Goal: Task Accomplishment & Management: Use online tool/utility

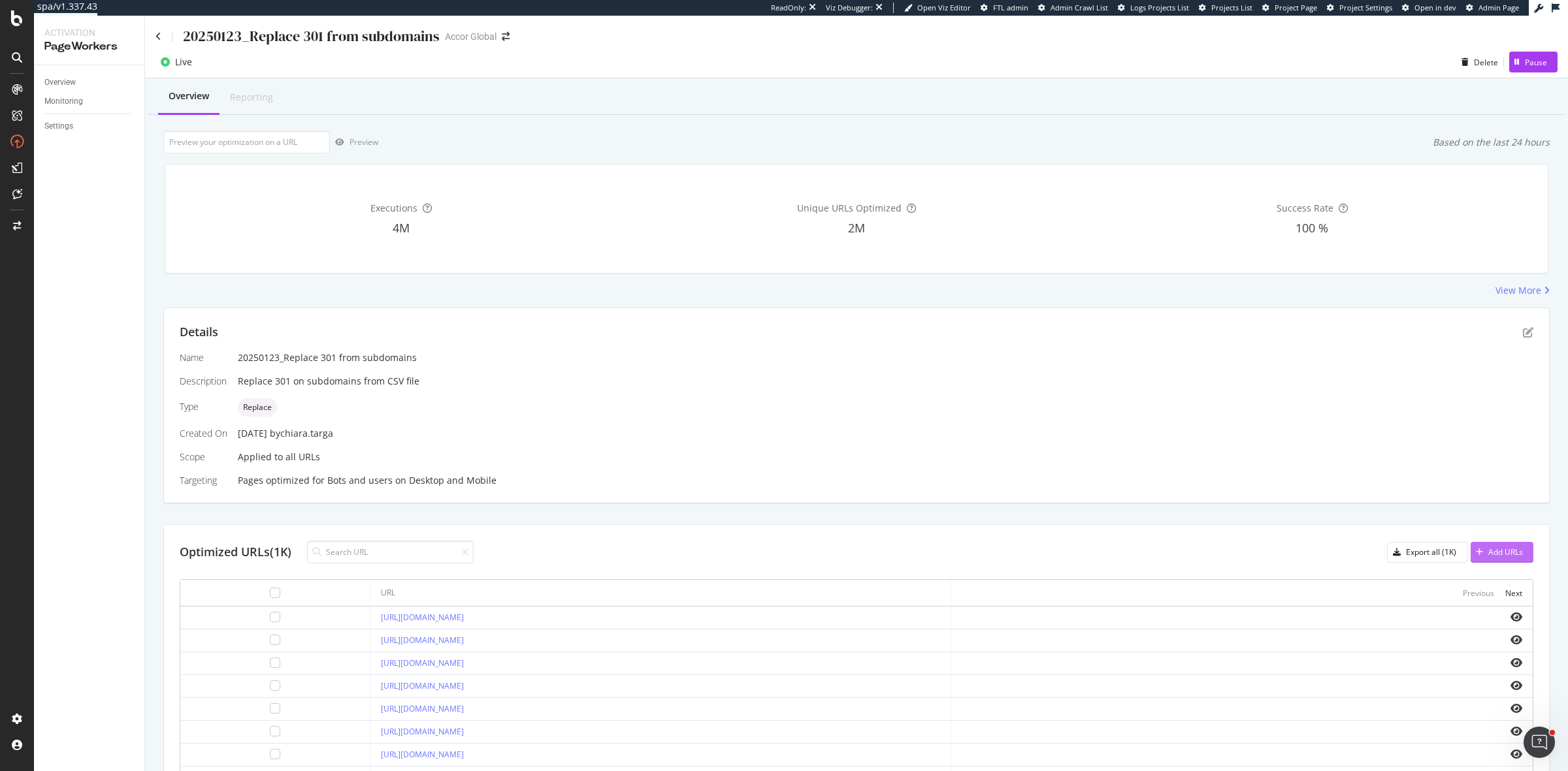
click at [1514, 552] on button "Add URLs" at bounding box center [1502, 552] width 62 height 21
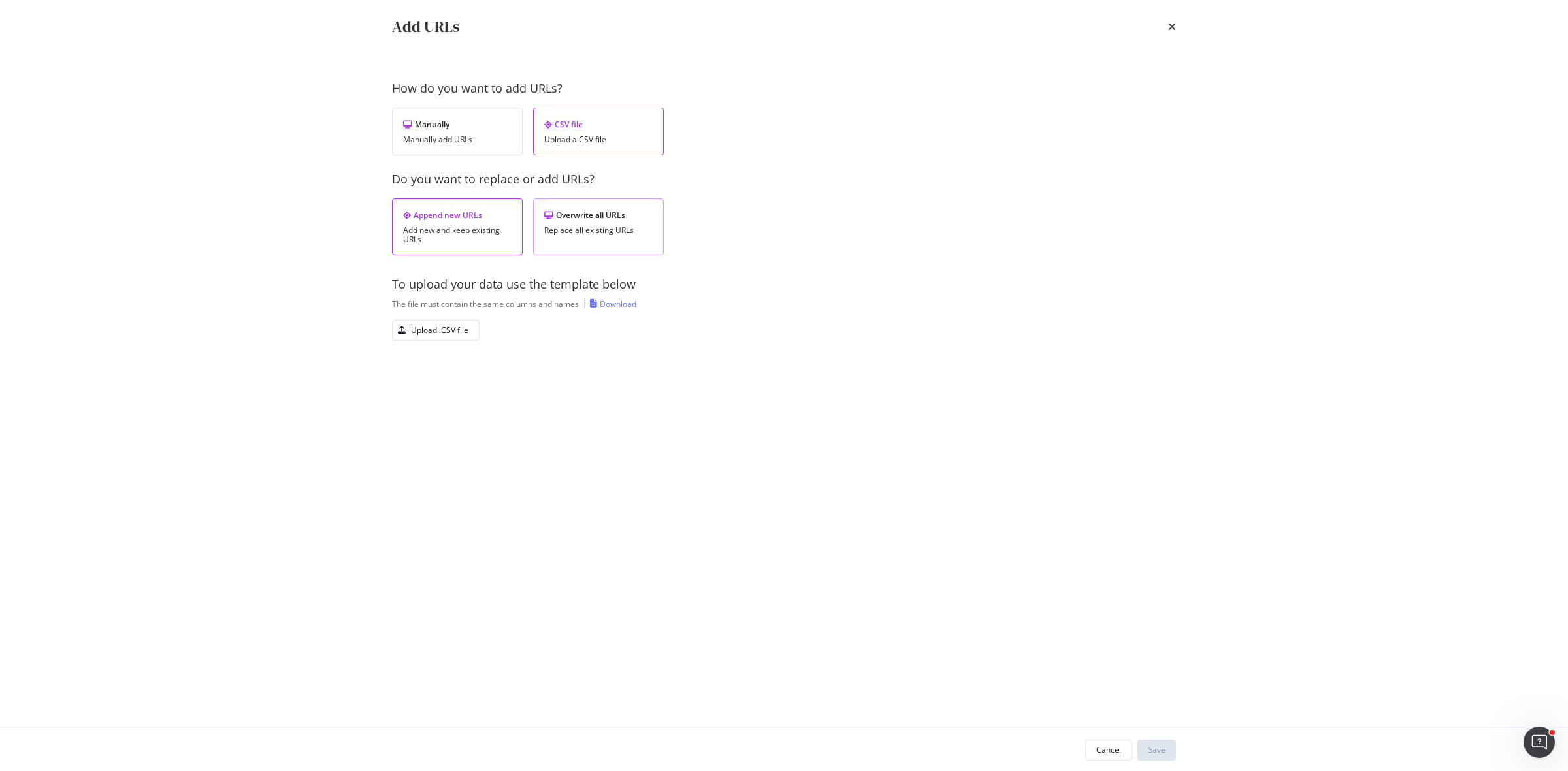
click at [566, 227] on div "Replace all existing URLs" at bounding box center [599, 230] width 109 height 9
click at [472, 330] on button "Upload .CSV file" at bounding box center [436, 330] width 88 height 21
click at [1161, 754] on div "Save" at bounding box center [1157, 749] width 18 height 11
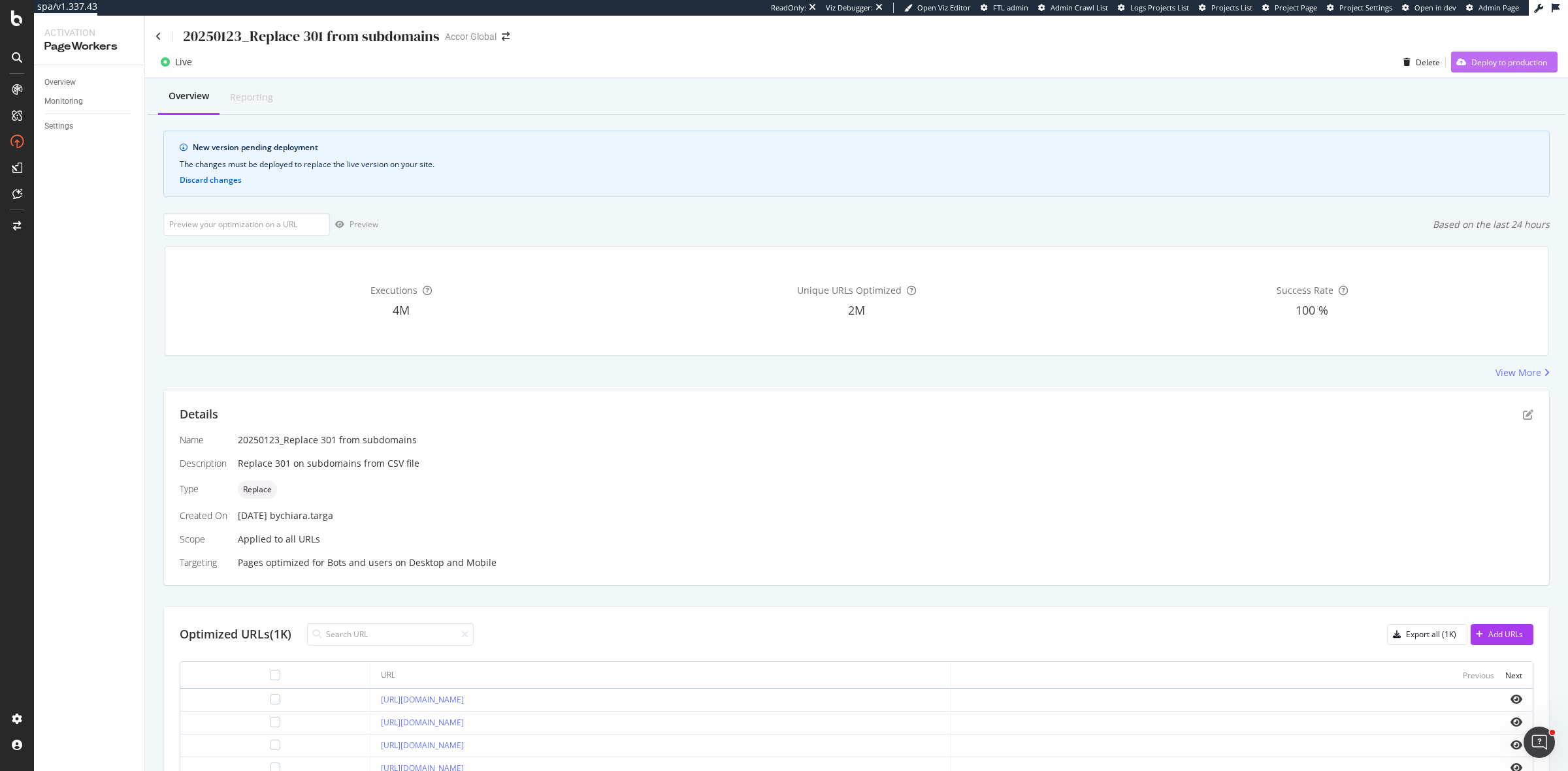
click at [1523, 69] on div "Deploy to production" at bounding box center [1499, 62] width 96 height 19
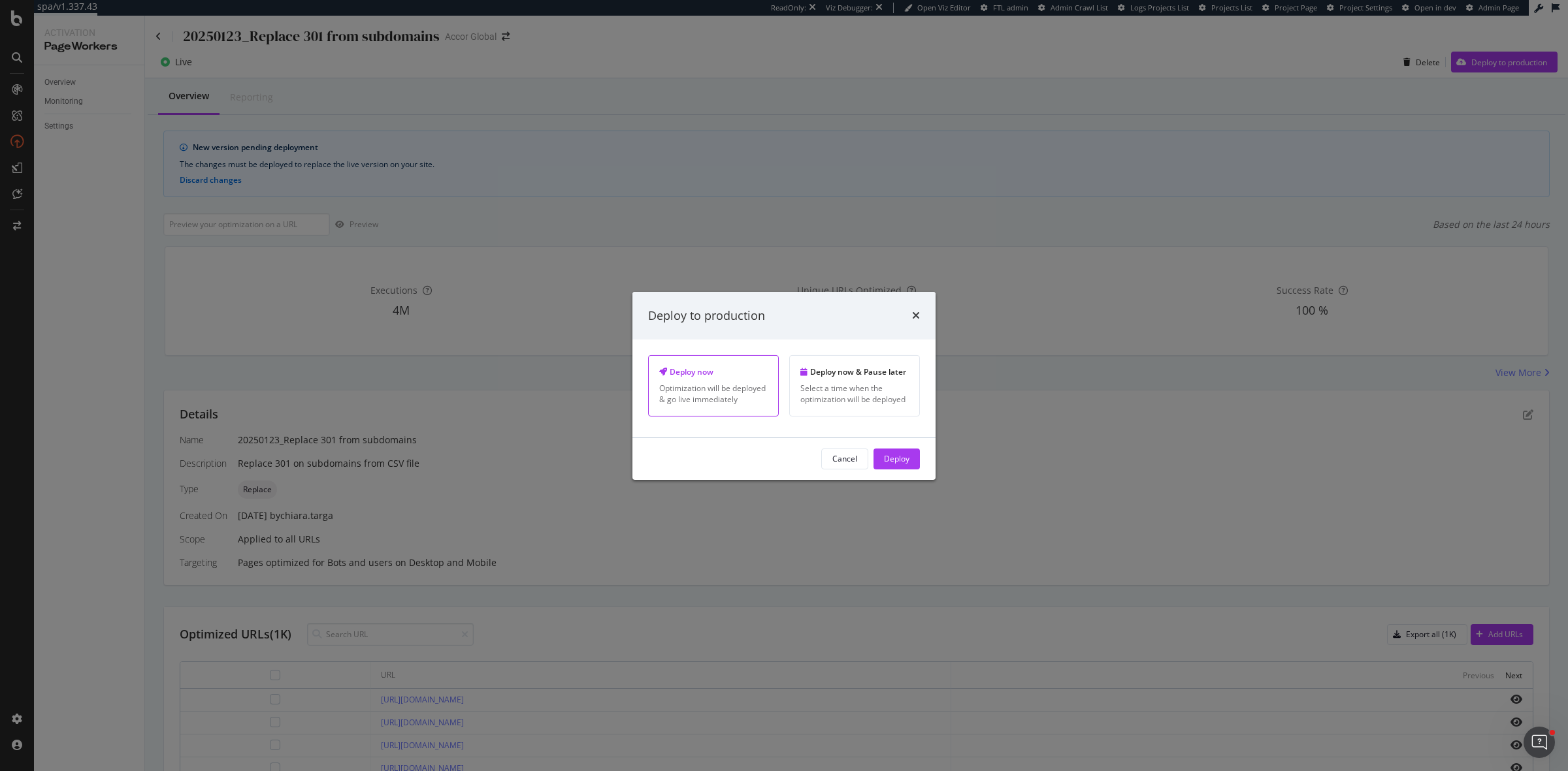
click at [921, 465] on div "Cancel Deploy" at bounding box center [784, 459] width 303 height 42
click at [915, 465] on button "Deploy" at bounding box center [896, 459] width 46 height 21
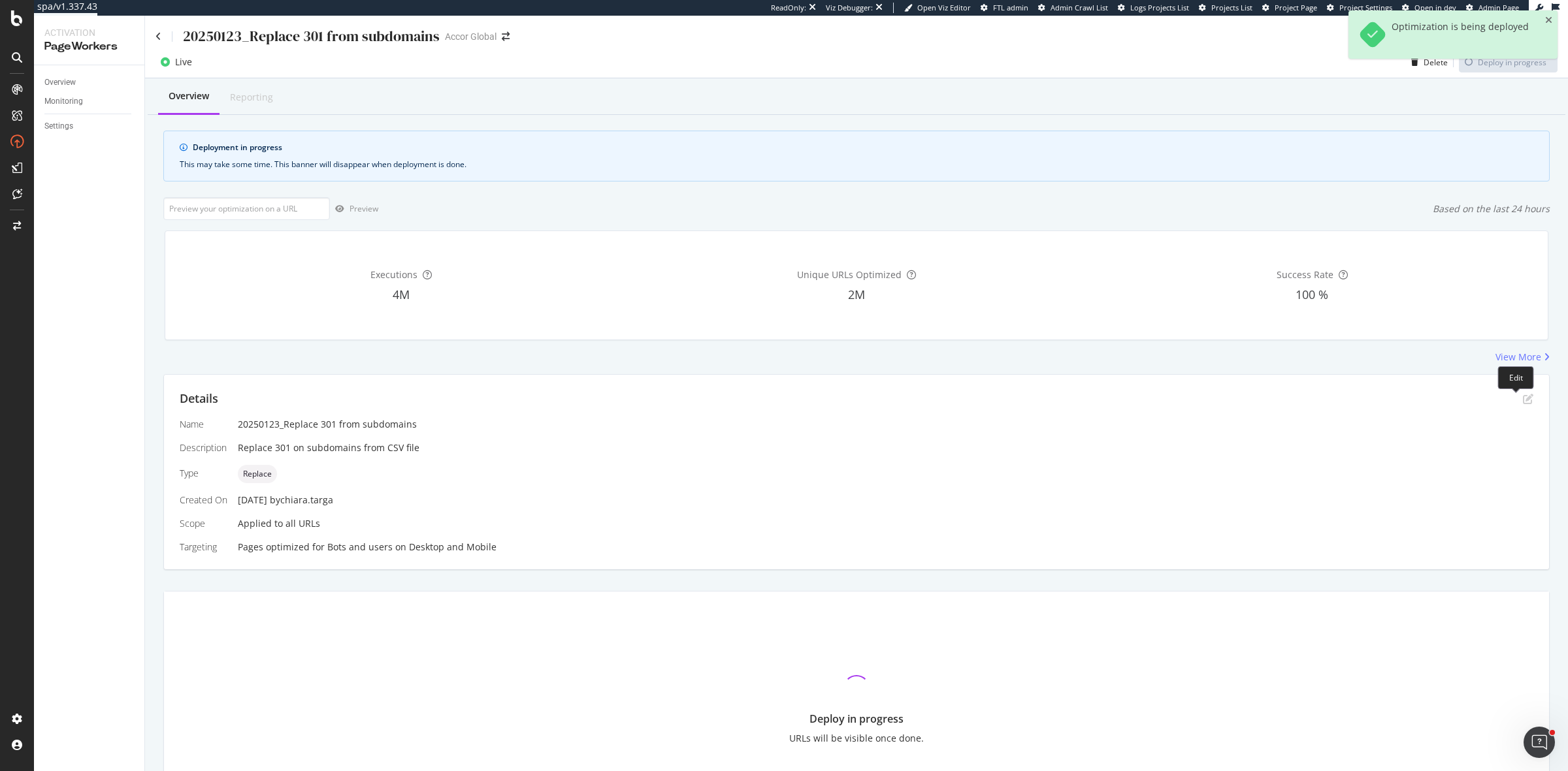
click at [1523, 396] on icon "pen-to-square" at bounding box center [1528, 399] width 10 height 10
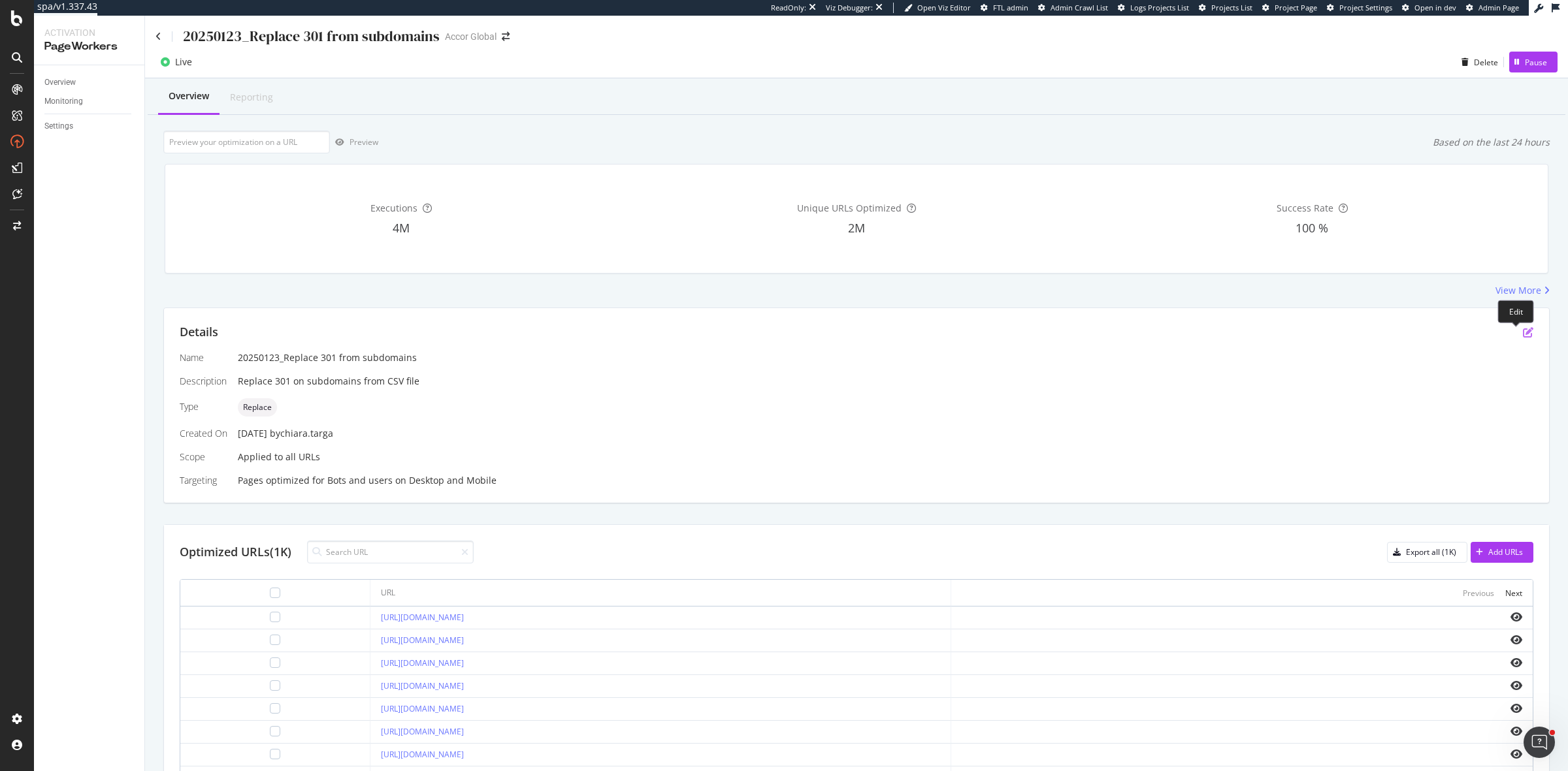
click at [1523, 334] on icon "pen-to-square" at bounding box center [1528, 332] width 10 height 10
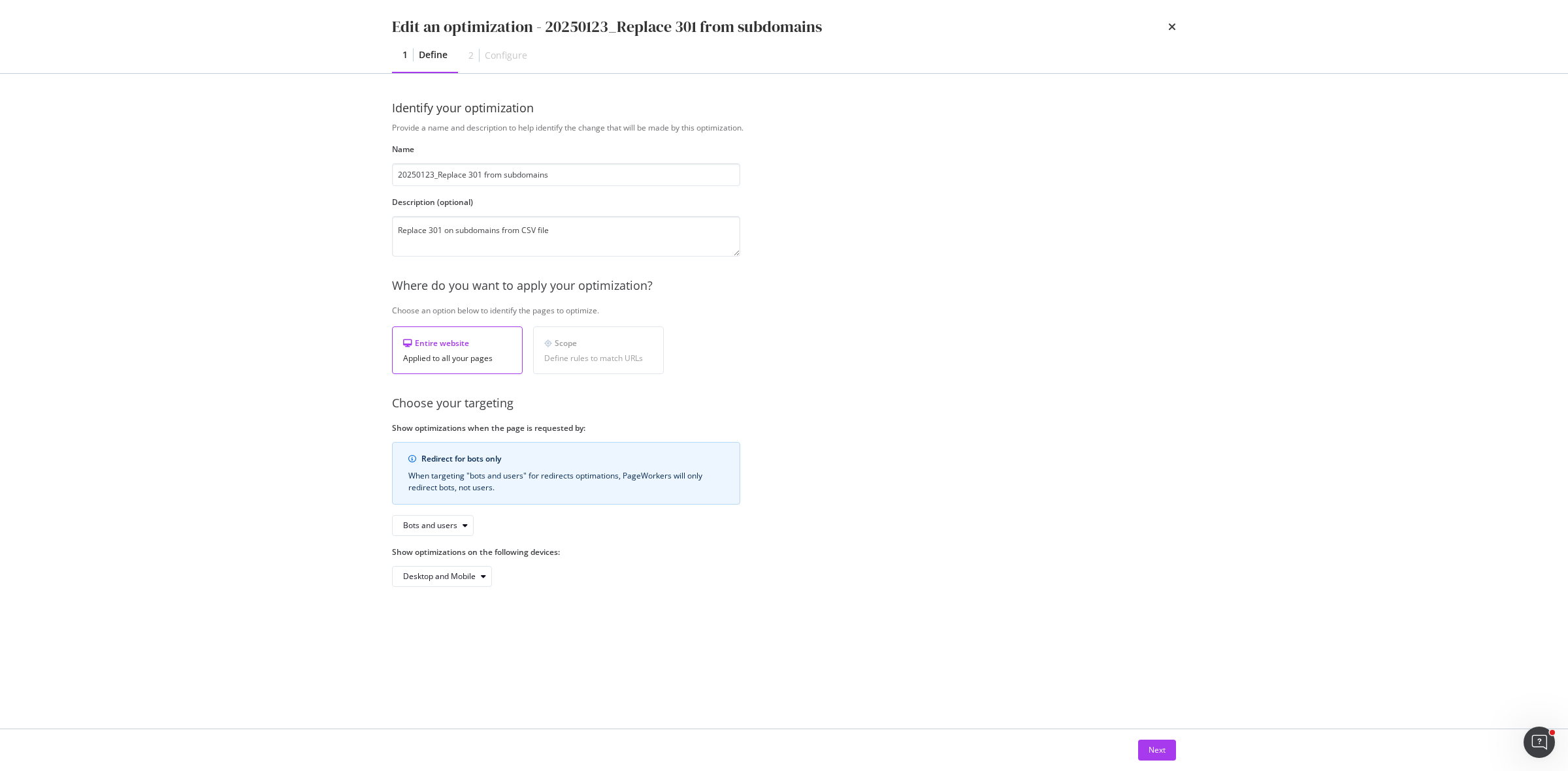
click at [582, 213] on div "Description (optional) Replace 301 on subdomains from CSV file" at bounding box center [566, 226] width 348 height 60
click at [579, 230] on textarea "Replace 301 on subdomains from CSV file" at bounding box center [566, 236] width 348 height 40
type textarea "Replace 301 on subdomains from CSV file To be updated every 2 weeks"
click at [1162, 755] on div "Next" at bounding box center [1157, 749] width 17 height 11
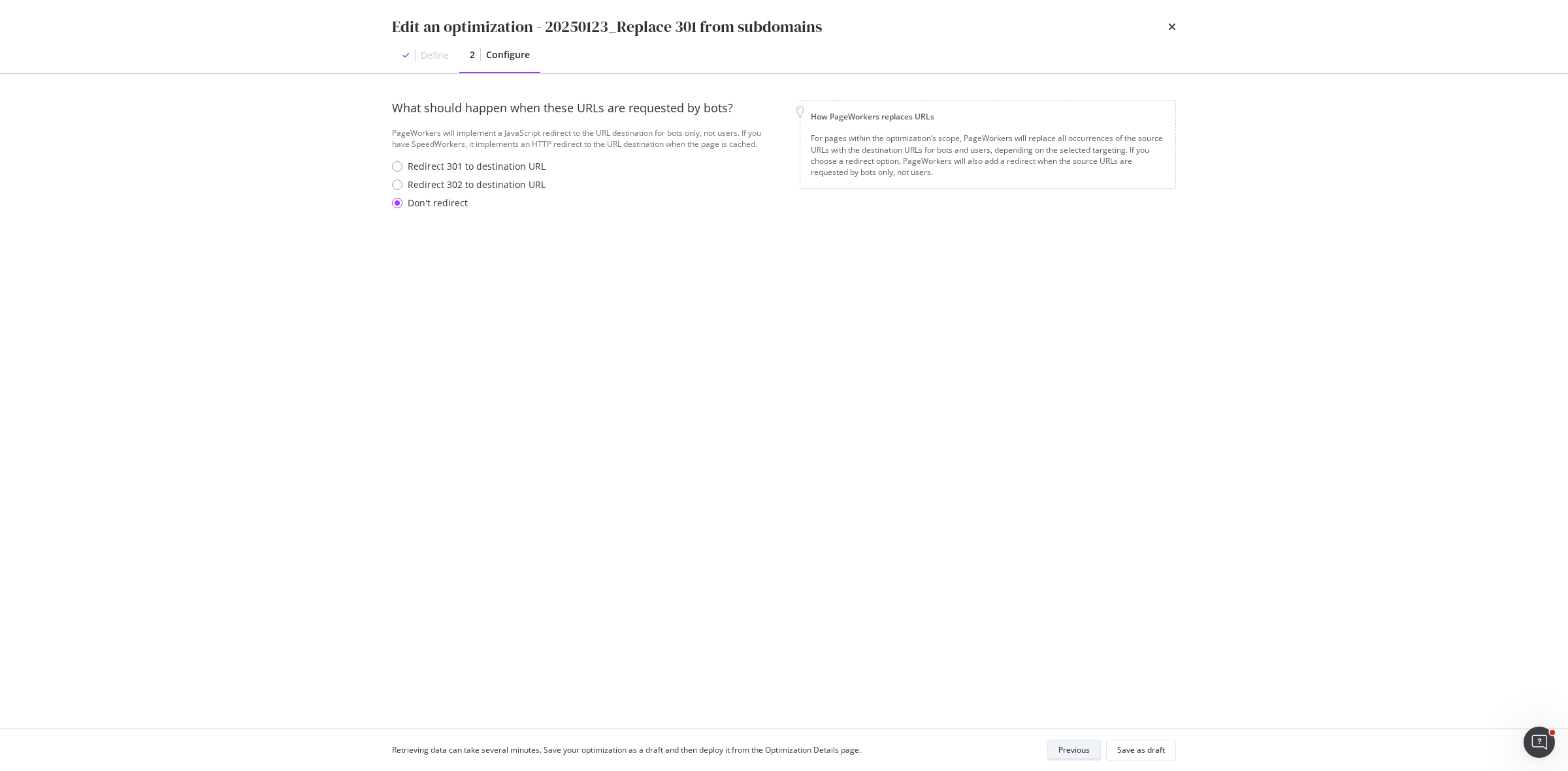
click at [1162, 755] on div "Save as draft" at bounding box center [1141, 749] width 48 height 11
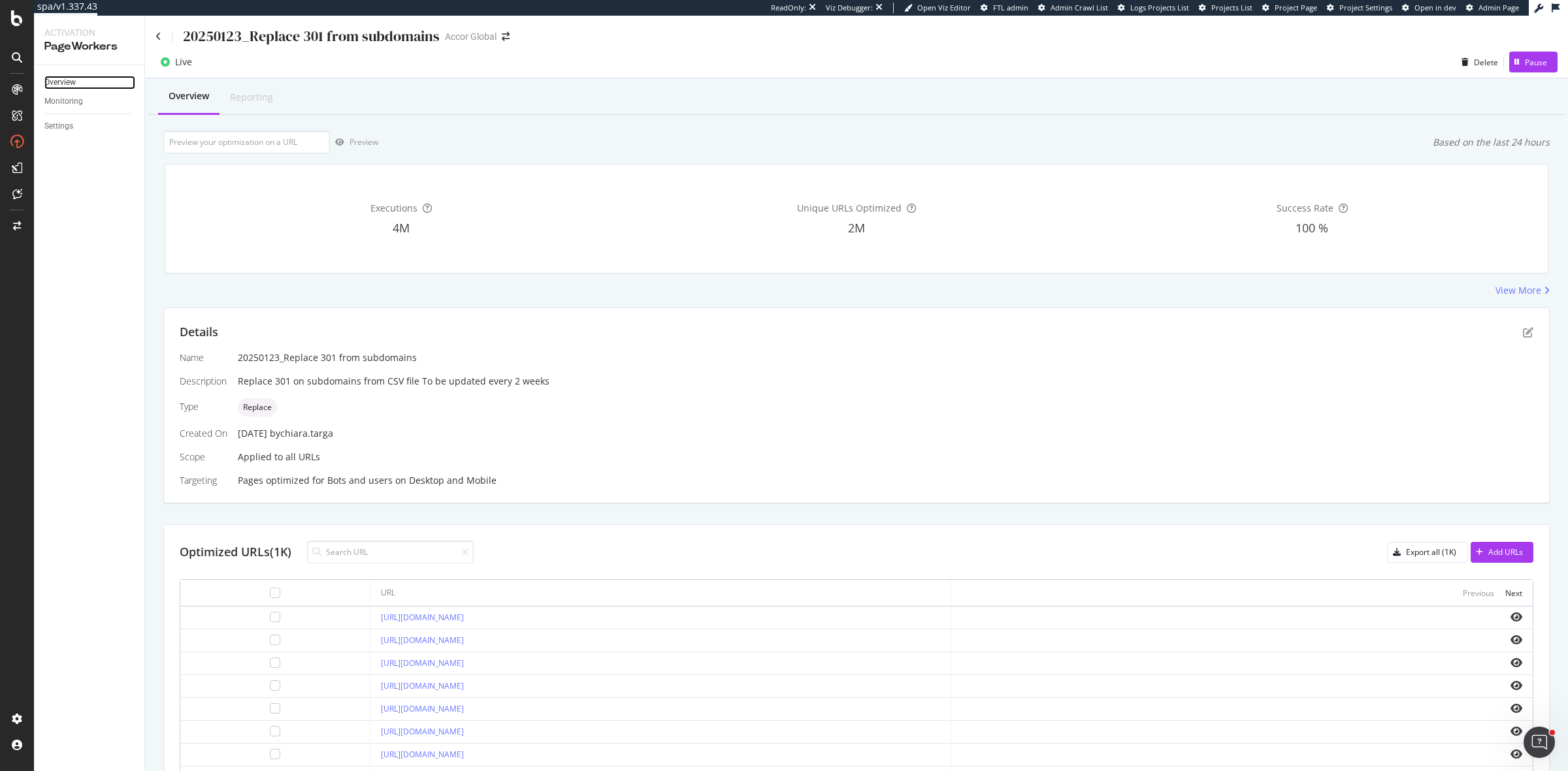
click at [82, 85] on link "Overview" at bounding box center [90, 83] width 91 height 13
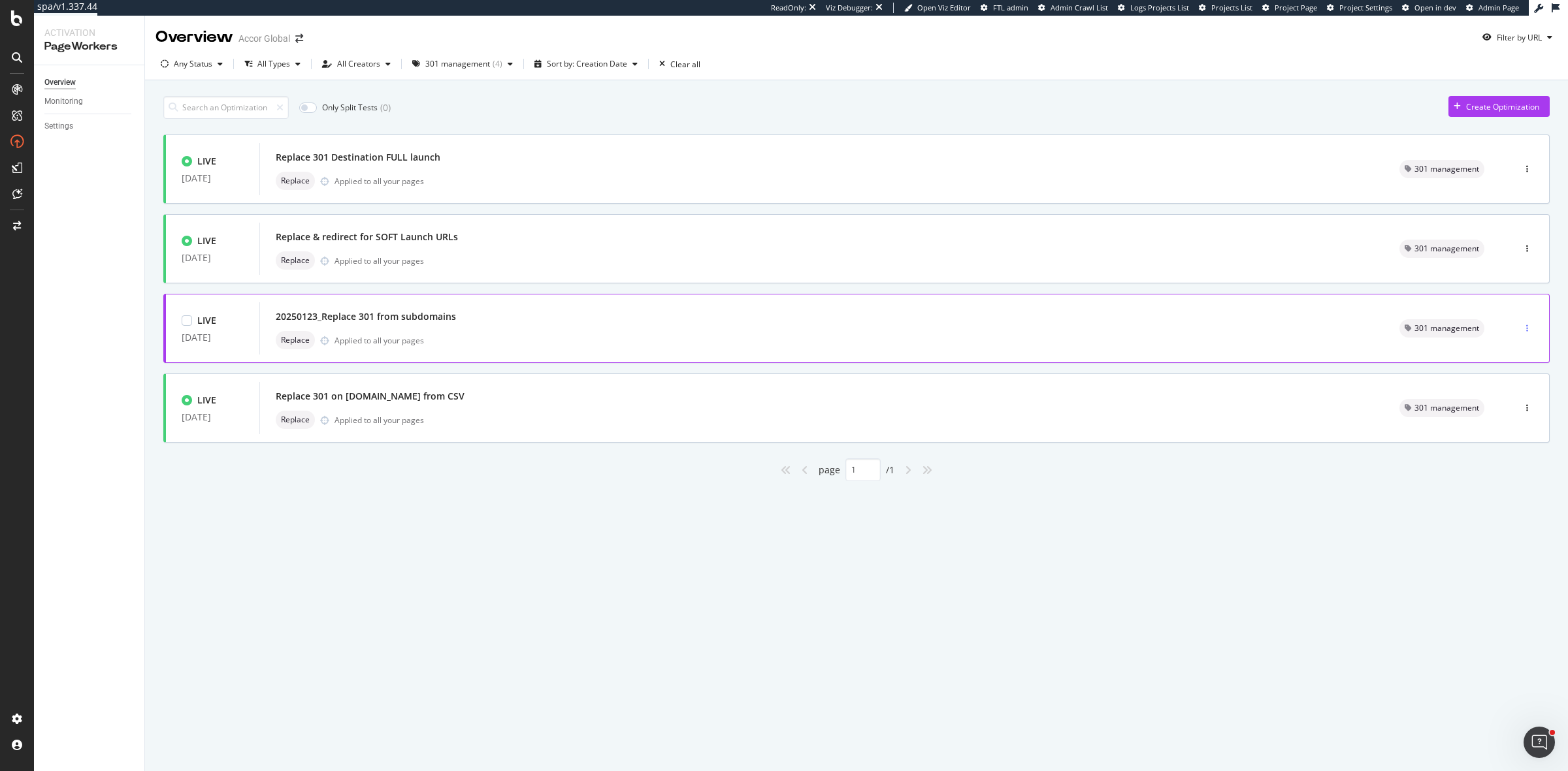
click at [1523, 328] on div "button" at bounding box center [1527, 329] width 13 height 8
click at [1503, 358] on div "Edit" at bounding box center [1508, 353] width 13 height 11
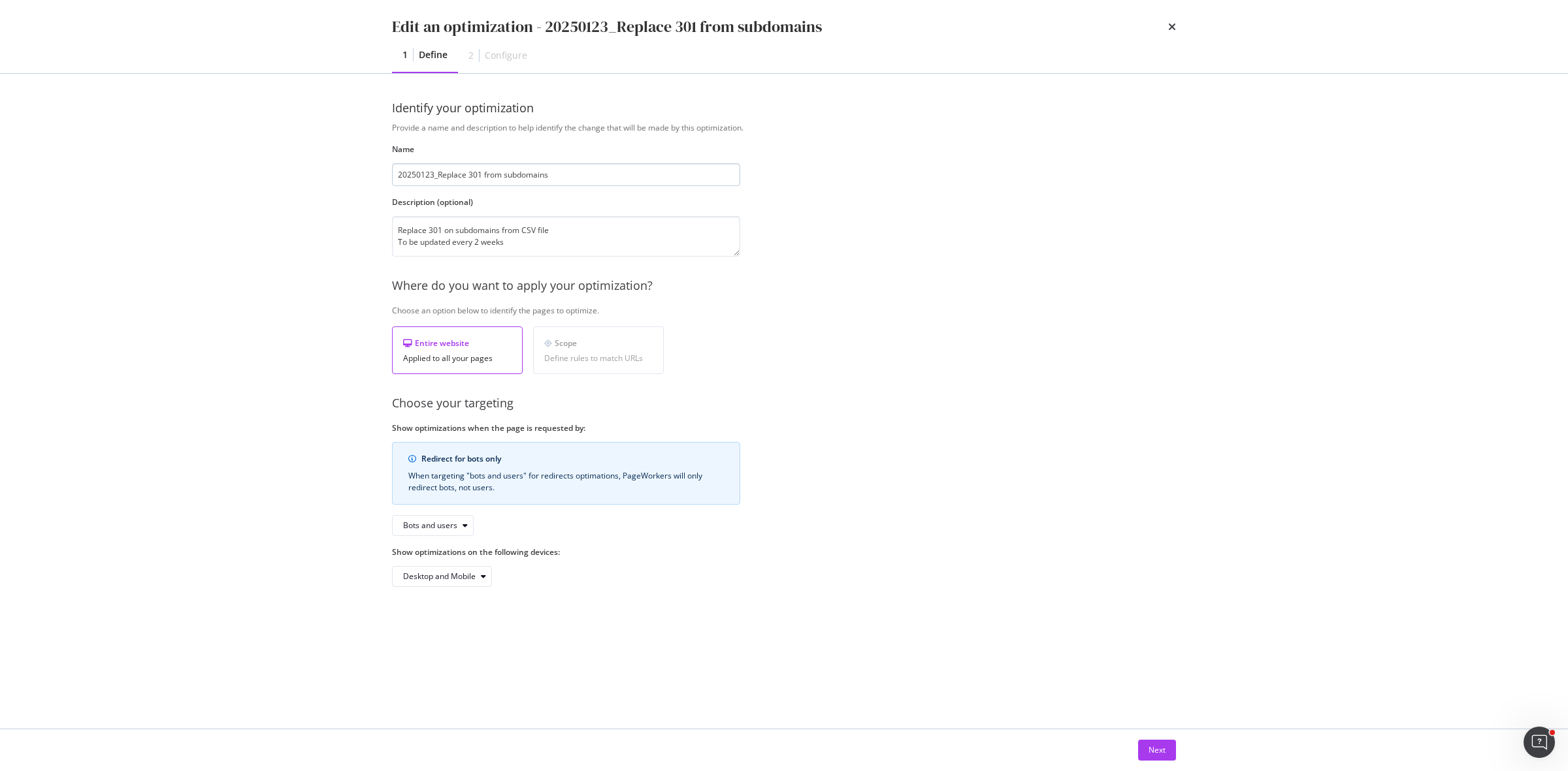
click at [562, 175] on input "20250123_Replace 301 from subdomains" at bounding box center [566, 175] width 348 height 23
click at [497, 180] on input "20250123_Replace 301 from subdomains" at bounding box center [566, 175] width 348 height 23
click at [539, 178] on input "20250123_Replace 301 on subdomains" at bounding box center [566, 175] width 348 height 23
type input "20250123_Replace 301 on subdomains from CSV"
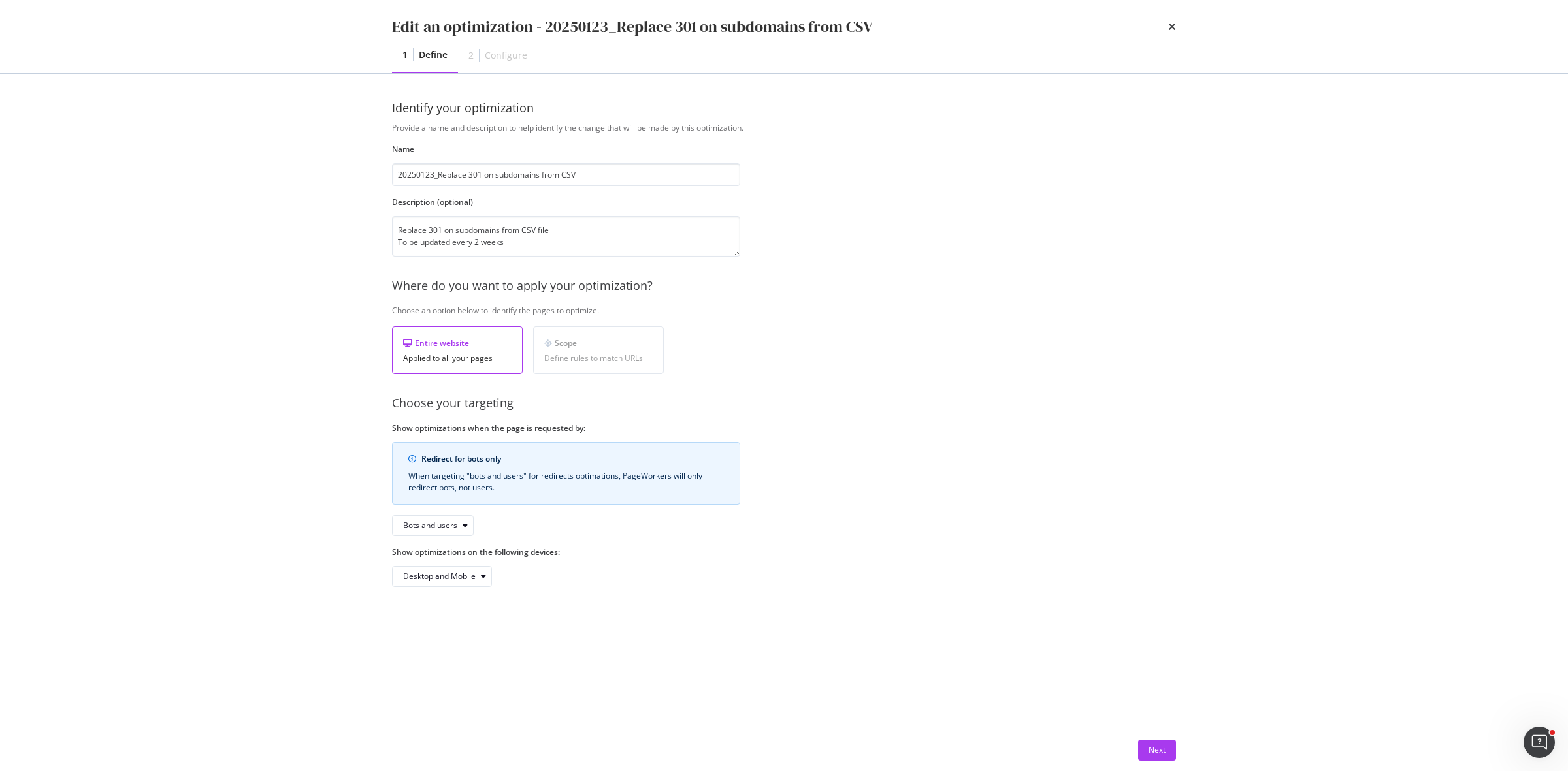
click at [1153, 736] on div "Next" at bounding box center [784, 750] width 836 height 42
click at [1155, 744] on div "Next" at bounding box center [1157, 749] width 17 height 11
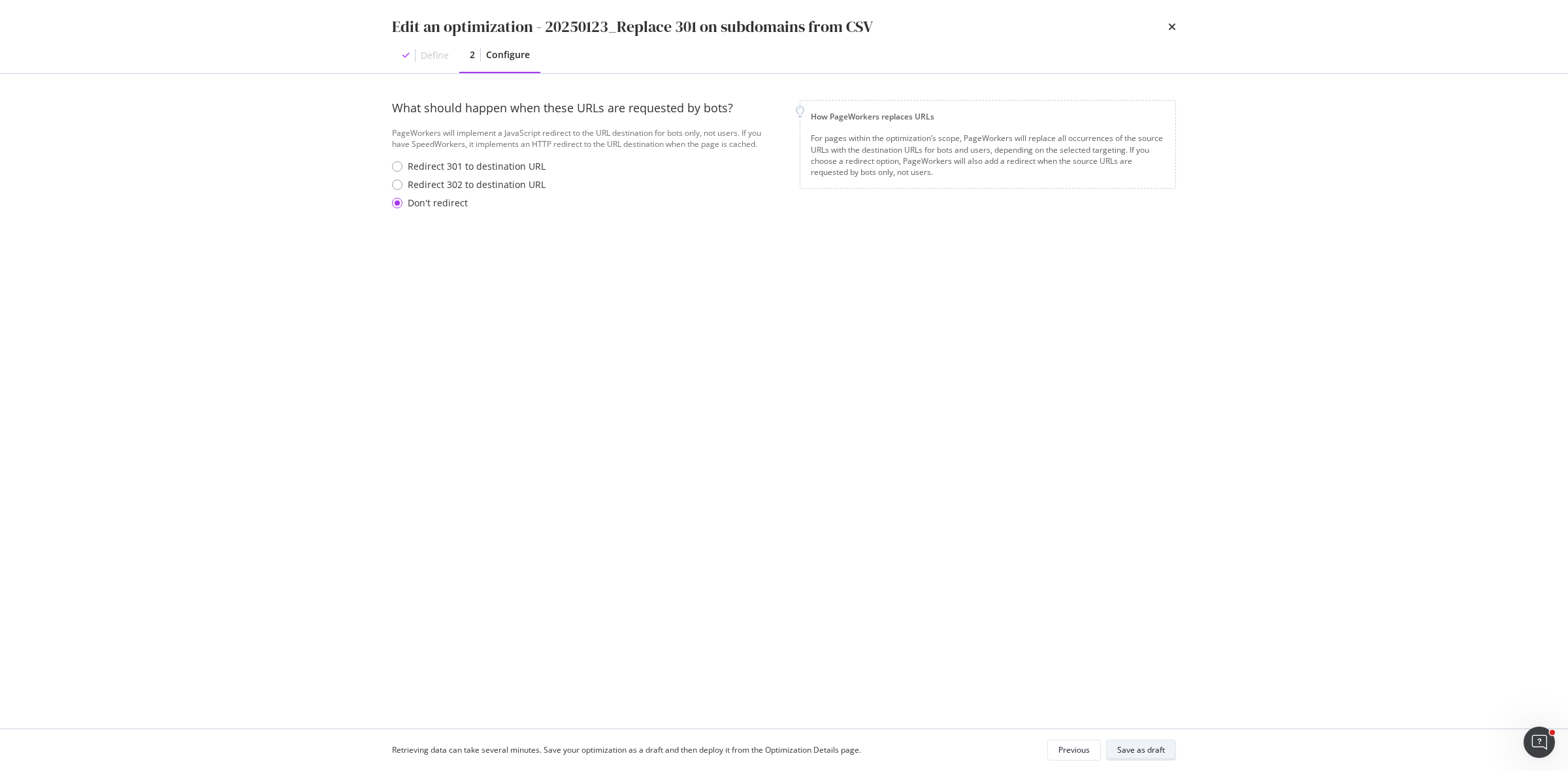
click at [1111, 751] on button "Save as draft" at bounding box center [1141, 750] width 70 height 21
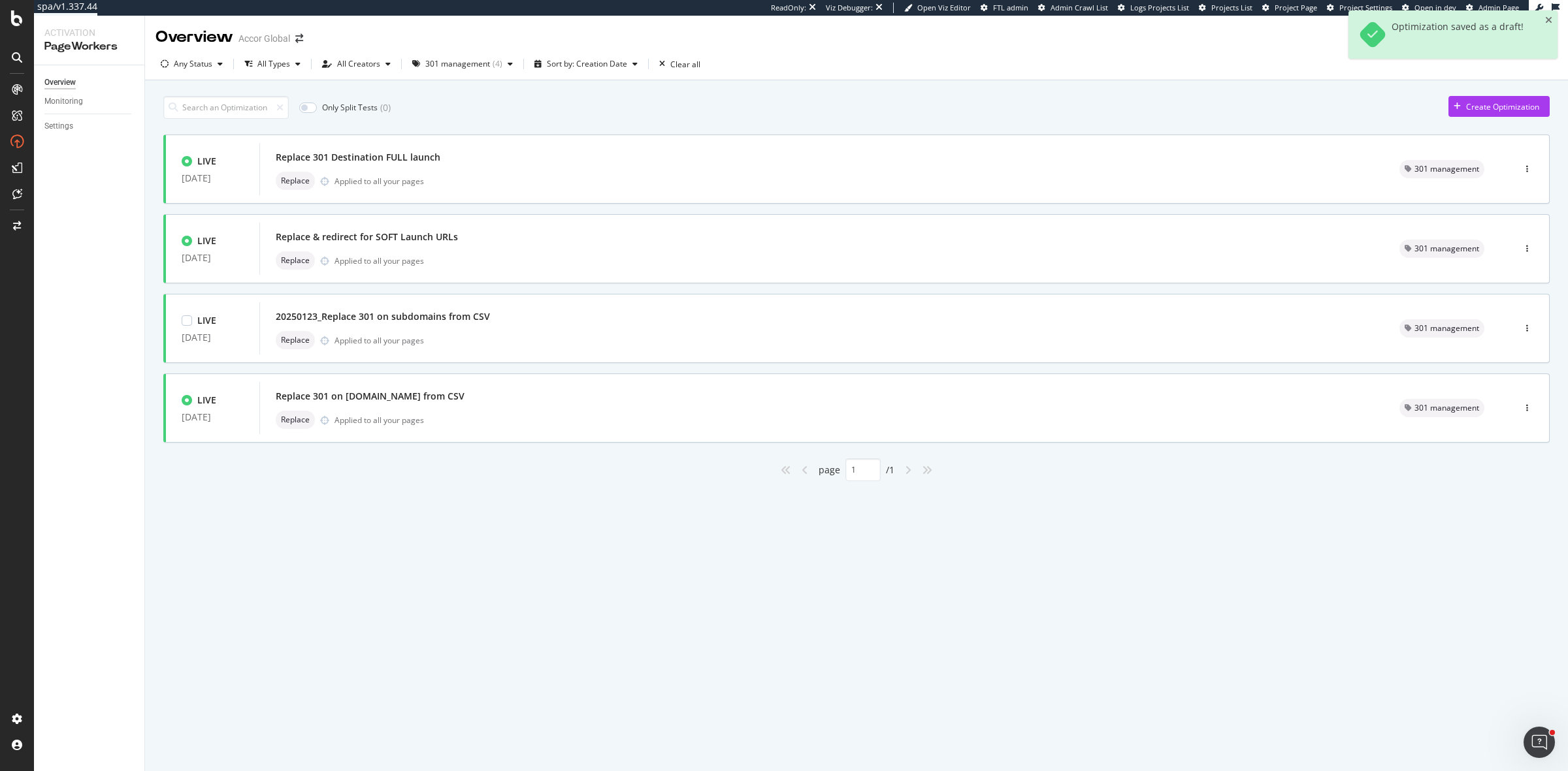
click at [445, 572] on div "Overview Accor Global Filter by URL Any Status All Types All Creators 301 manag…" at bounding box center [856, 393] width 1423 height 755
click at [485, 62] on div "301 management" at bounding box center [457, 64] width 65 height 8
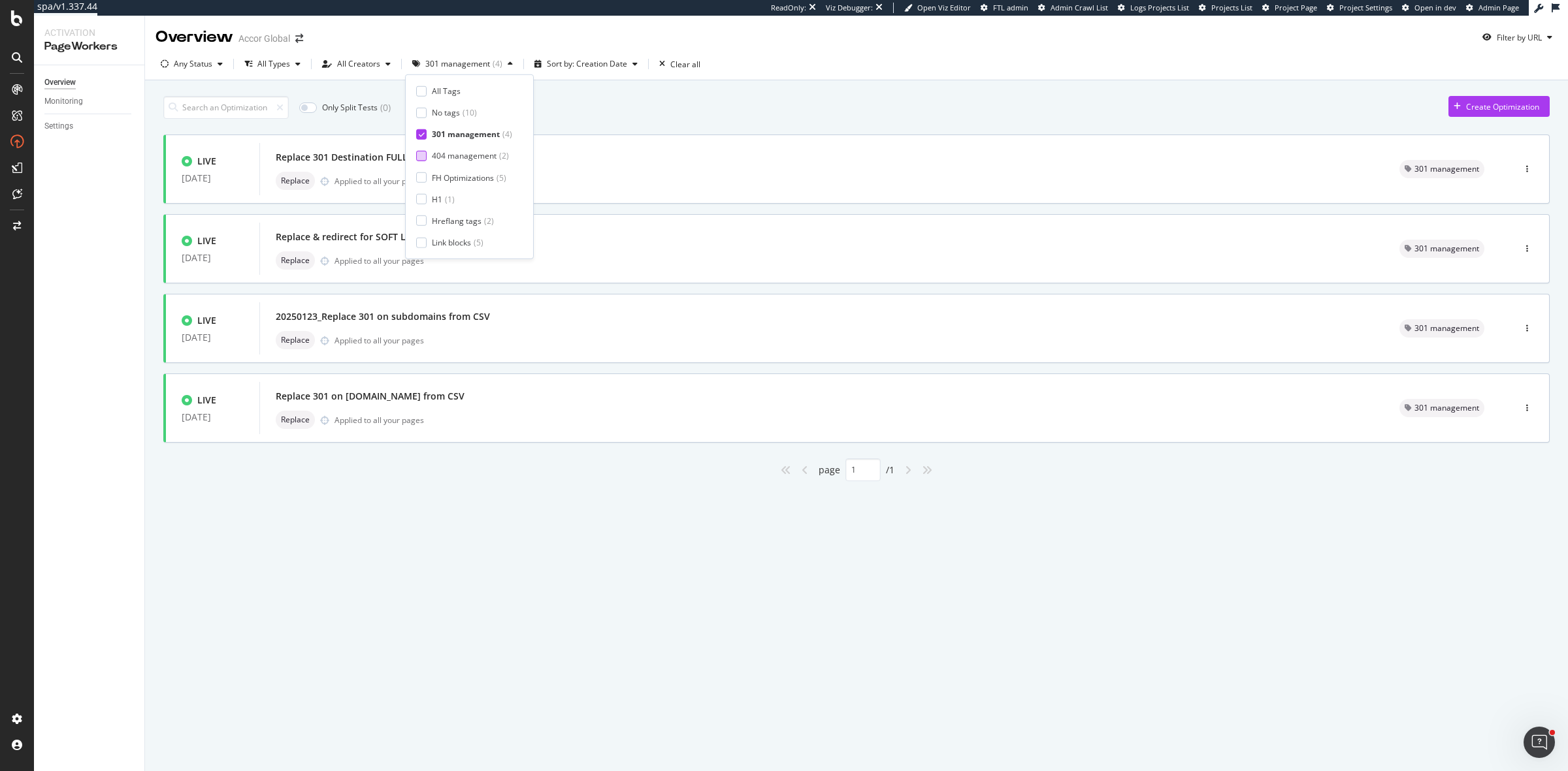
click at [486, 158] on div "404 management" at bounding box center [464, 155] width 65 height 11
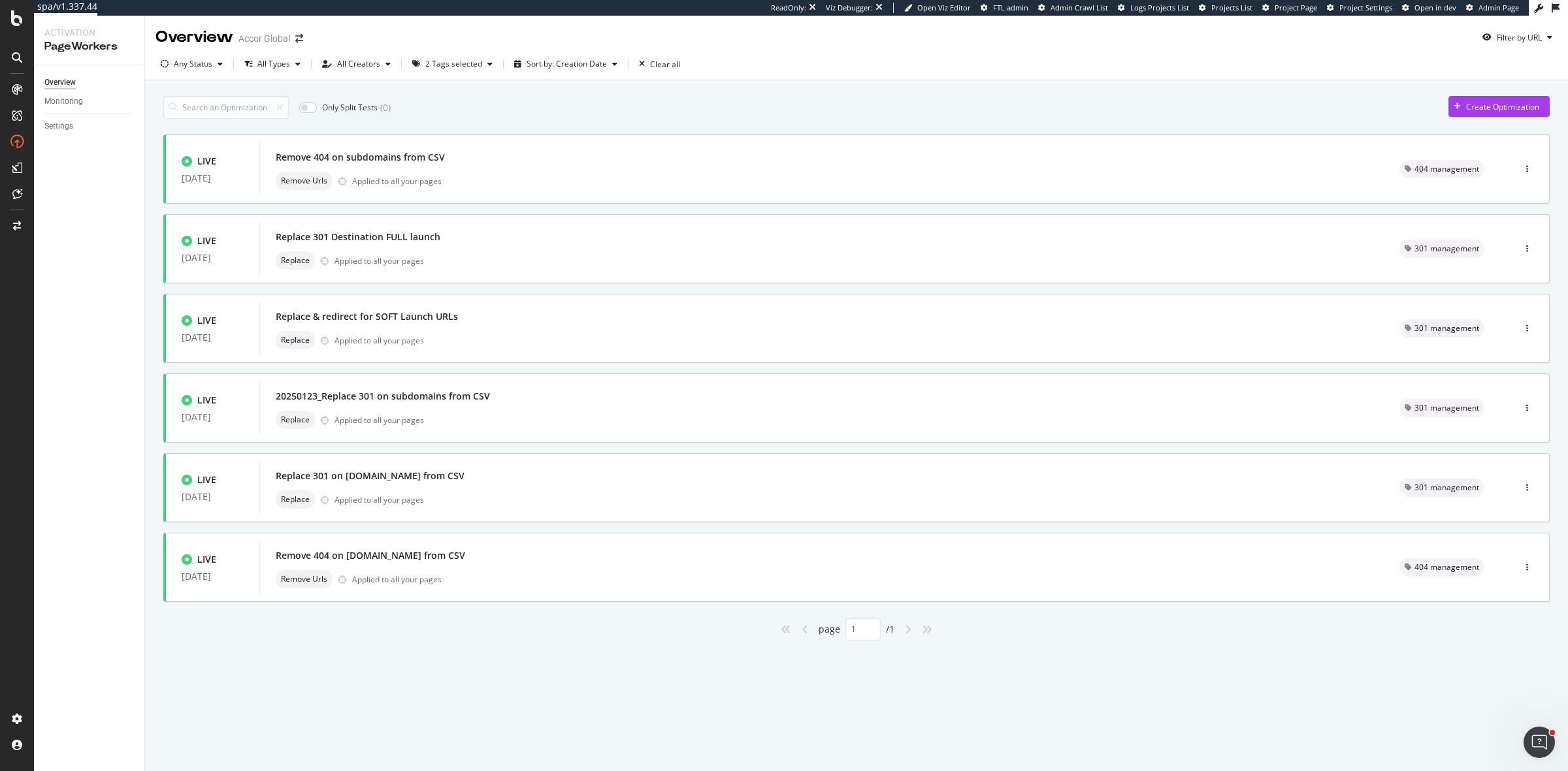
click at [425, 647] on div "Only Split Tests ( 0 ) Create Optimization LIVE 25 Sep. 2025 Remove 404 on subd…" at bounding box center [856, 383] width 1423 height 606
drag, startPoint x: 1529, startPoint y: 165, endPoint x: 1521, endPoint y: 206, distance: 41.8
click at [1532, 259] on div "LIVE 25 Sep. 2025 Remove 404 on subdomains from CSV Remove Urls Applied to all …" at bounding box center [857, 387] width 1387 height 506
drag, startPoint x: 1524, startPoint y: 174, endPoint x: 1526, endPoint y: 588, distance: 414.0
click at [1526, 588] on div "LIVE 25 Sep. 2025 Remove 404 on subdomains from CSV Remove Urls Applied to all …" at bounding box center [857, 387] width 1387 height 506
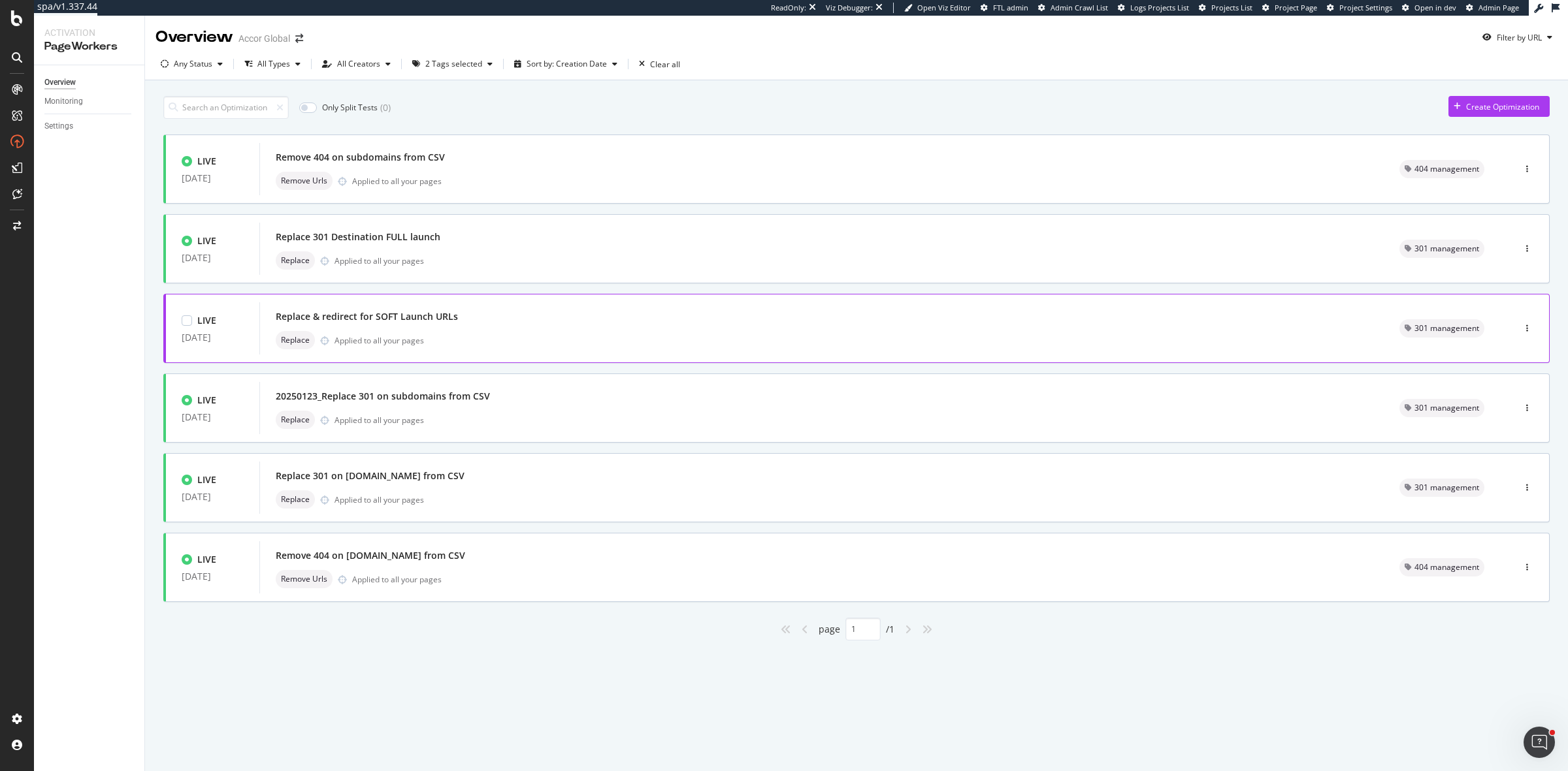
click at [474, 312] on div "Replace & redirect for SOFT Launch URLs" at bounding box center [822, 317] width 1093 height 19
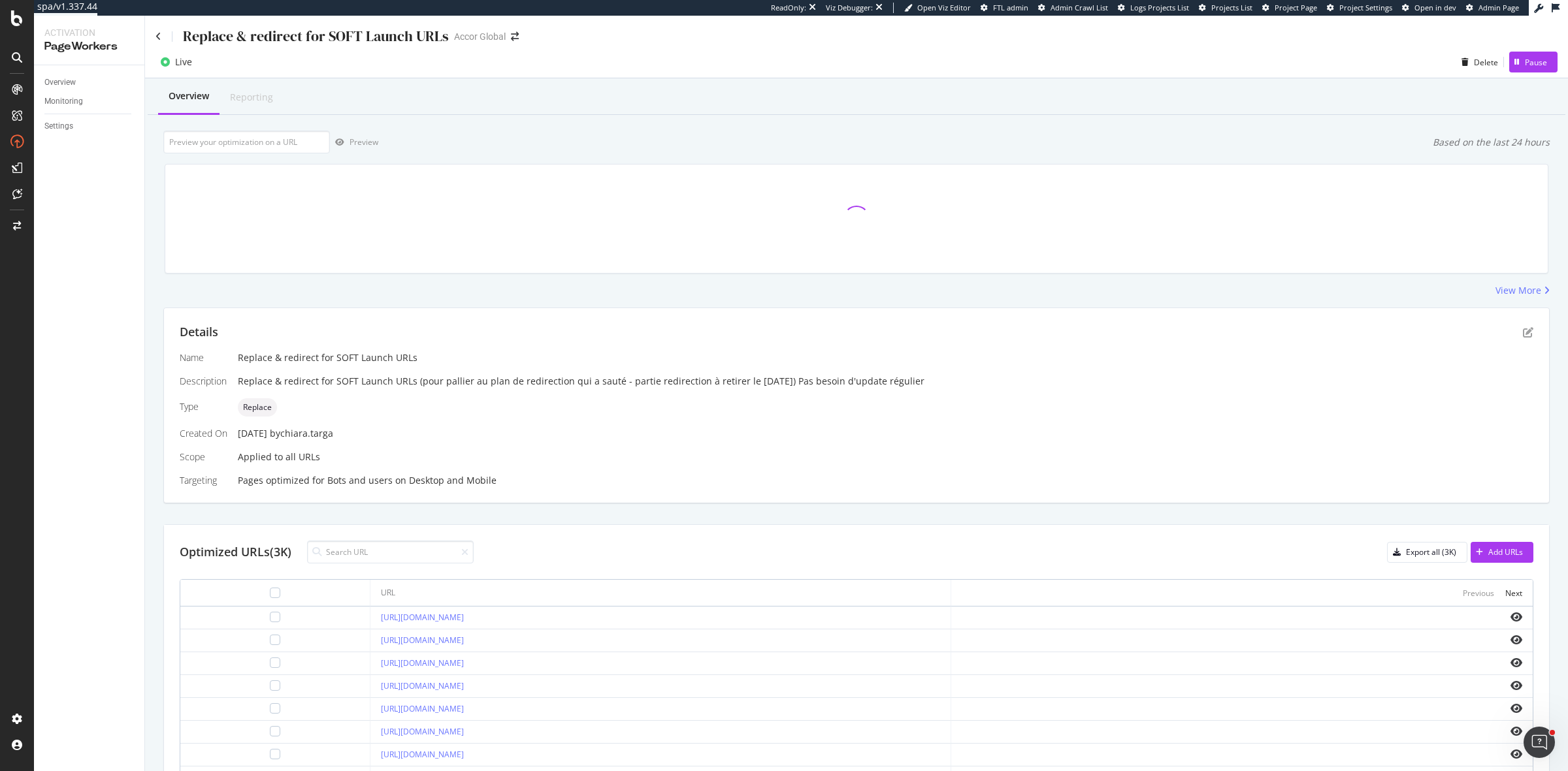
click at [161, 33] on div "Replace & redirect for SOFT Launch URLs" at bounding box center [302, 36] width 293 height 20
click at [154, 36] on div "Replace & redirect for SOFT Launch URLs Accor Global" at bounding box center [856, 30] width 1423 height 30
click at [158, 36] on icon at bounding box center [158, 36] width 6 height 9
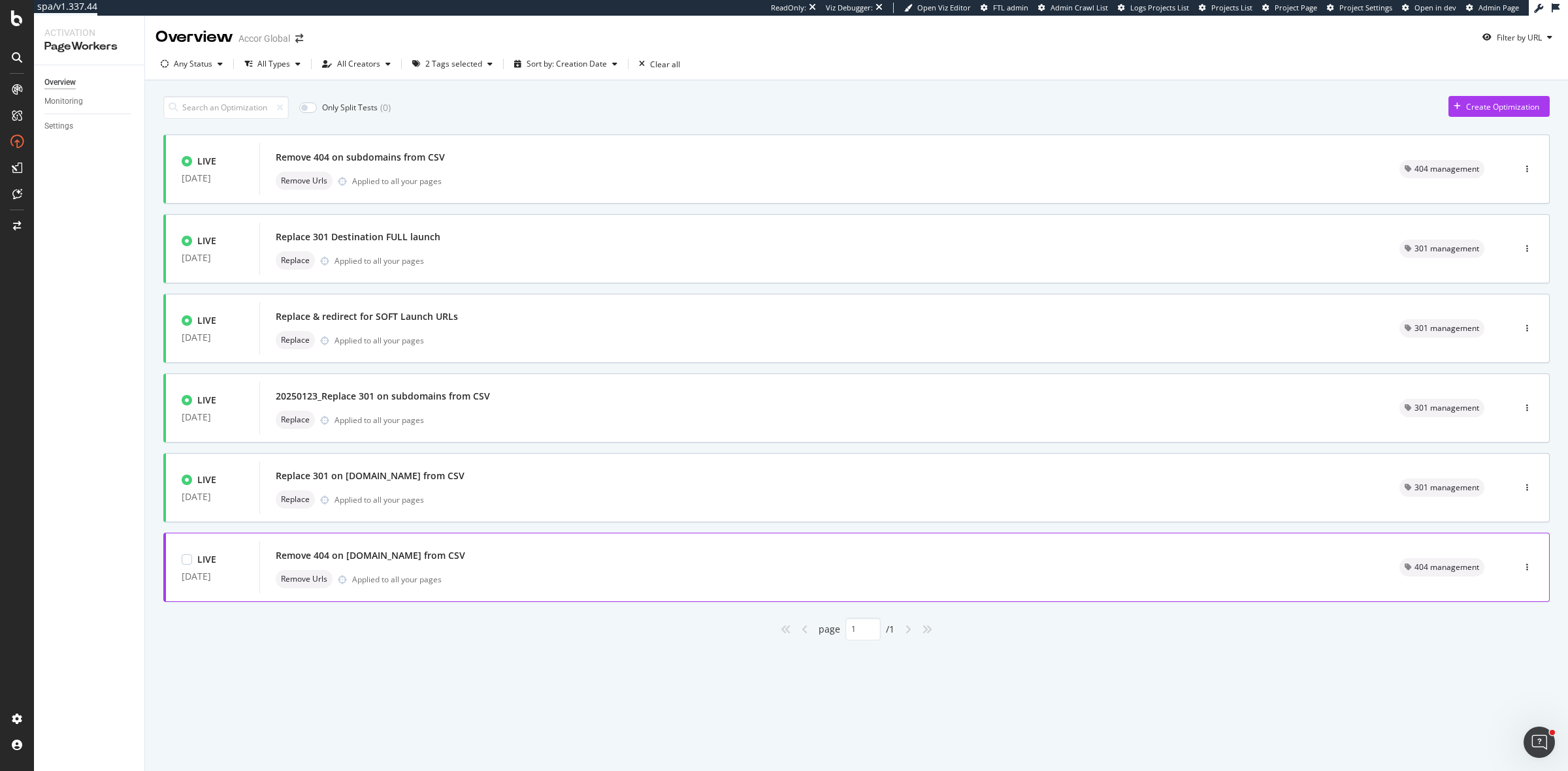
click at [531, 550] on div "Remove 404 on all.accor.com from CSV" at bounding box center [822, 555] width 1093 height 19
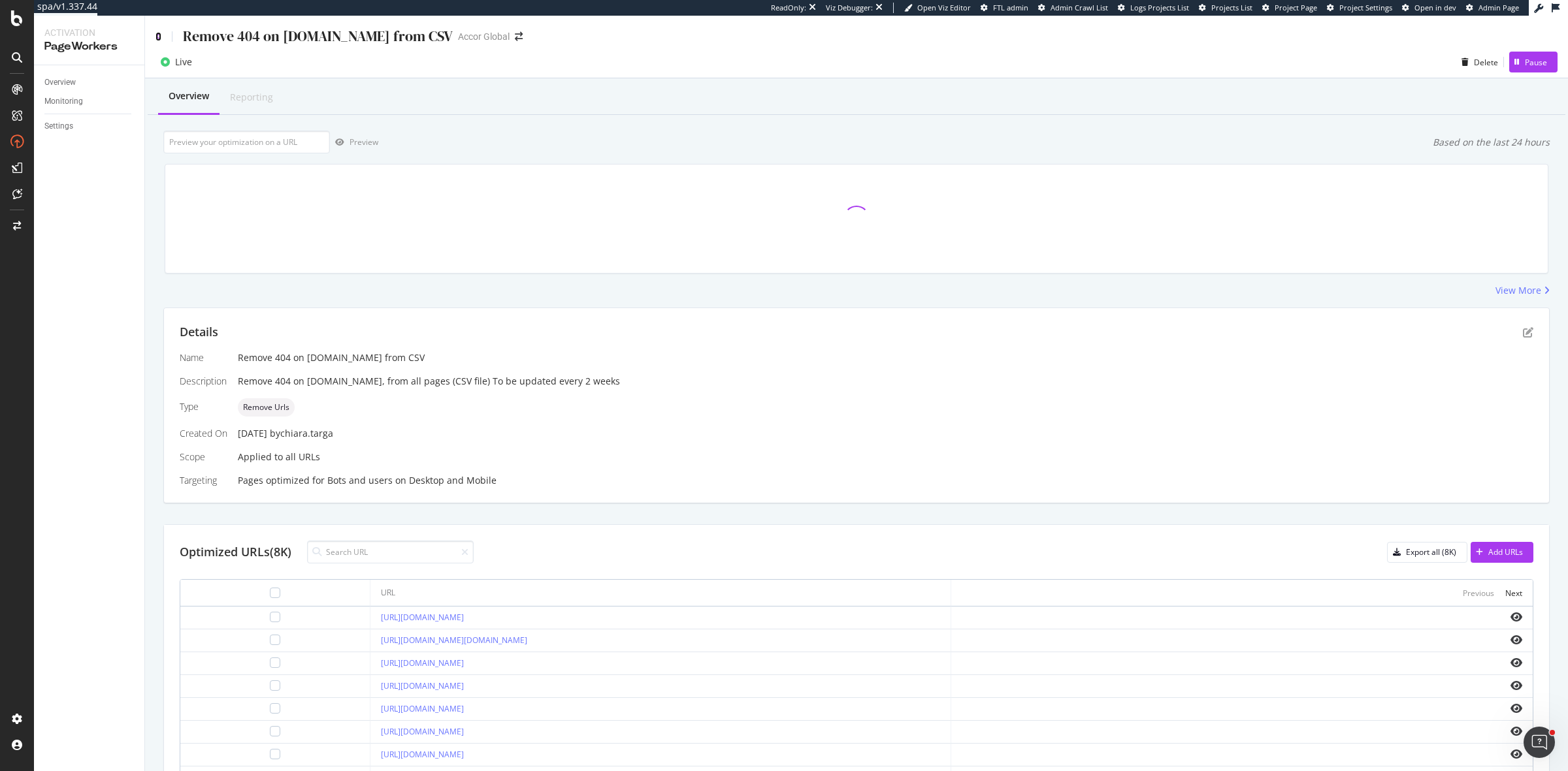
click at [158, 40] on icon at bounding box center [158, 36] width 6 height 9
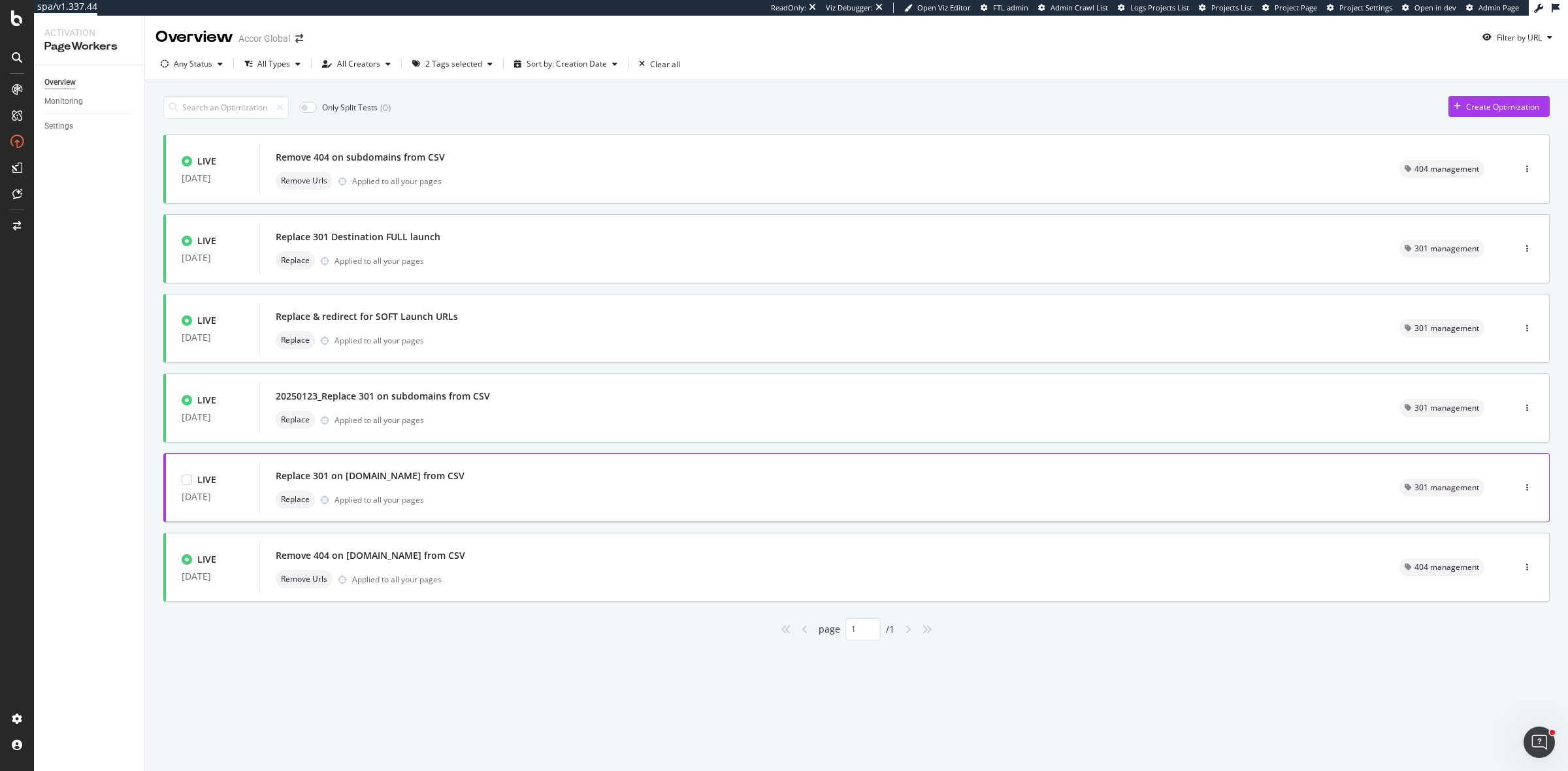
click at [508, 511] on div "Replace 301 on all.accor.com from CSV Replace Applied to all your pages" at bounding box center [822, 488] width 1125 height 52
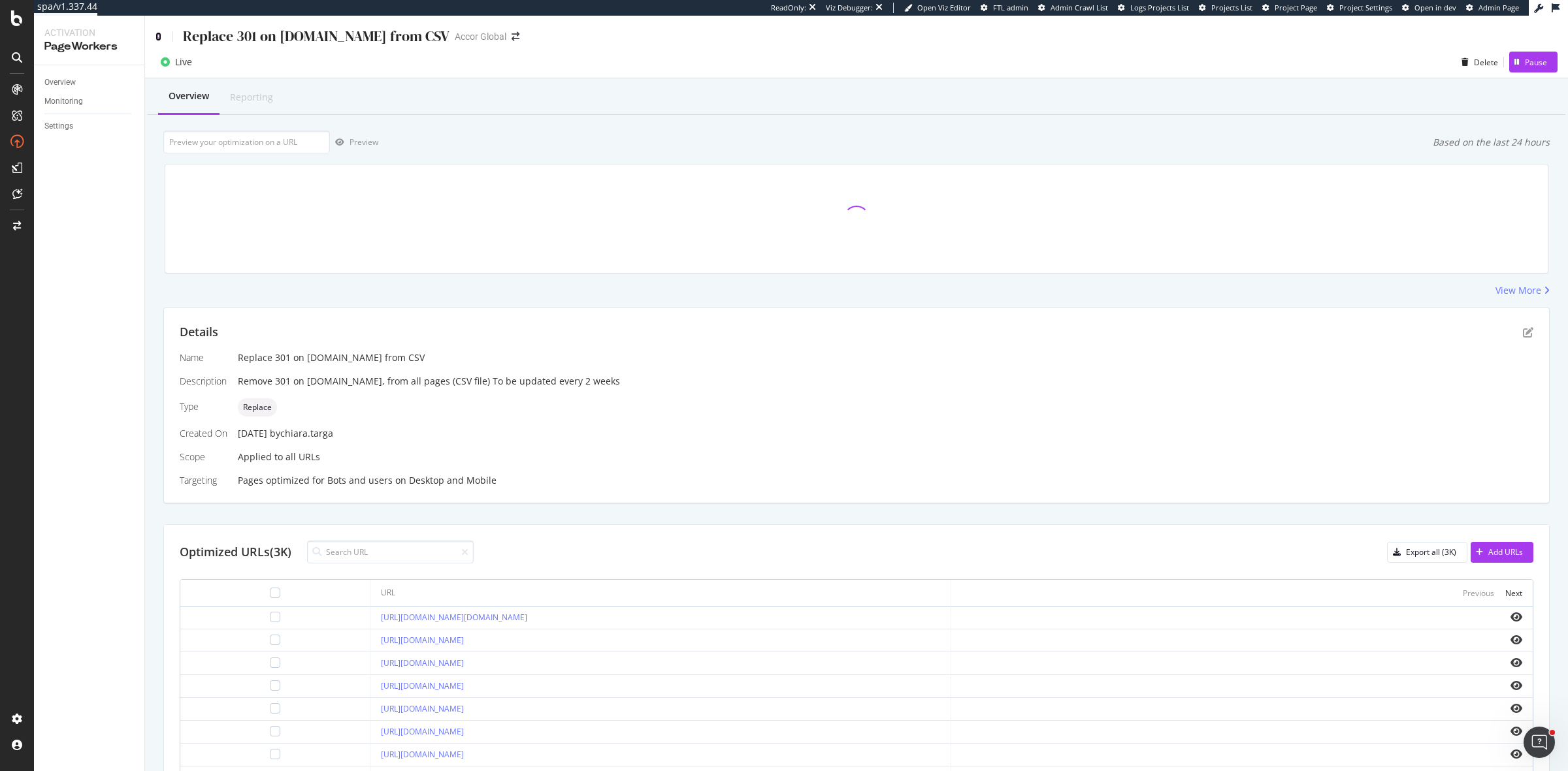
click at [158, 40] on icon at bounding box center [158, 36] width 6 height 9
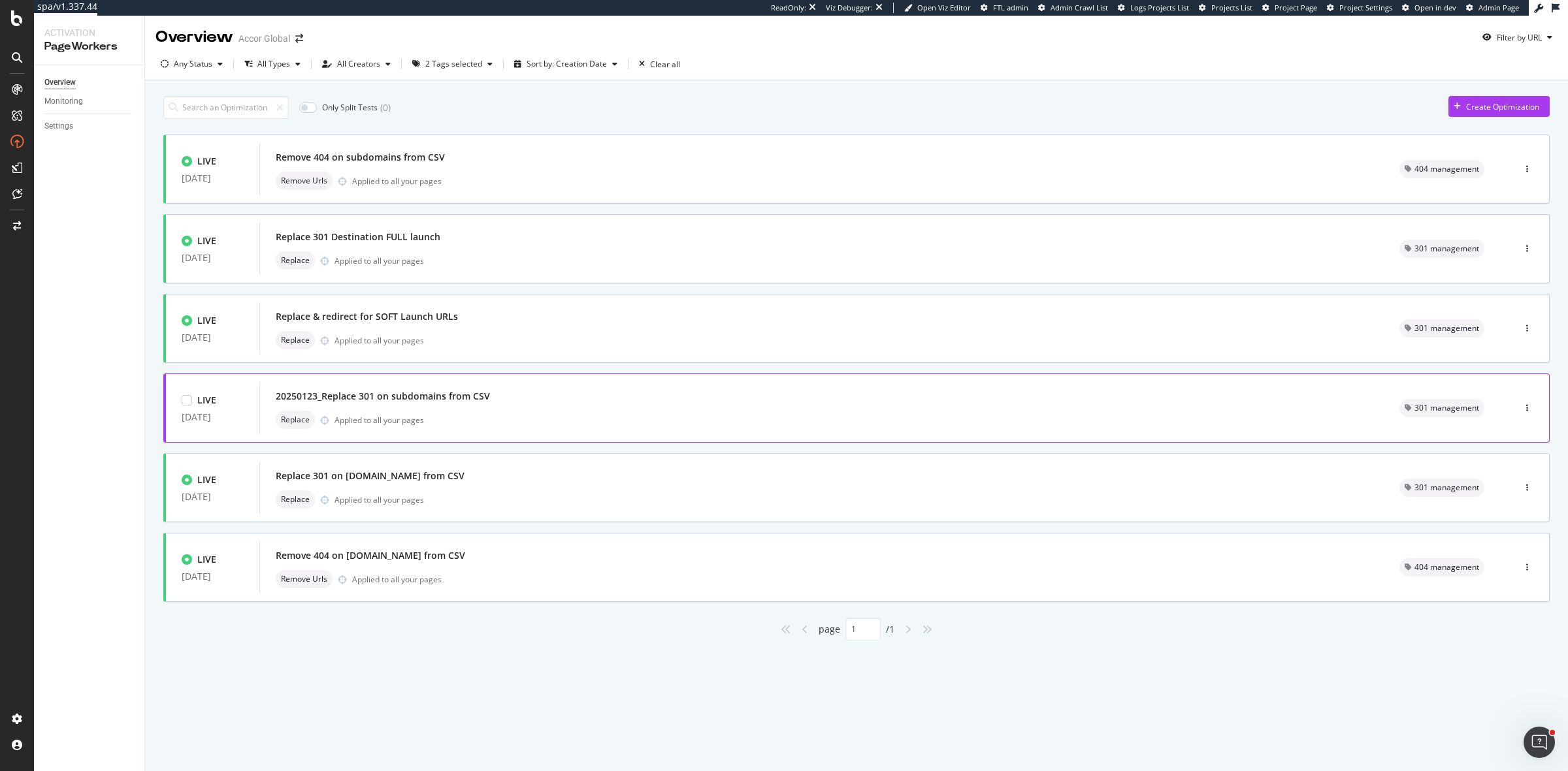
click at [487, 408] on div "20250123_Replace 301 on subdomains from CSV Replace Applied to all your pages" at bounding box center [822, 408] width 1093 height 42
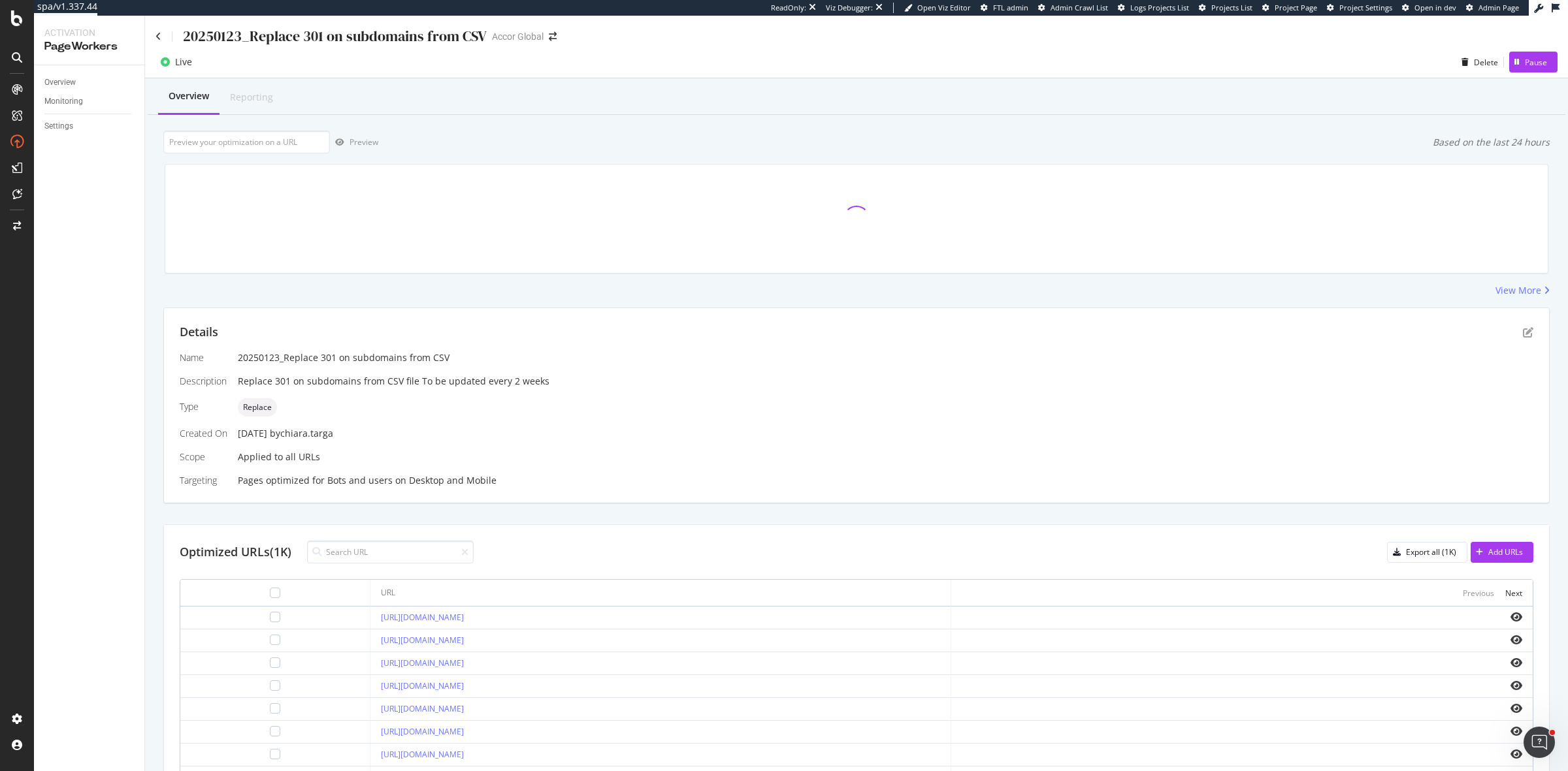
click at [161, 30] on div "20250123_Replace 301 on subdomains from CSV" at bounding box center [321, 36] width 331 height 20
click at [155, 36] on icon at bounding box center [158, 36] width 6 height 9
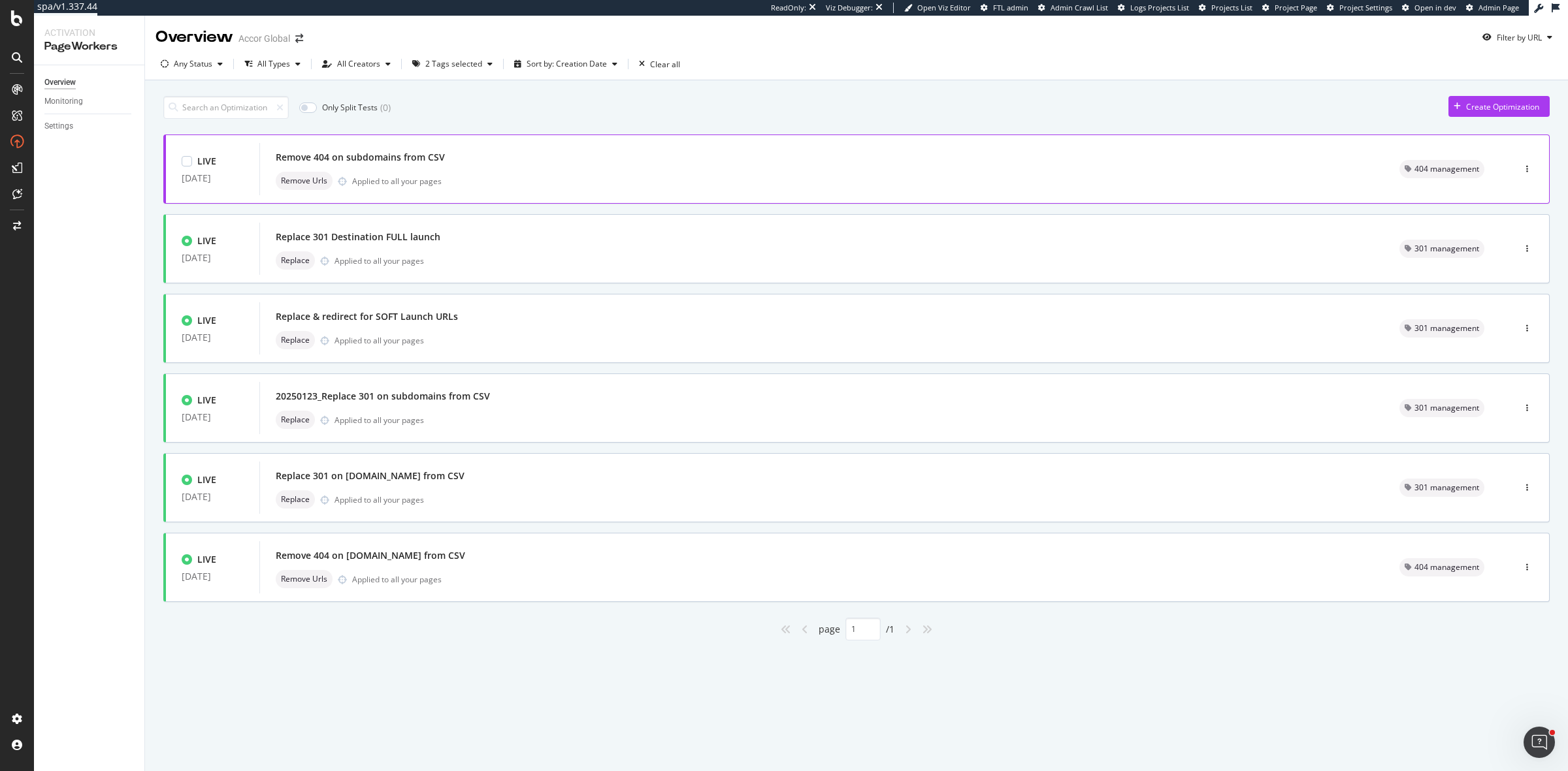
click at [510, 181] on div "Remove Urls Applied to all your pages" at bounding box center [822, 181] width 1093 height 19
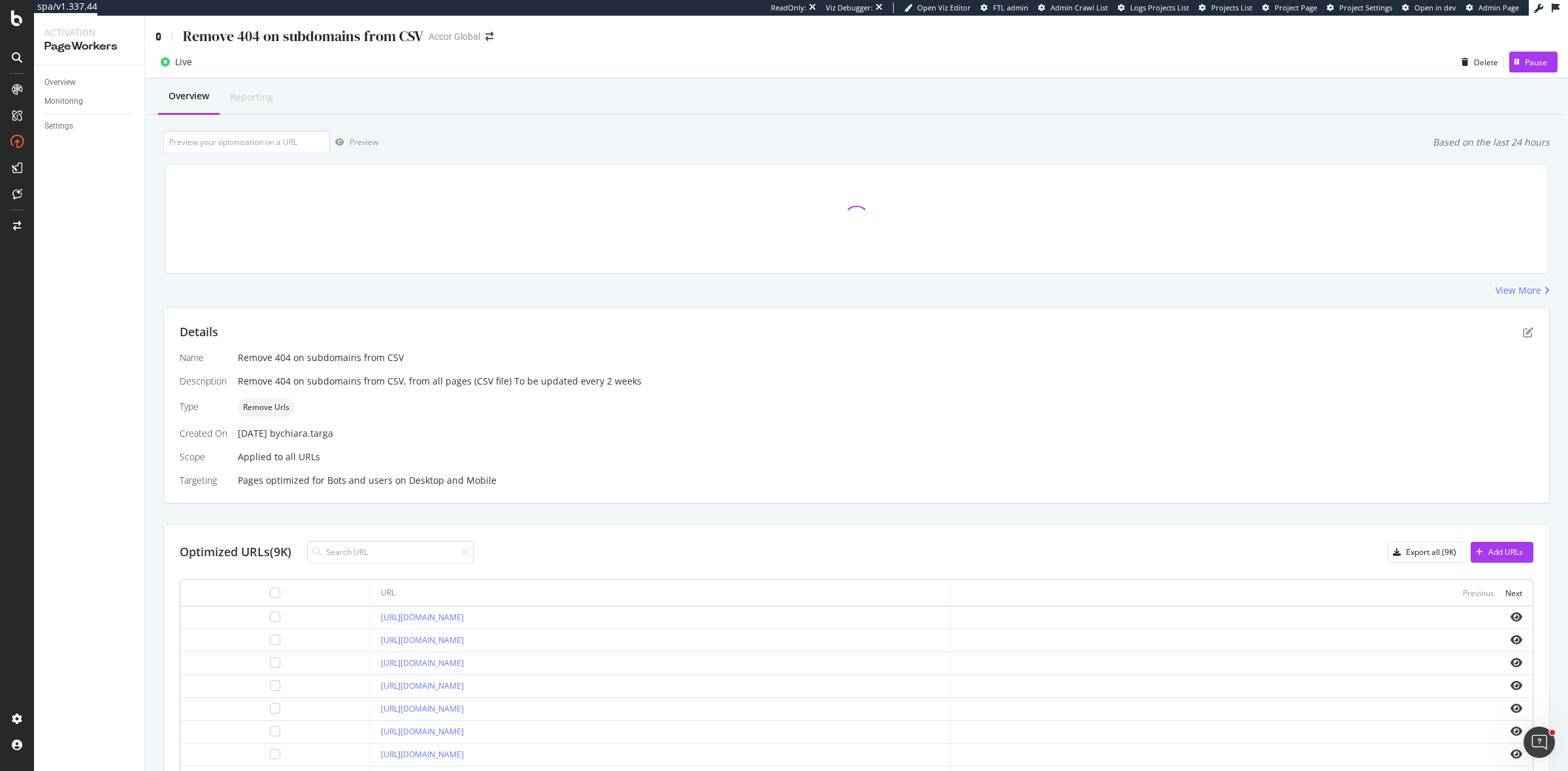
click at [160, 33] on icon at bounding box center [158, 36] width 6 height 9
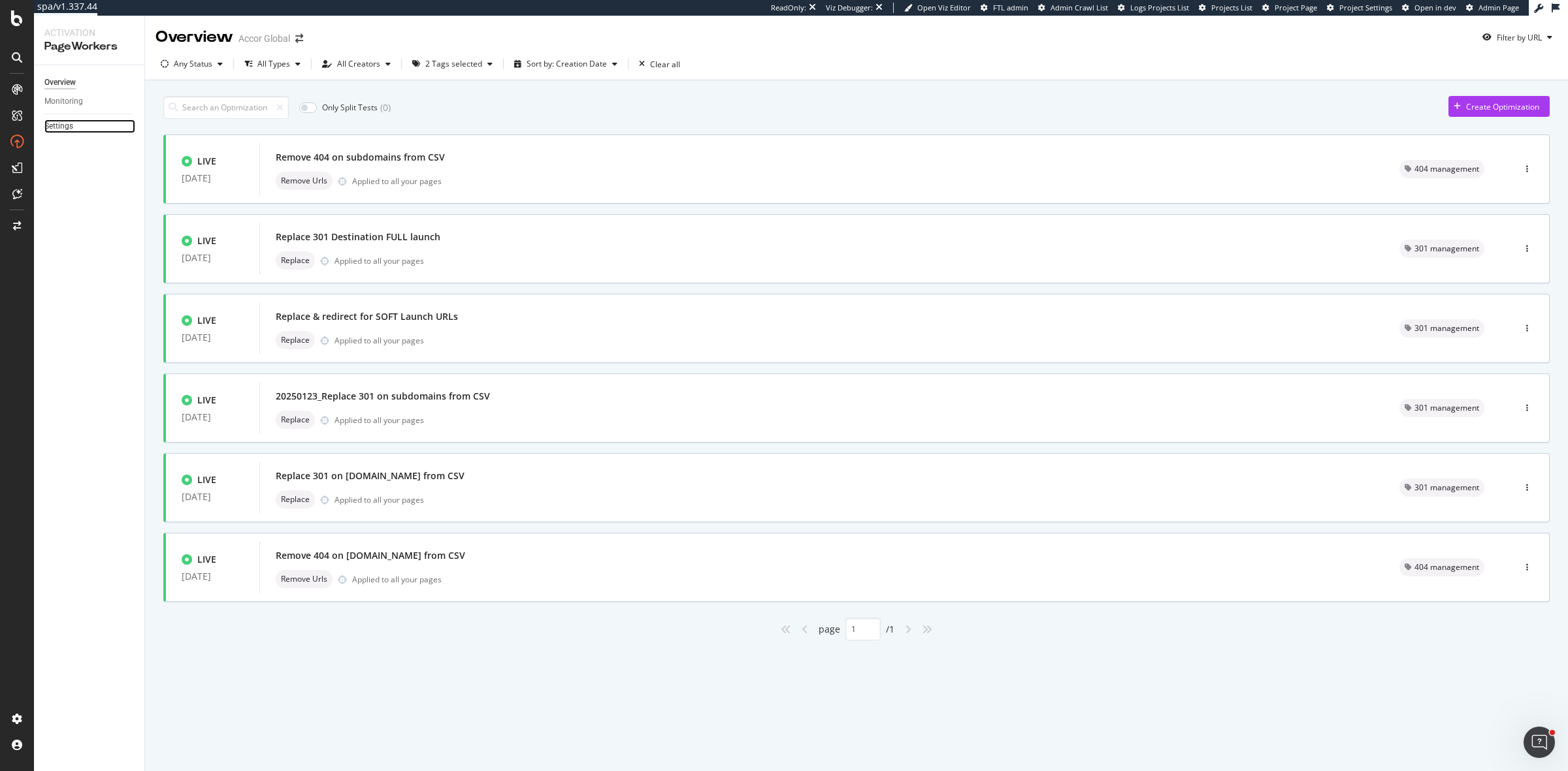
click at [79, 126] on link "Settings" at bounding box center [90, 126] width 91 height 13
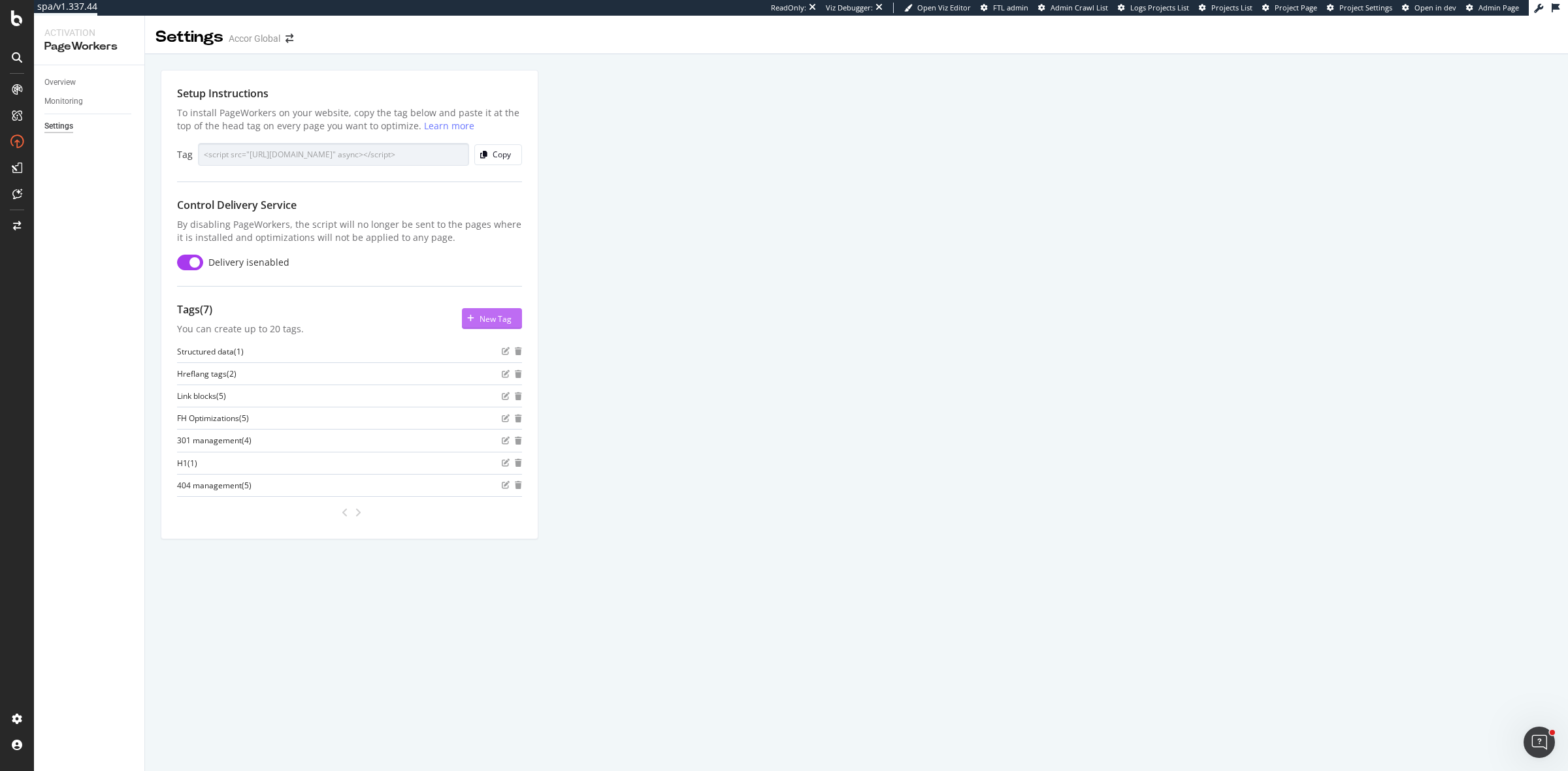
click at [498, 319] on div "New Tag" at bounding box center [495, 319] width 32 height 11
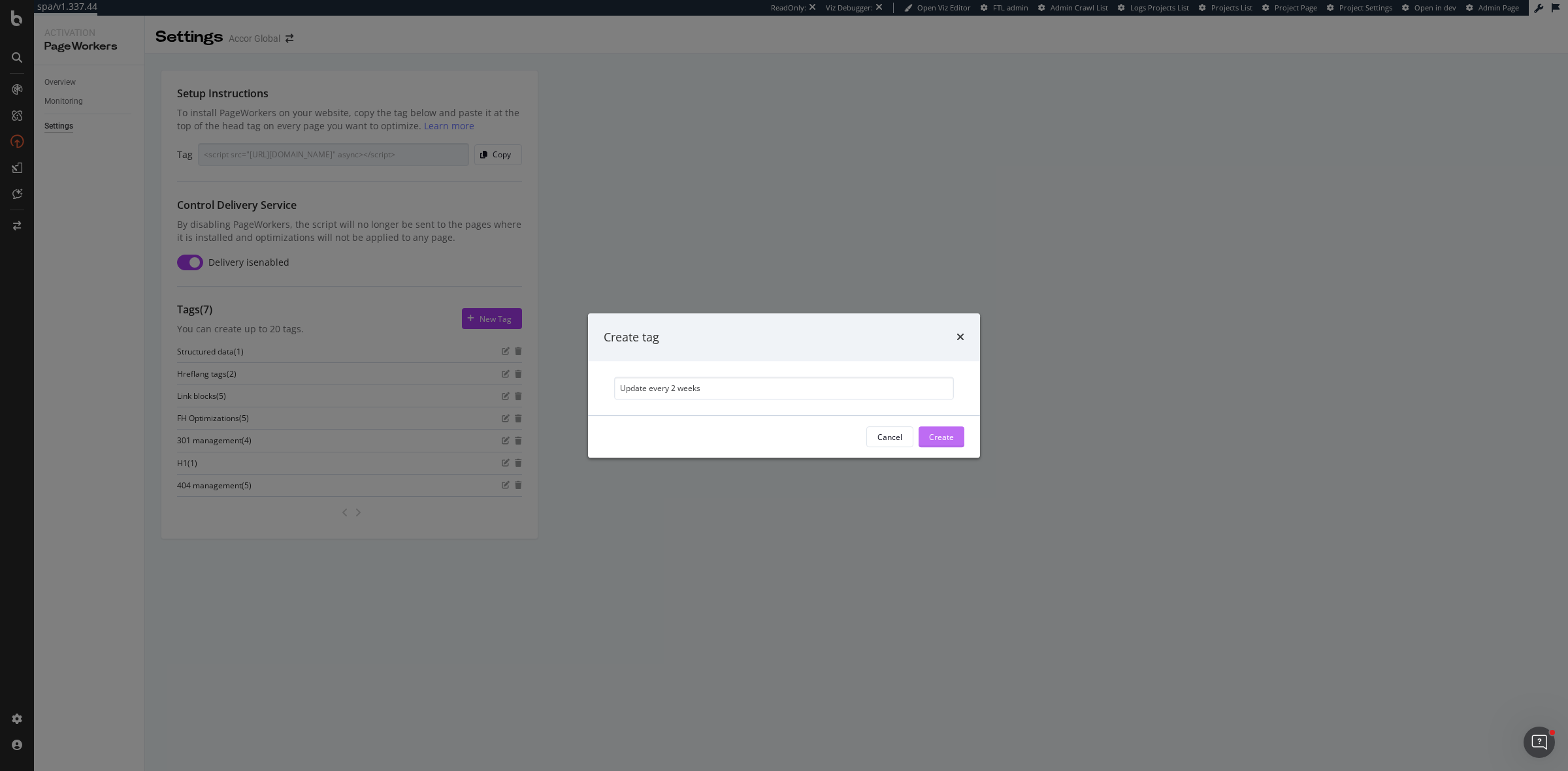
type input "Update every 2 weeks"
click at [931, 442] on div "Create" at bounding box center [941, 437] width 25 height 11
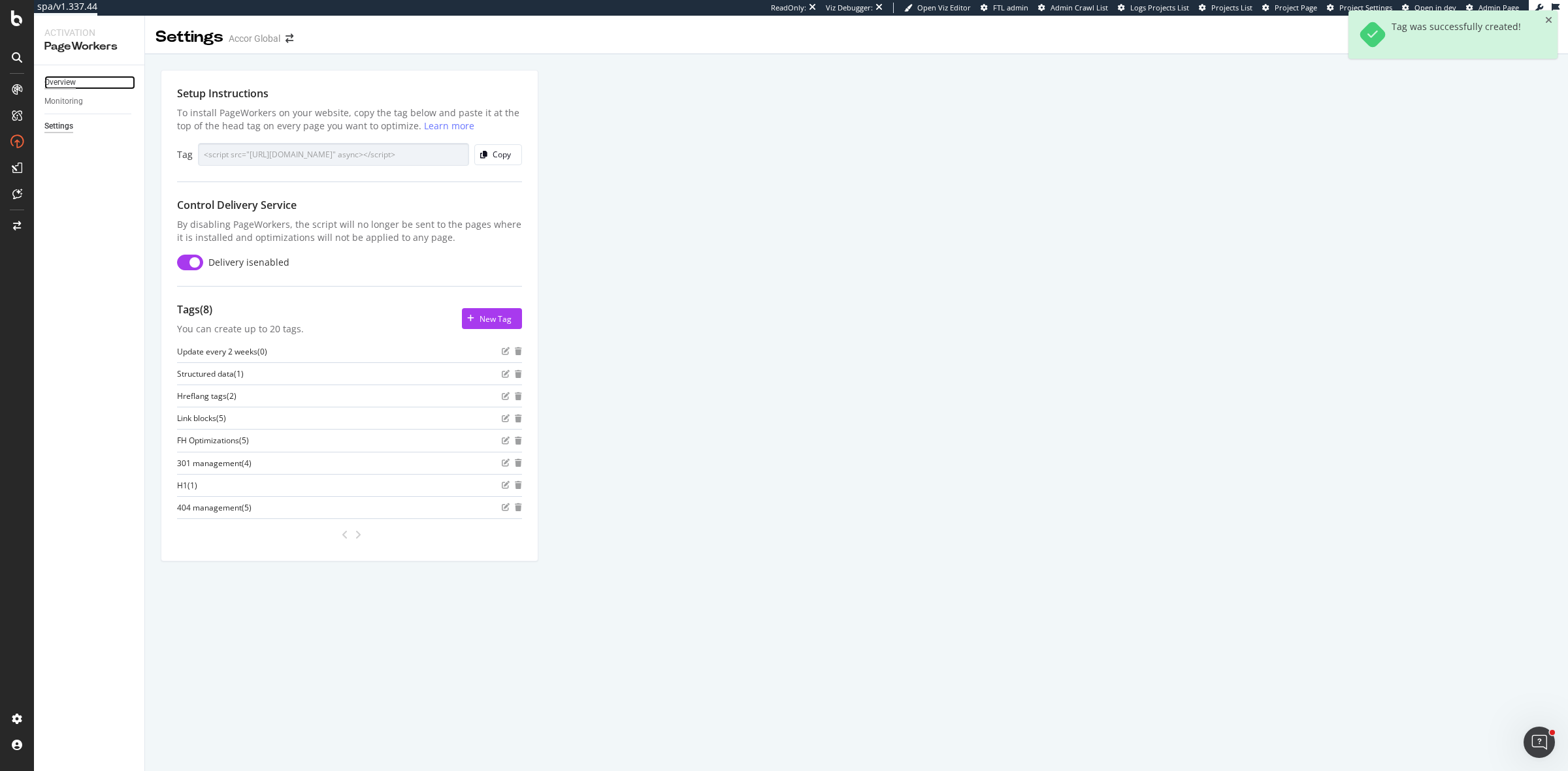
click at [60, 86] on div "Overview" at bounding box center [60, 83] width 31 height 13
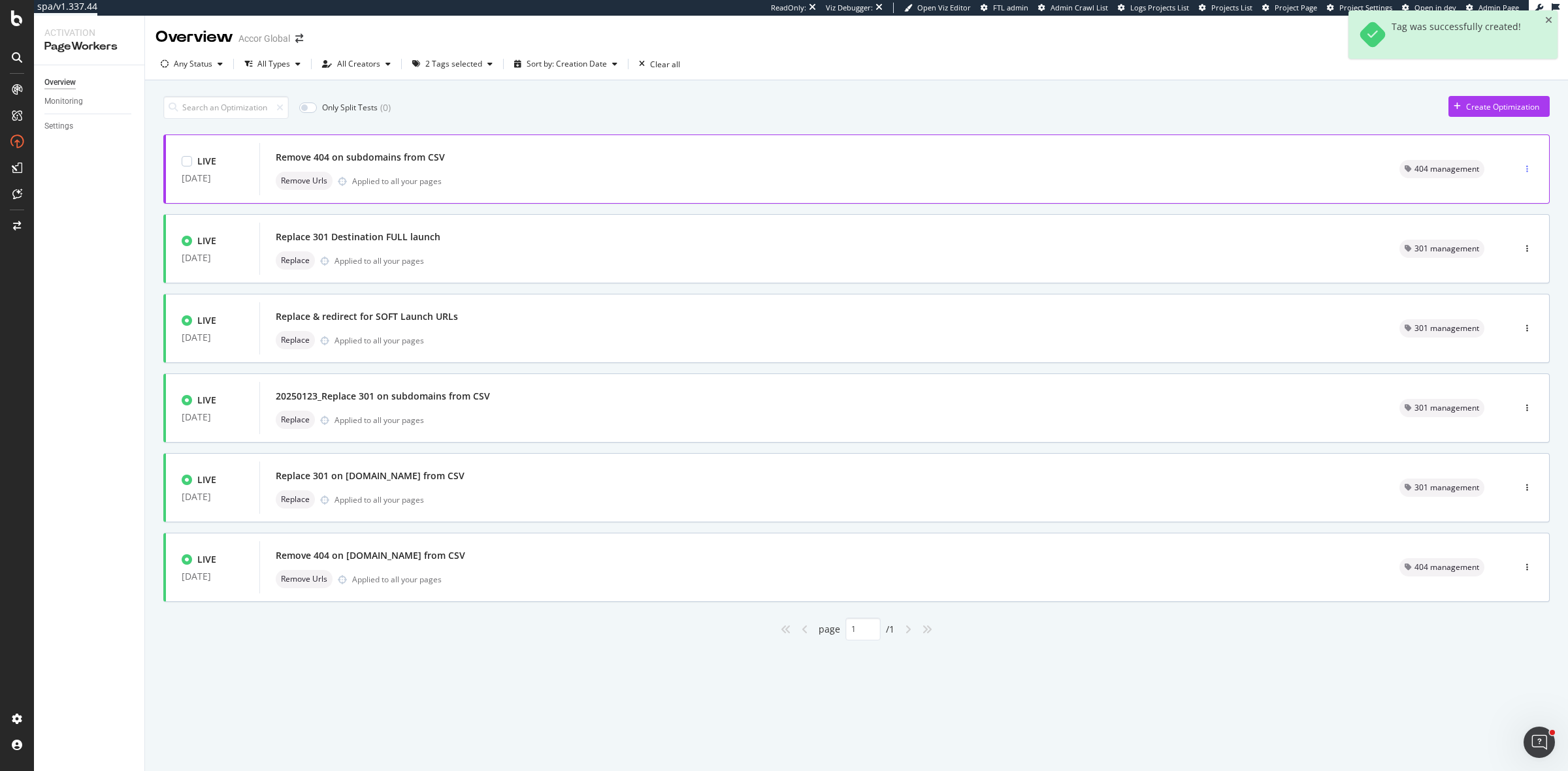
click at [1526, 173] on icon "button" at bounding box center [1527, 169] width 2 height 8
click at [1512, 233] on div "Tags" at bounding box center [1510, 238] width 18 height 11
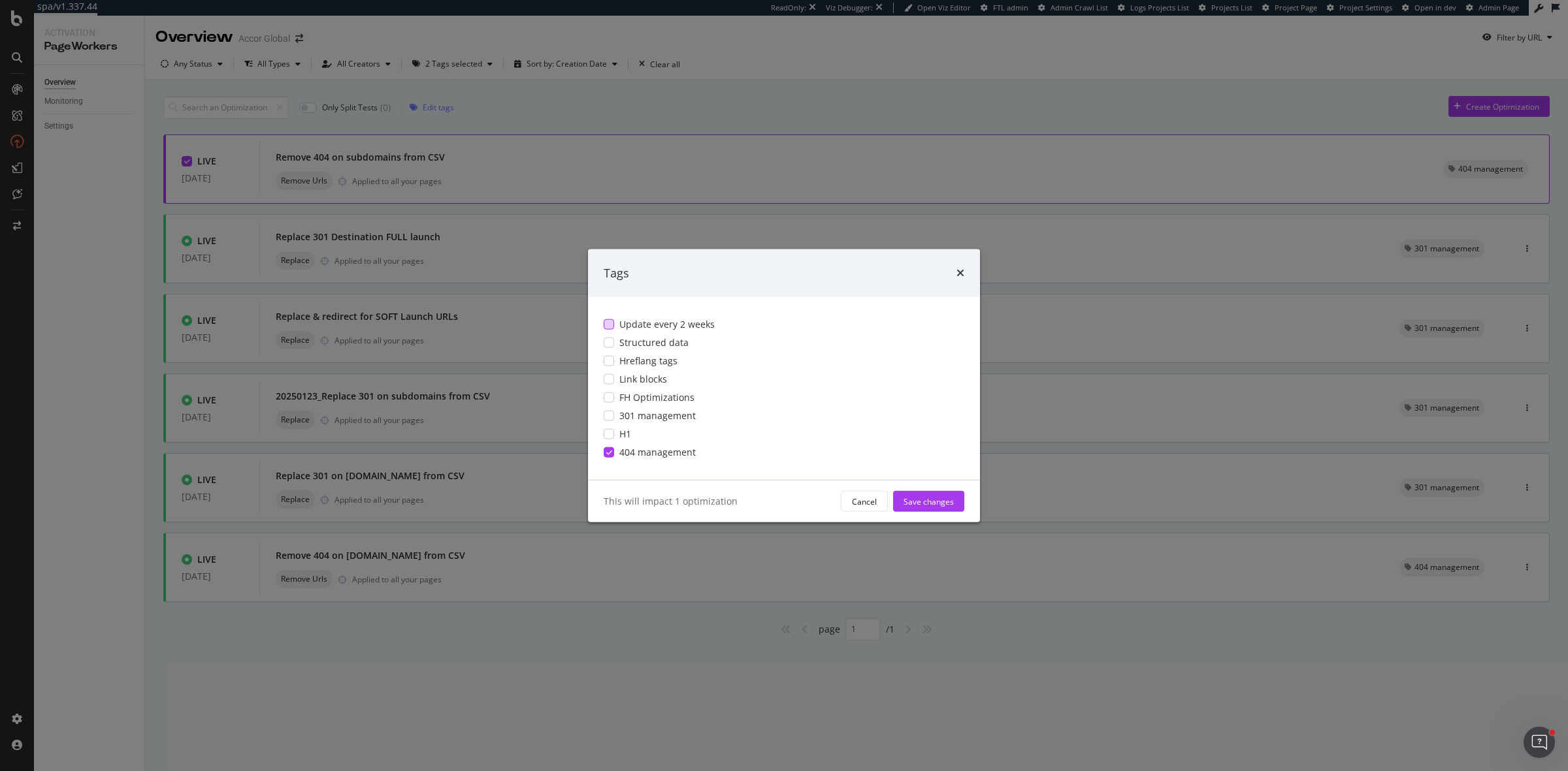
click at [613, 328] on div "modal" at bounding box center [609, 325] width 10 height 10
click at [928, 501] on div "Save changes" at bounding box center [929, 501] width 51 height 11
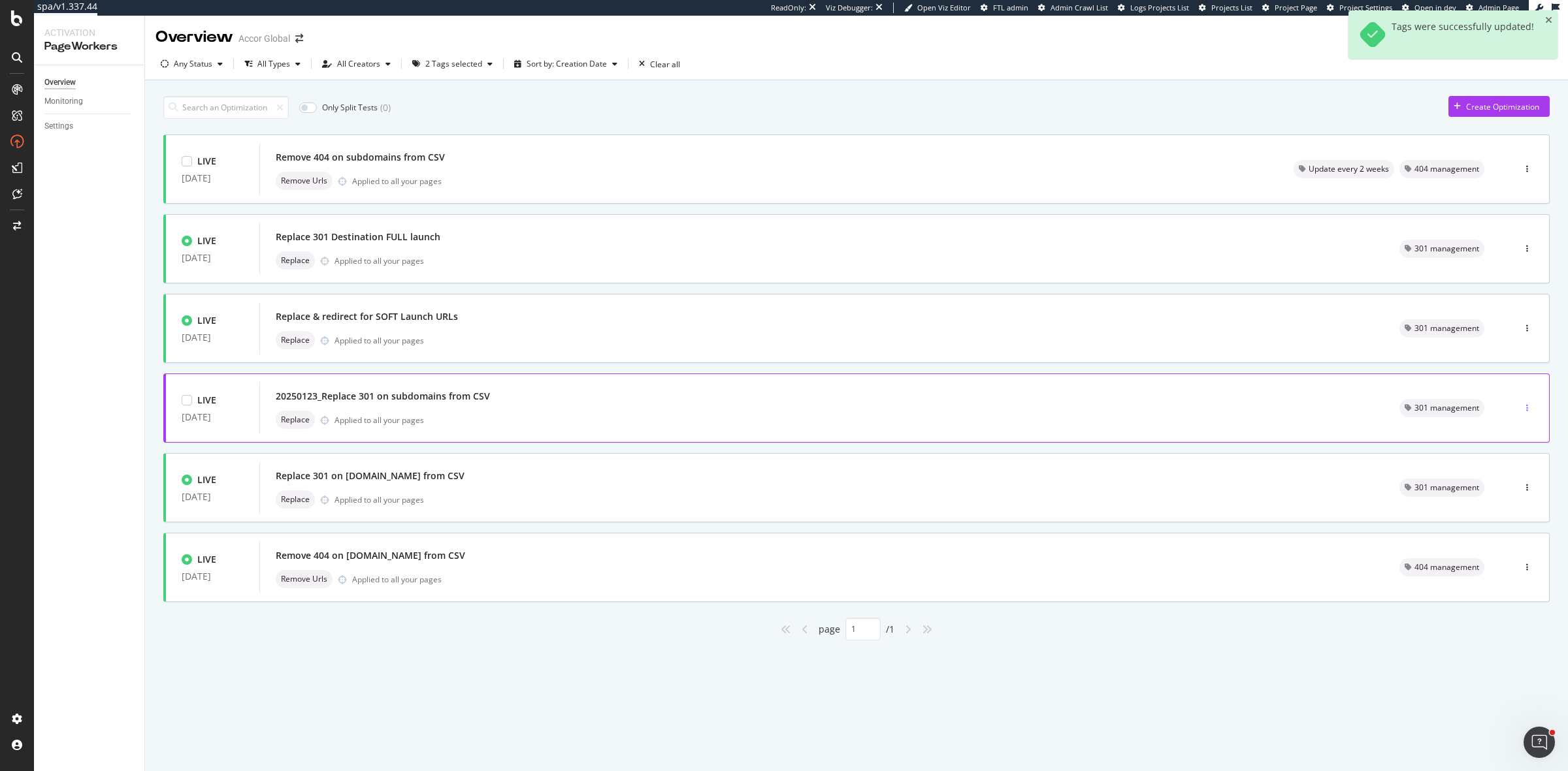
click at [1529, 406] on div "button" at bounding box center [1527, 408] width 13 height 8
click at [1523, 475] on div "Tags" at bounding box center [1505, 477] width 61 height 16
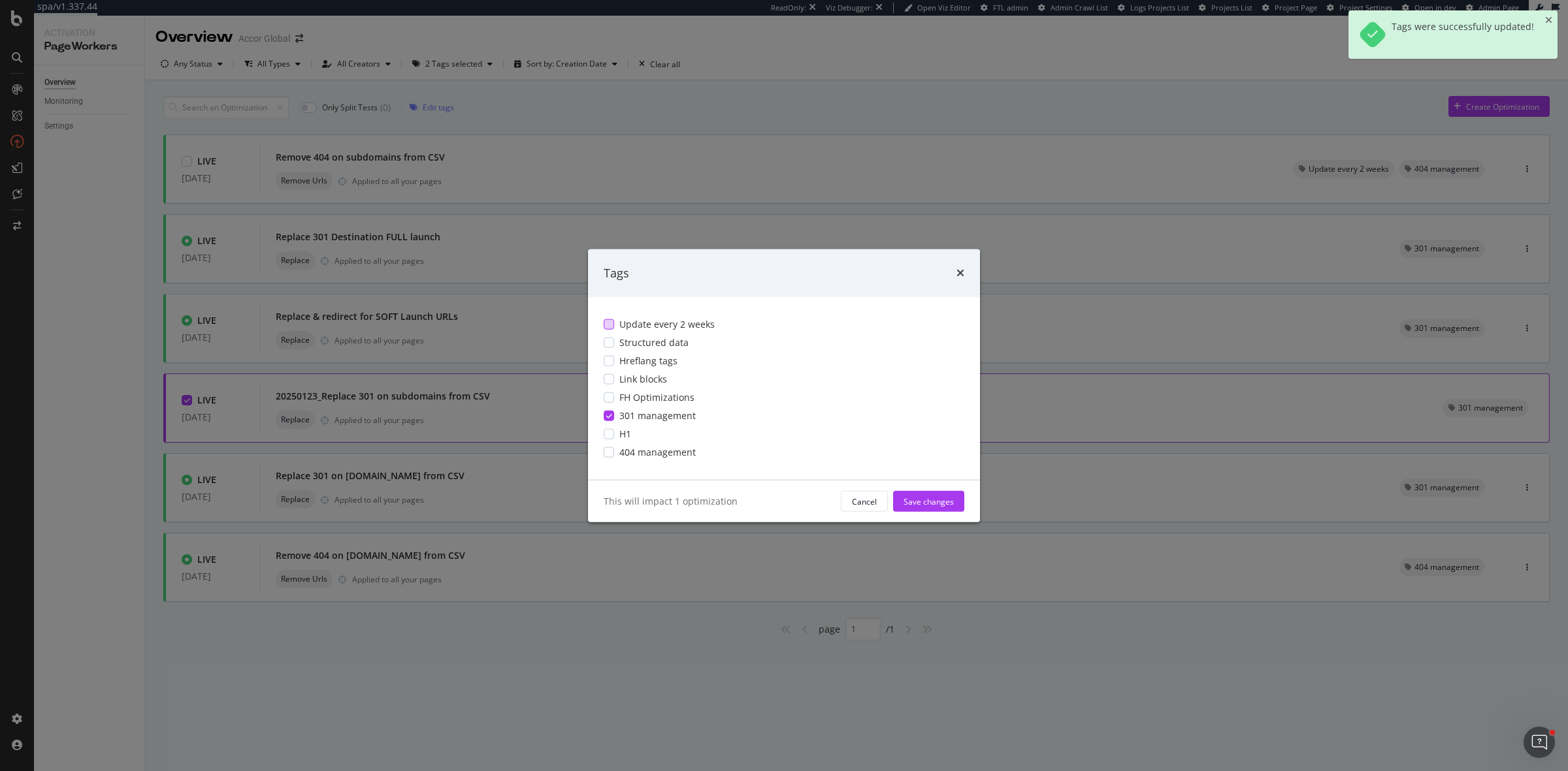
click at [646, 327] on span "Update every 2 weeks" at bounding box center [667, 325] width 95 height 13
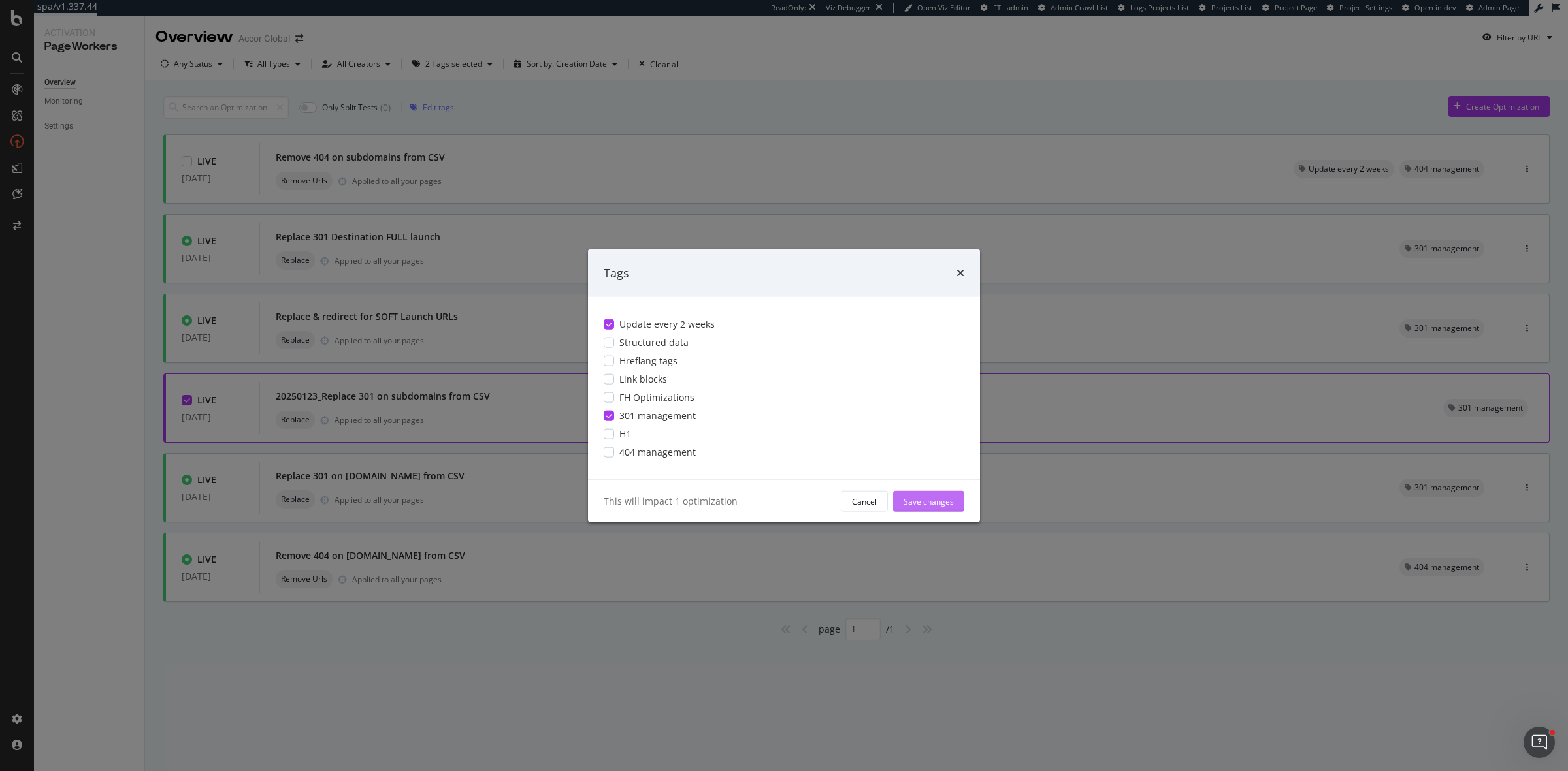
click at [928, 503] on div "Save changes" at bounding box center [929, 501] width 51 height 11
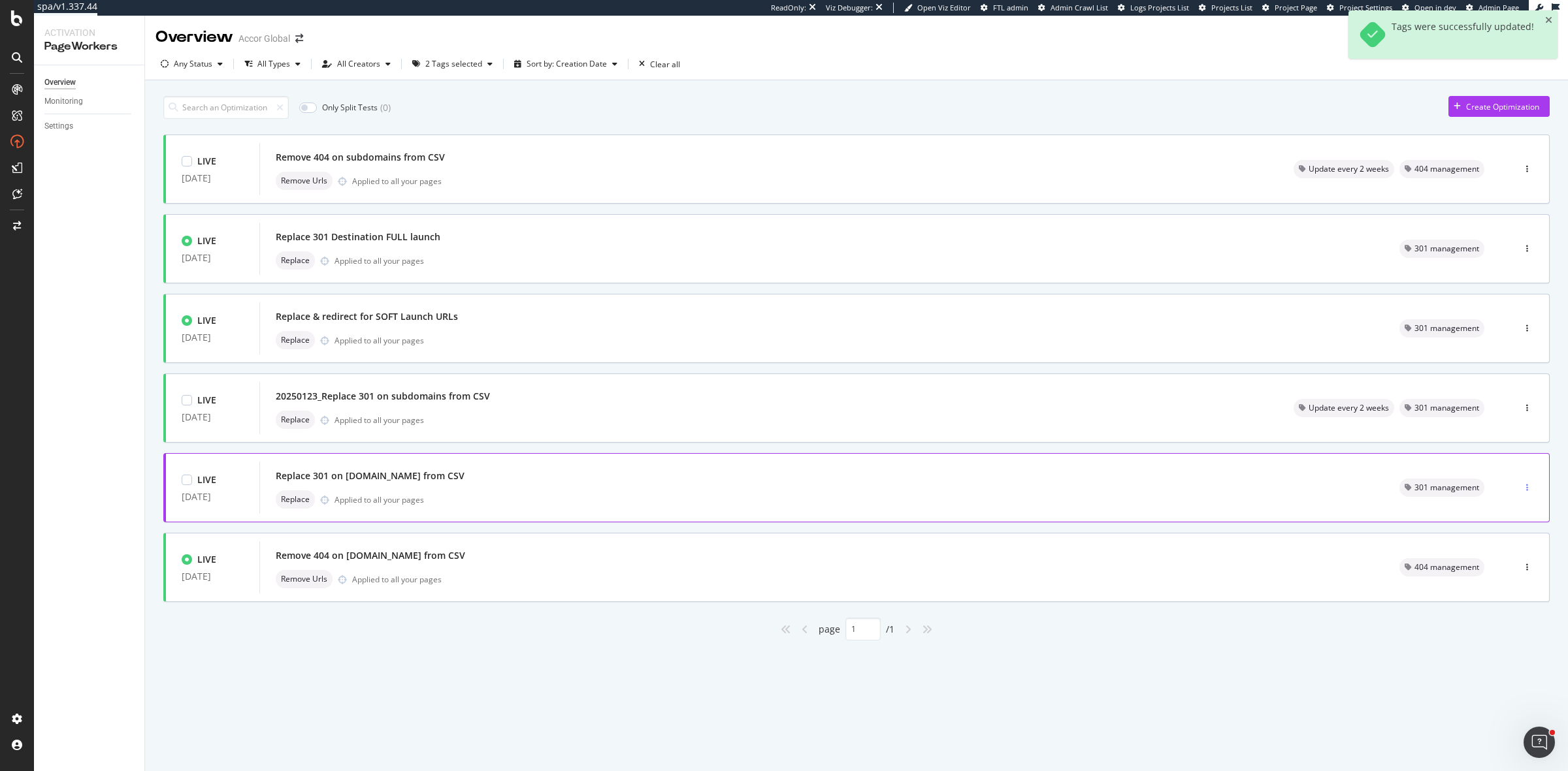
click at [1528, 486] on icon "button" at bounding box center [1527, 488] width 2 height 8
click at [1514, 549] on div "Tags" at bounding box center [1505, 556] width 61 height 16
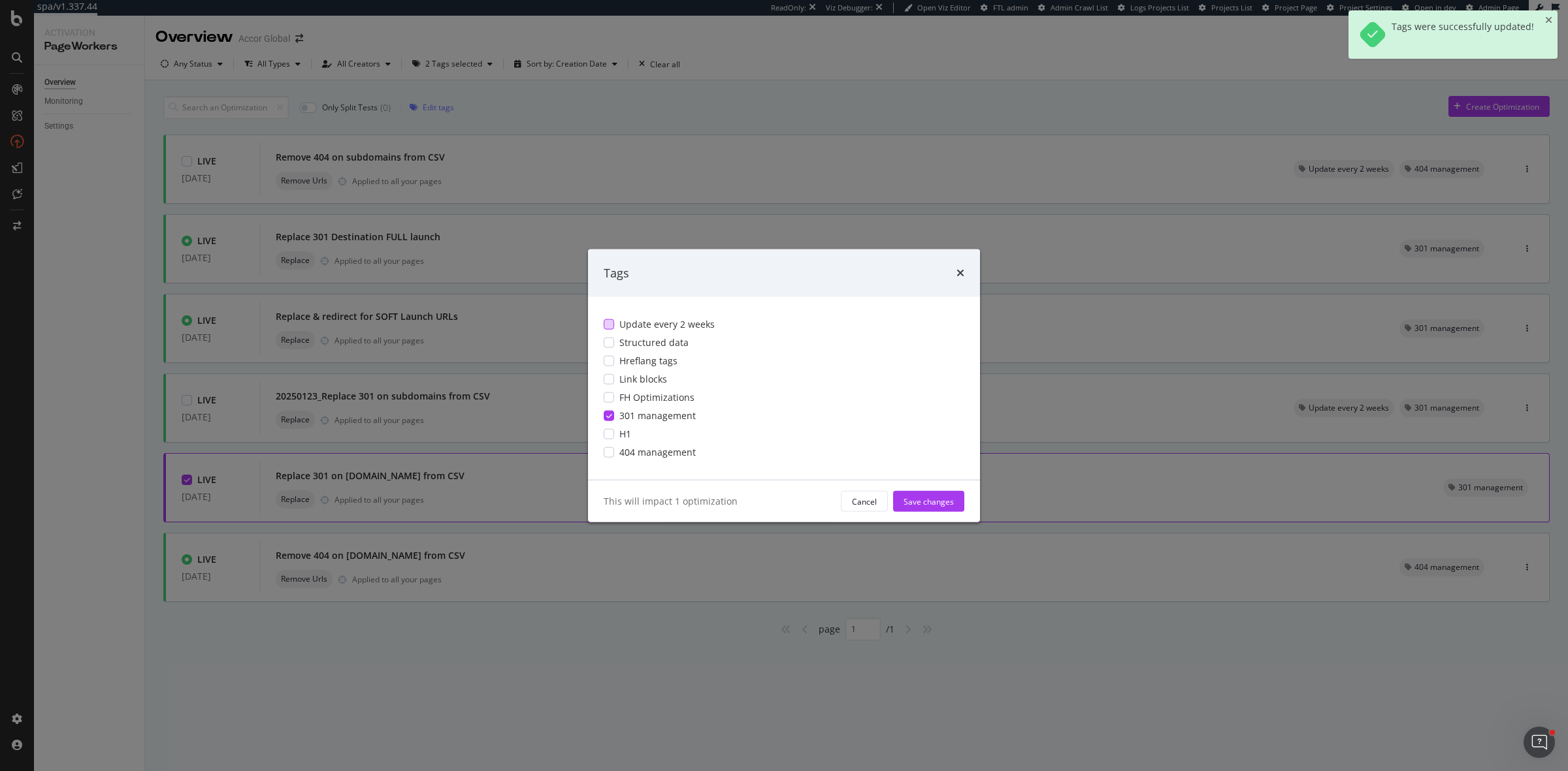
click at [681, 324] on span "Update every 2 weeks" at bounding box center [667, 325] width 95 height 13
click at [926, 497] on div "Save changes" at bounding box center [929, 501] width 51 height 11
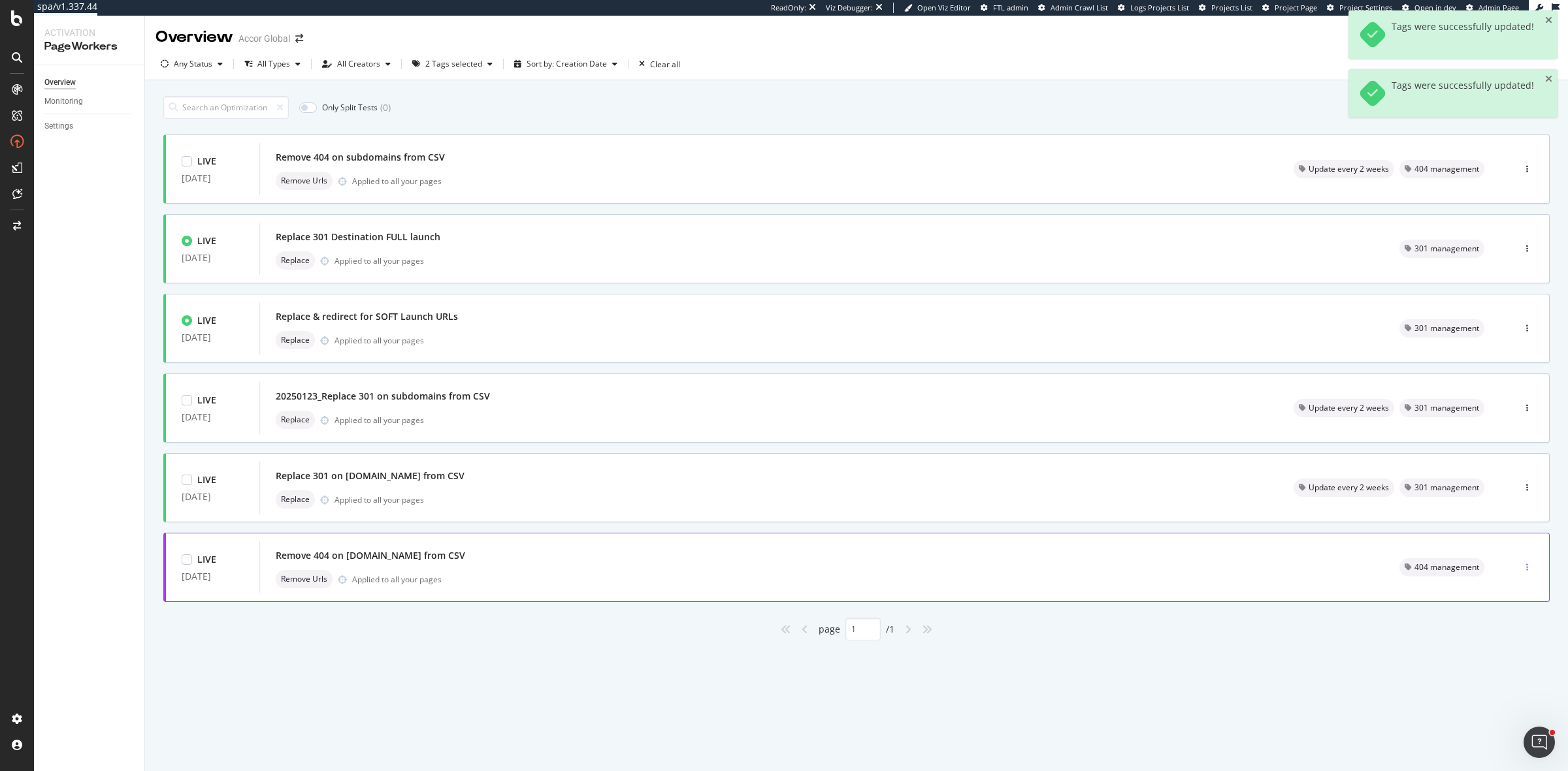
click at [1521, 560] on div "button" at bounding box center [1527, 567] width 13 height 19
click at [1523, 634] on div "Tags" at bounding box center [1505, 636] width 61 height 16
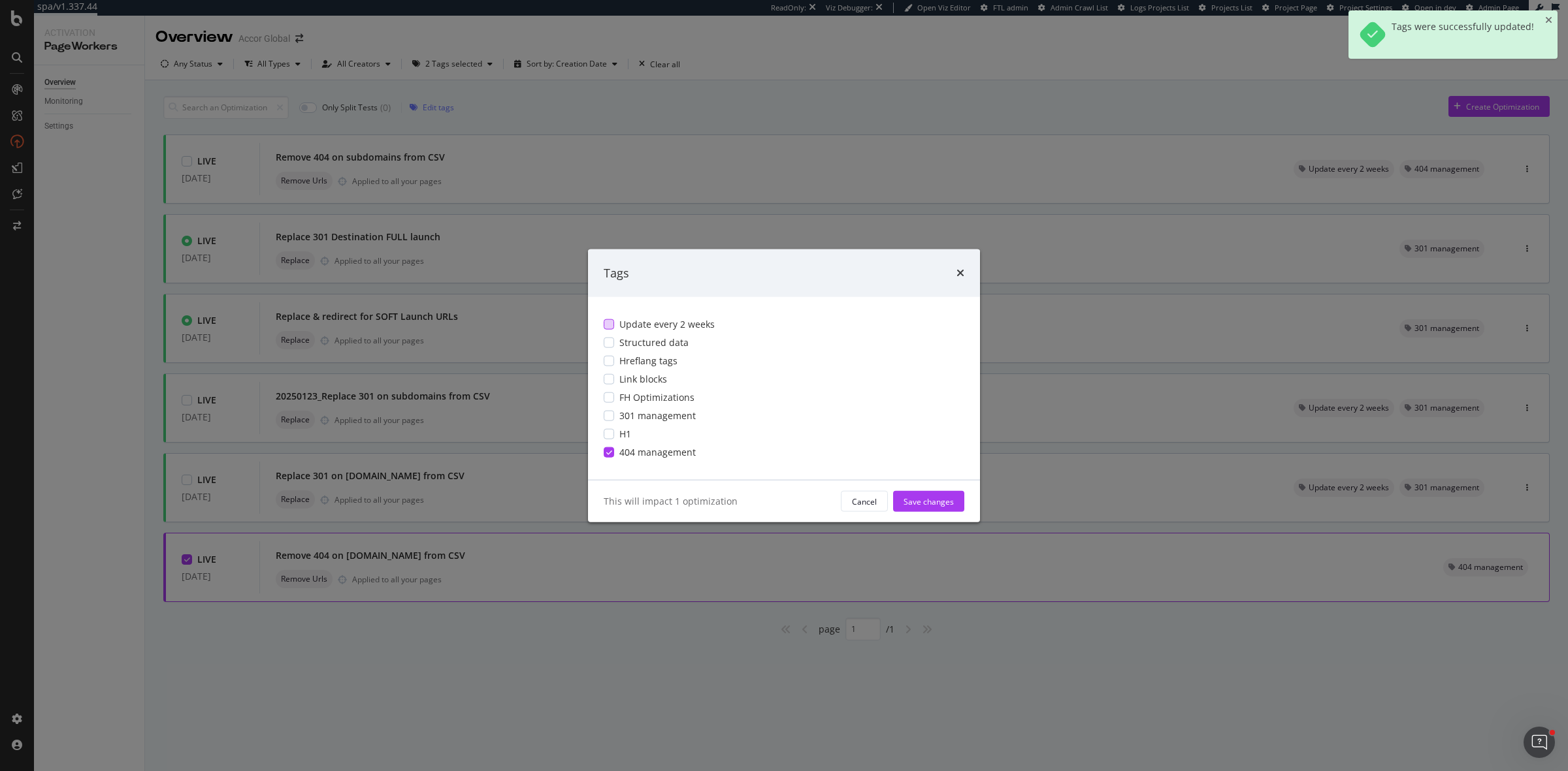
click at [662, 322] on span "Update every 2 weeks" at bounding box center [667, 325] width 95 height 13
click at [934, 501] on div "Save changes" at bounding box center [929, 501] width 51 height 11
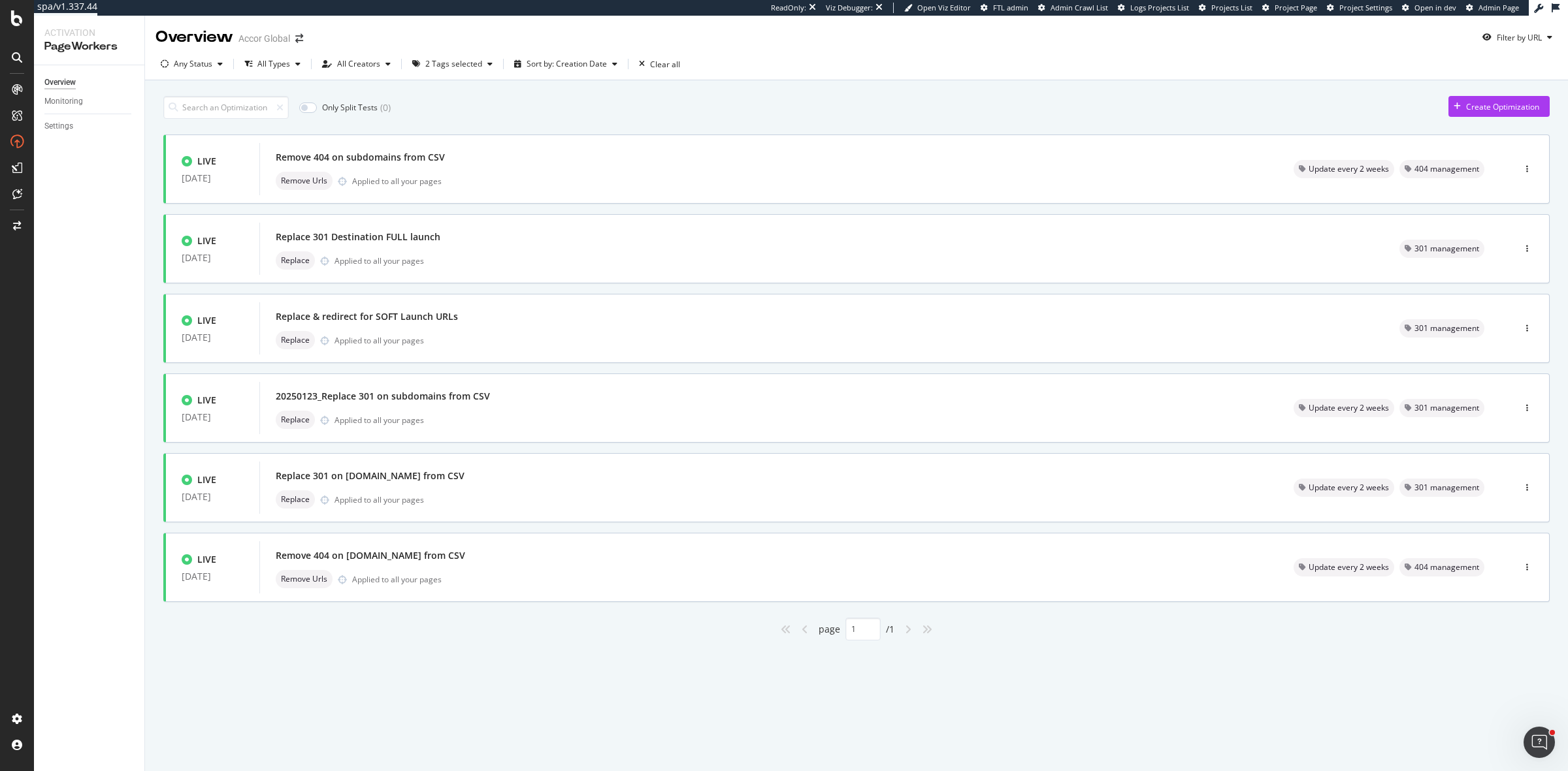
click at [520, 630] on div "page 1 / 1" at bounding box center [857, 629] width 1387 height 23
click at [443, 74] on button "2 Tags selected" at bounding box center [452, 64] width 91 height 21
click at [420, 129] on div at bounding box center [422, 135] width 10 height 10
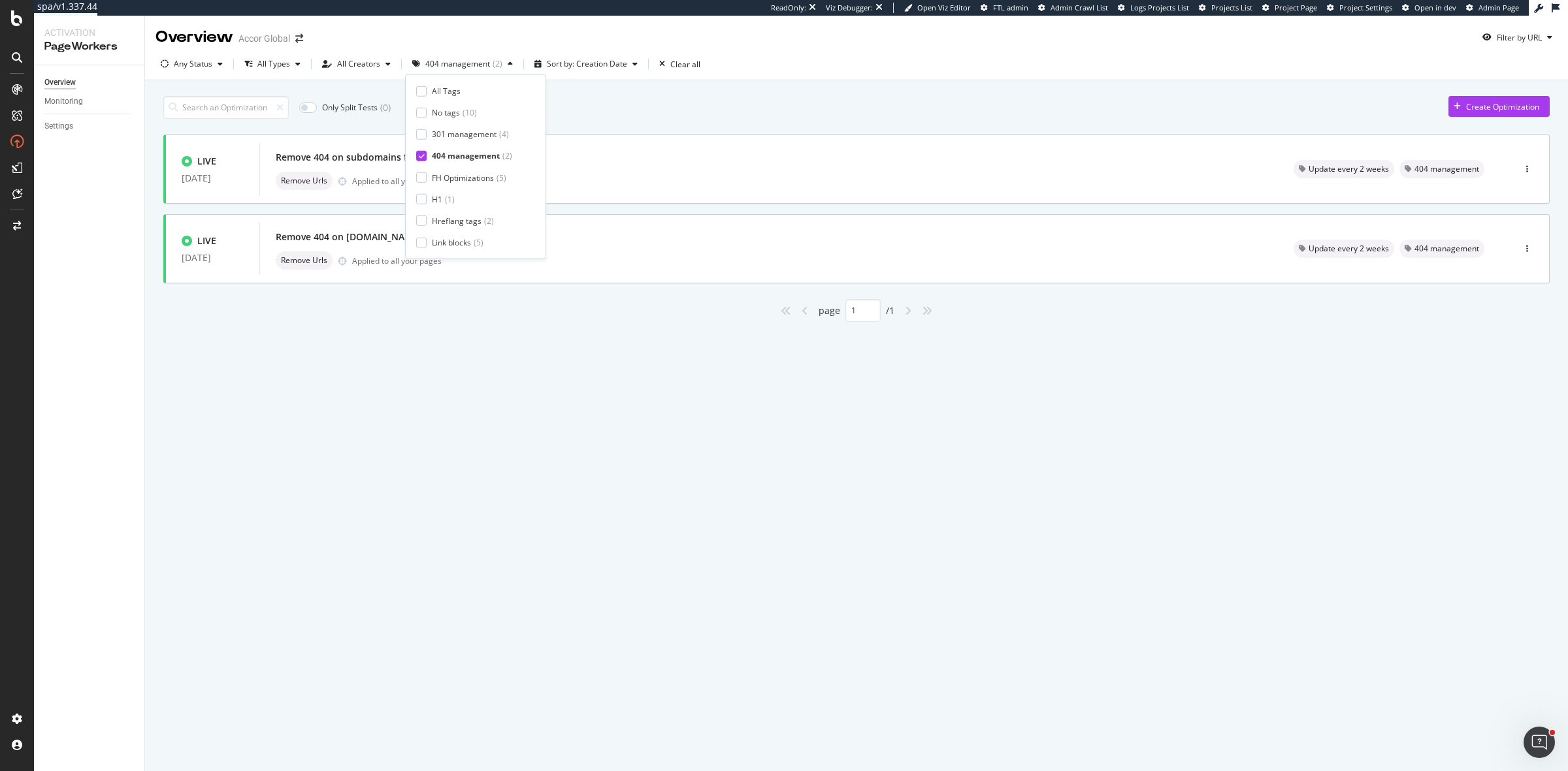
click at [420, 157] on icon at bounding box center [422, 156] width 6 height 7
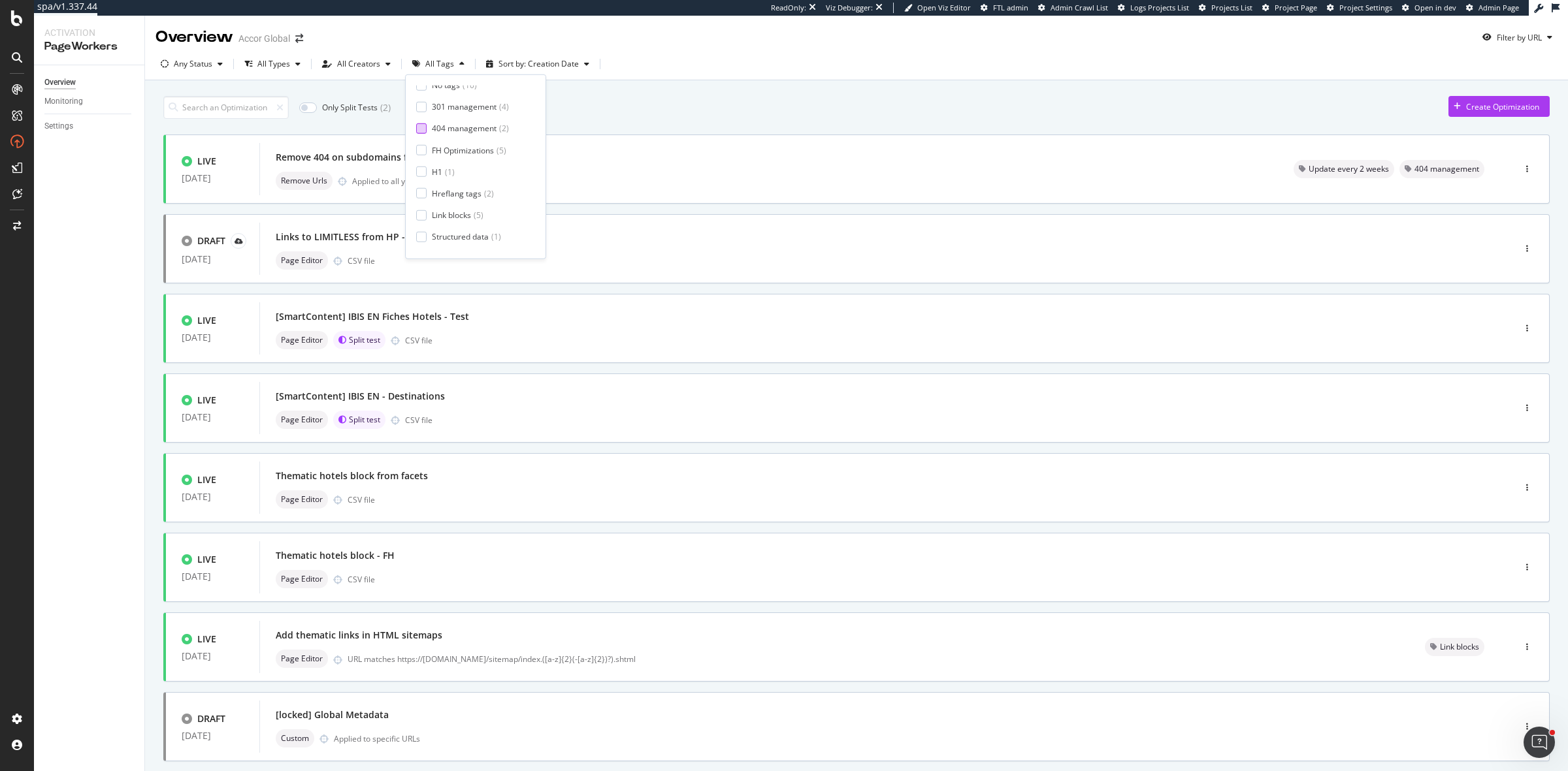
scroll to position [43, 0]
click at [492, 240] on div "Update every 2 weeks" at bounding box center [472, 242] width 80 height 11
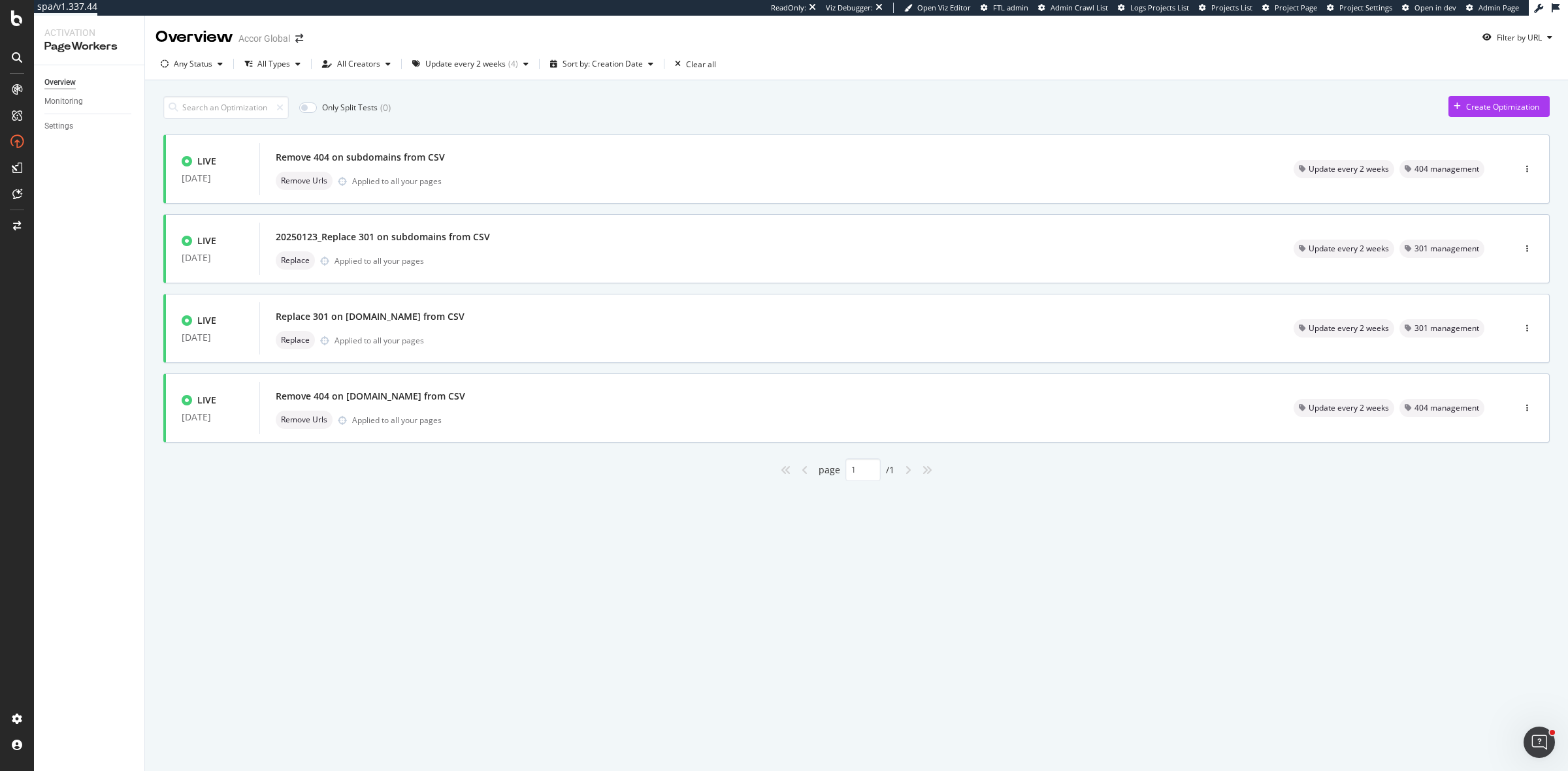
click at [510, 519] on div "Only Split Tests ( 0 ) Create Optimization LIVE 25 Sep. 2025 Remove 404 on subd…" at bounding box center [856, 303] width 1423 height 447
click at [527, 422] on div "Remove Urls Applied to all your pages" at bounding box center [769, 419] width 986 height 19
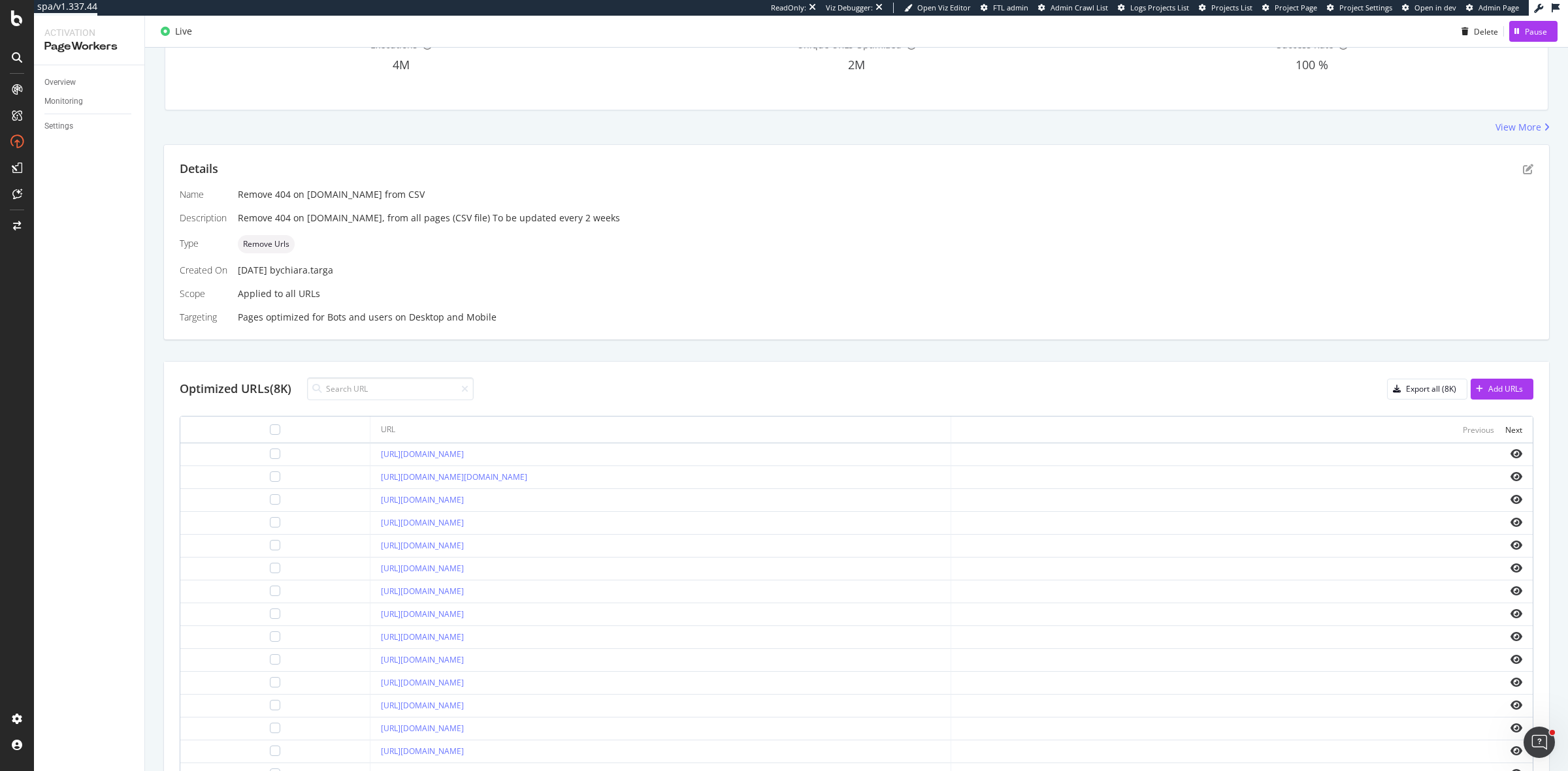
scroll to position [245, 0]
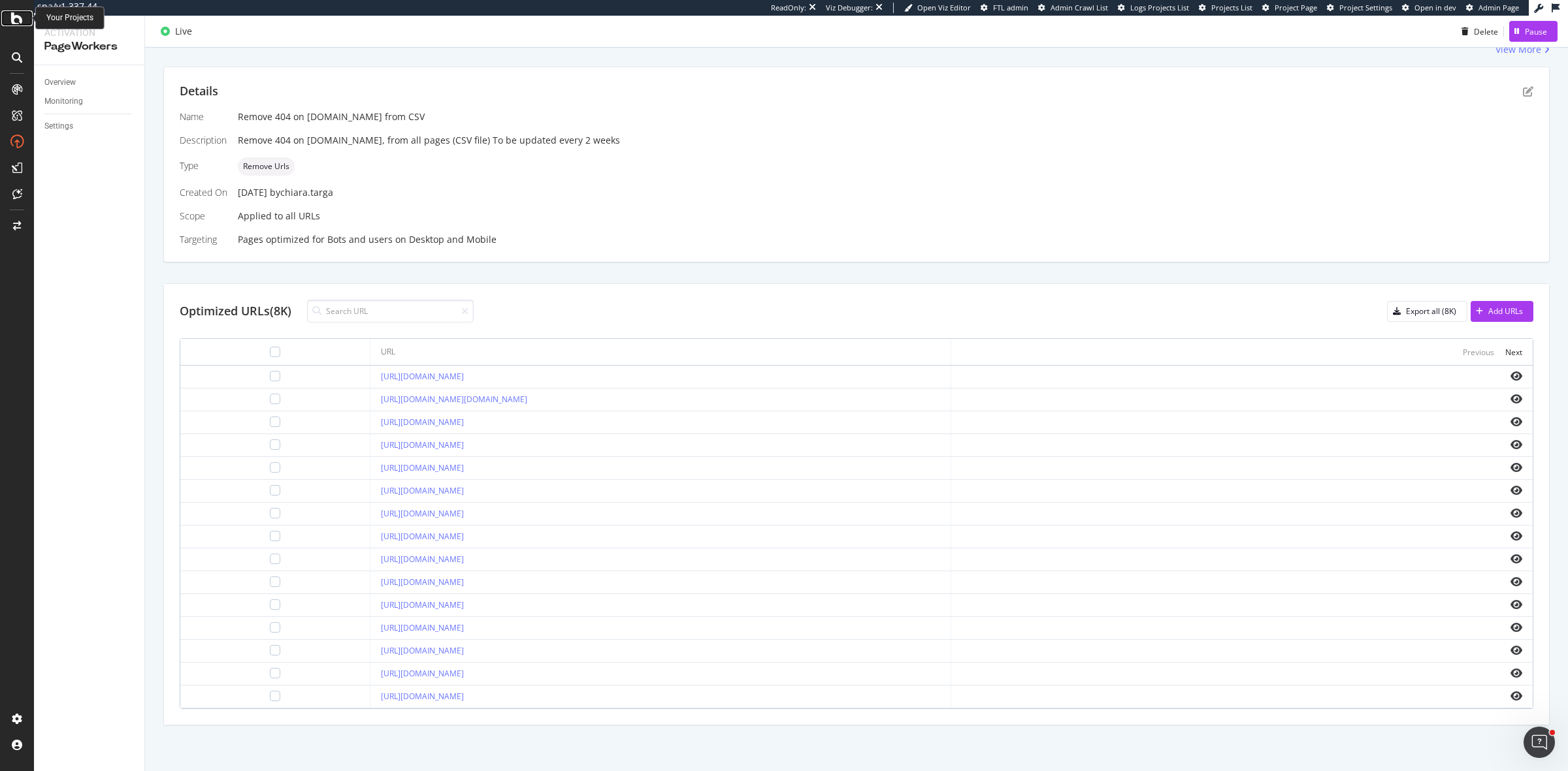
click at [13, 24] on icon at bounding box center [17, 18] width 12 height 16
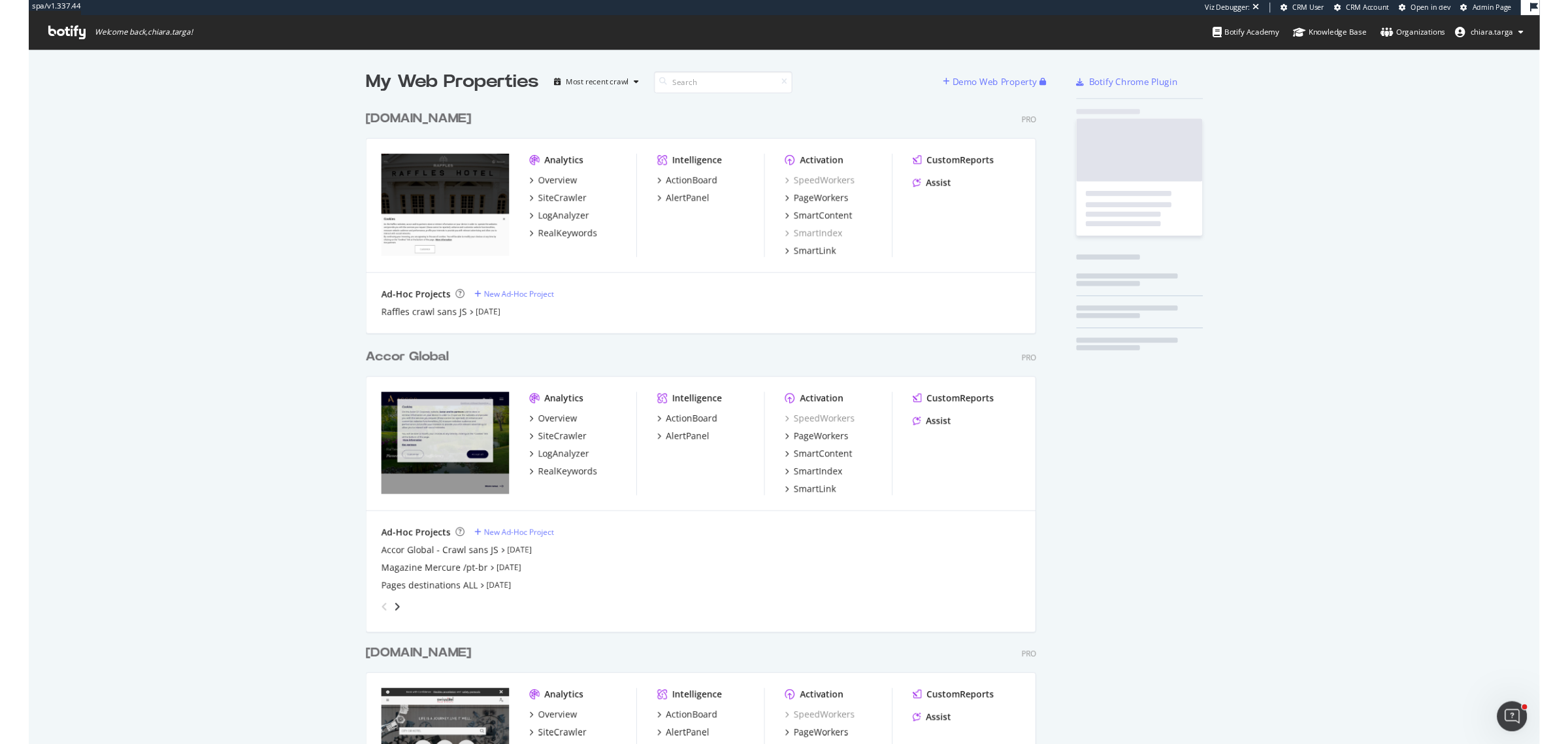
scroll to position [2847, 694]
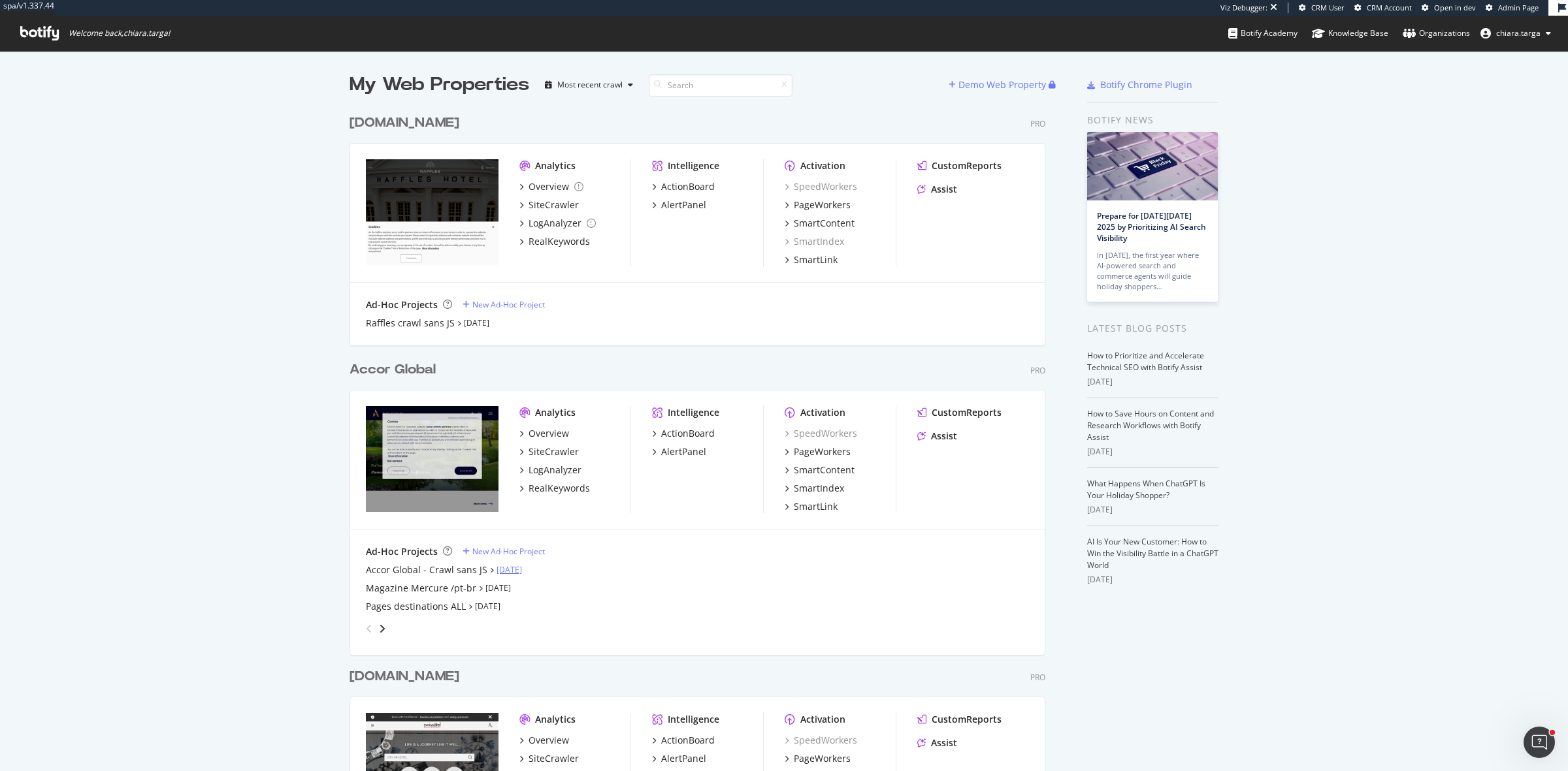
click at [504, 572] on link "Sep 15th 25" at bounding box center [510, 570] width 25 height 11
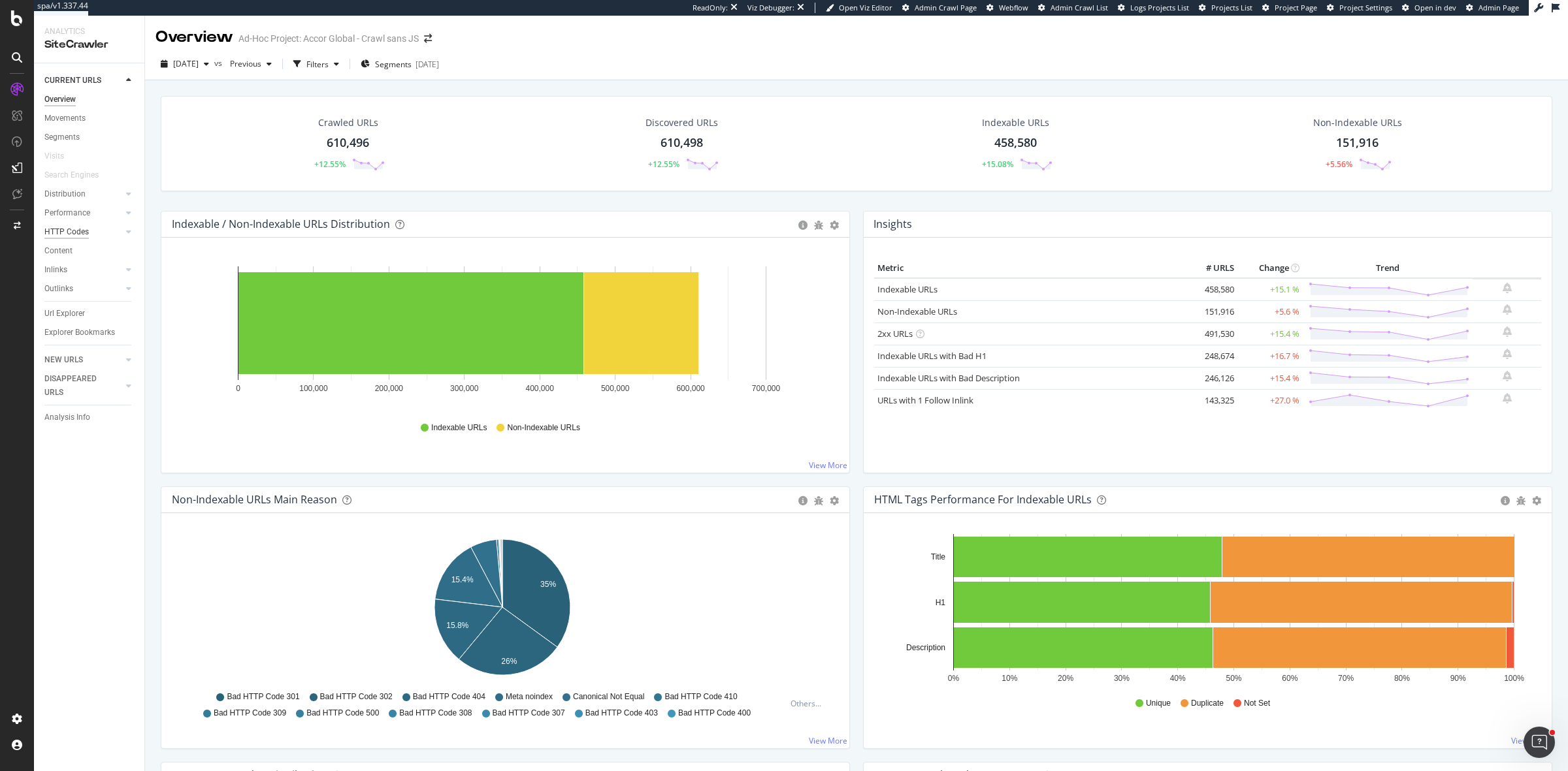
click at [80, 225] on div "HTTP Codes" at bounding box center [67, 232] width 45 height 13
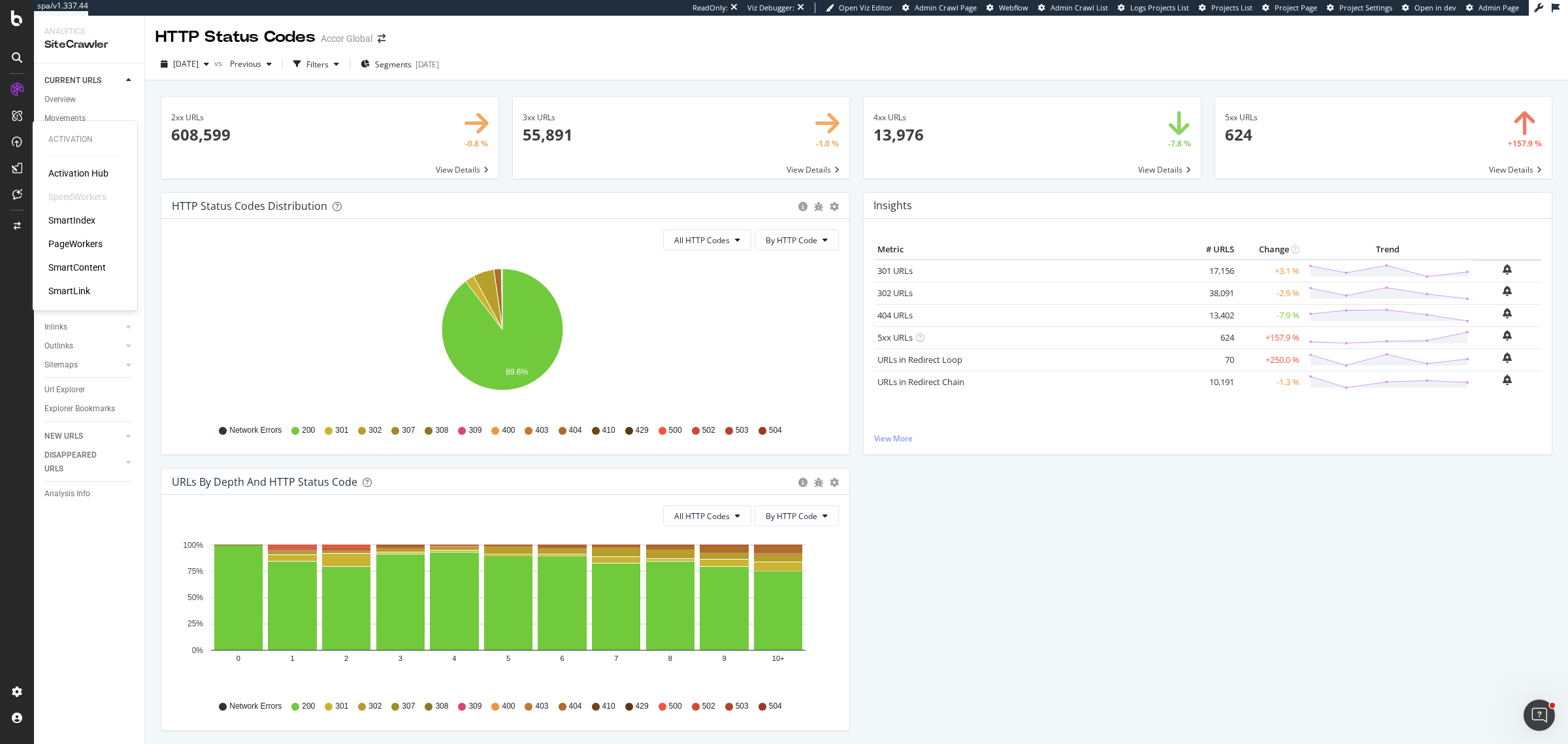
click at [83, 242] on div "PageWorkers" at bounding box center [75, 244] width 54 height 13
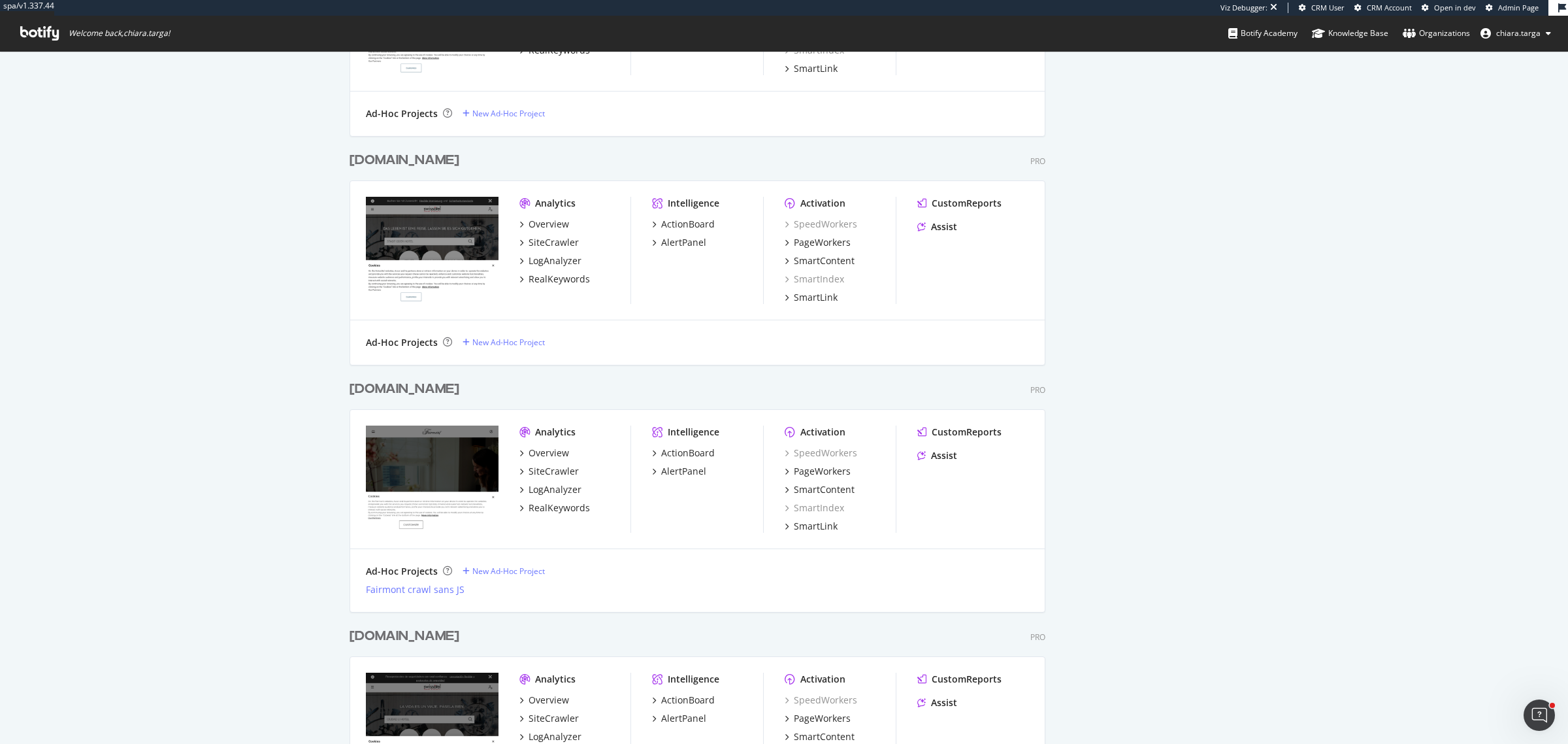
scroll to position [1662, 0]
click at [841, 469] on div "PageWorkers" at bounding box center [822, 470] width 57 height 13
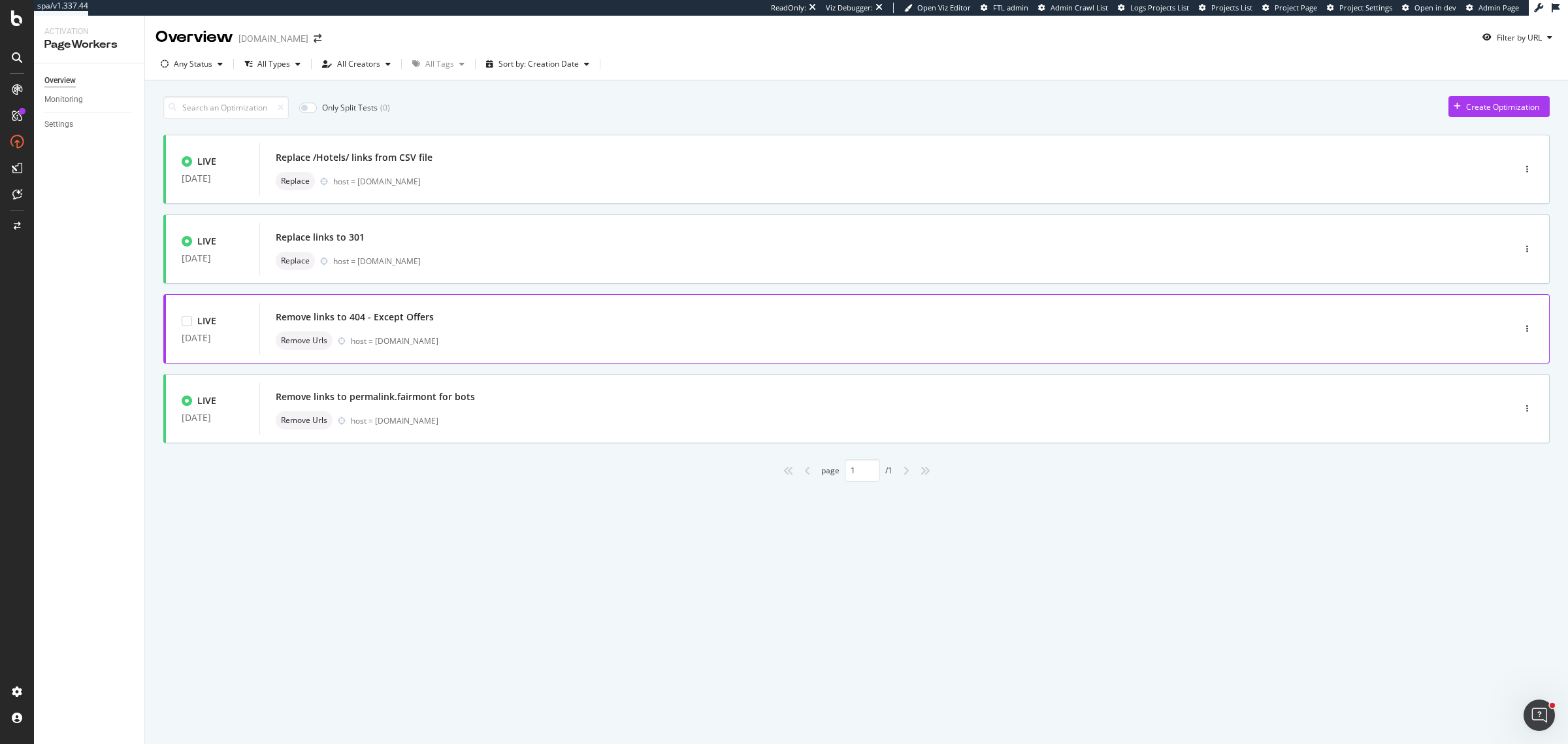
click at [507, 307] on div "Remove links to 404 - Except Offers Remove Urls host = www.fairmont.com" at bounding box center [867, 329] width 1215 height 52
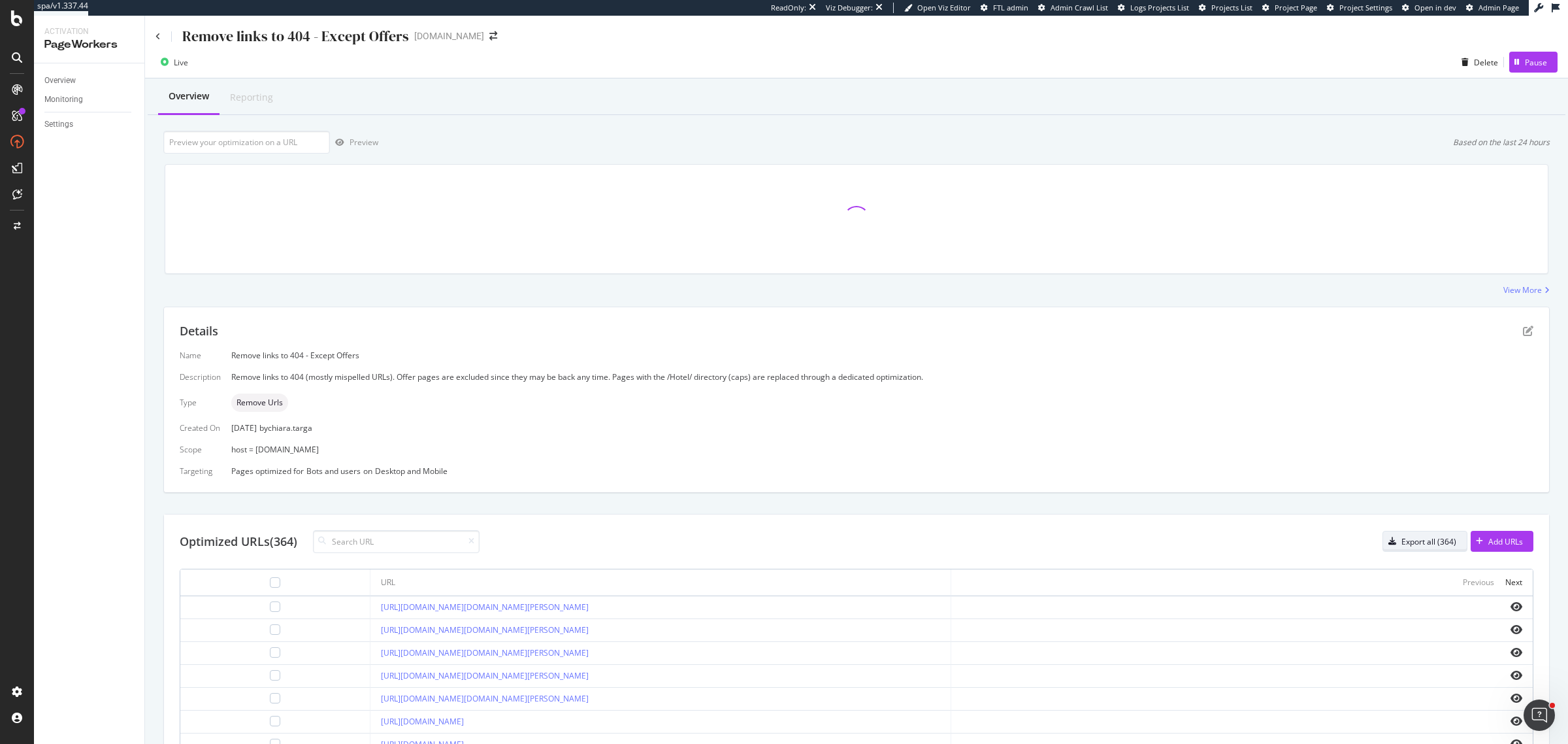
click at [1388, 543] on icon "button" at bounding box center [1392, 541] width 8 height 8
click at [394, 539] on input at bounding box center [396, 541] width 167 height 23
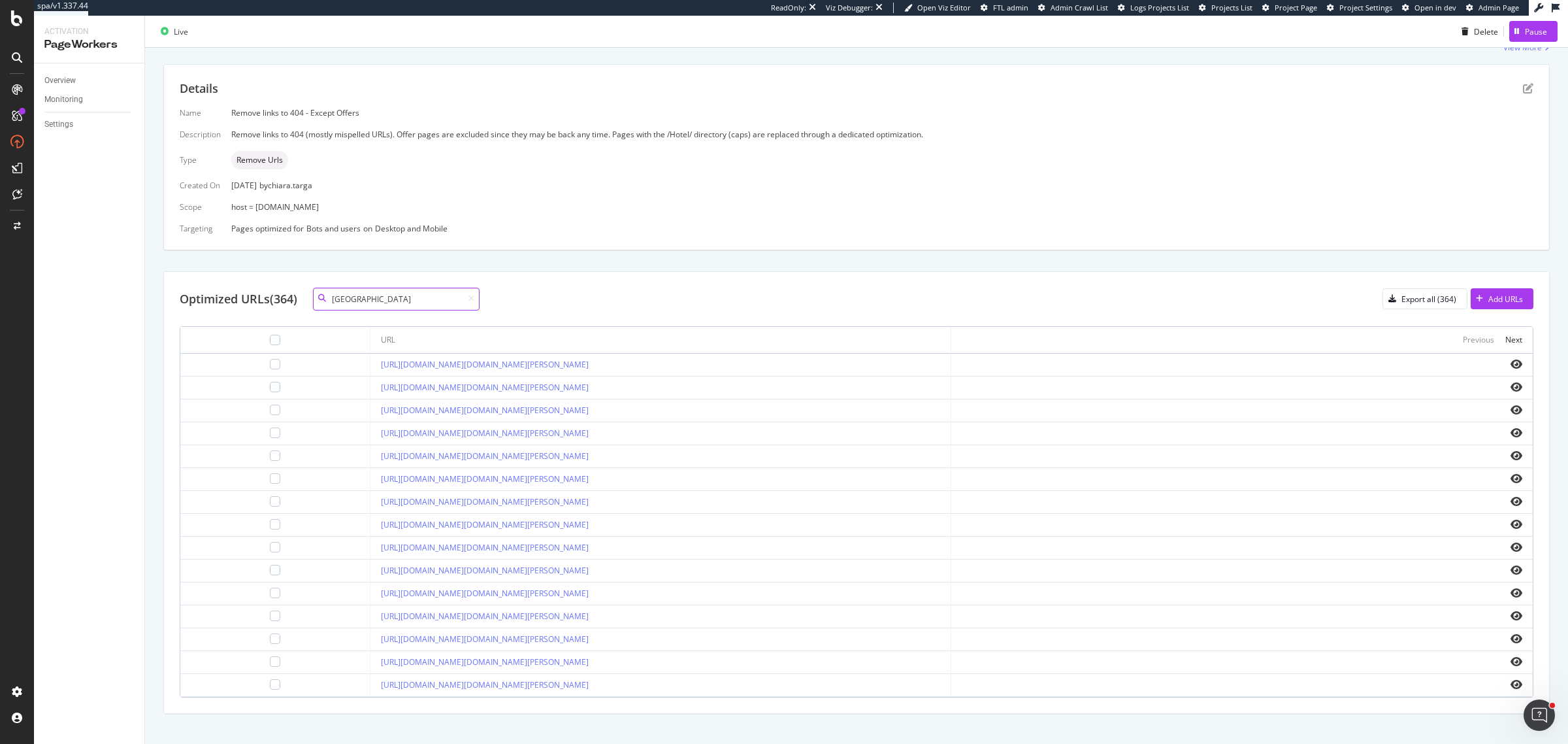
scroll to position [245, 0]
type input "amman"
click at [1508, 335] on div "Next" at bounding box center [1514, 336] width 17 height 11
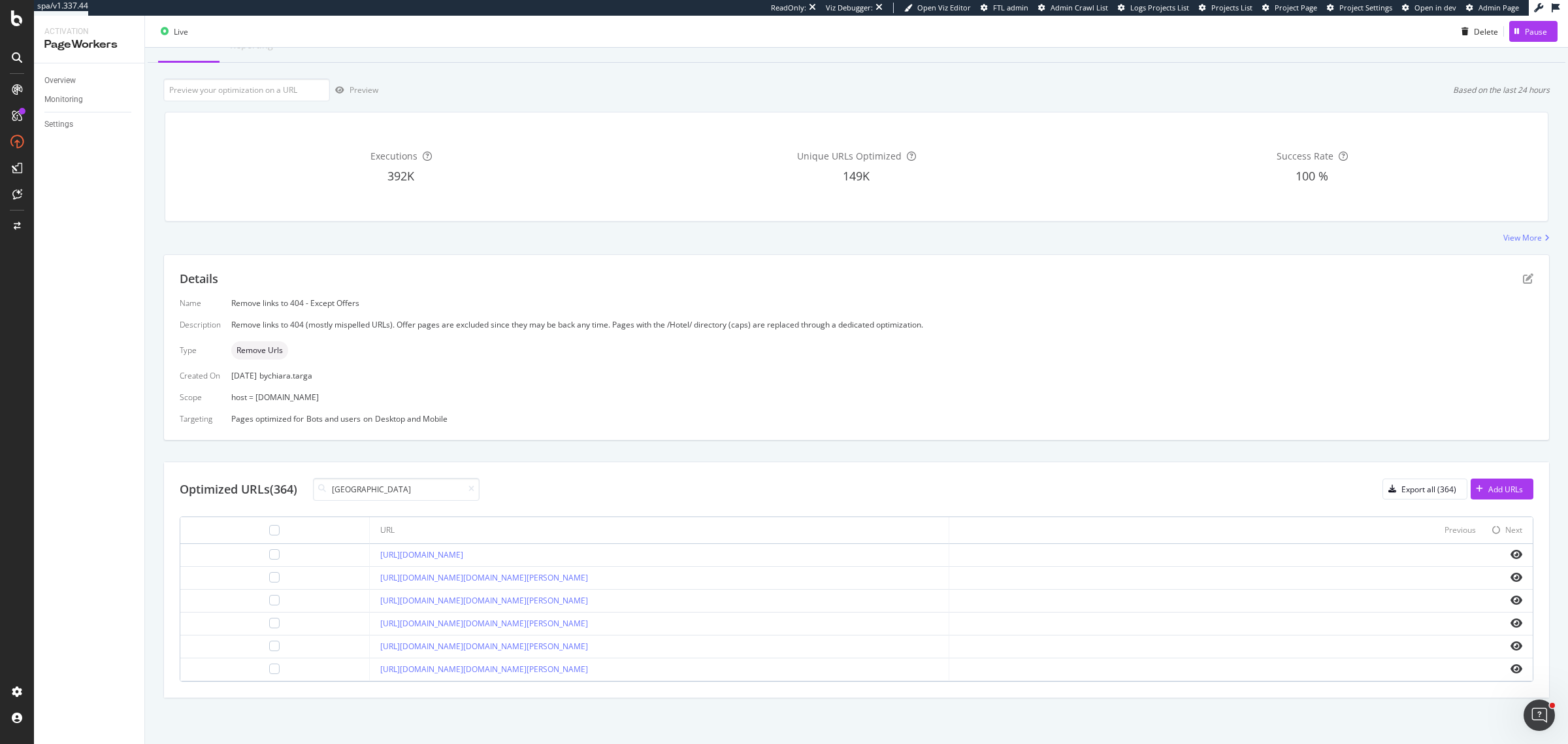
scroll to position [54, 0]
click at [270, 557] on div at bounding box center [275, 554] width 10 height 10
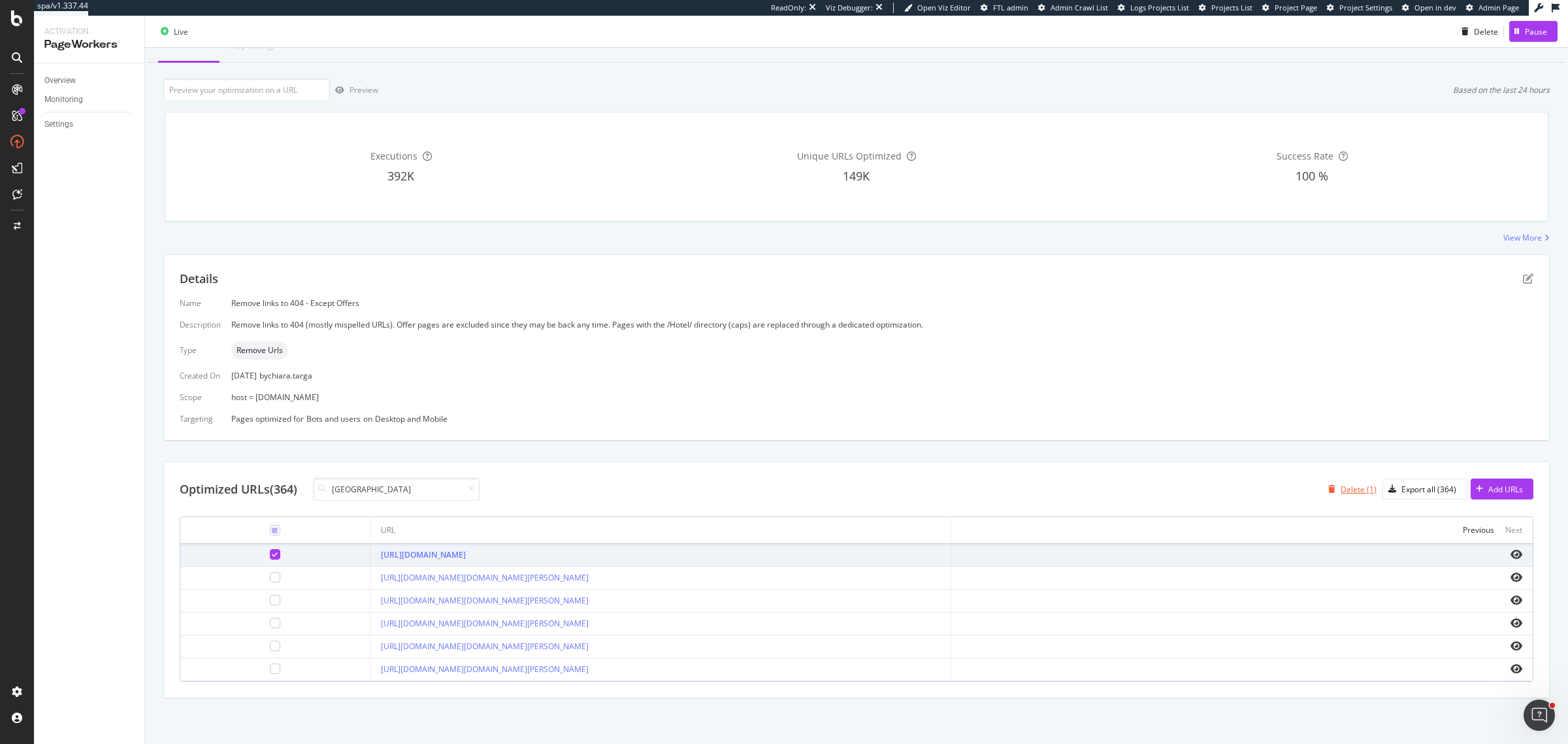
click at [1348, 484] on div "Delete (1)" at bounding box center [1358, 489] width 36 height 11
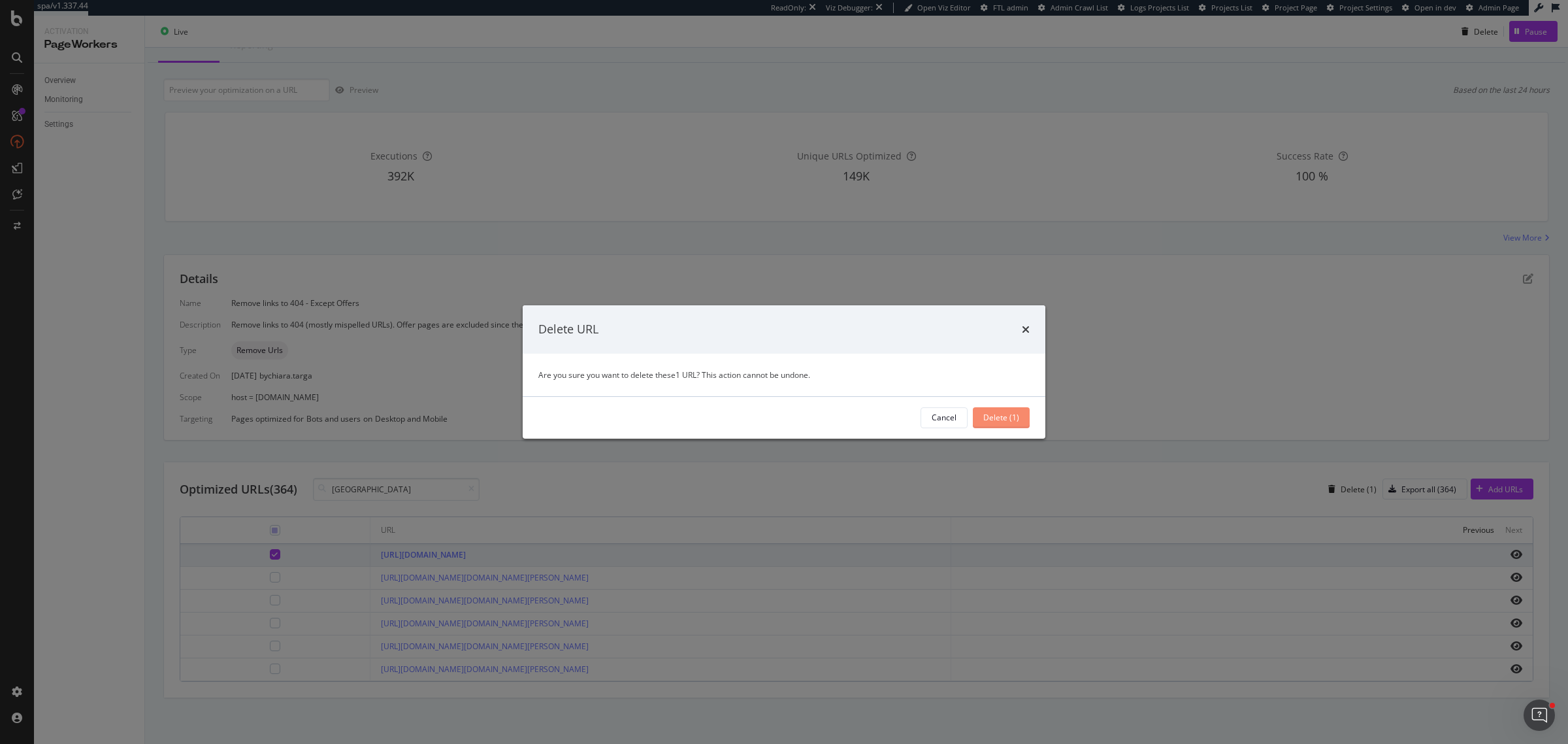
click at [989, 416] on div "Delete (1)" at bounding box center [1001, 417] width 36 height 11
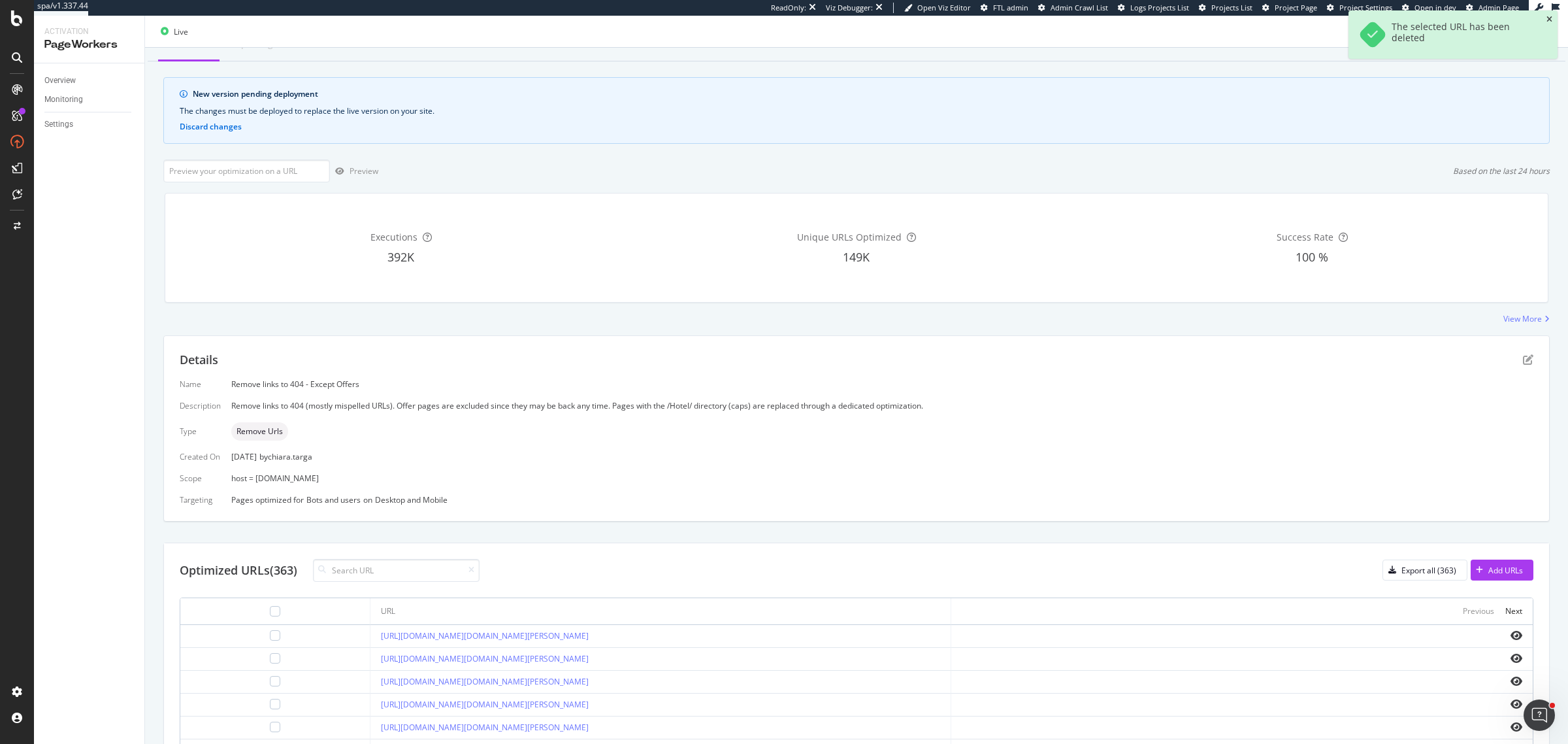
click at [1552, 18] on icon "close toast" at bounding box center [1549, 19] width 6 height 8
click at [1520, 34] on div "Deploy to production" at bounding box center [1509, 31] width 76 height 11
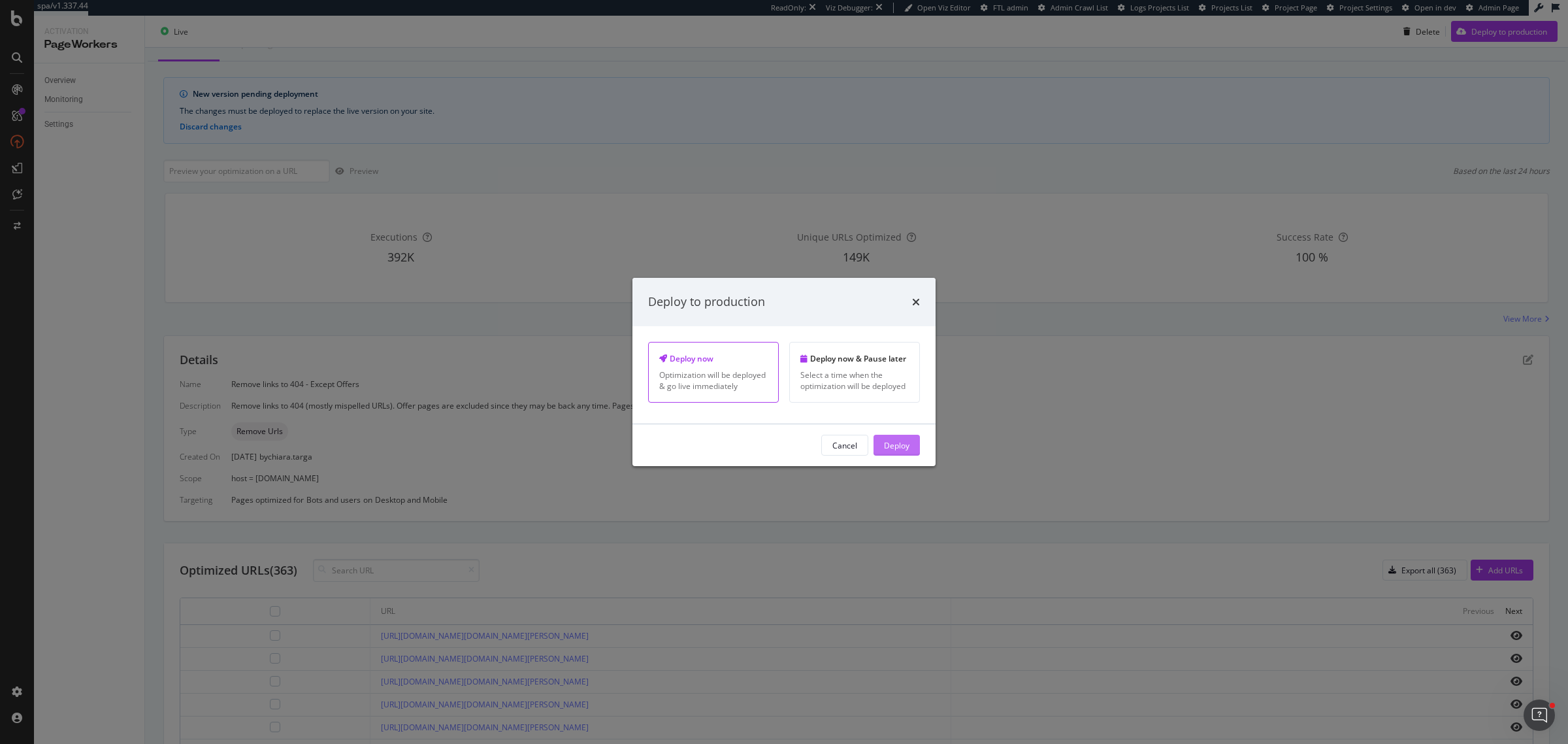
click at [908, 450] on div "Deploy" at bounding box center [896, 444] width 25 height 11
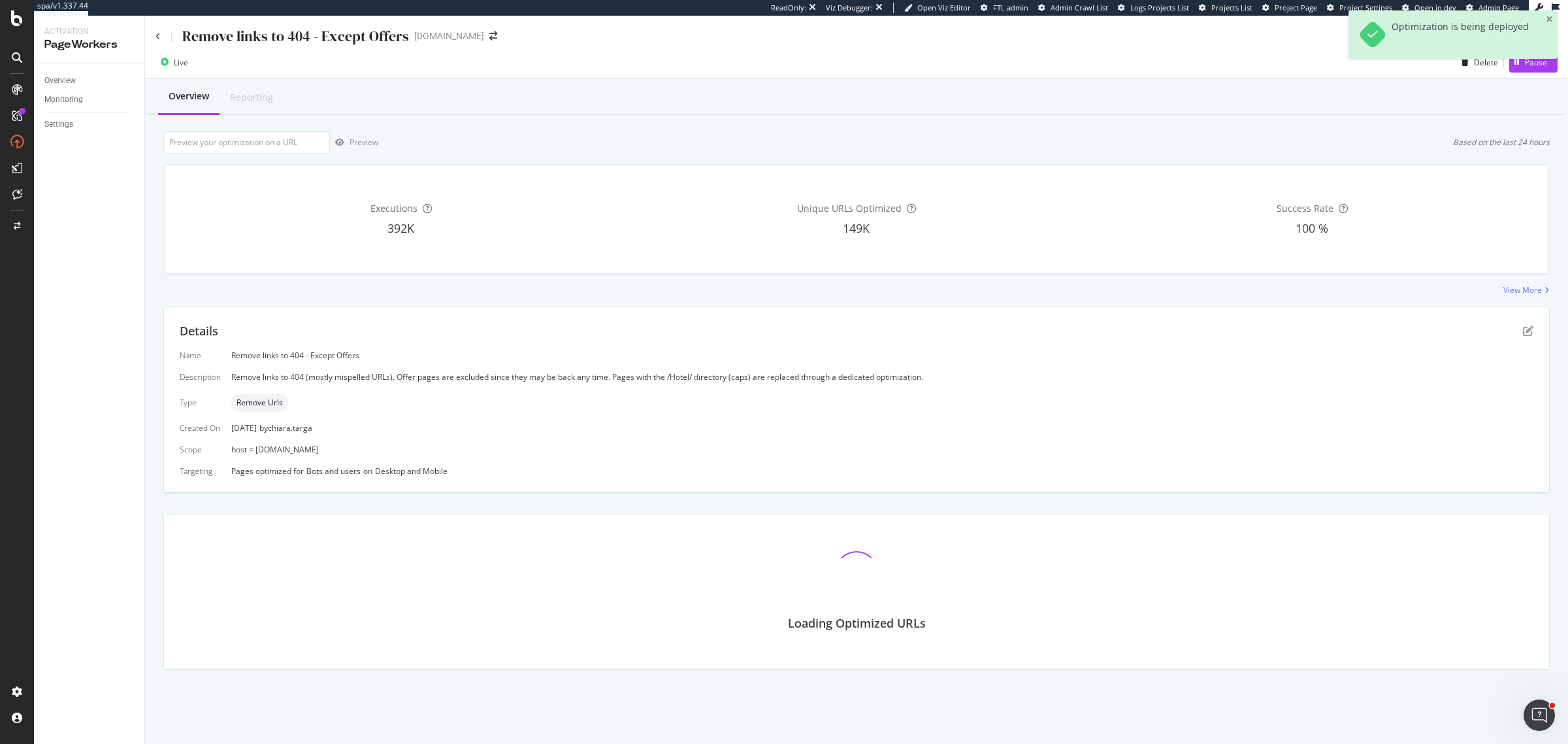
click at [154, 39] on div "Remove links to 404 - Except Offers fairmont.com" at bounding box center [856, 31] width 1423 height 31
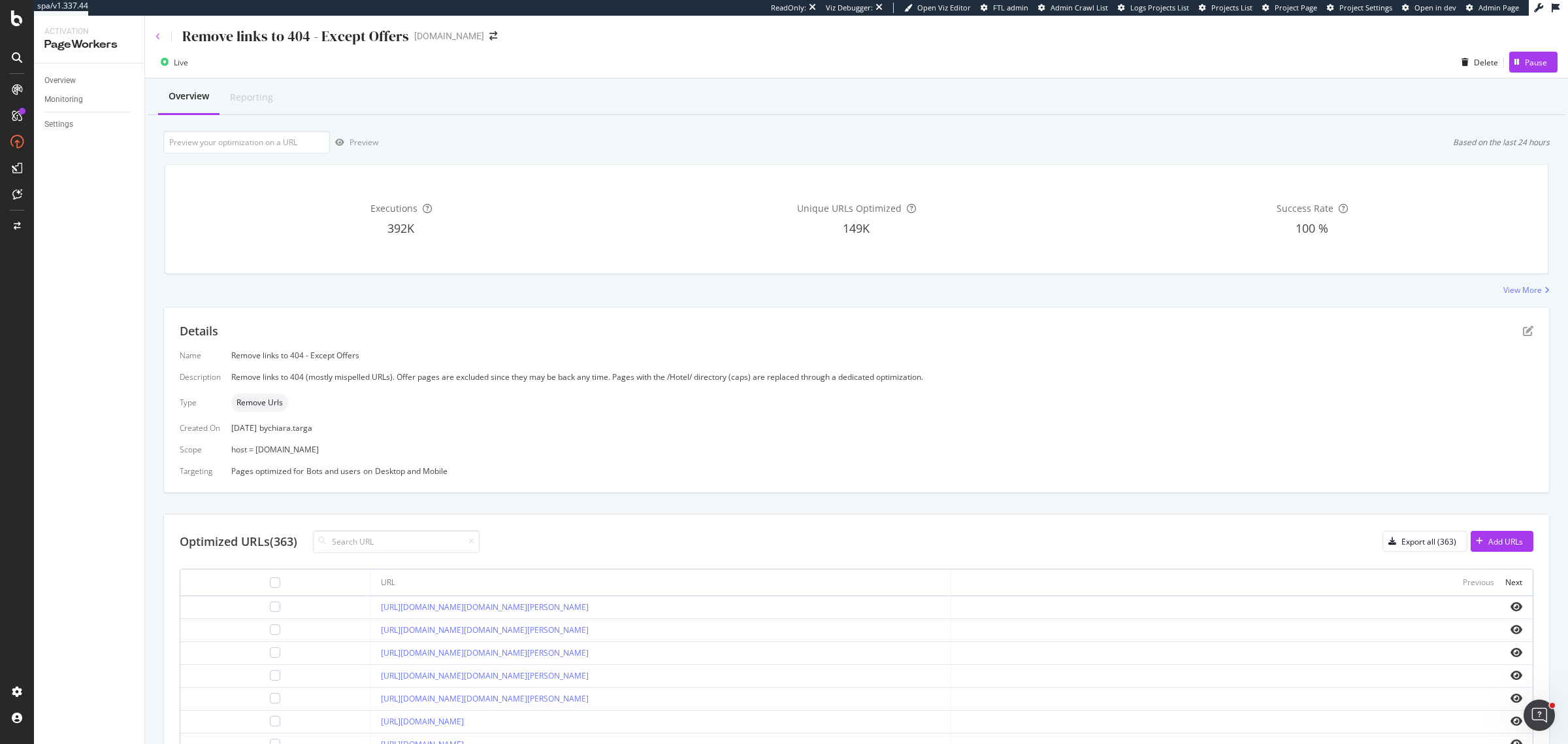
click at [155, 37] on icon at bounding box center [158, 36] width 5 height 8
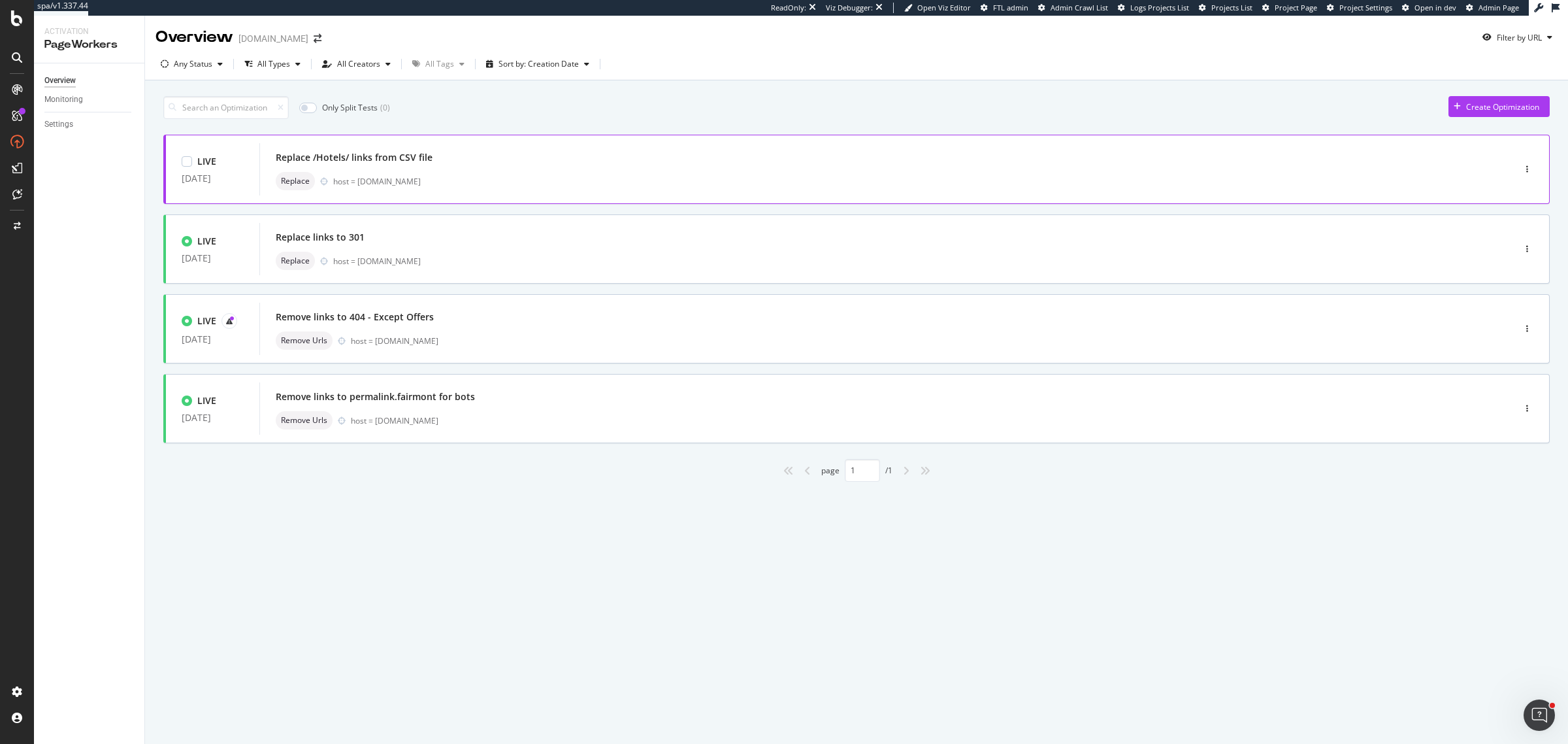
click at [432, 181] on div "host = [DOMAIN_NAME]" at bounding box center [896, 181] width 1125 height 11
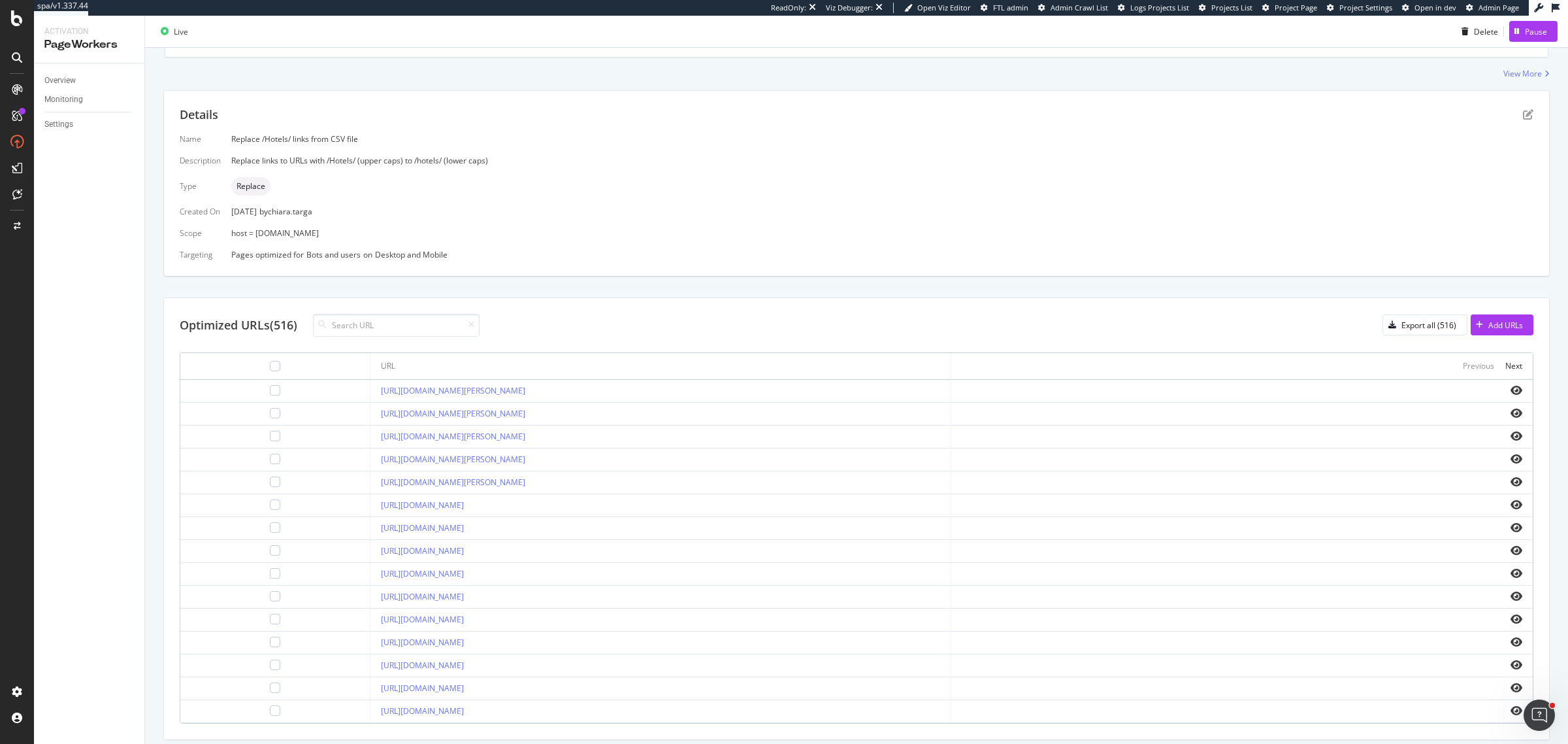
scroll to position [245, 0]
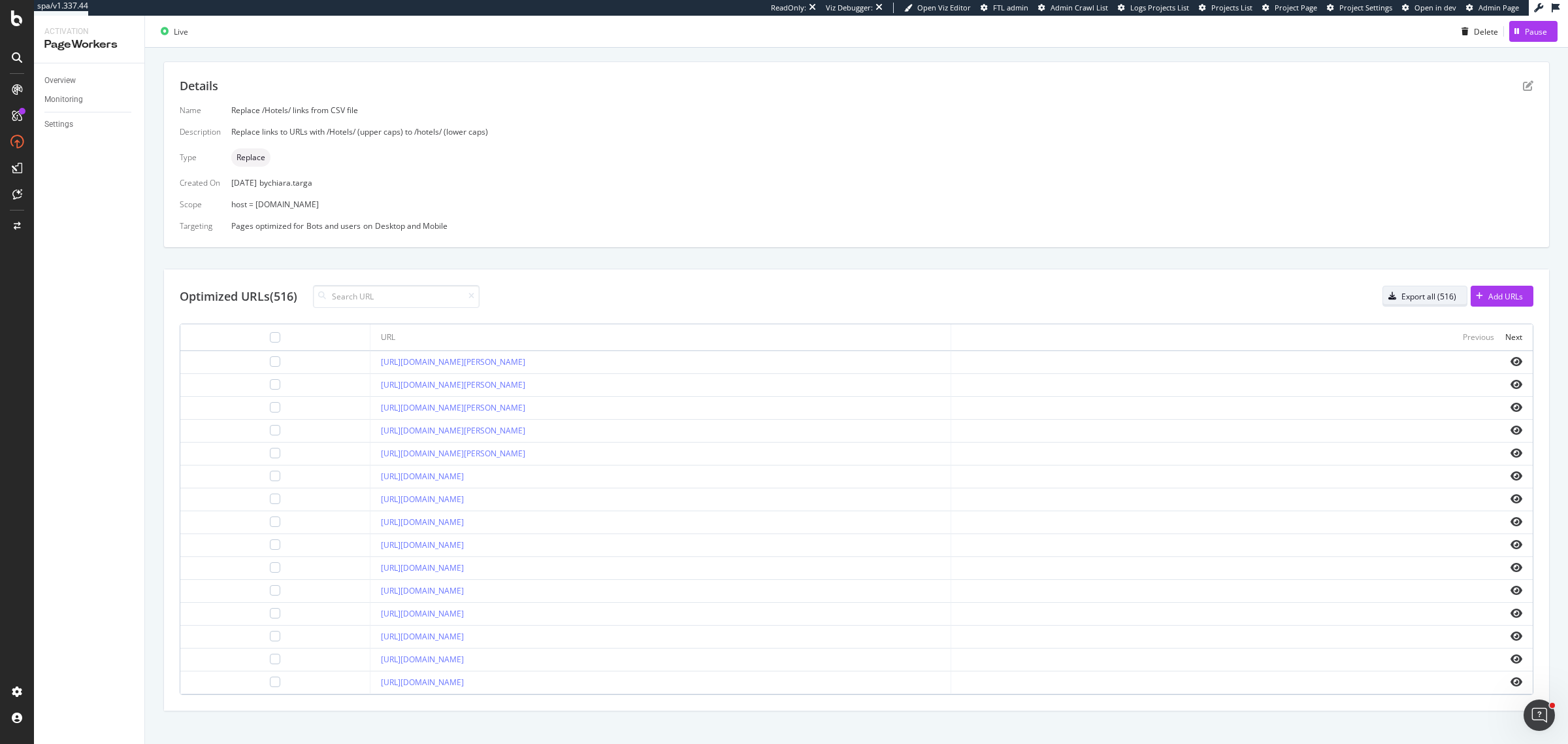
click at [1421, 302] on div "Export all (516)" at bounding box center [1429, 296] width 55 height 11
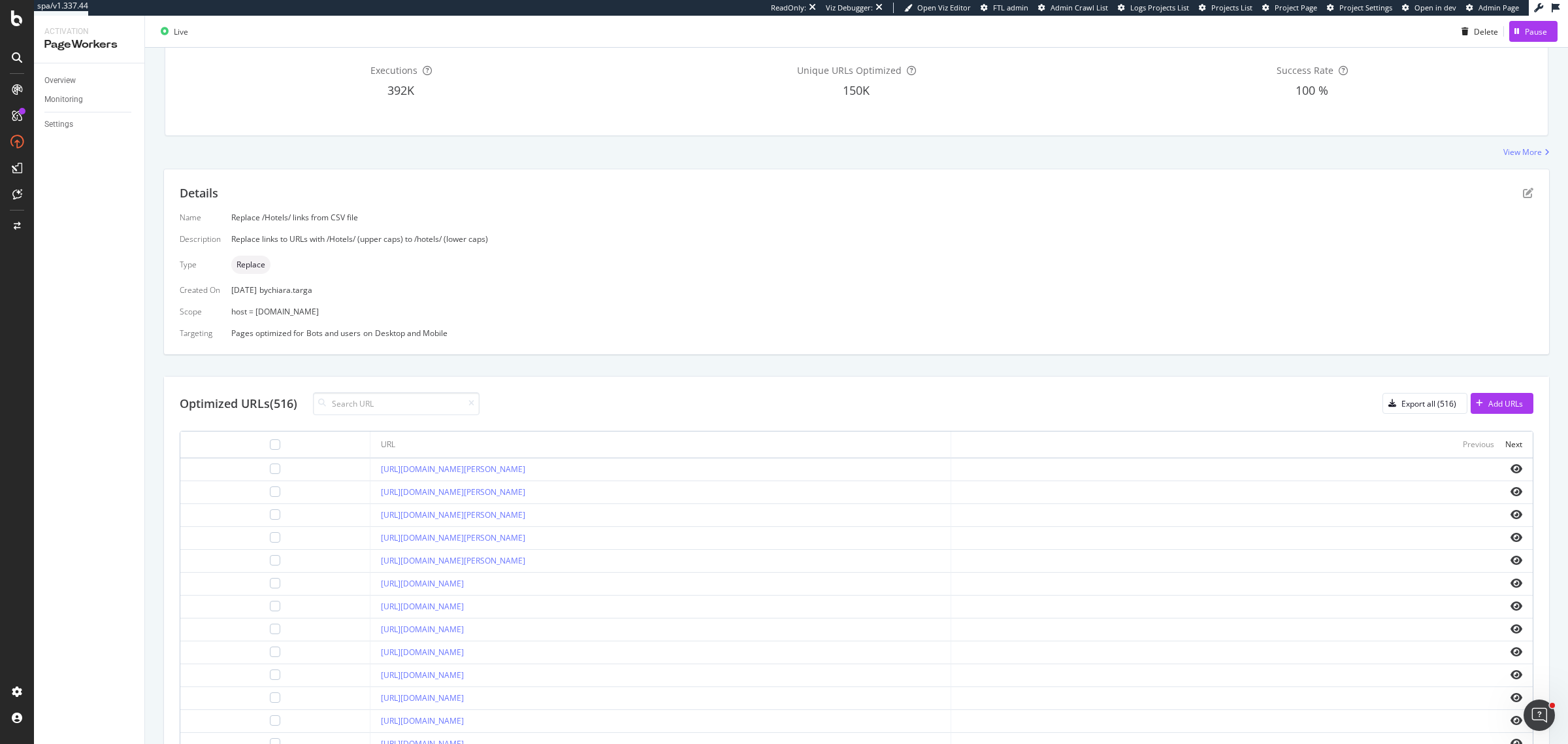
scroll to position [0, 0]
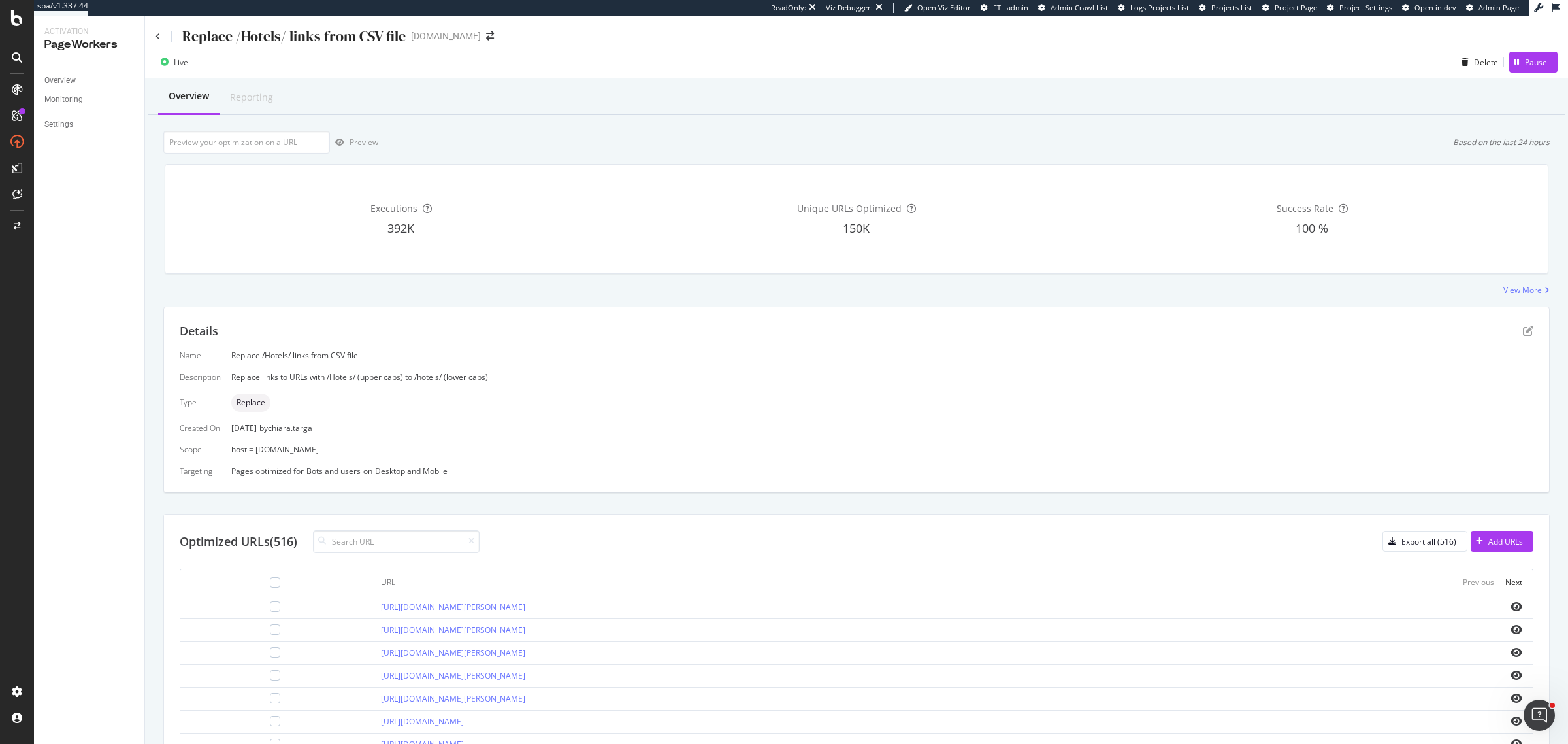
click at [161, 33] on div "Replace /Hotels/ links from CSV file" at bounding box center [280, 36] width 250 height 20
click at [154, 28] on div "Replace /Hotels/ links from CSV file fairmont.com" at bounding box center [856, 31] width 1423 height 31
click at [161, 28] on div "Replace /Hotels/ links from CSV file" at bounding box center [280, 36] width 250 height 20
click at [158, 37] on icon at bounding box center [158, 36] width 5 height 8
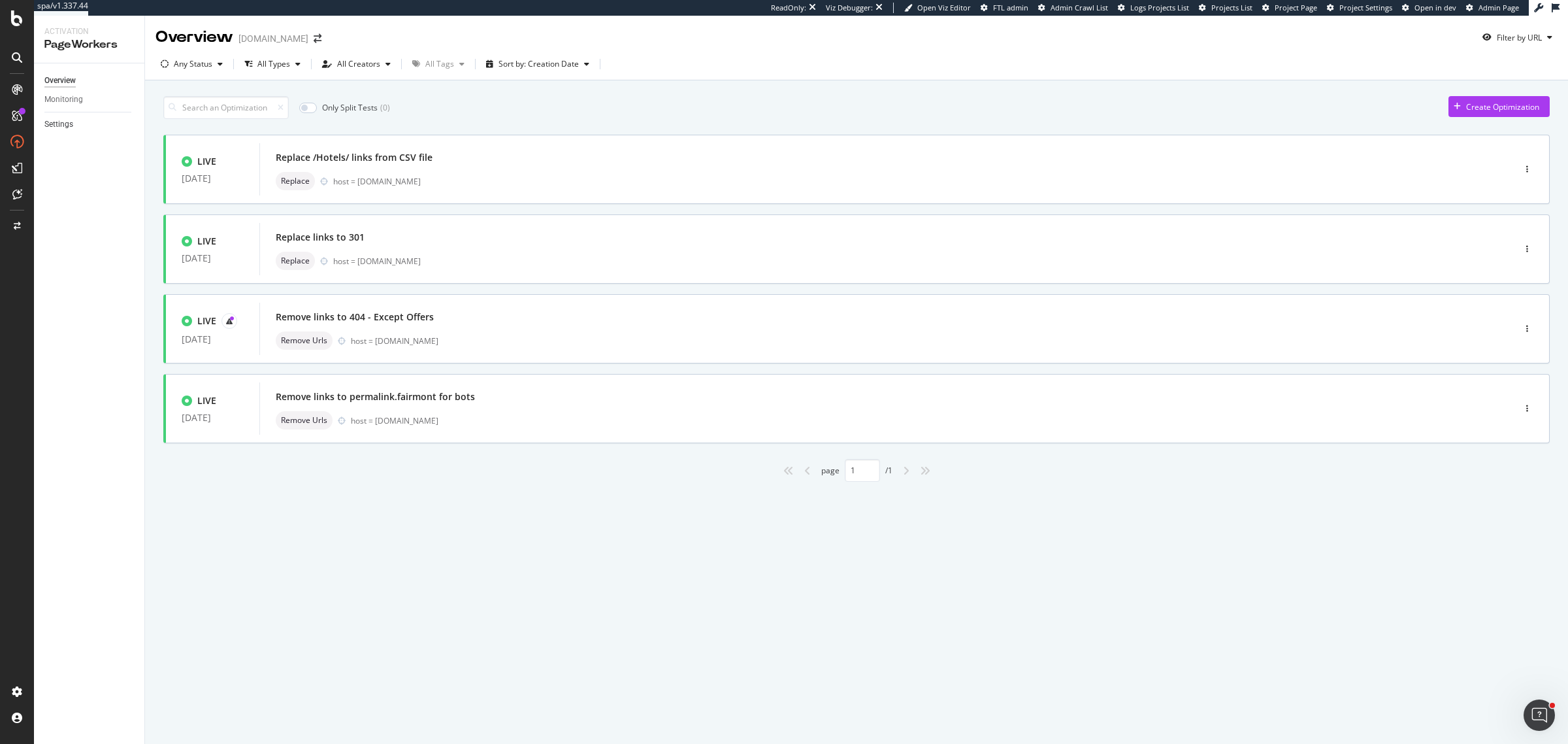
click at [73, 123] on link "Settings" at bounding box center [90, 124] width 91 height 13
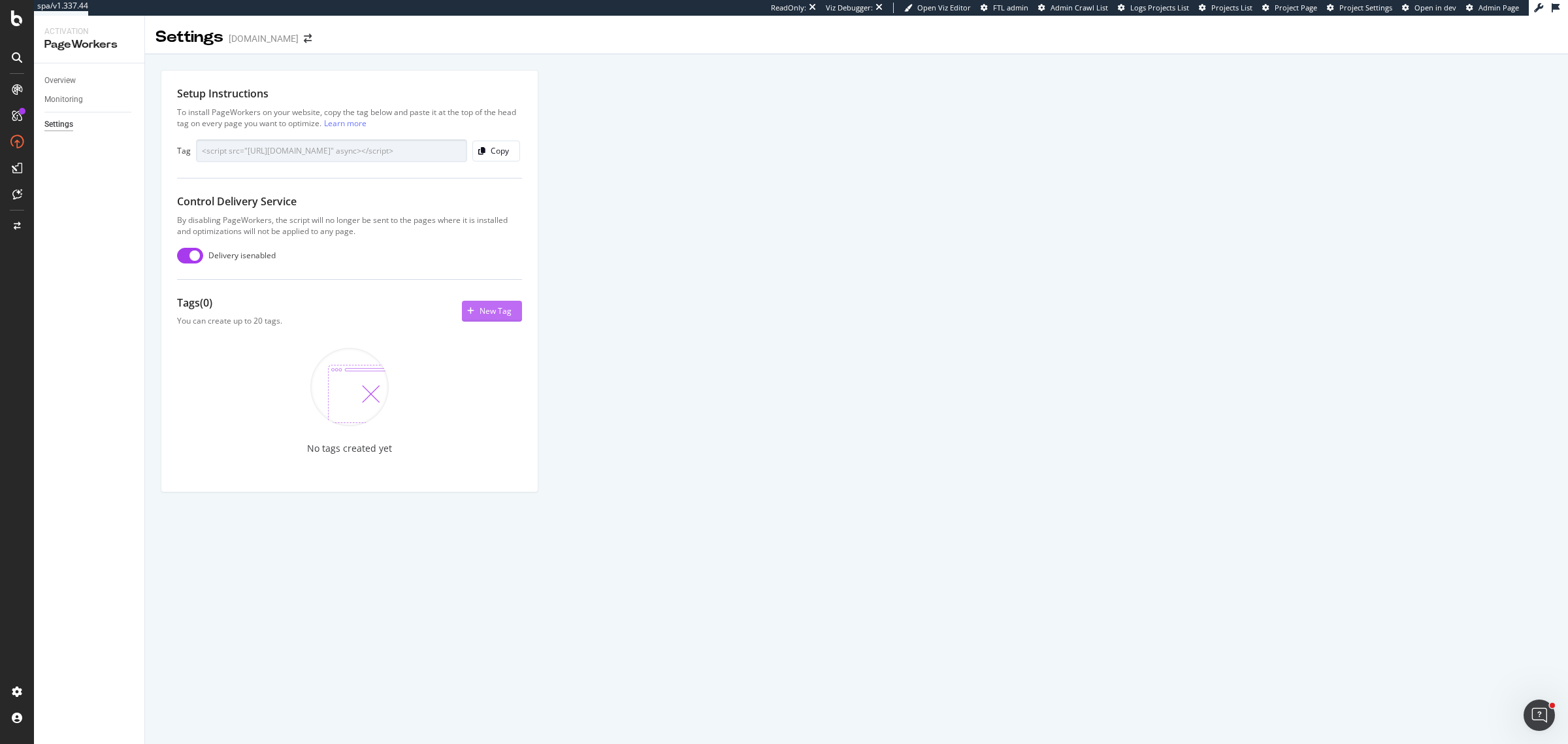
click at [501, 304] on div "New Tag" at bounding box center [486, 311] width 50 height 19
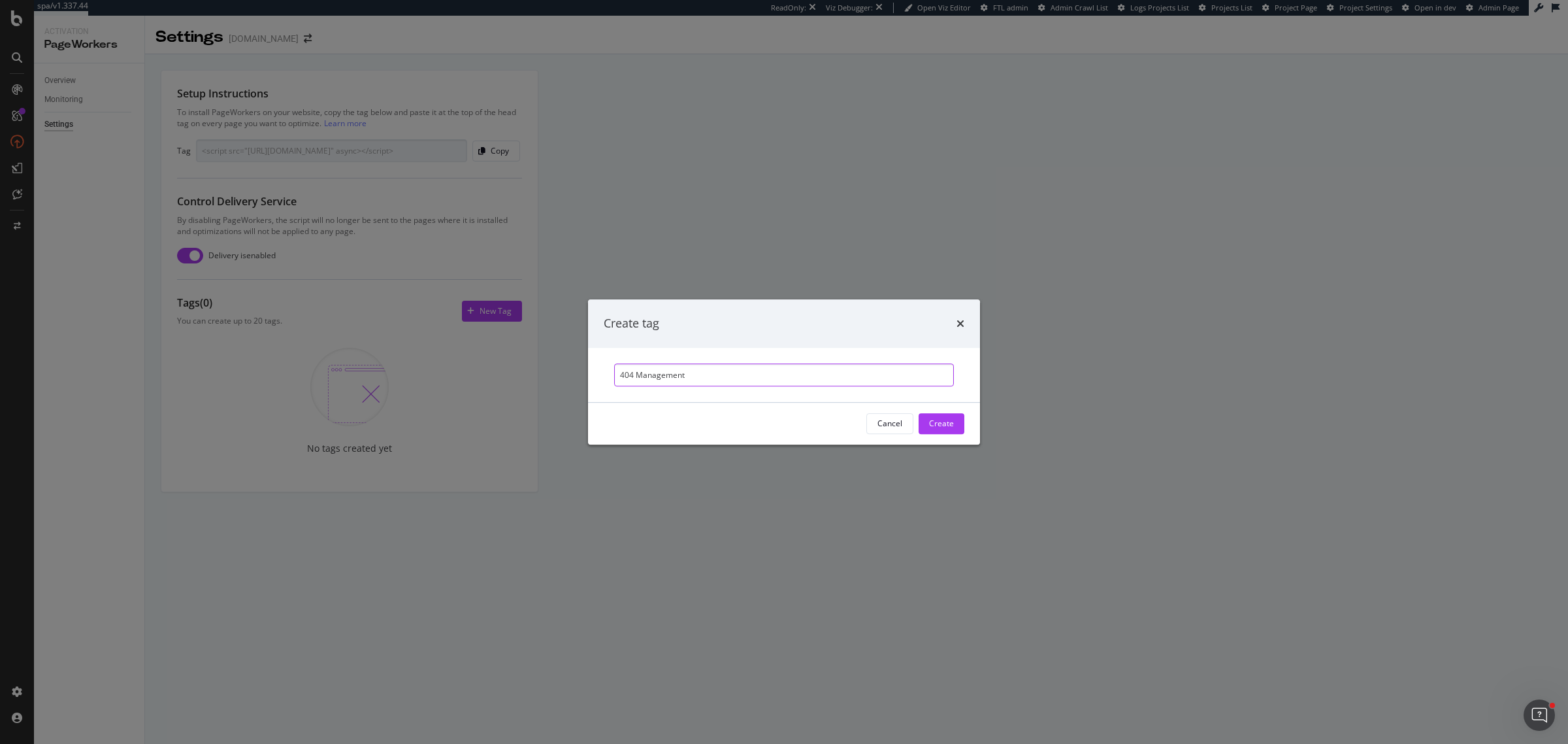
click at [641, 376] on input "404 Management" at bounding box center [784, 374] width 340 height 23
type input "404 management"
click at [935, 429] on div "Create" at bounding box center [941, 423] width 25 height 19
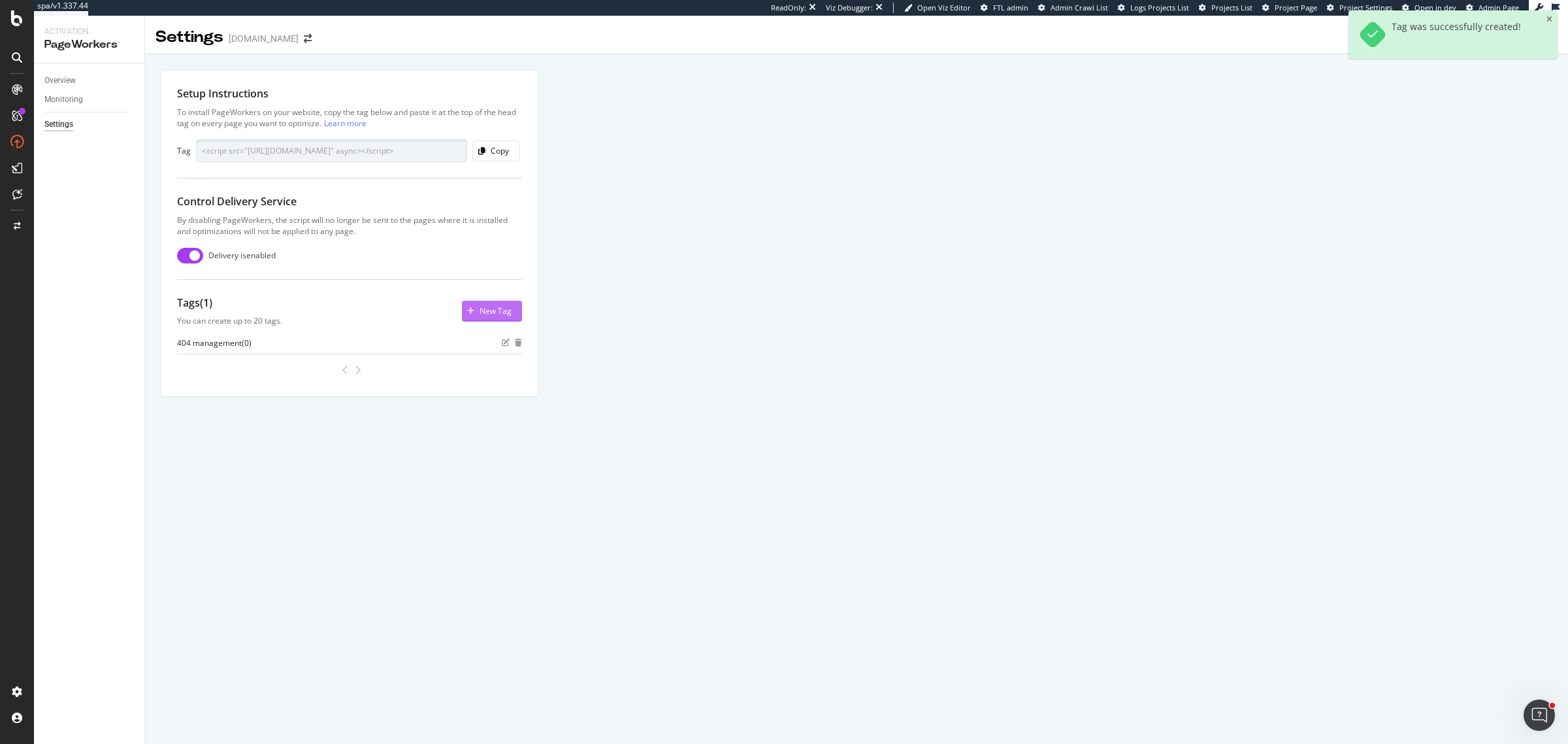
click at [475, 318] on div "New Tag" at bounding box center [486, 311] width 50 height 19
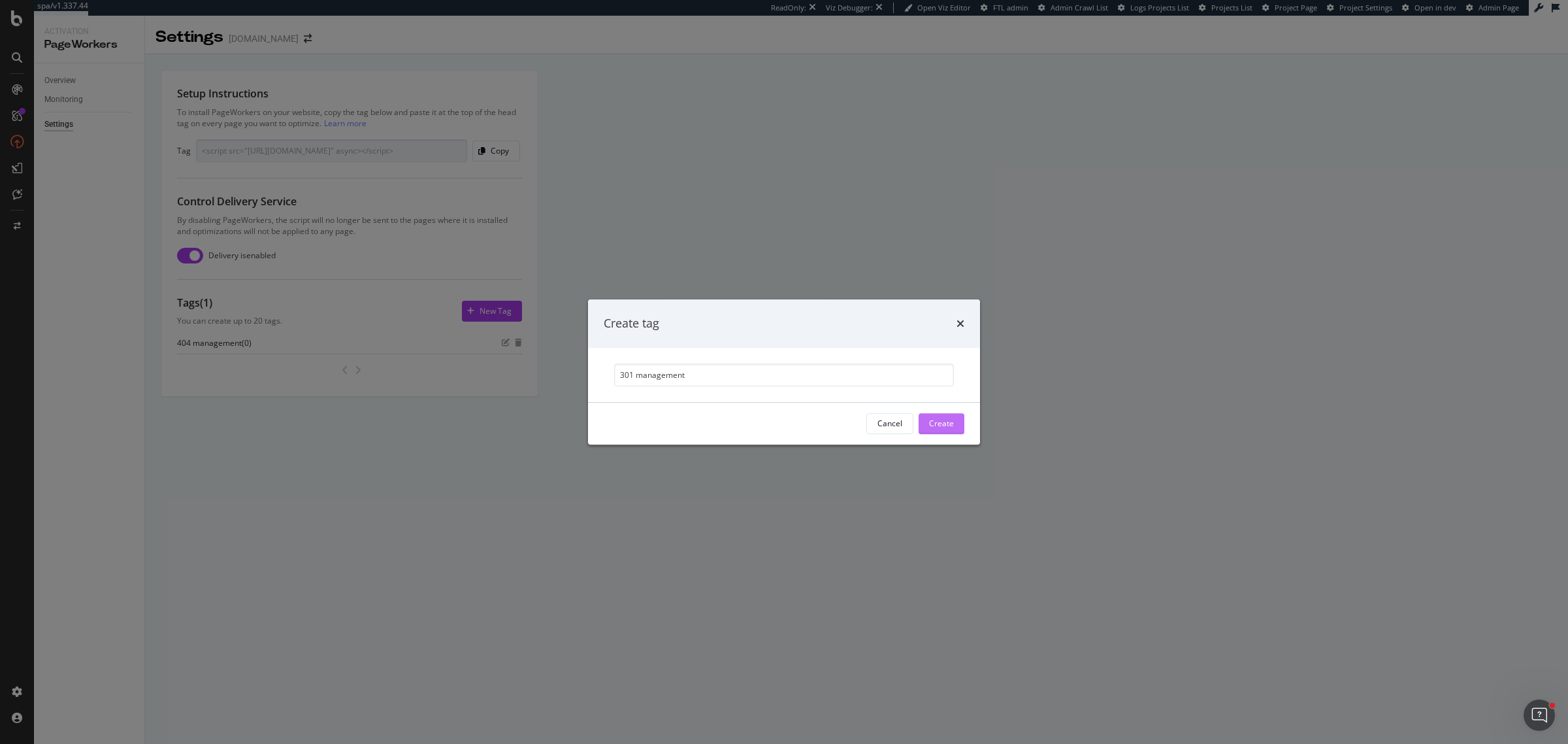
type input "301 management"
click at [939, 428] on div "Create" at bounding box center [941, 423] width 25 height 11
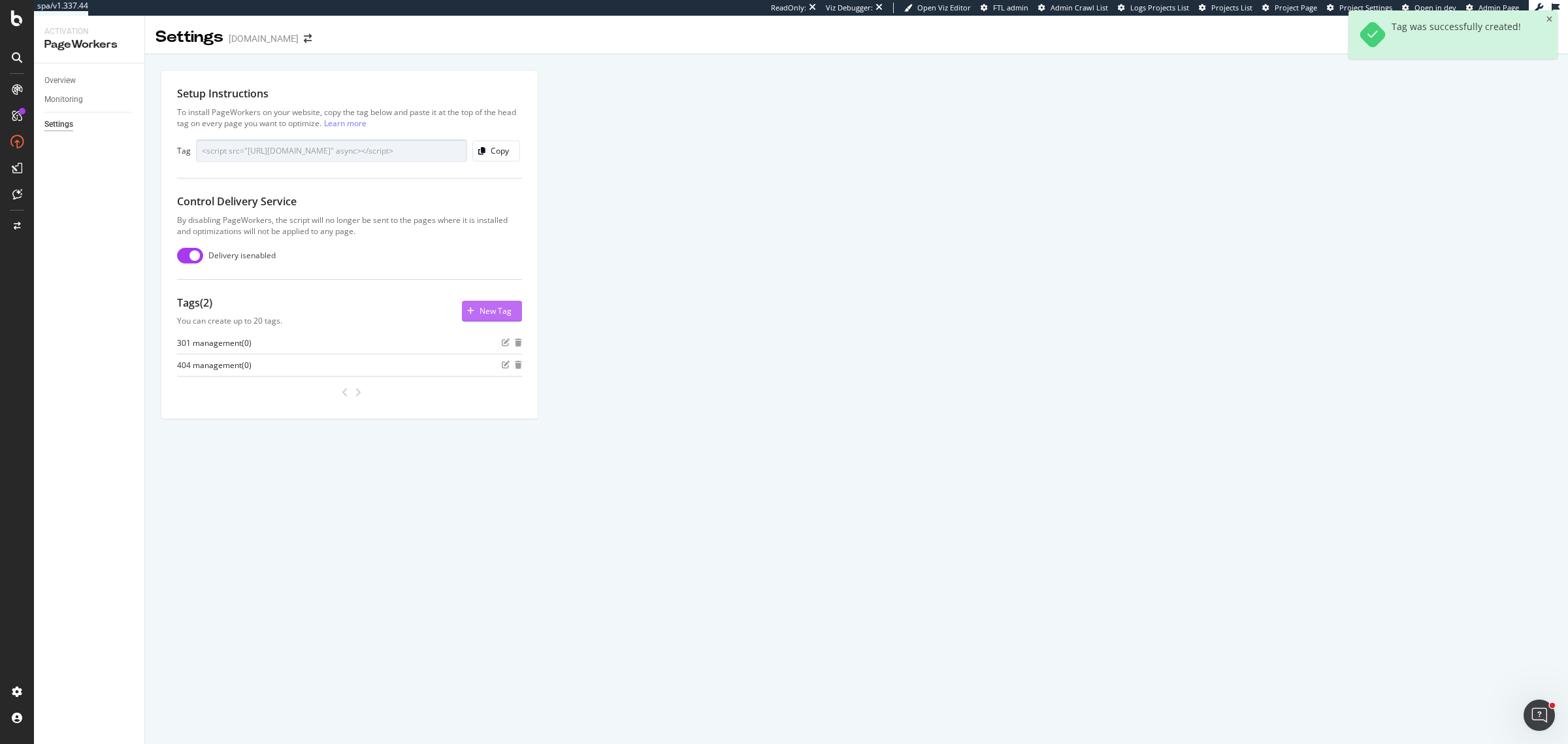
click at [492, 314] on div "New Tag" at bounding box center [495, 310] width 32 height 11
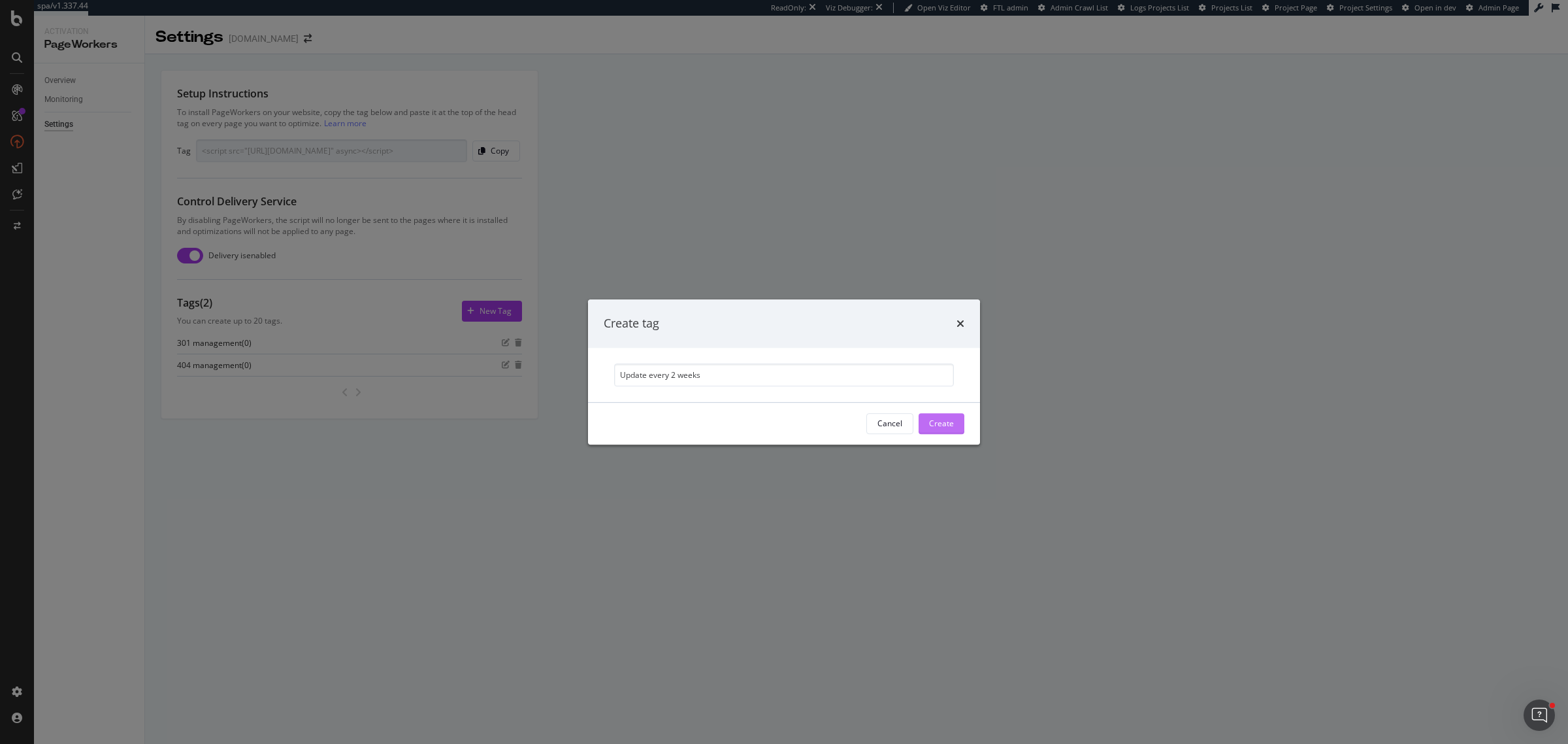
type input "Update every 2 weeks"
click at [932, 429] on div "Create" at bounding box center [941, 423] width 25 height 11
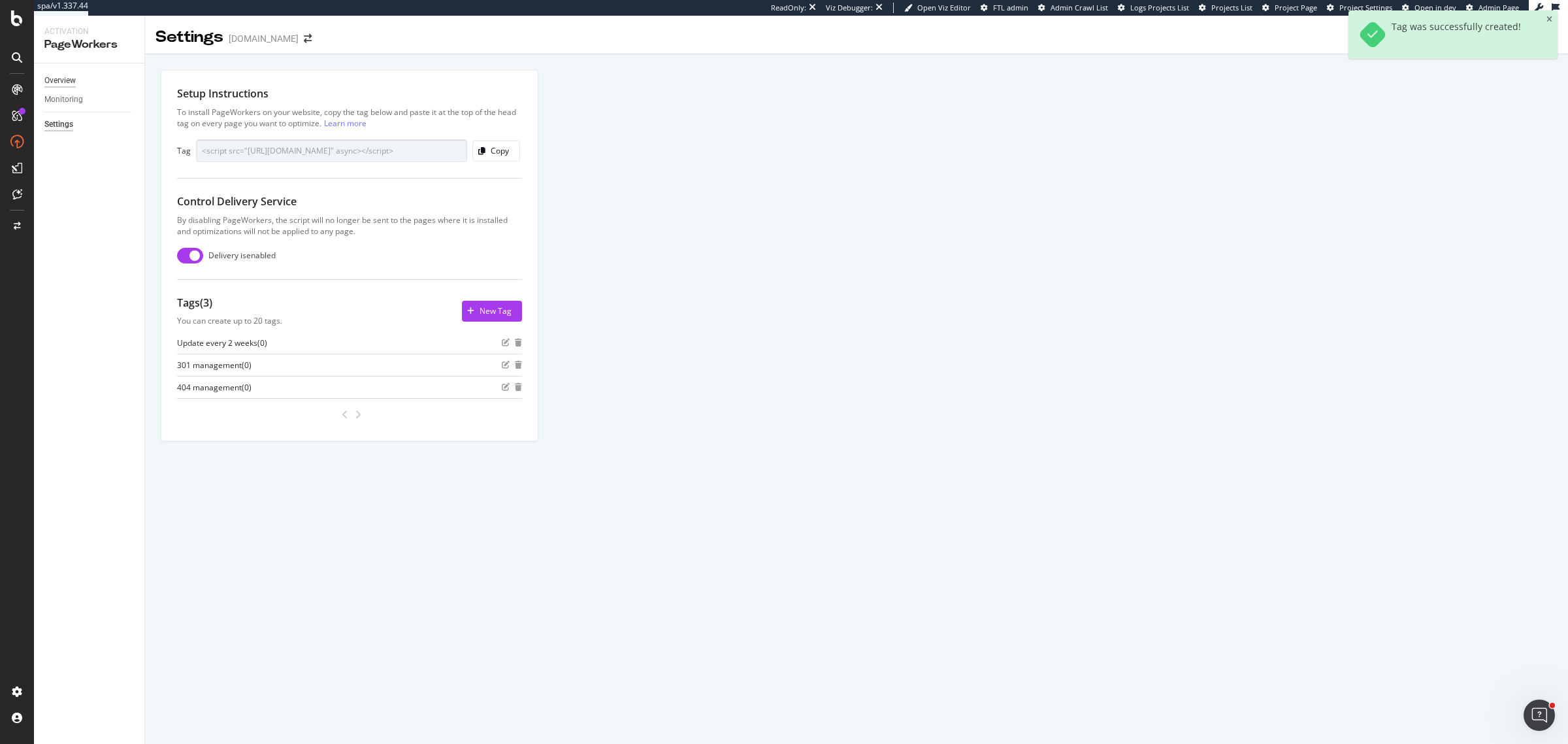
click at [57, 77] on div "Overview" at bounding box center [60, 80] width 31 height 13
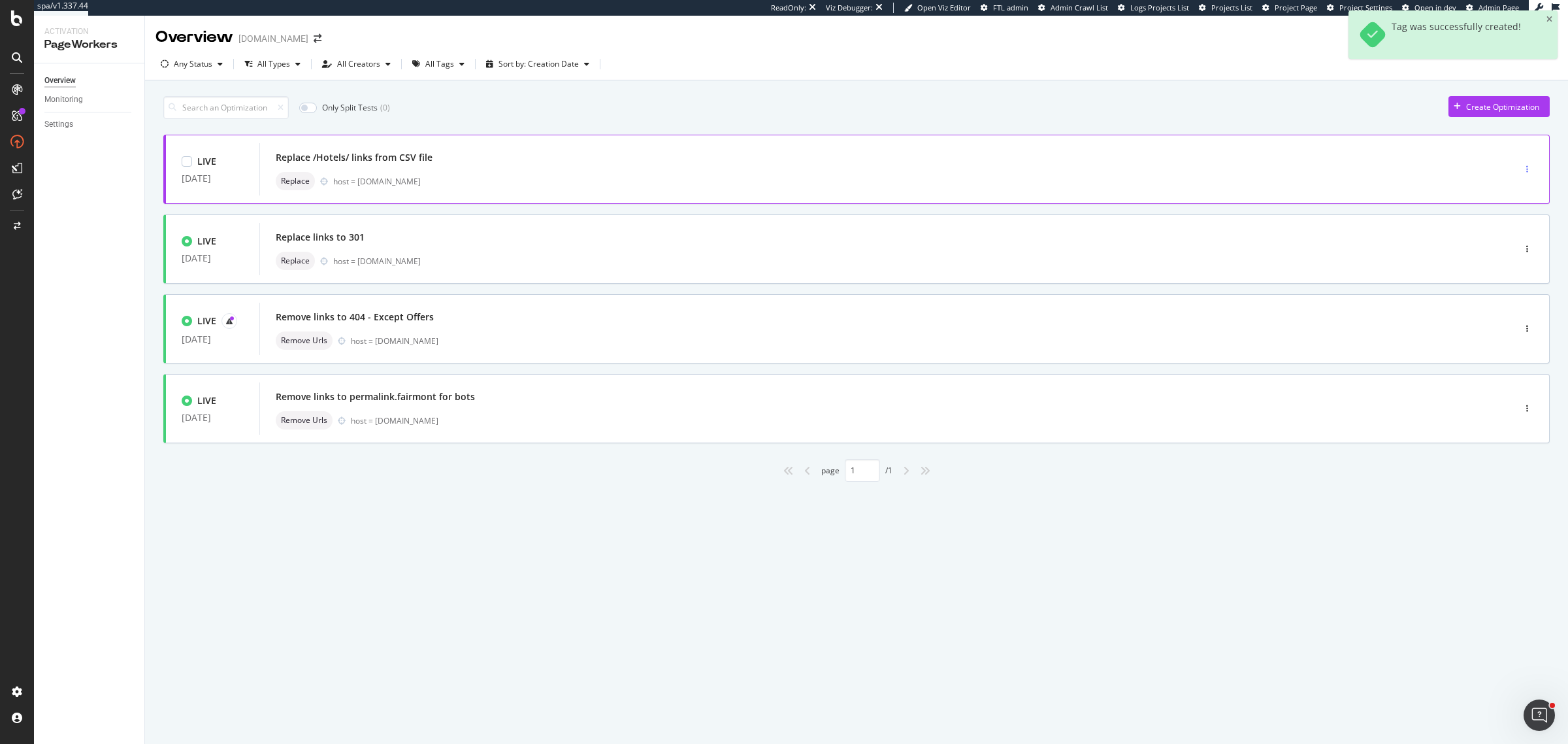
click at [1528, 173] on icon "button" at bounding box center [1527, 169] width 2 height 8
click at [1517, 237] on div "Tags" at bounding box center [1505, 238] width 61 height 16
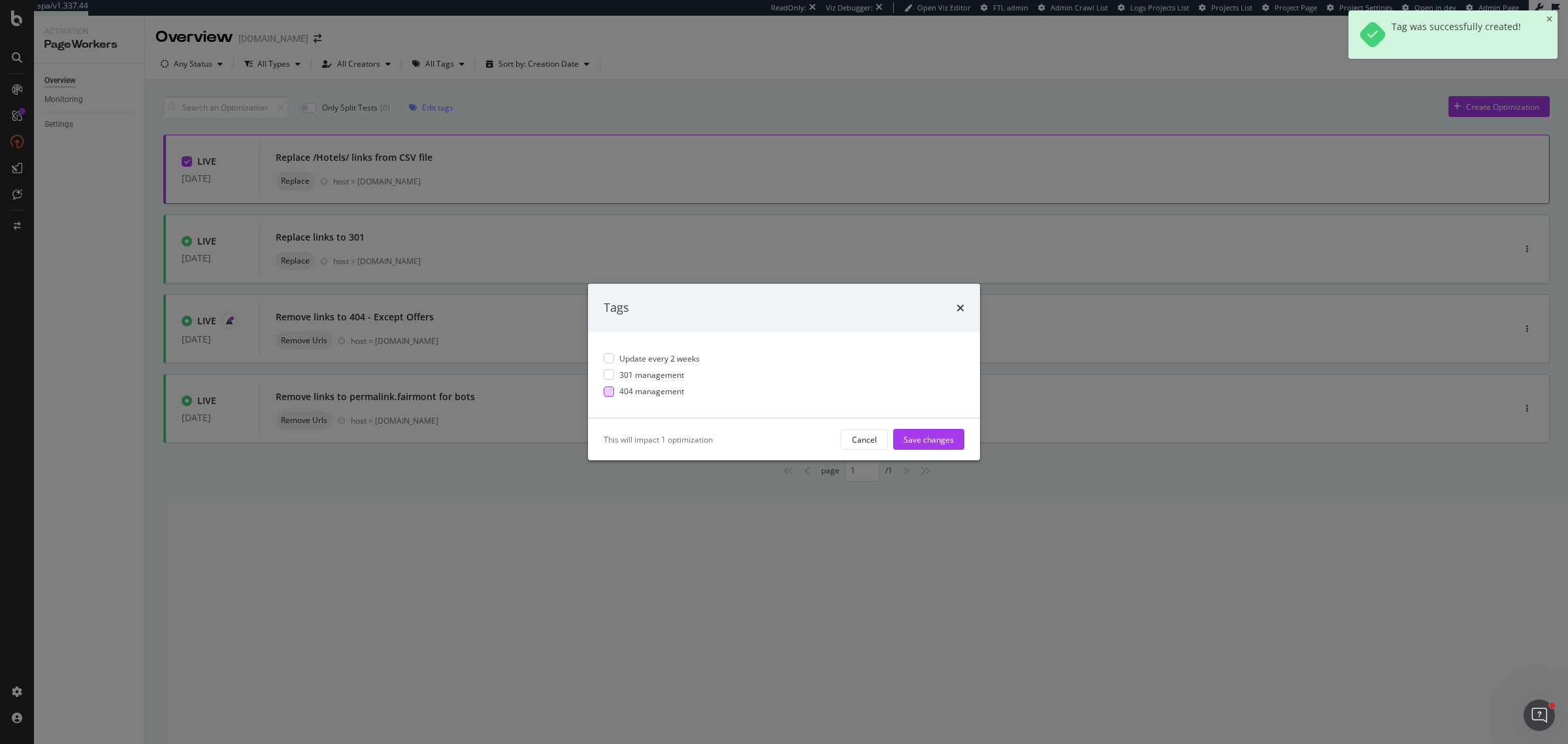
click at [654, 393] on span "404 management" at bounding box center [652, 391] width 65 height 11
click at [922, 435] on div "Save changes" at bounding box center [929, 438] width 51 height 11
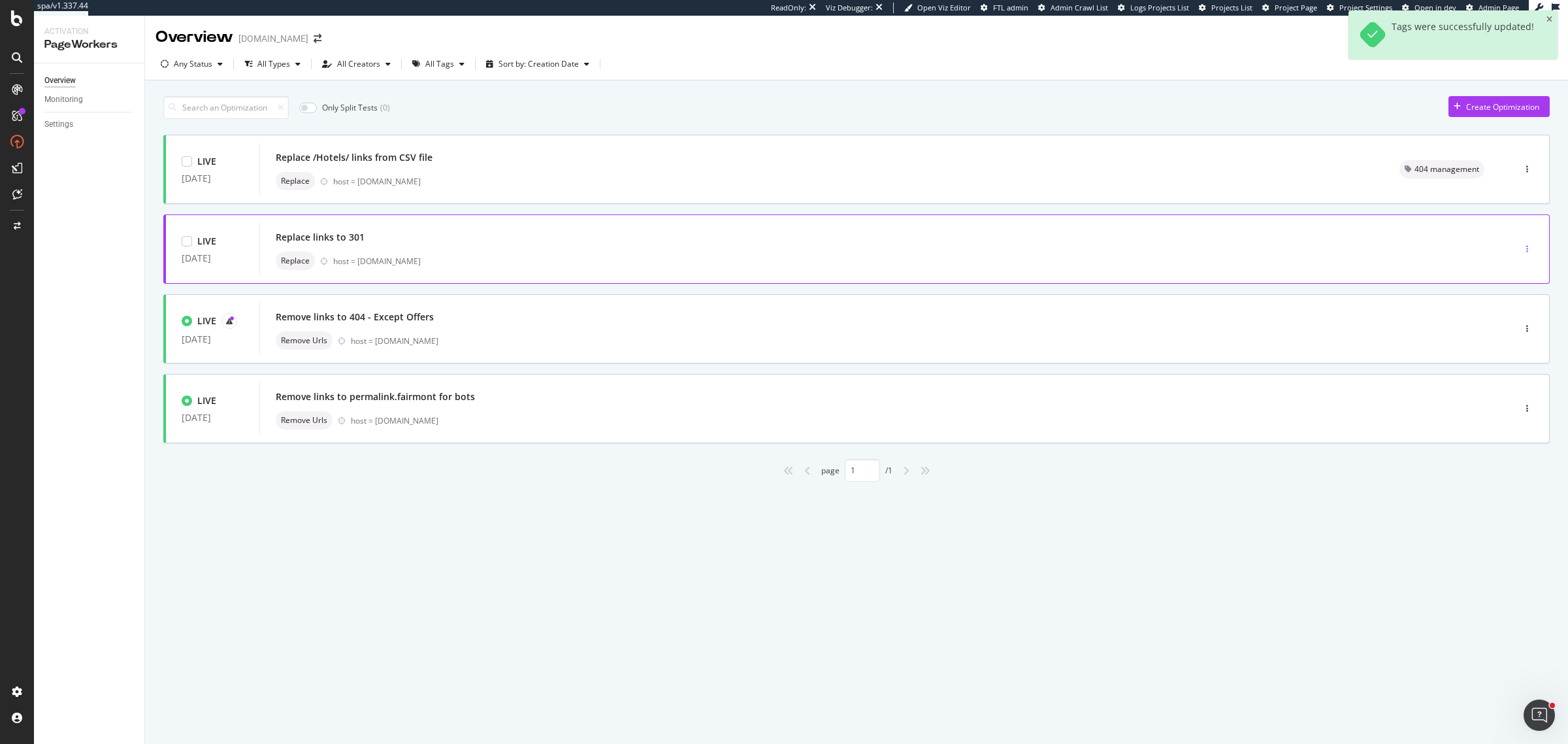
click at [1523, 250] on div "button" at bounding box center [1527, 248] width 13 height 8
click at [1494, 318] on icon at bounding box center [1490, 317] width 8 height 8
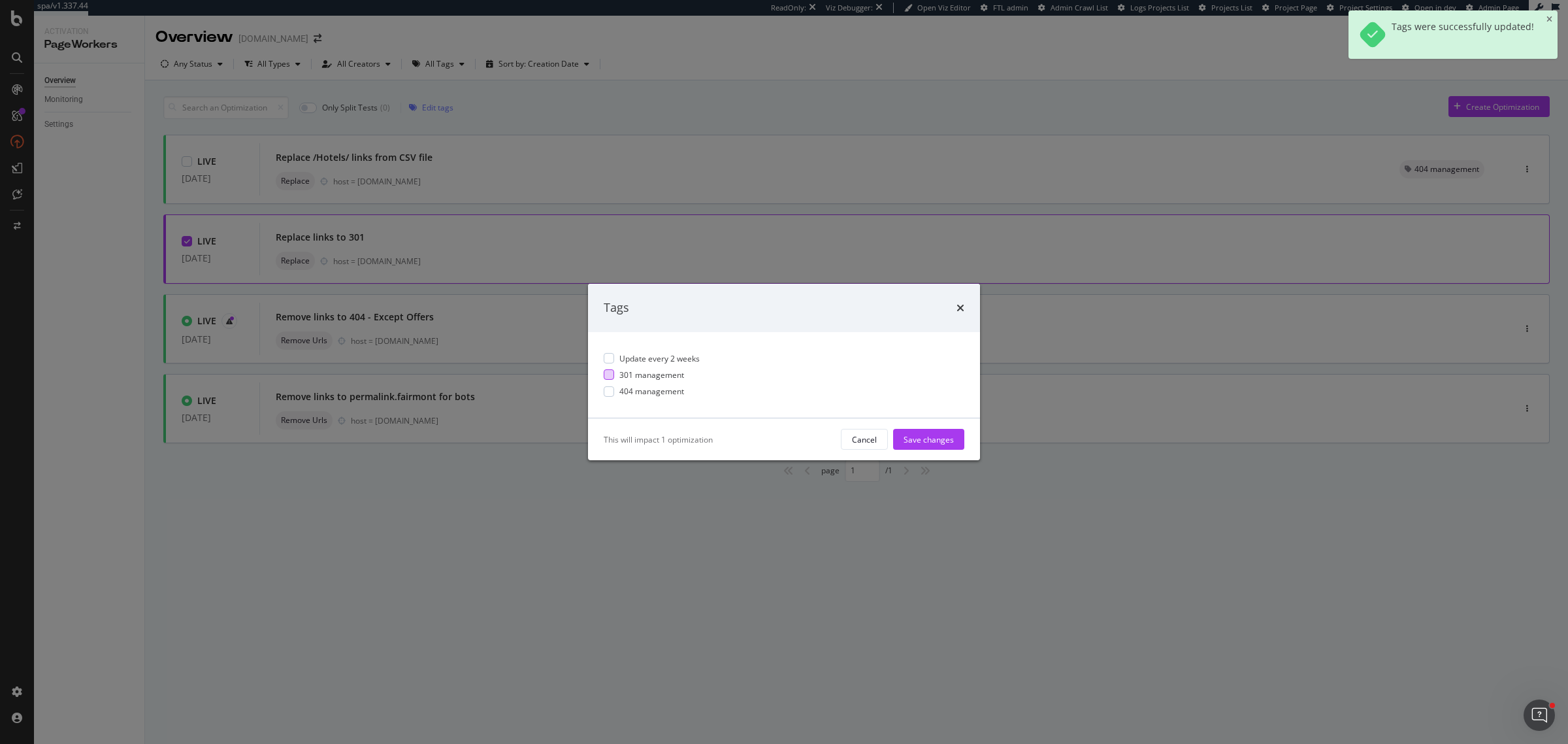
click at [622, 377] on span "301 management" at bounding box center [652, 374] width 65 height 11
click at [624, 357] on span "Update every 2 weeks" at bounding box center [660, 358] width 80 height 11
click at [929, 442] on div "Save changes" at bounding box center [929, 438] width 51 height 11
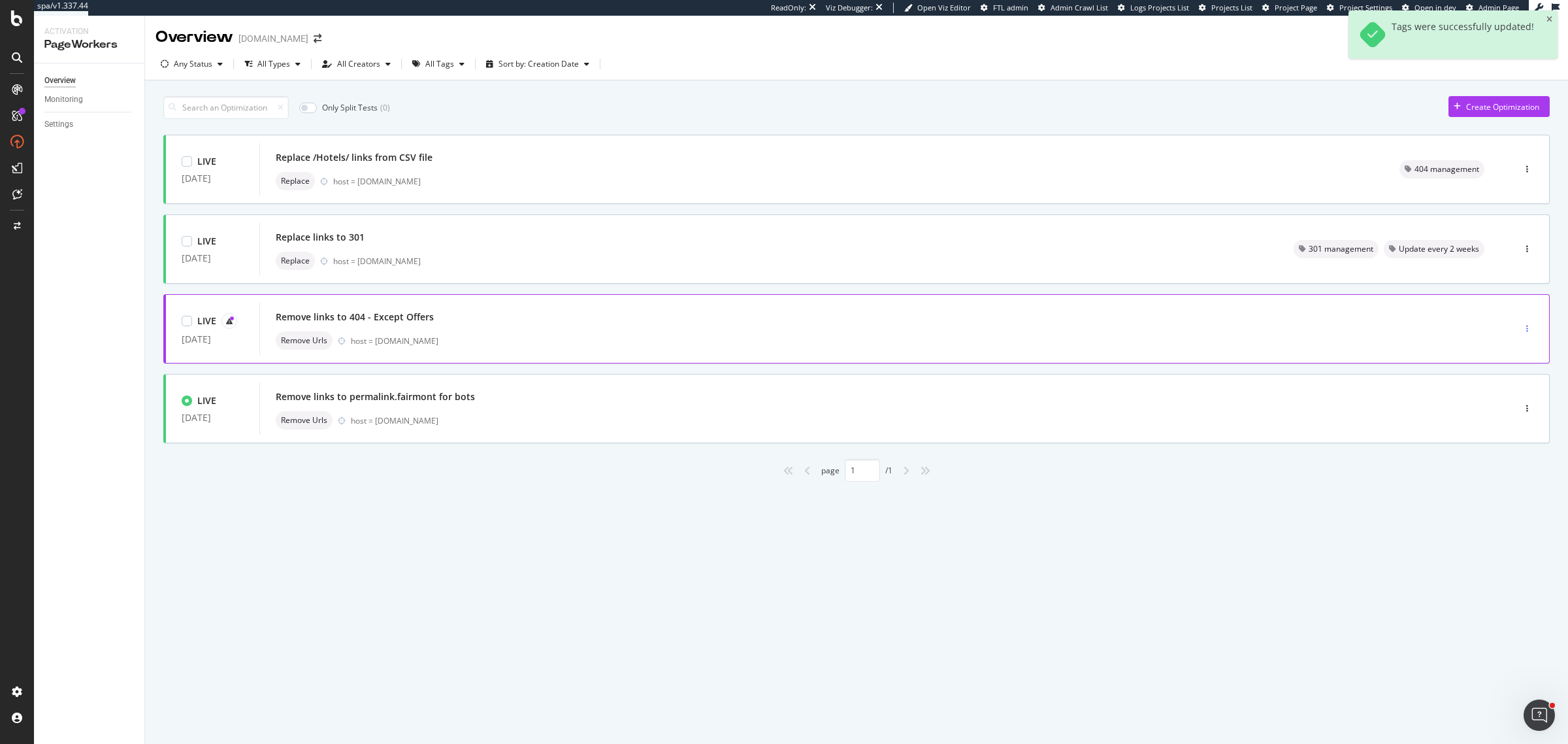
click at [1526, 322] on div "button" at bounding box center [1527, 329] width 13 height 19
click at [1505, 394] on div "Tags" at bounding box center [1510, 397] width 18 height 11
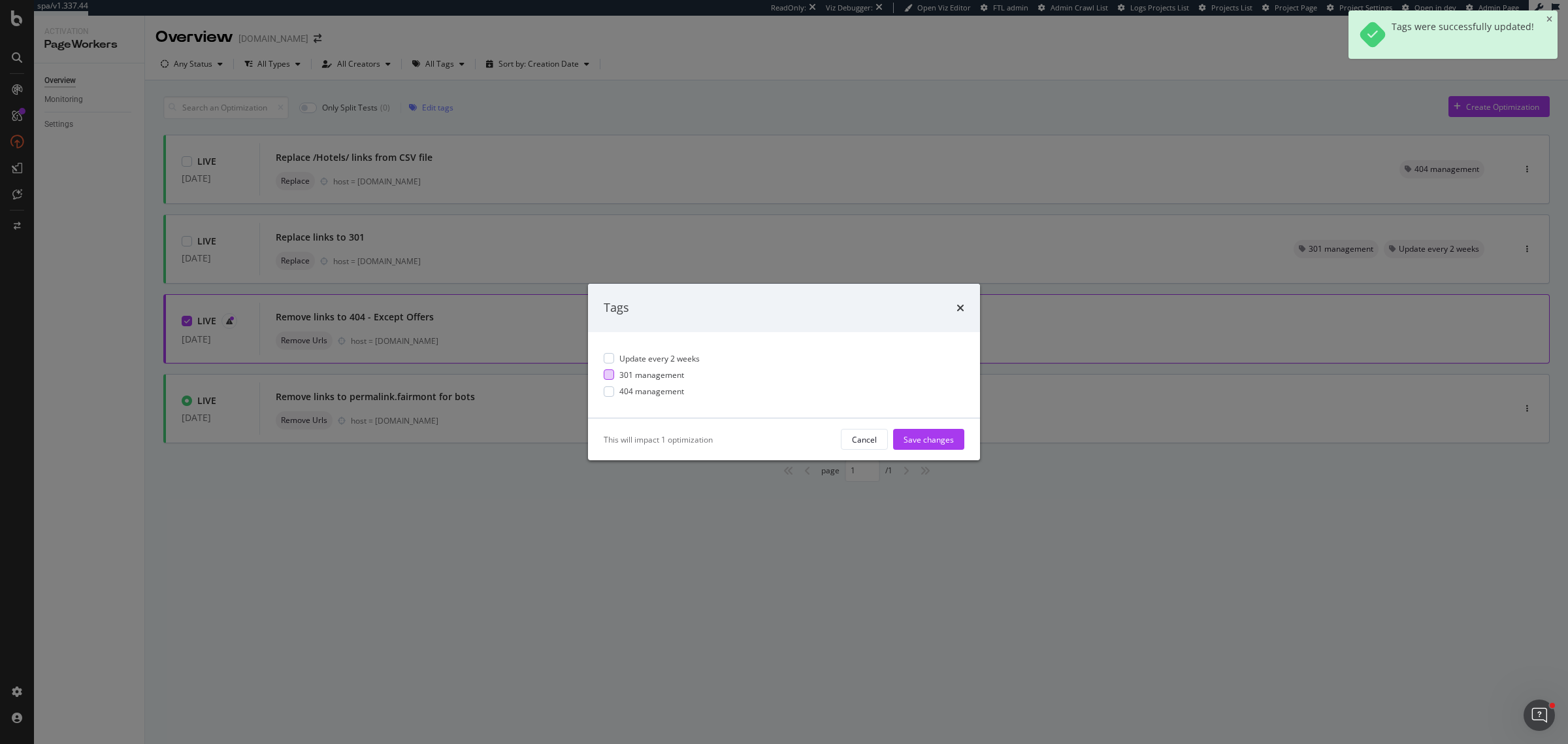
click at [631, 388] on span "404 management" at bounding box center [652, 391] width 65 height 11
click at [637, 357] on span "Update every 2 weeks" at bounding box center [660, 358] width 80 height 11
drag, startPoint x: 936, startPoint y: 434, endPoint x: 982, endPoint y: 443, distance: 46.9
click at [938, 434] on div "Save changes" at bounding box center [929, 438] width 51 height 11
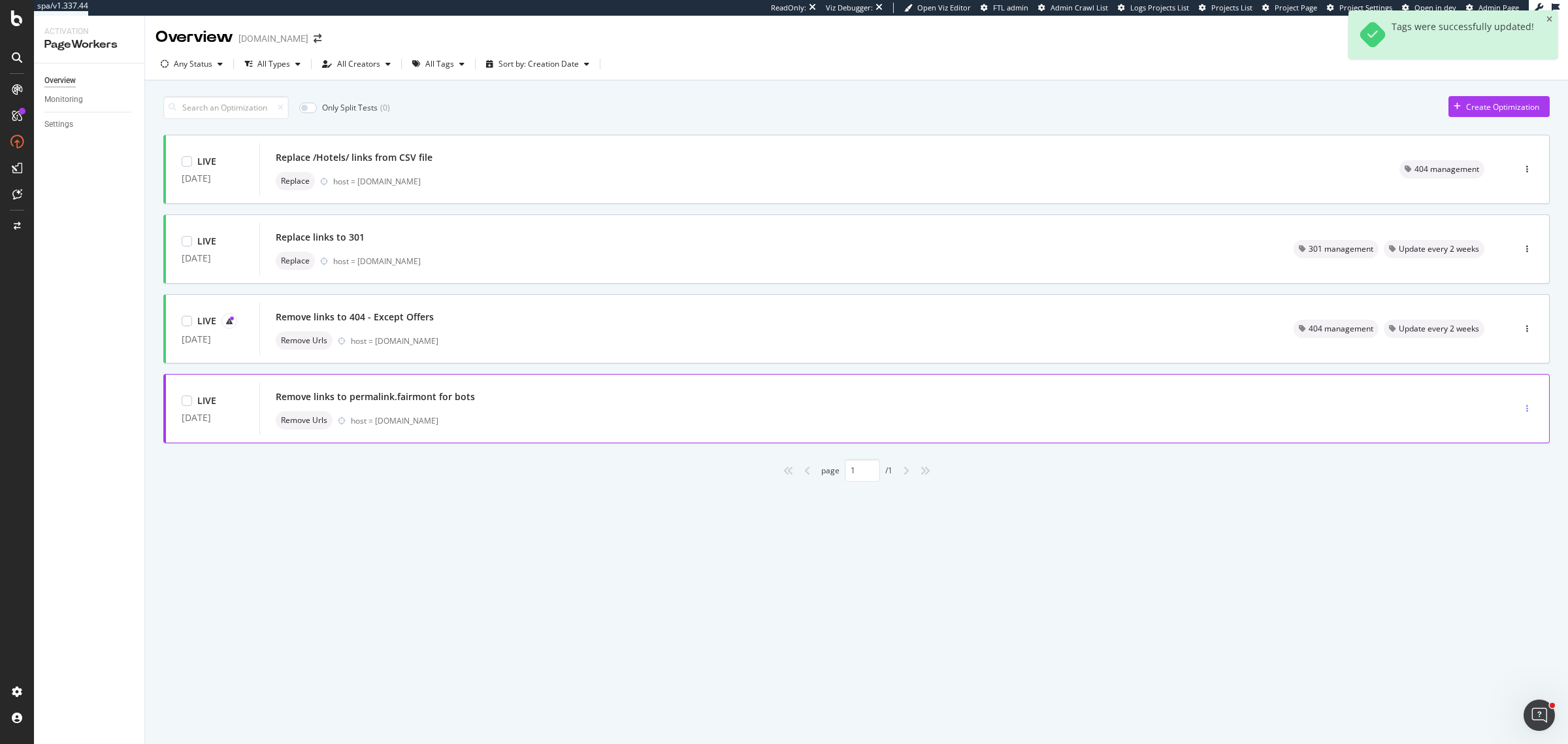
click at [1533, 402] on div "button" at bounding box center [1527, 408] width 13 height 19
click at [422, 516] on div "Only Split Tests ( 0 ) Create Optimization LIVE 02 May. 2025 Replace /Hotels/ l…" at bounding box center [856, 304] width 1423 height 447
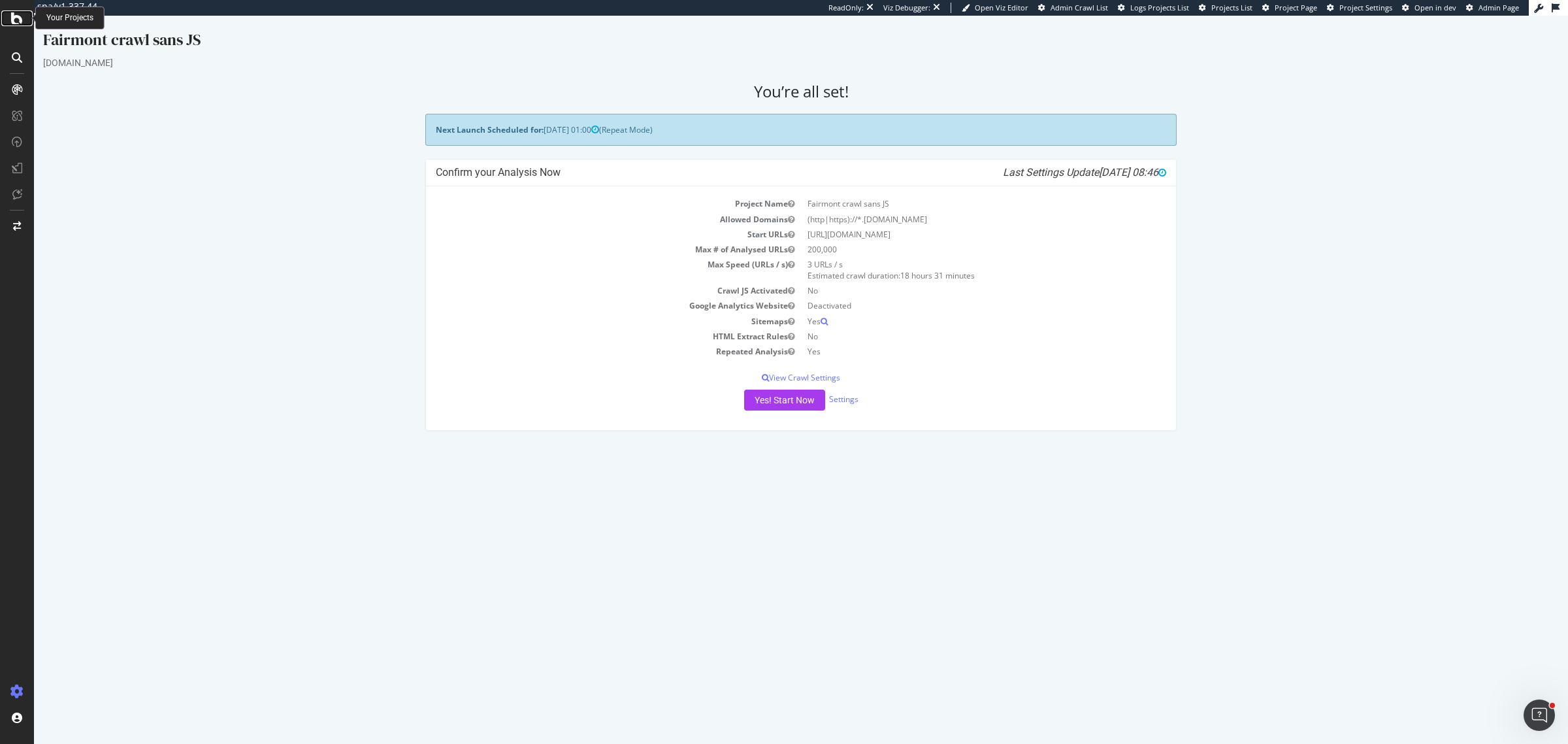
click at [14, 21] on icon at bounding box center [17, 18] width 12 height 16
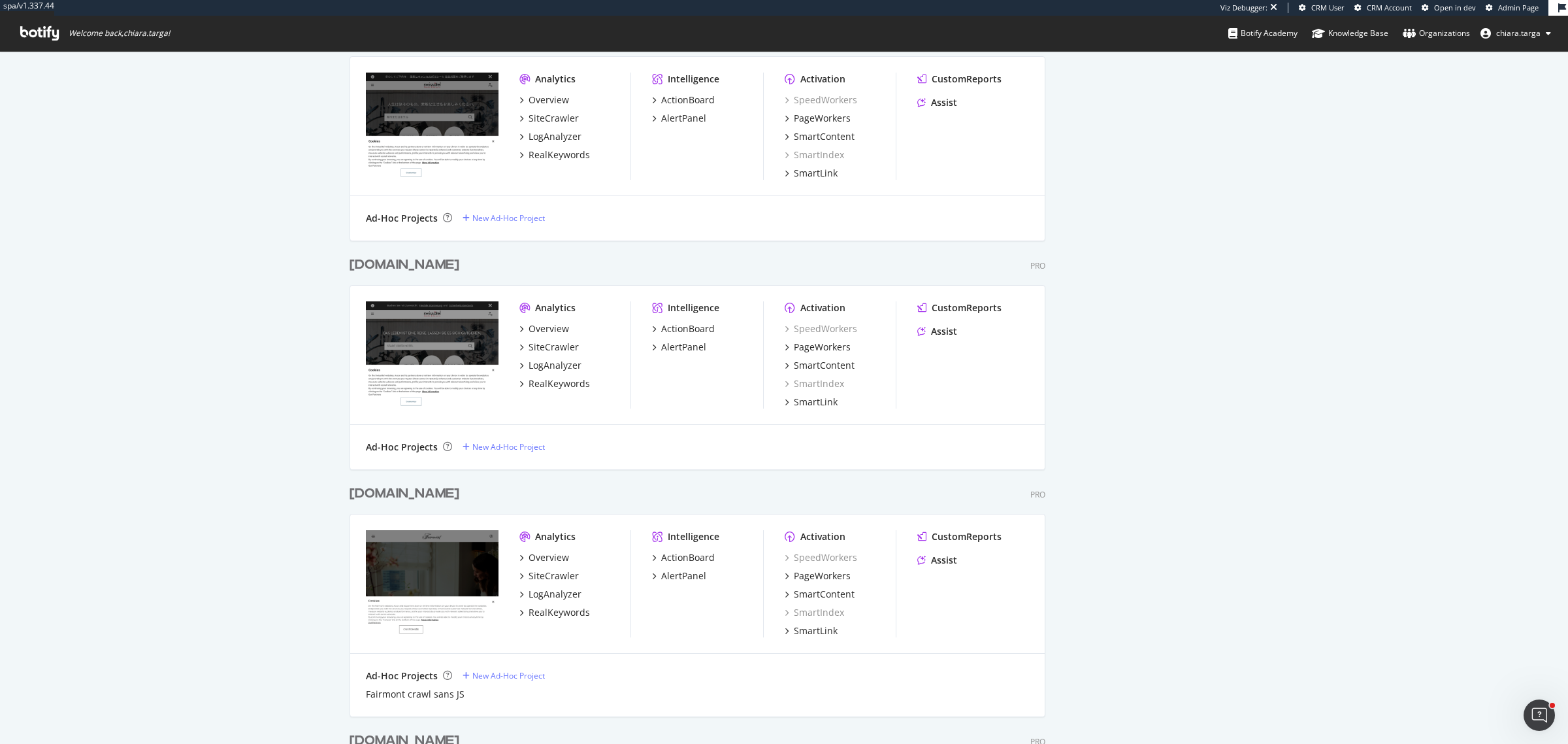
scroll to position [1552, 0]
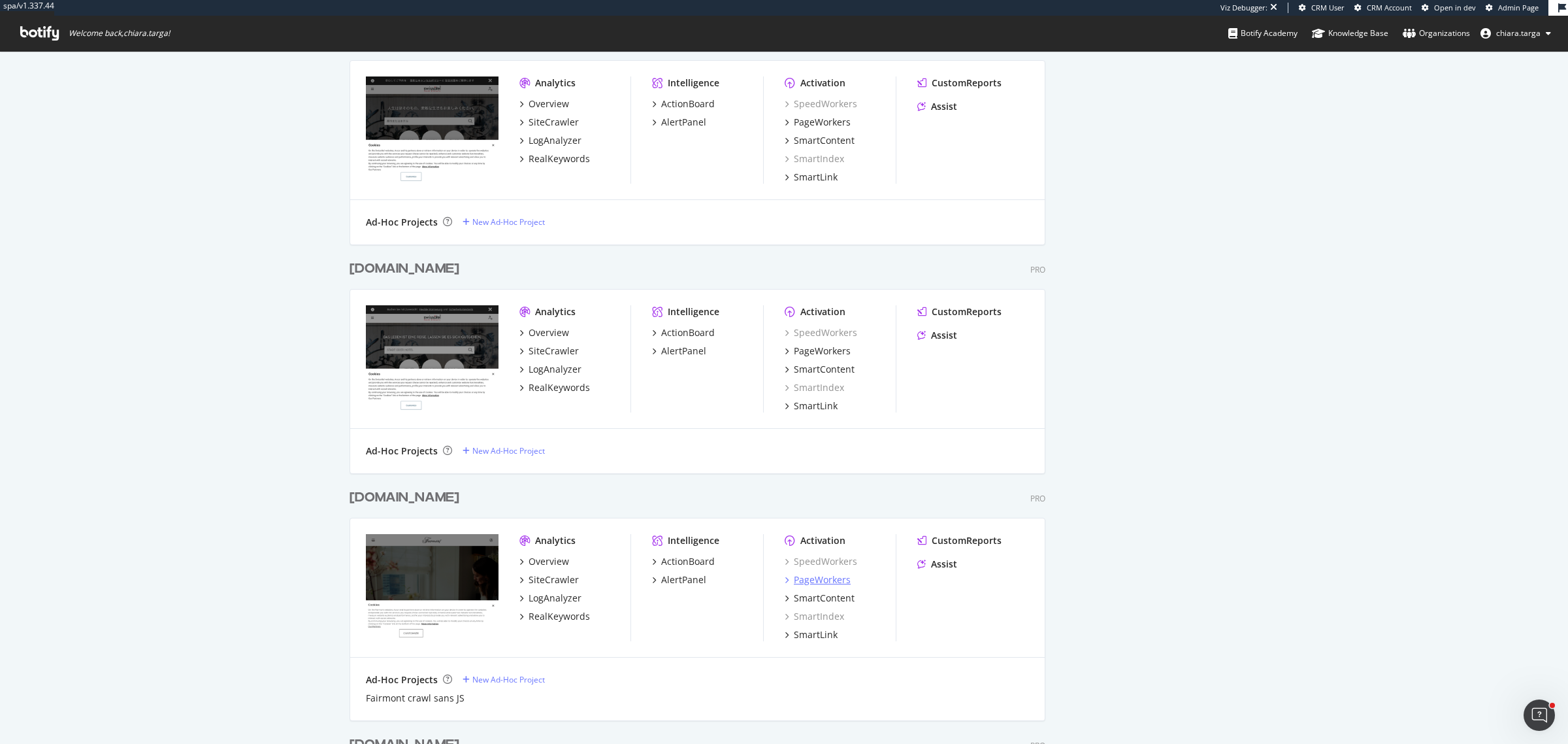
click at [824, 577] on div "PageWorkers" at bounding box center [822, 580] width 57 height 13
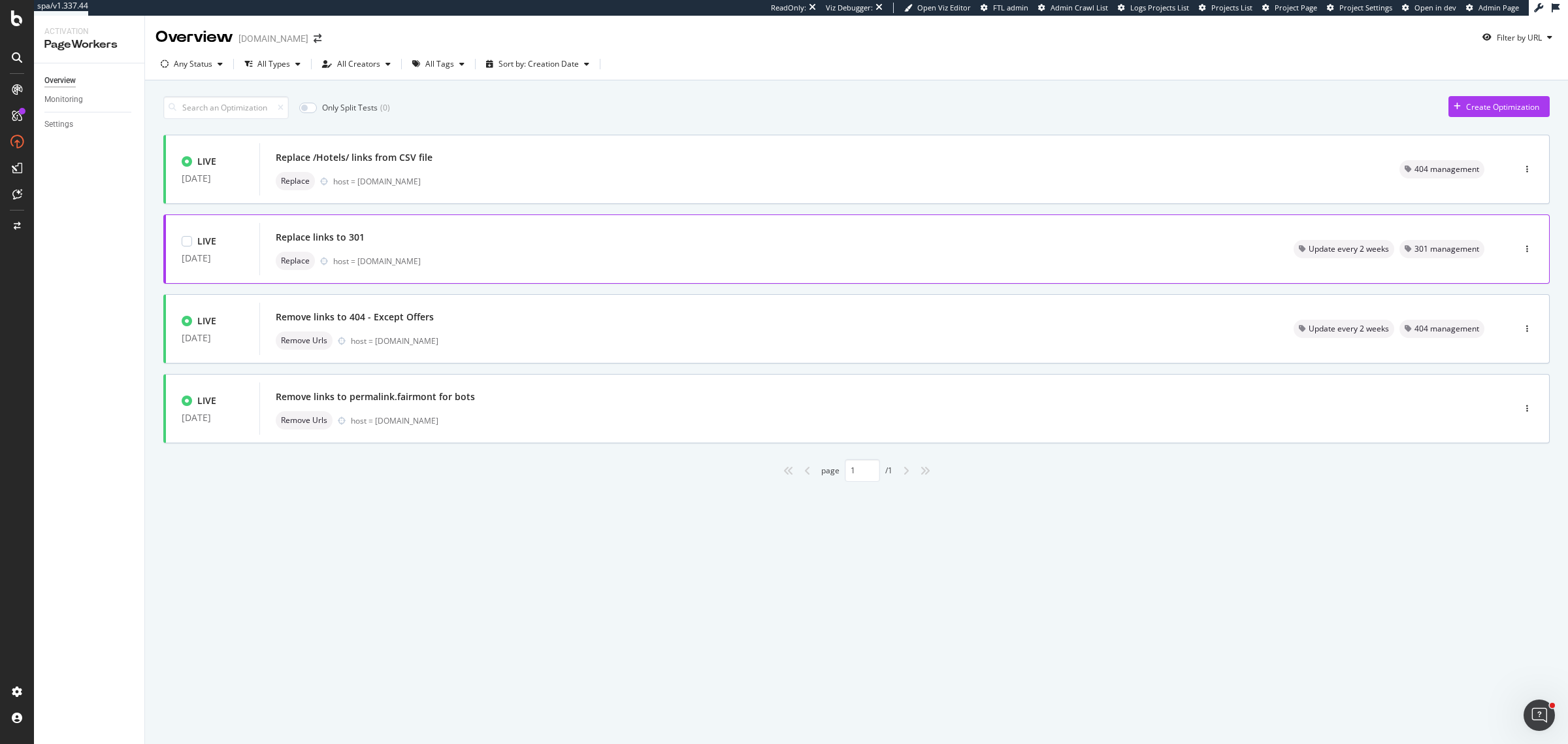
click at [413, 259] on div "host = [DOMAIN_NAME]" at bounding box center [797, 260] width 929 height 11
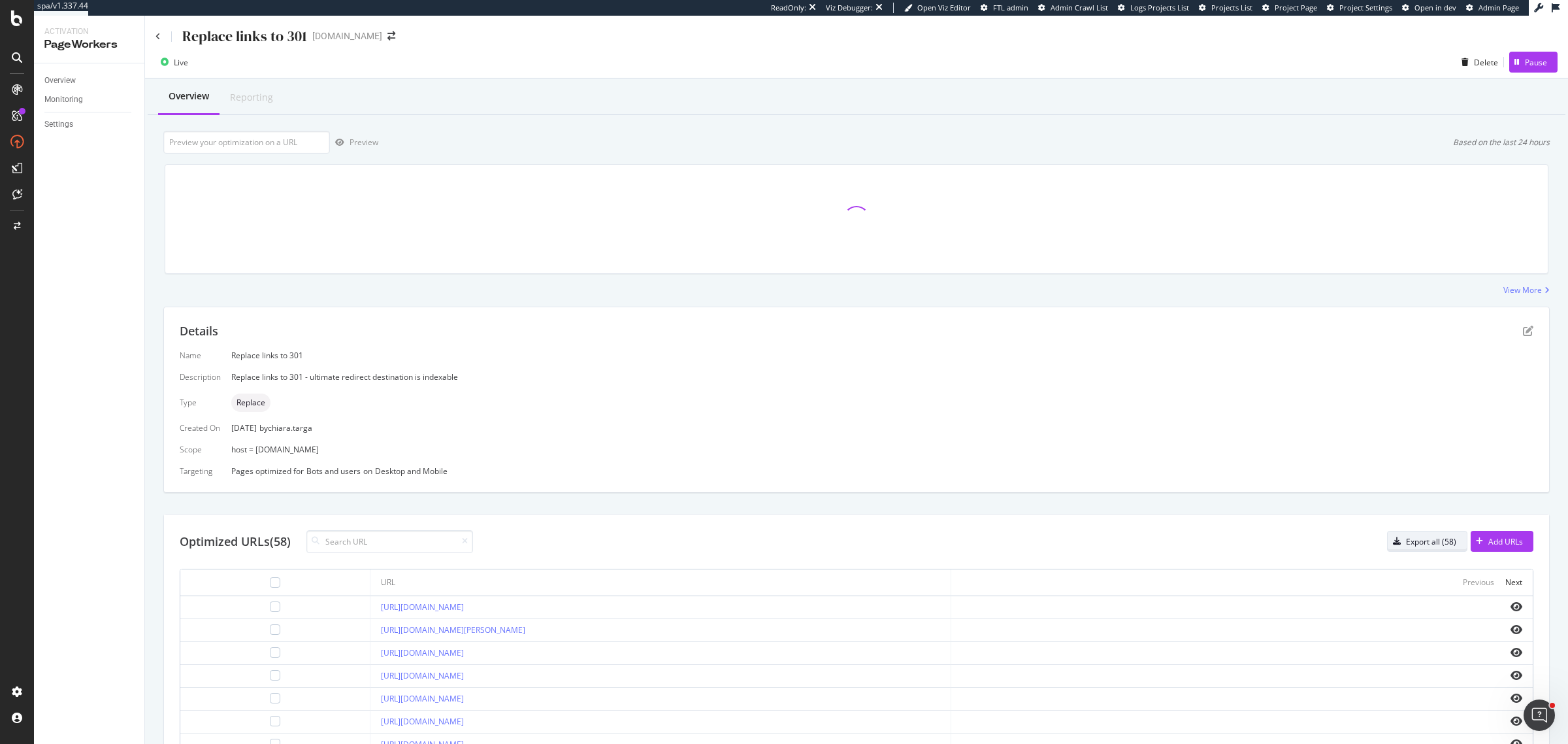
click at [1254, 545] on div "Export all (58)" at bounding box center [1431, 541] width 51 height 11
click at [154, 39] on div "Replace links to 301 fairmont.com" at bounding box center [856, 31] width 1423 height 31
click at [158, 39] on icon at bounding box center [158, 36] width 5 height 8
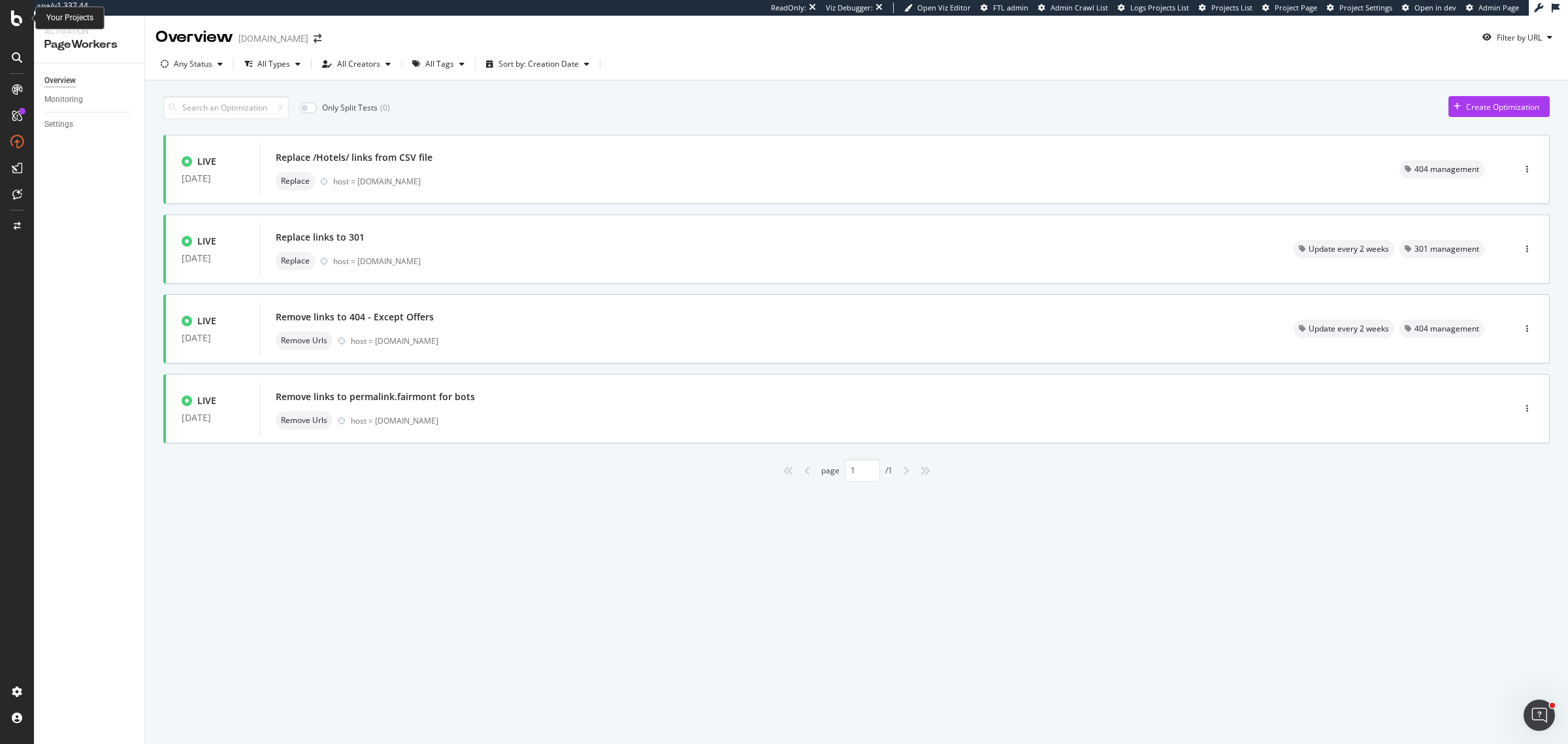
click at [16, 21] on icon at bounding box center [17, 18] width 12 height 16
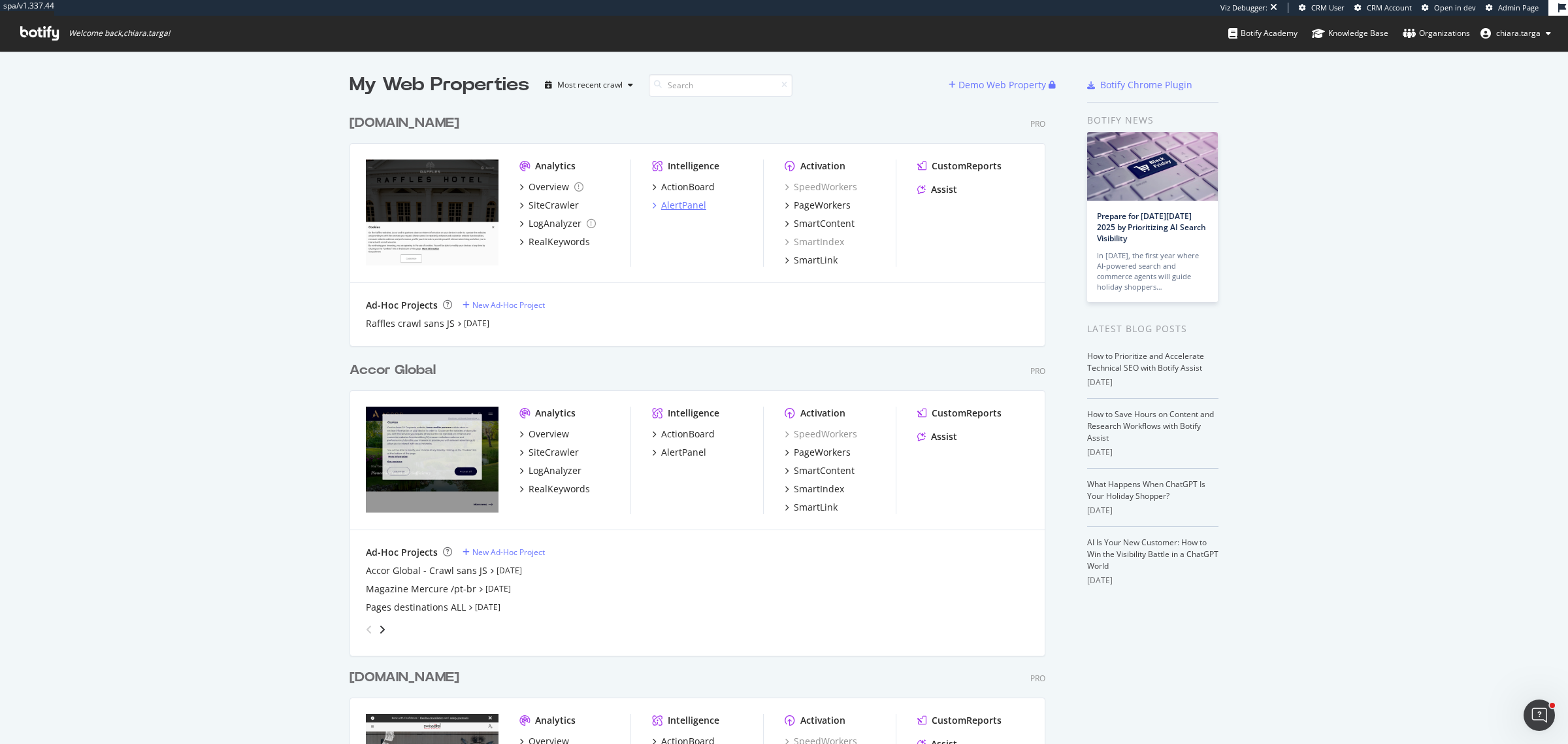
scroll to position [2847, 694]
click at [814, 207] on div "PageWorkers" at bounding box center [822, 205] width 57 height 13
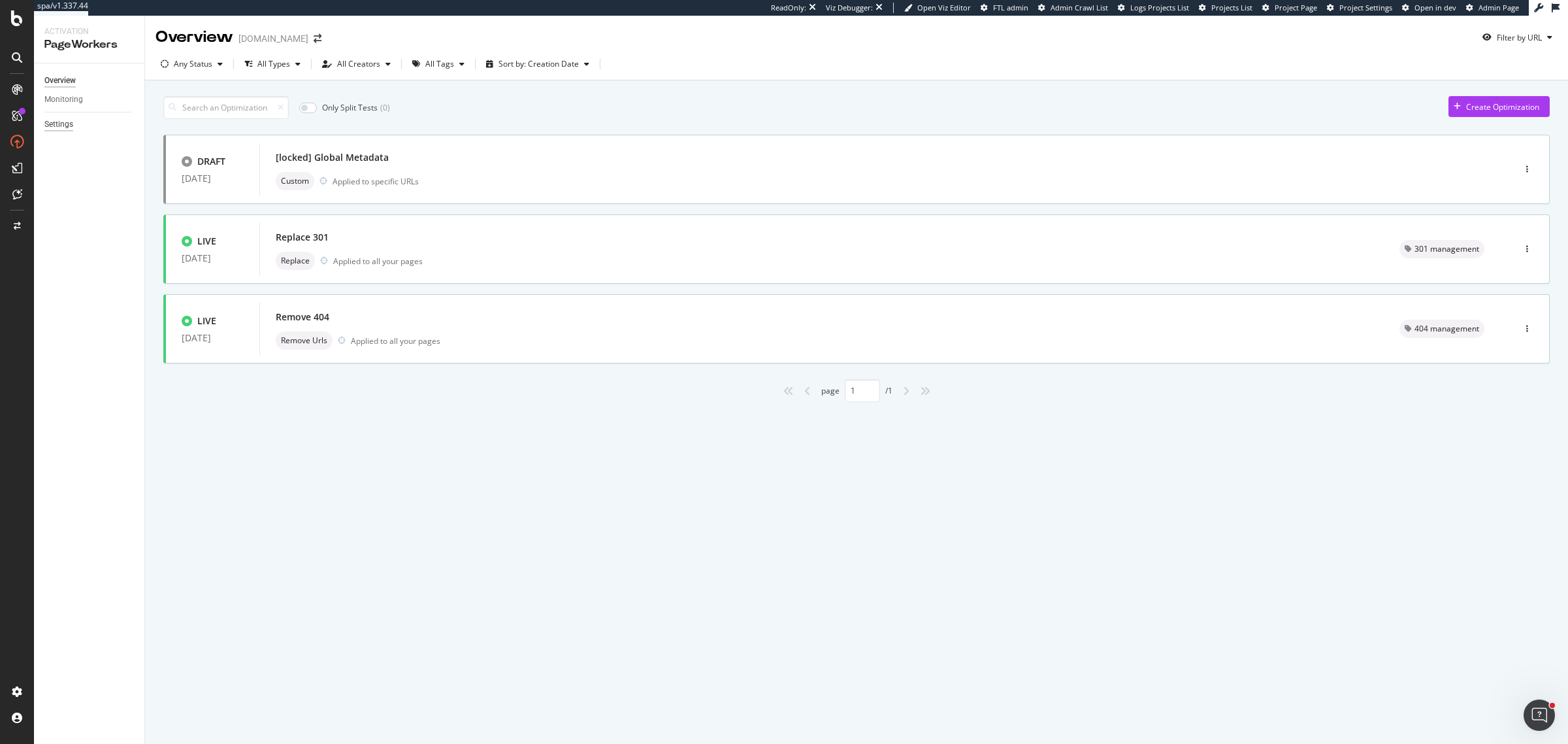
click at [67, 124] on div "Settings" at bounding box center [59, 124] width 29 height 13
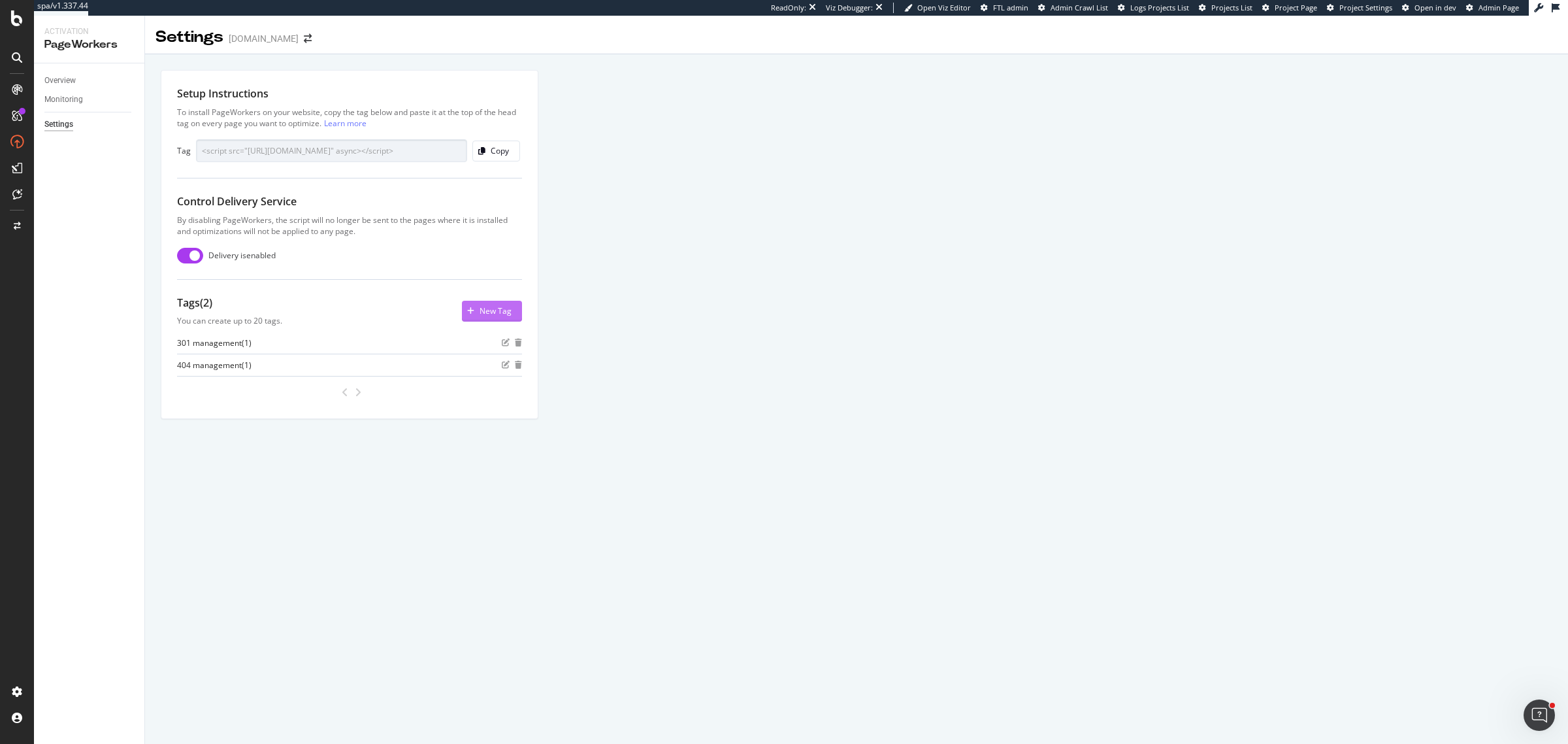
click at [492, 310] on div "New Tag" at bounding box center [495, 310] width 32 height 11
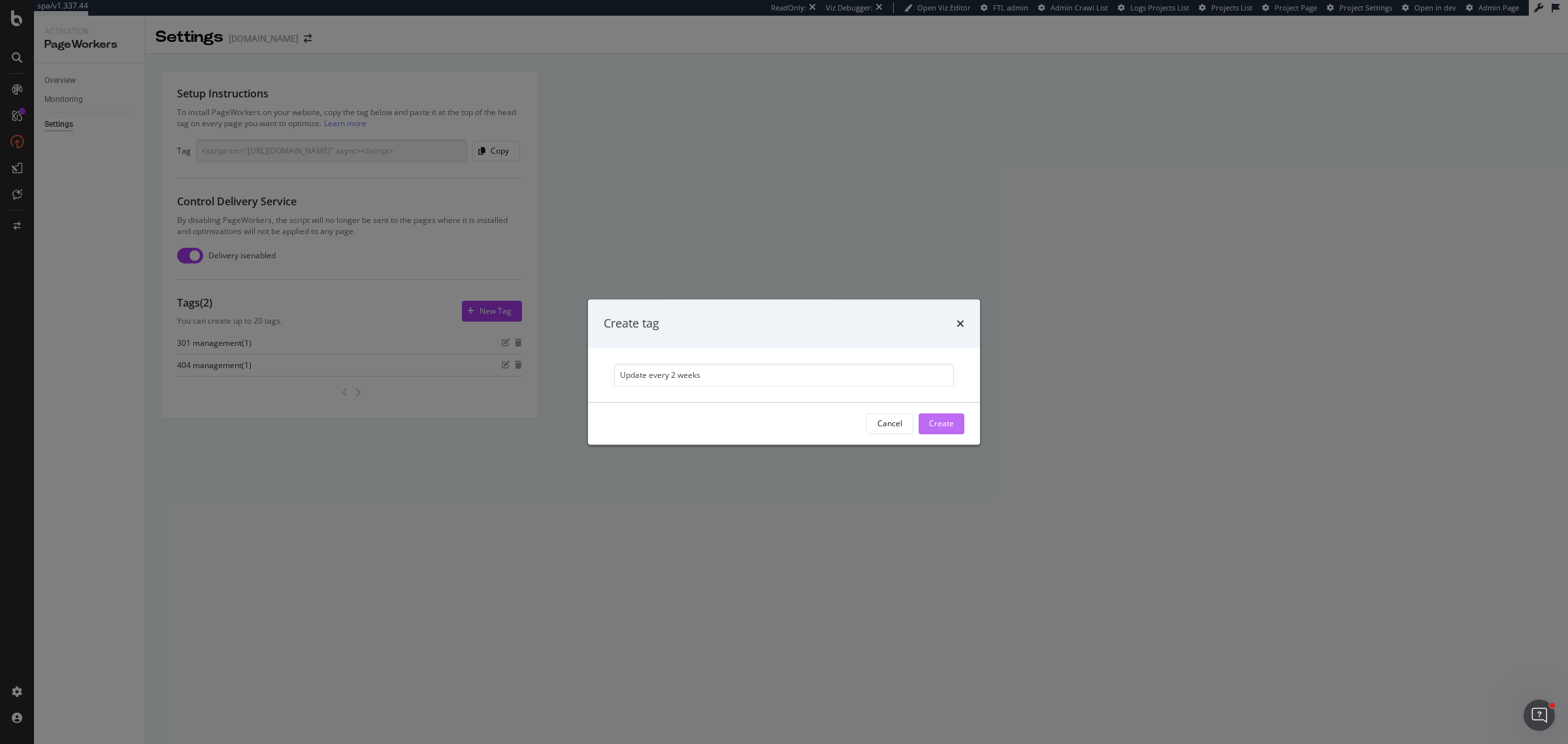
type input "Update every 2 weeks"
click at [954, 425] on button "Create" at bounding box center [941, 423] width 45 height 21
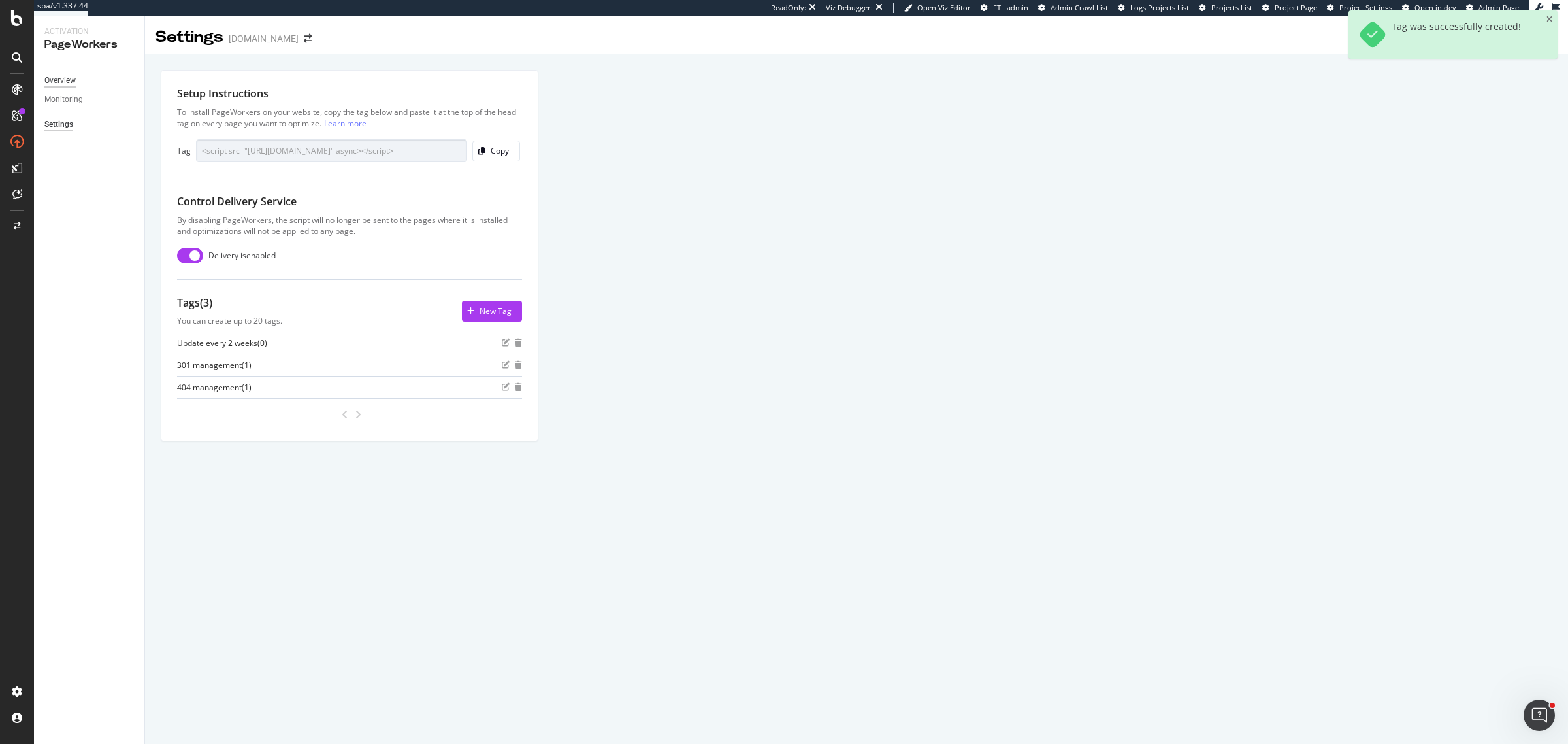
click at [63, 76] on div "Overview" at bounding box center [60, 80] width 31 height 13
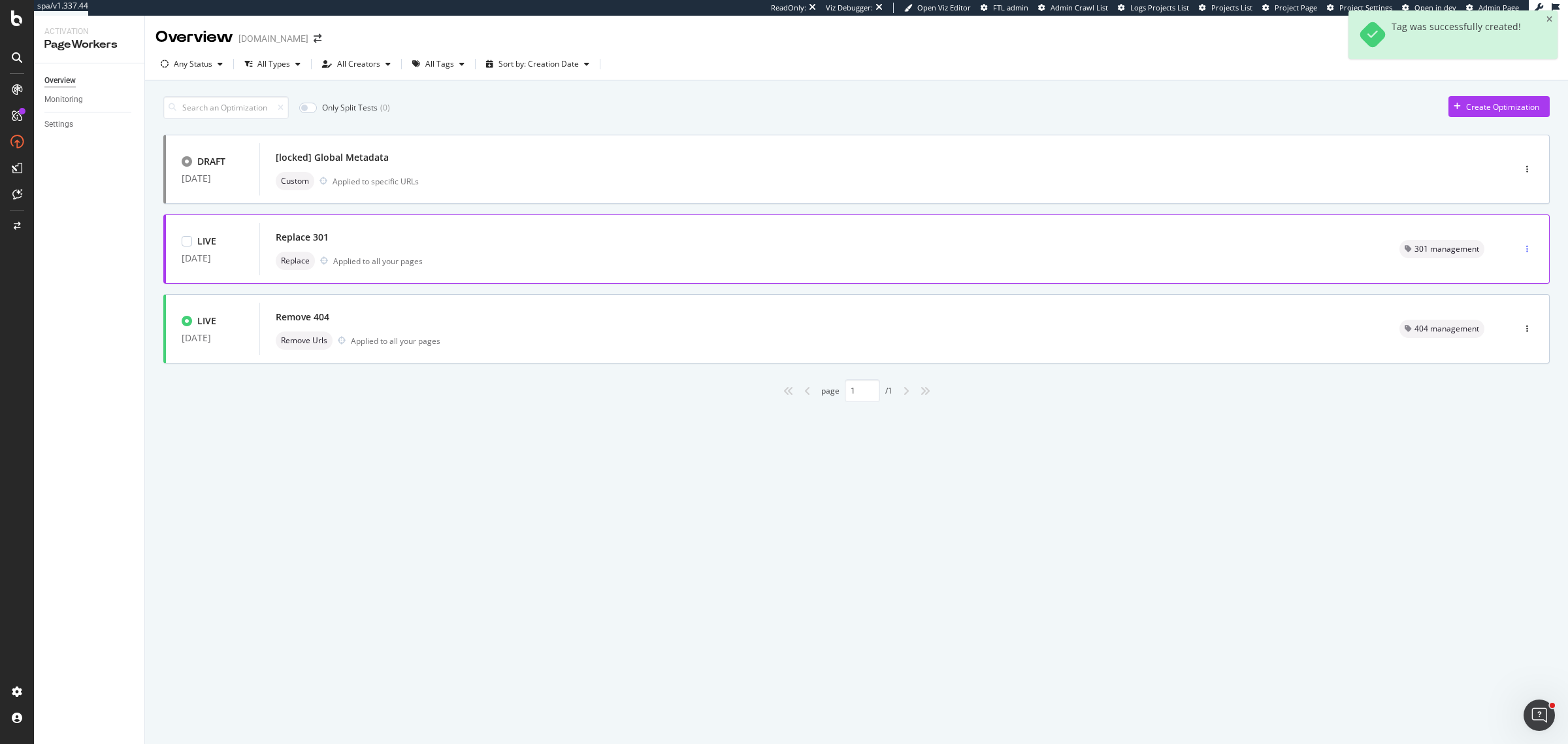
click at [1254, 249] on div "button" at bounding box center [1527, 248] width 13 height 8
click at [1254, 319] on div "Tags" at bounding box center [1510, 317] width 18 height 11
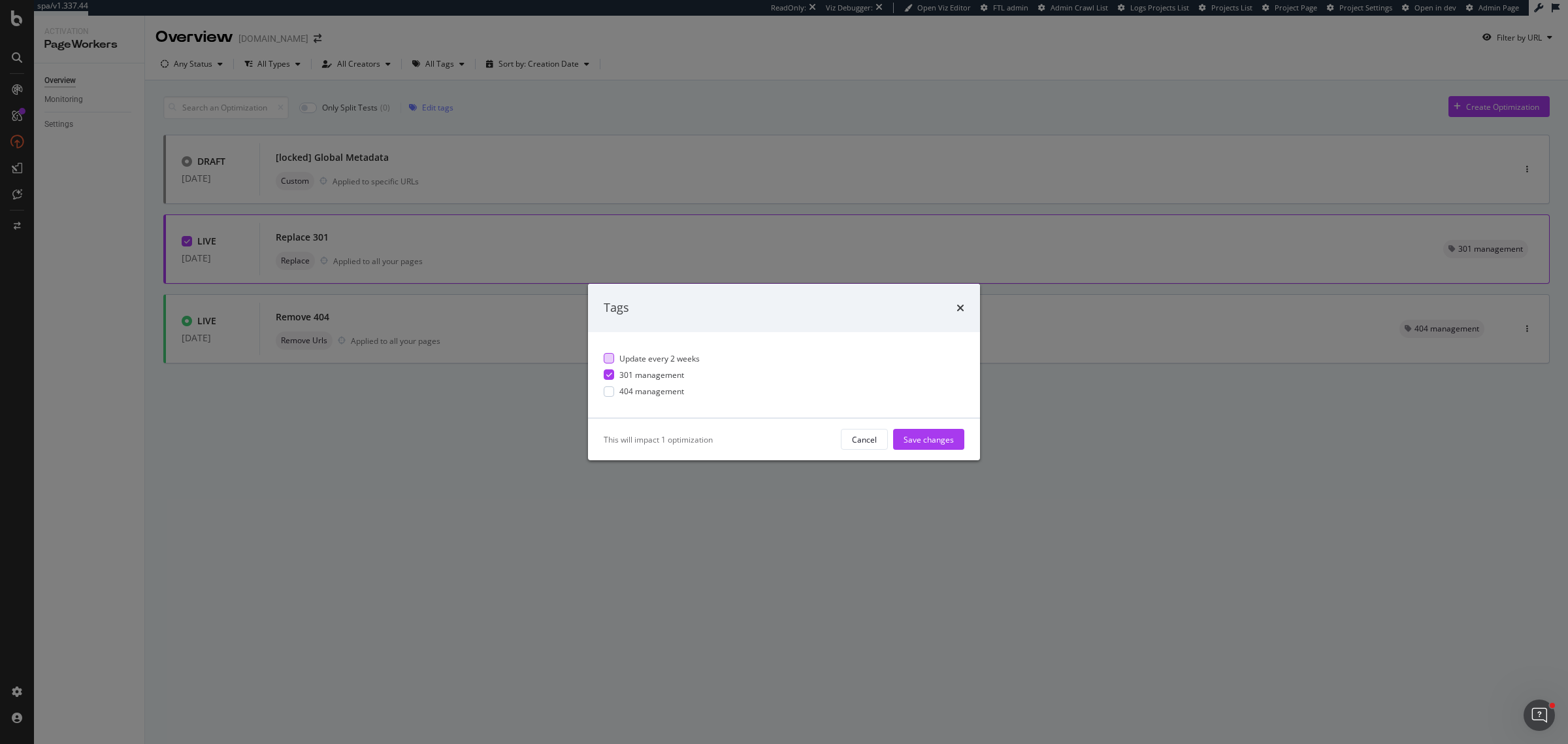
click at [652, 358] on span "Update every 2 weeks" at bounding box center [660, 358] width 80 height 11
click at [939, 440] on div "Save changes" at bounding box center [929, 438] width 51 height 11
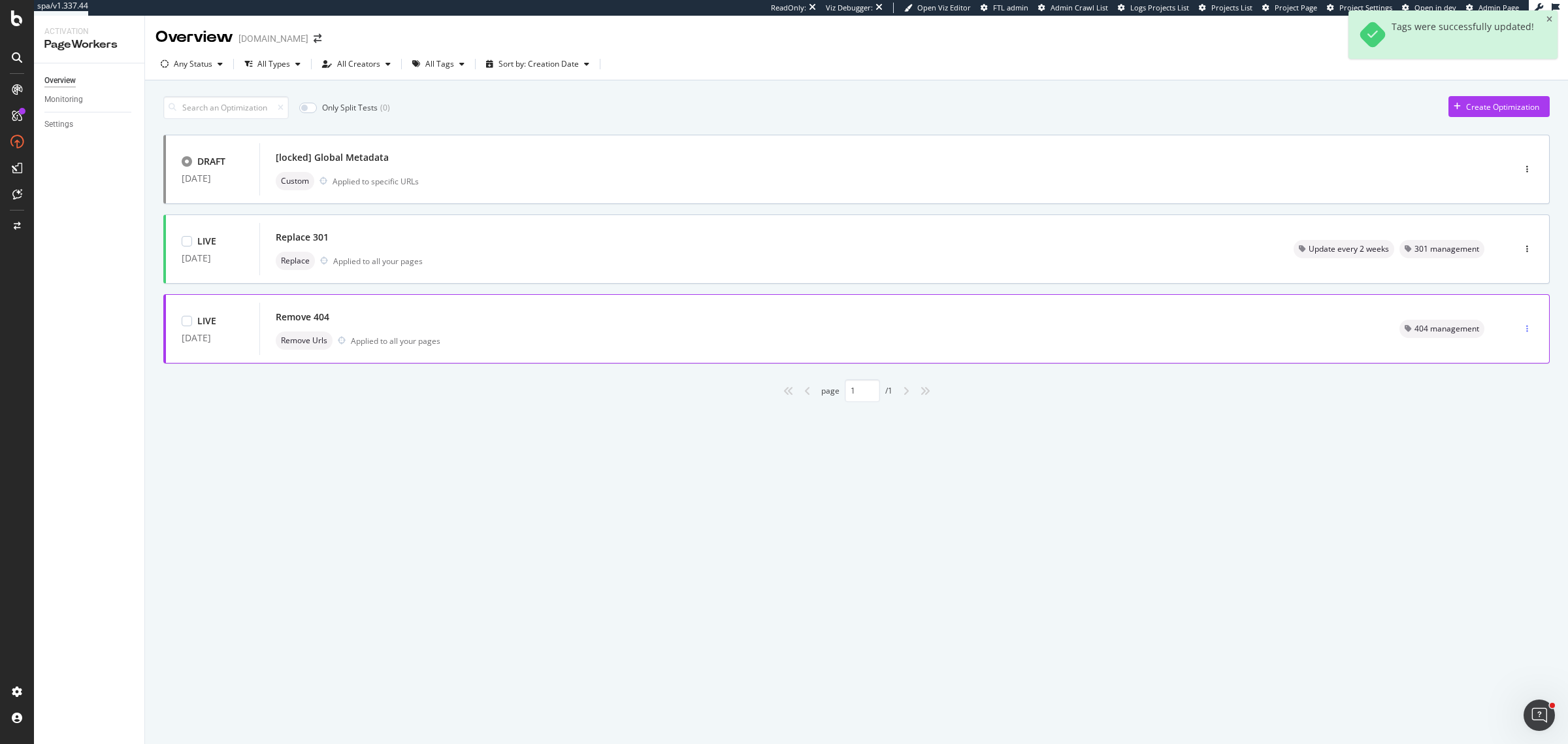
click at [1254, 324] on div "button" at bounding box center [1527, 329] width 13 height 19
click at [1254, 353] on div "Edit" at bounding box center [1508, 353] width 13 height 11
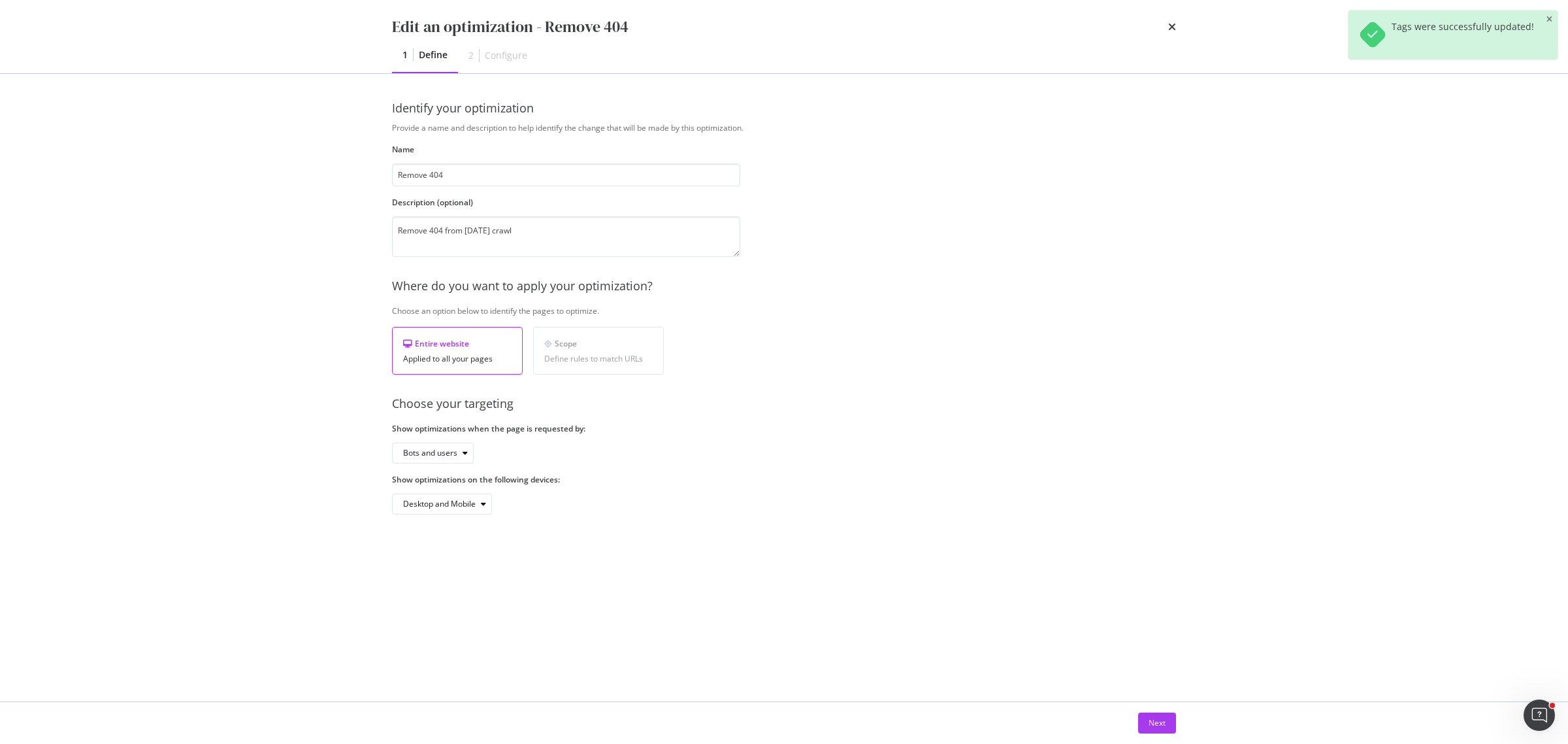
click at [1254, 353] on div "Edit an optimization - Remove 404 1 Define 2 Configure Identify your optimizati…" at bounding box center [784, 372] width 1568 height 744
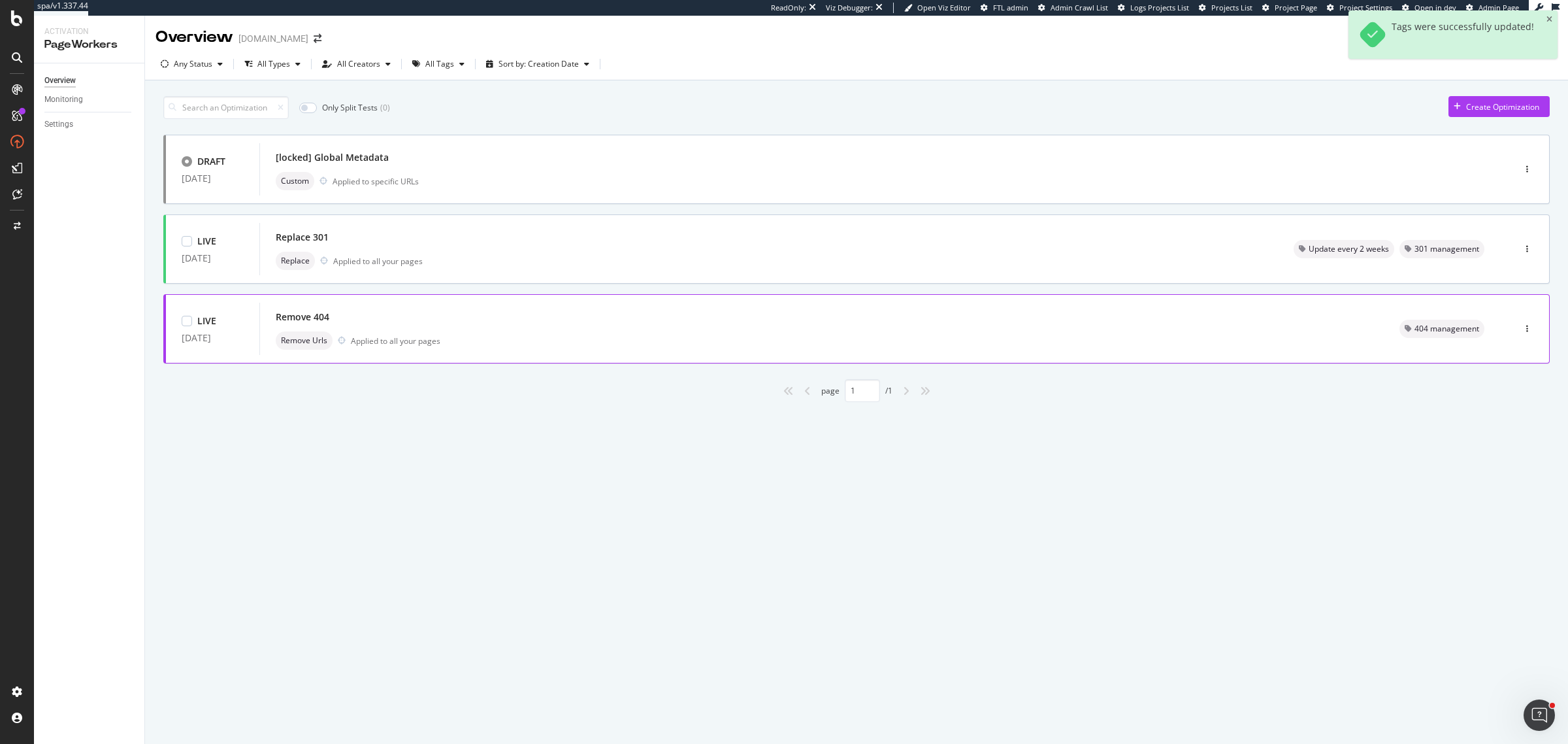
click at [1254, 336] on div at bounding box center [1527, 328] width 44 height 26
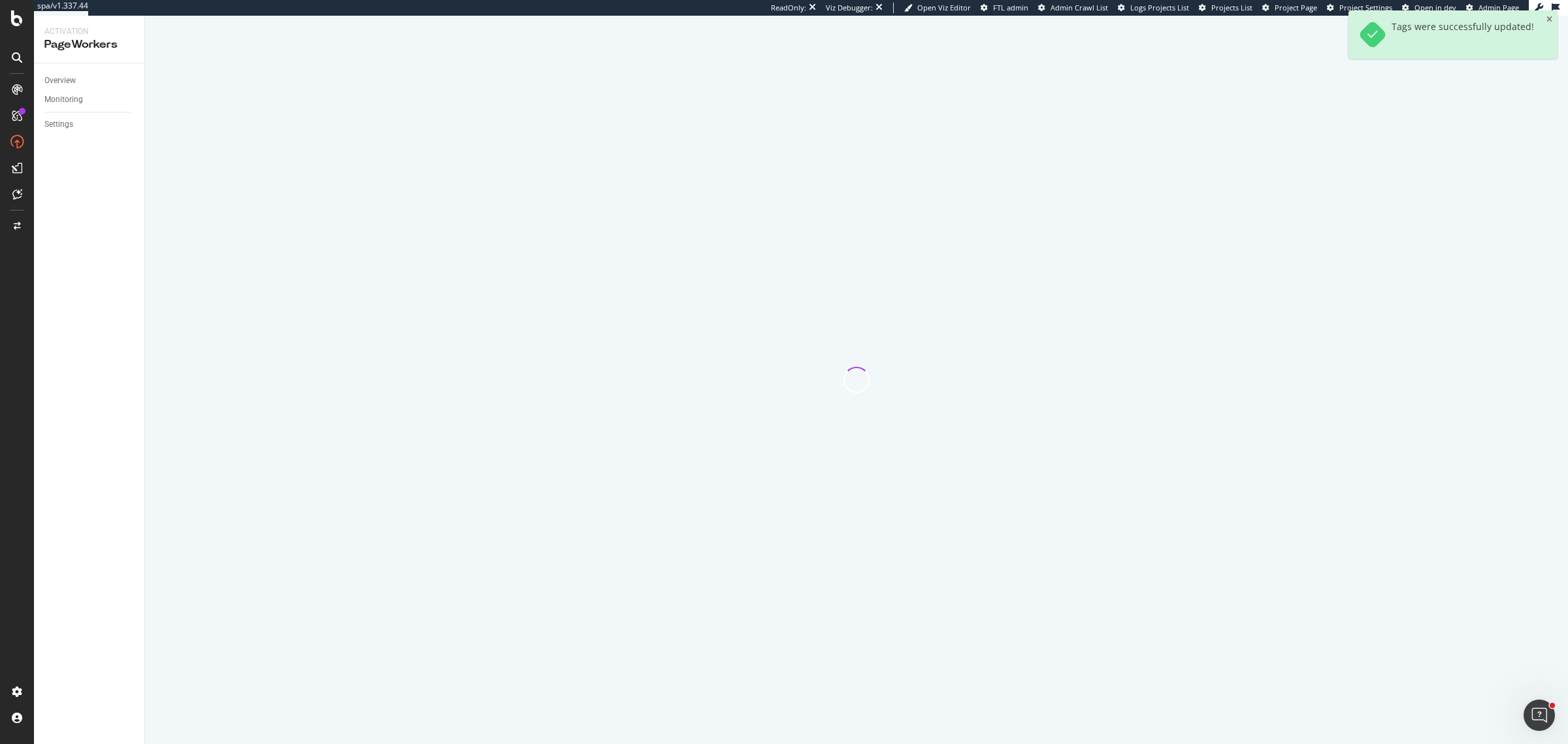
click at [1254, 332] on div at bounding box center [856, 379] width 1423 height 728
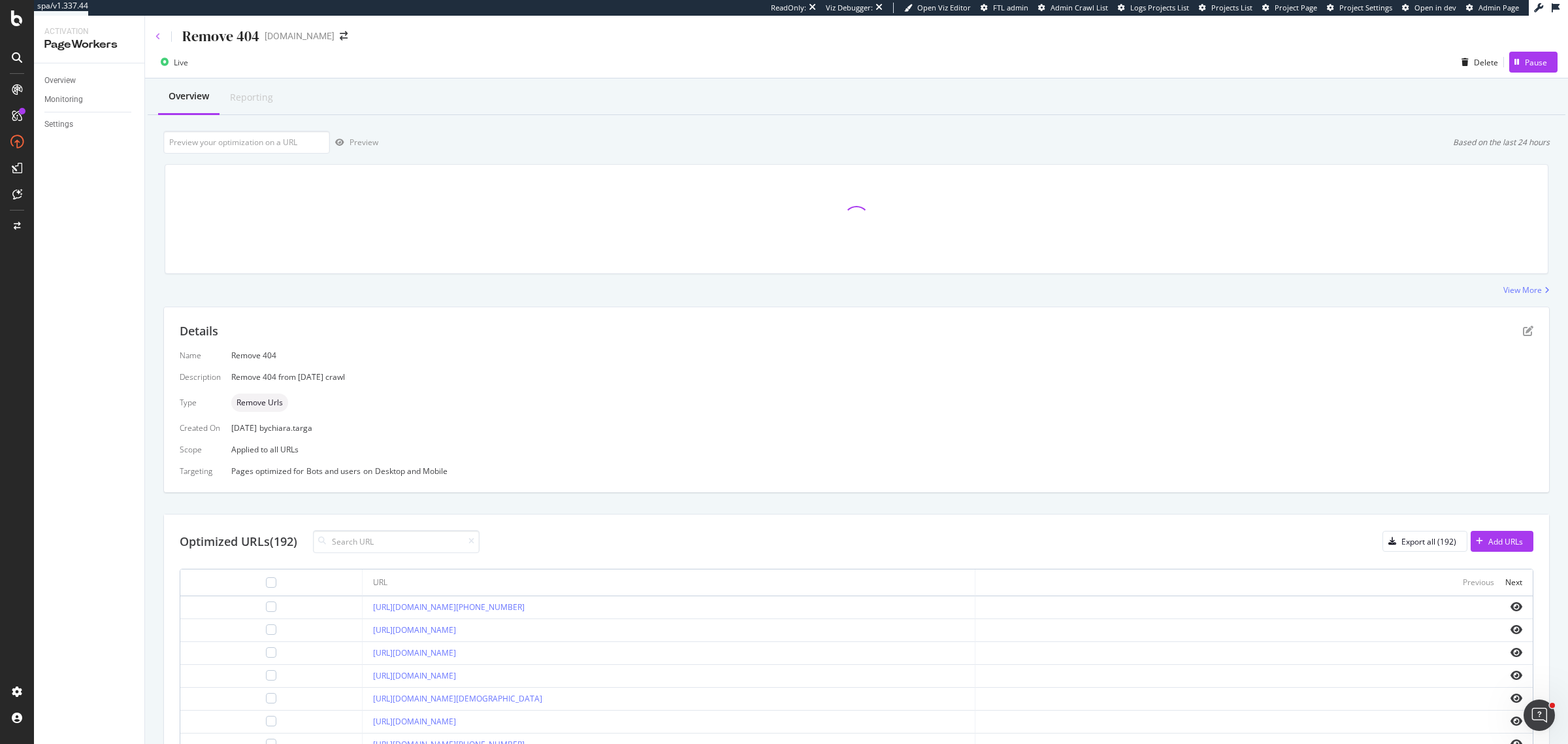
click at [157, 36] on icon at bounding box center [158, 36] width 5 height 8
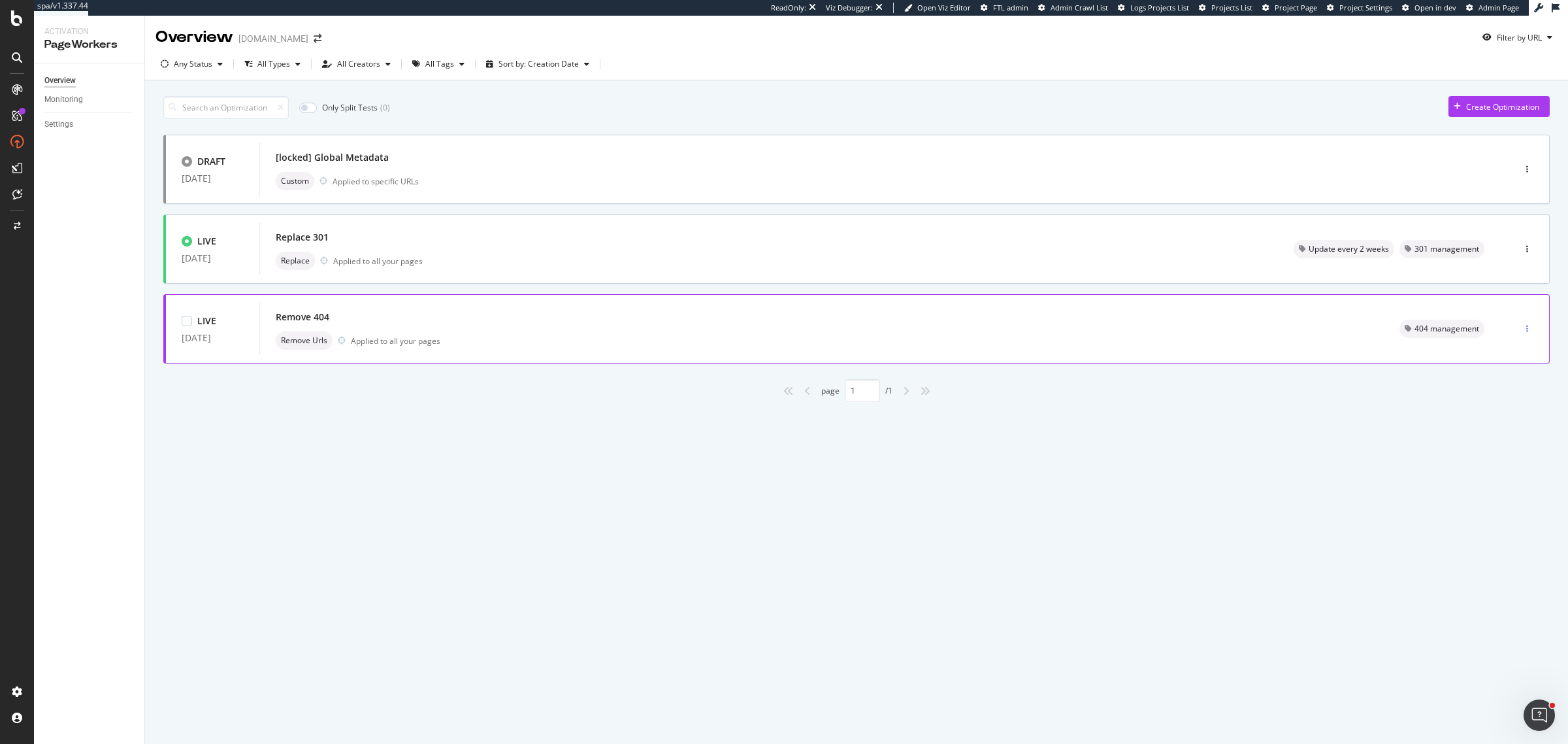
click at [1254, 325] on icon "button" at bounding box center [1527, 329] width 2 height 8
click at [1254, 403] on div "Tags" at bounding box center [1505, 397] width 61 height 16
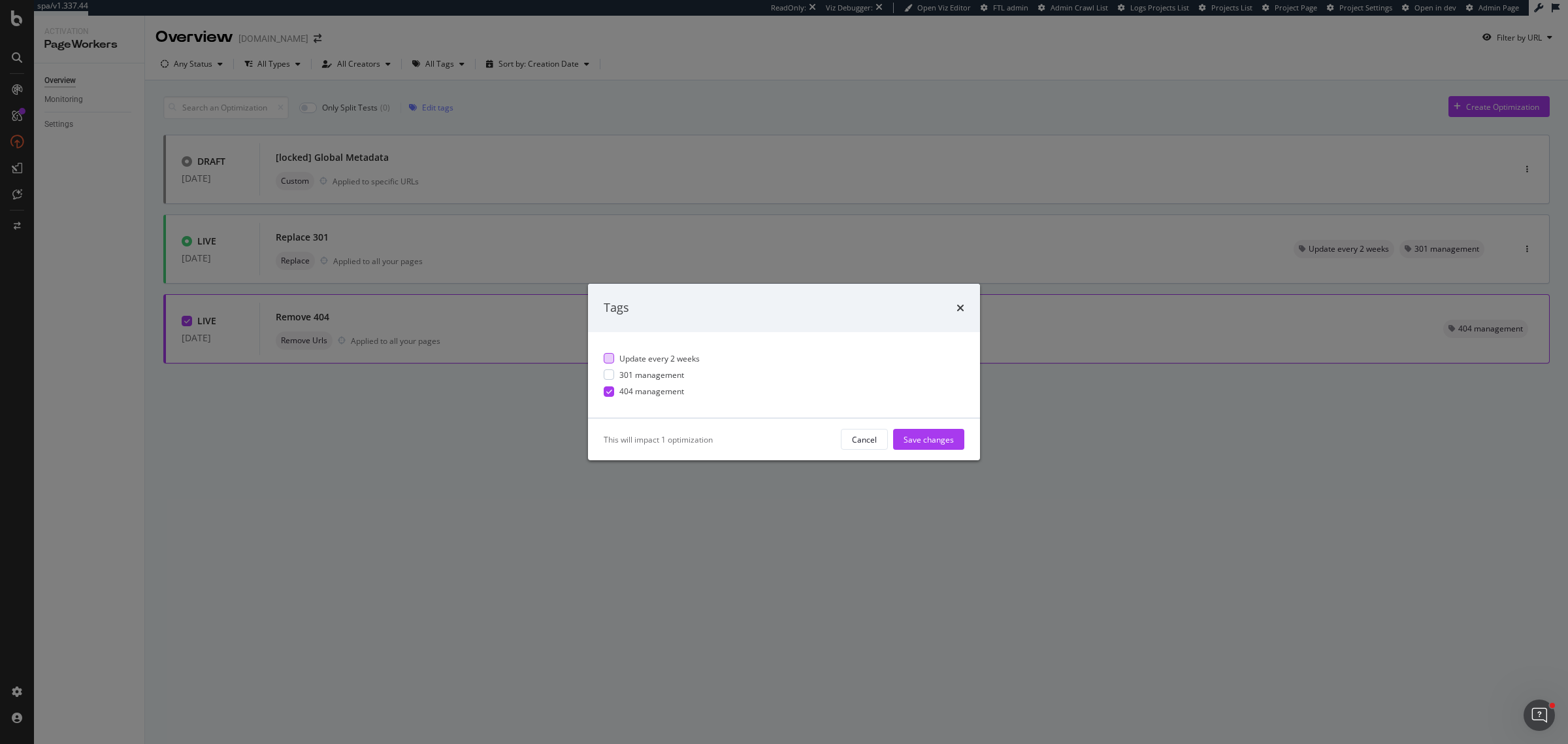
click at [697, 362] on span "Update every 2 weeks" at bounding box center [660, 358] width 80 height 11
click at [956, 440] on button "Save changes" at bounding box center [929, 439] width 71 height 21
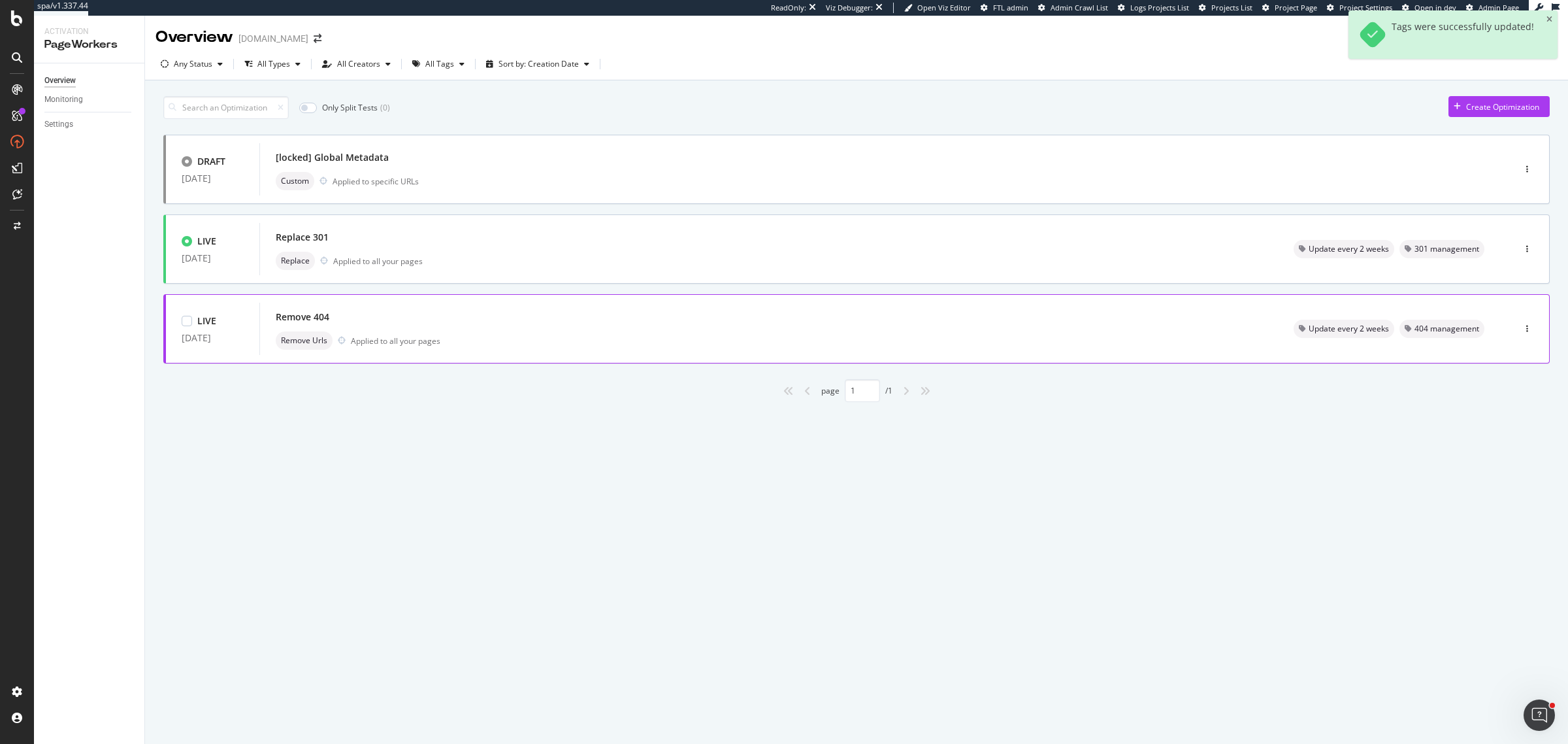
click at [1254, 332] on div at bounding box center [1527, 328] width 44 height 26
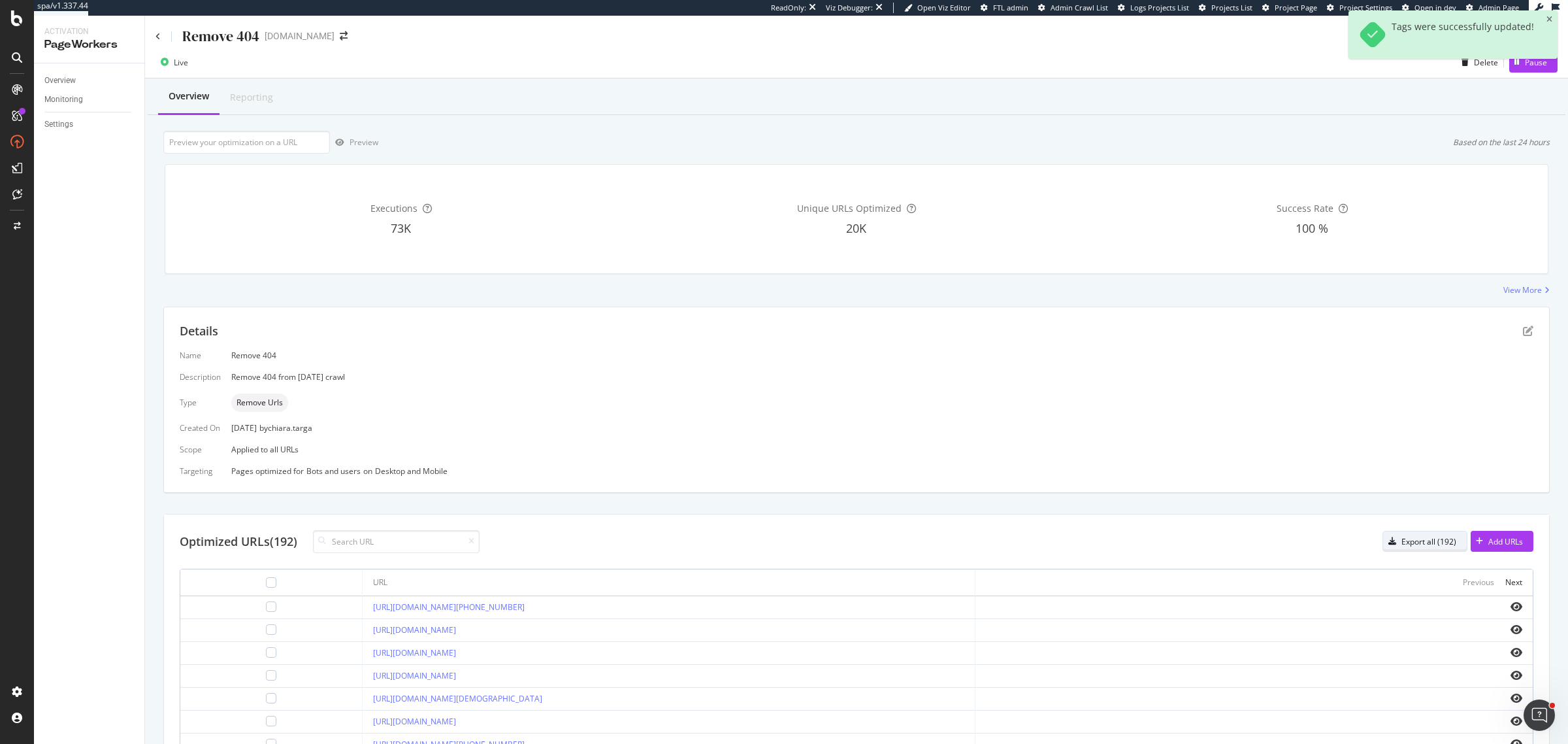
click at [1254, 539] on div "button" at bounding box center [1392, 541] width 19 height 8
click at [436, 551] on input at bounding box center [396, 541] width 167 height 23
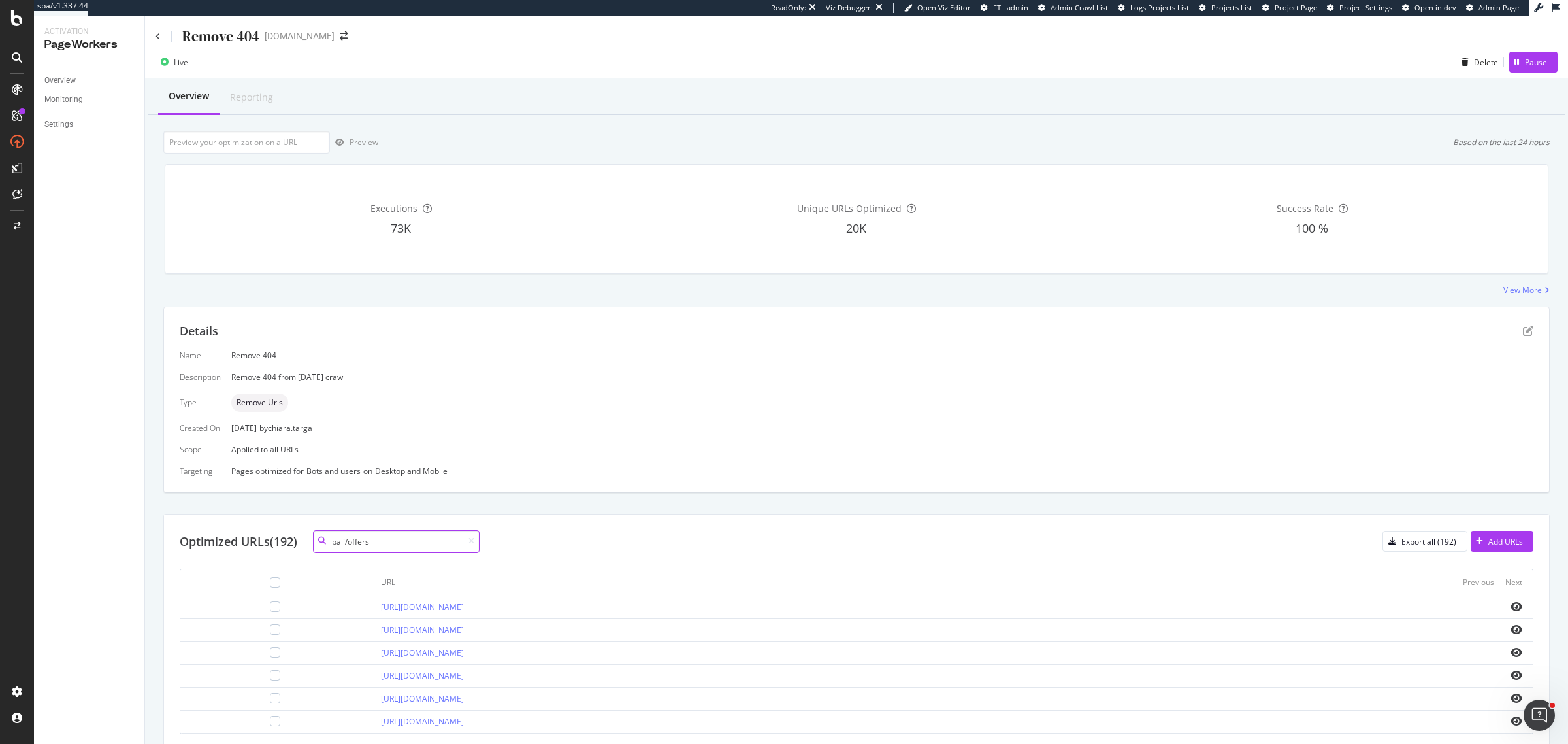
scroll to position [54, 0]
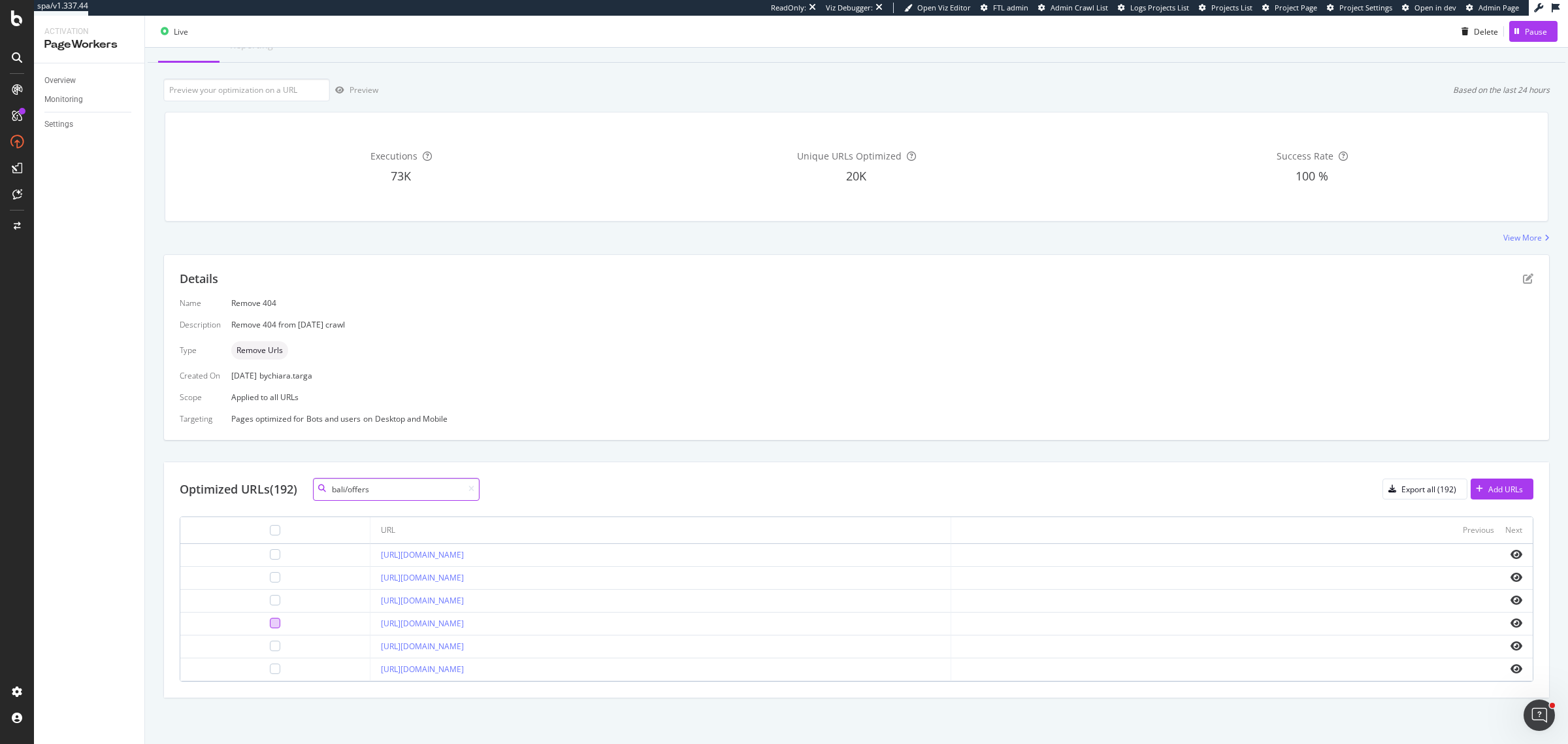
type input "bali/offers"
click at [270, 594] on div at bounding box center [275, 623] width 10 height 10
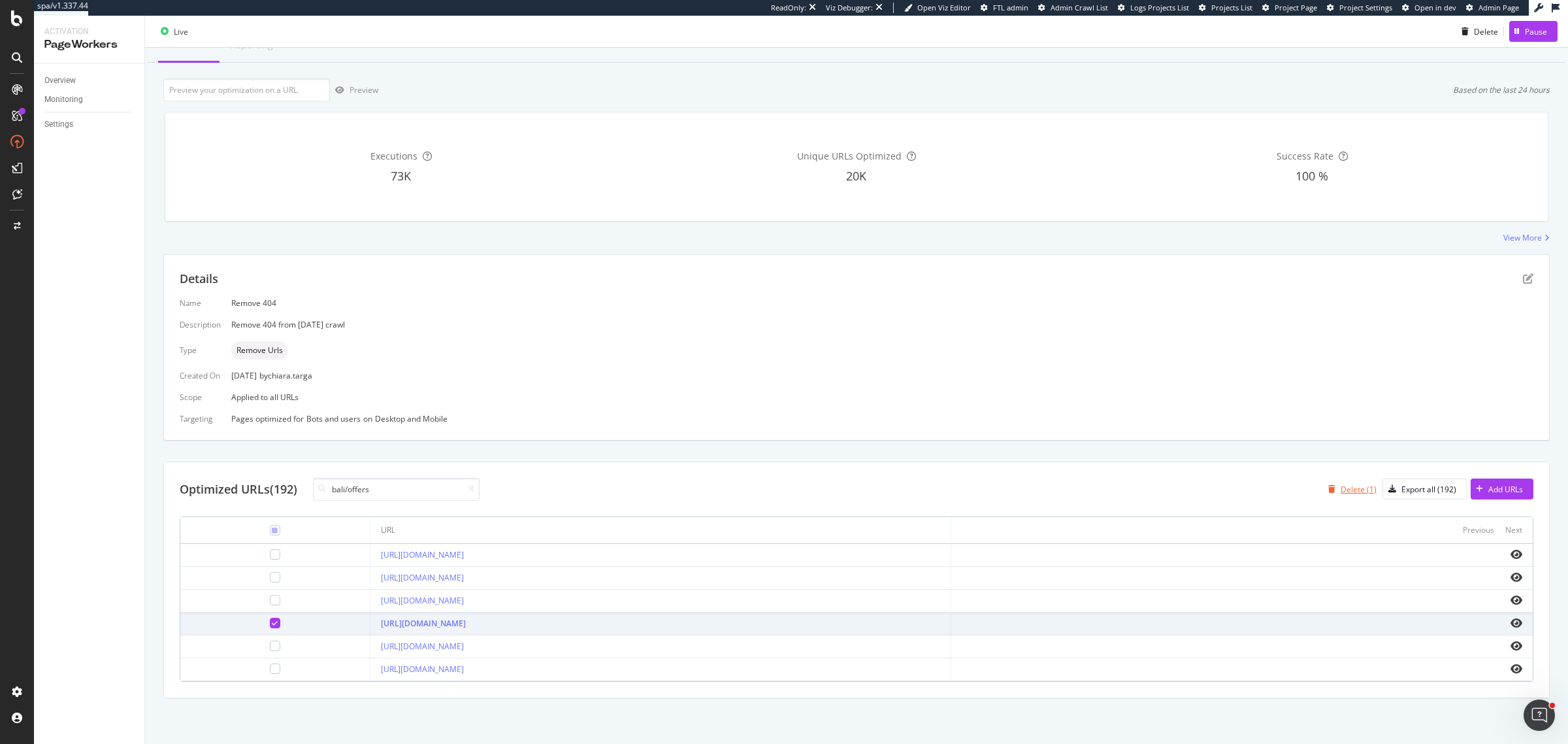
click at [1254, 492] on div "Delete (1)" at bounding box center [1358, 489] width 36 height 11
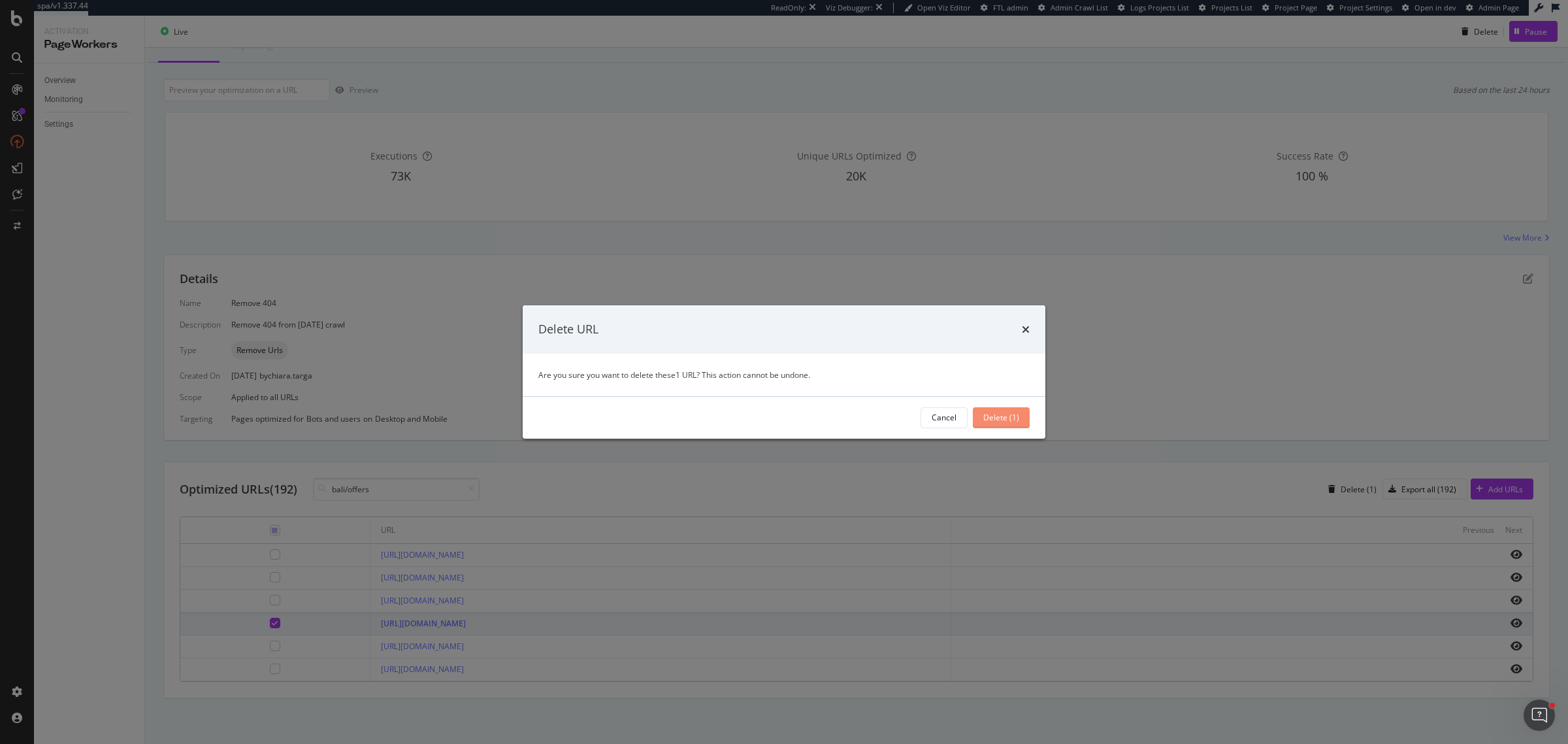
click at [1017, 423] on div "Delete (1)" at bounding box center [1001, 417] width 36 height 19
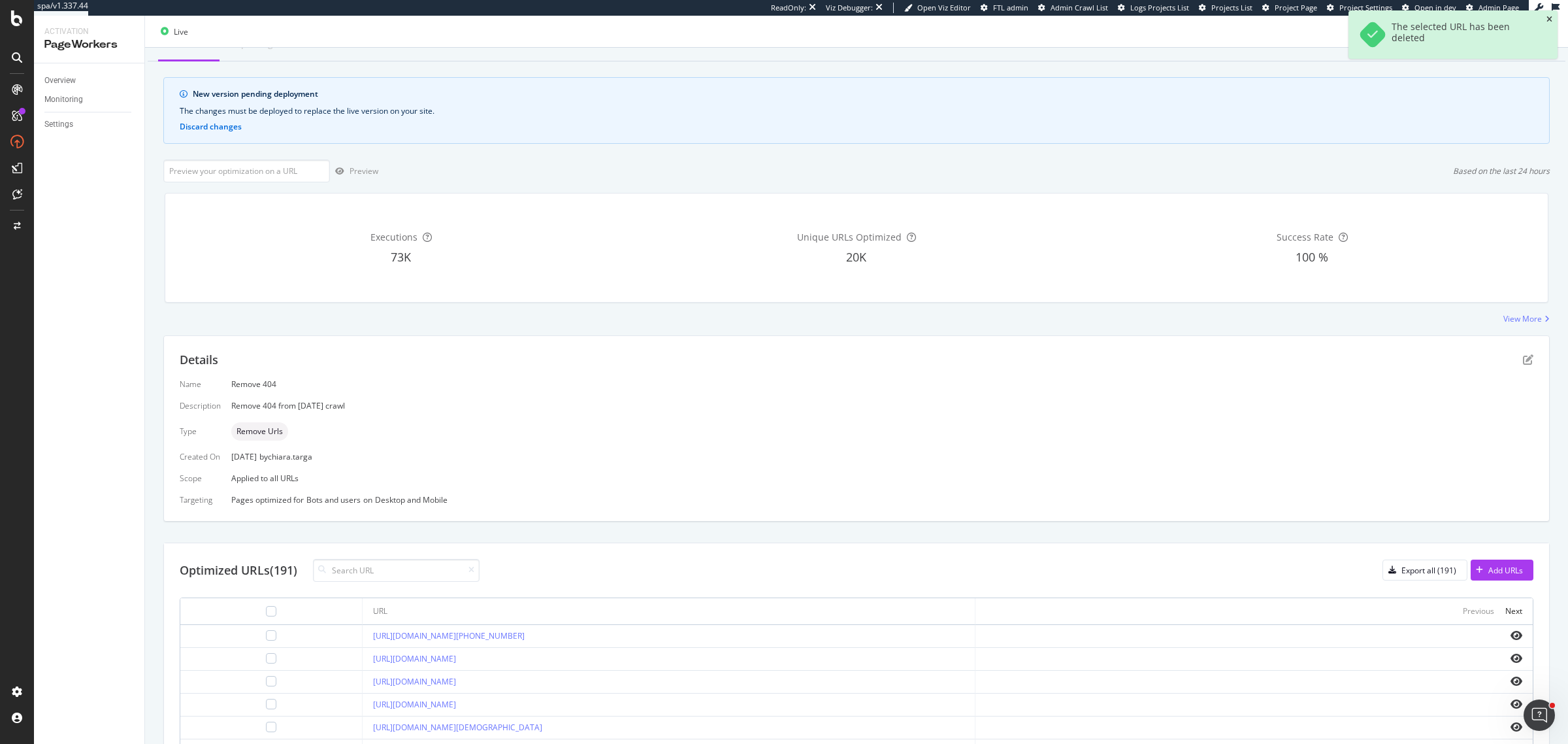
click at [1254, 18] on icon "close toast" at bounding box center [1549, 19] width 6 height 8
click at [1254, 34] on div "Deploy to production" at bounding box center [1509, 31] width 76 height 11
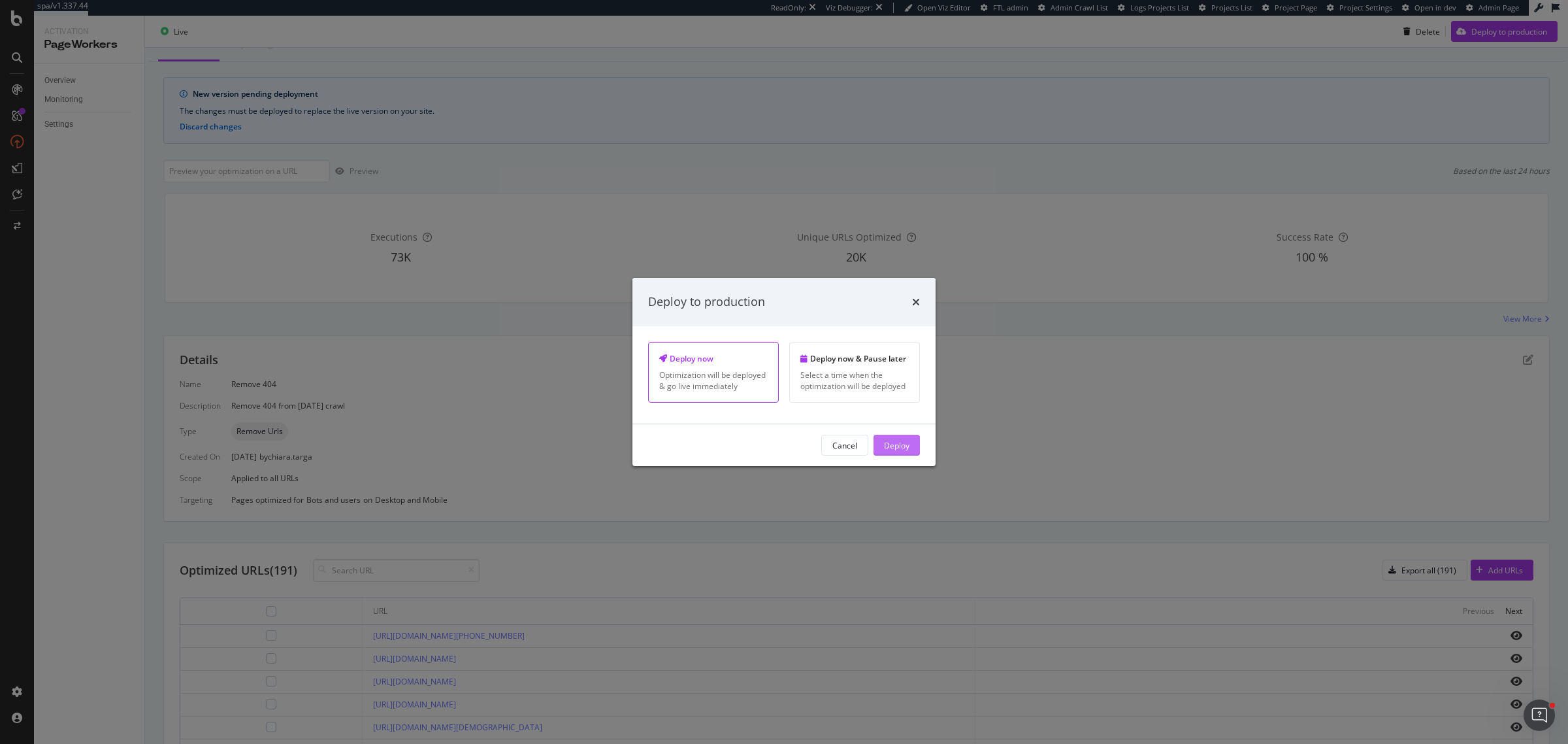
click at [899, 450] on div "Deploy" at bounding box center [896, 444] width 25 height 11
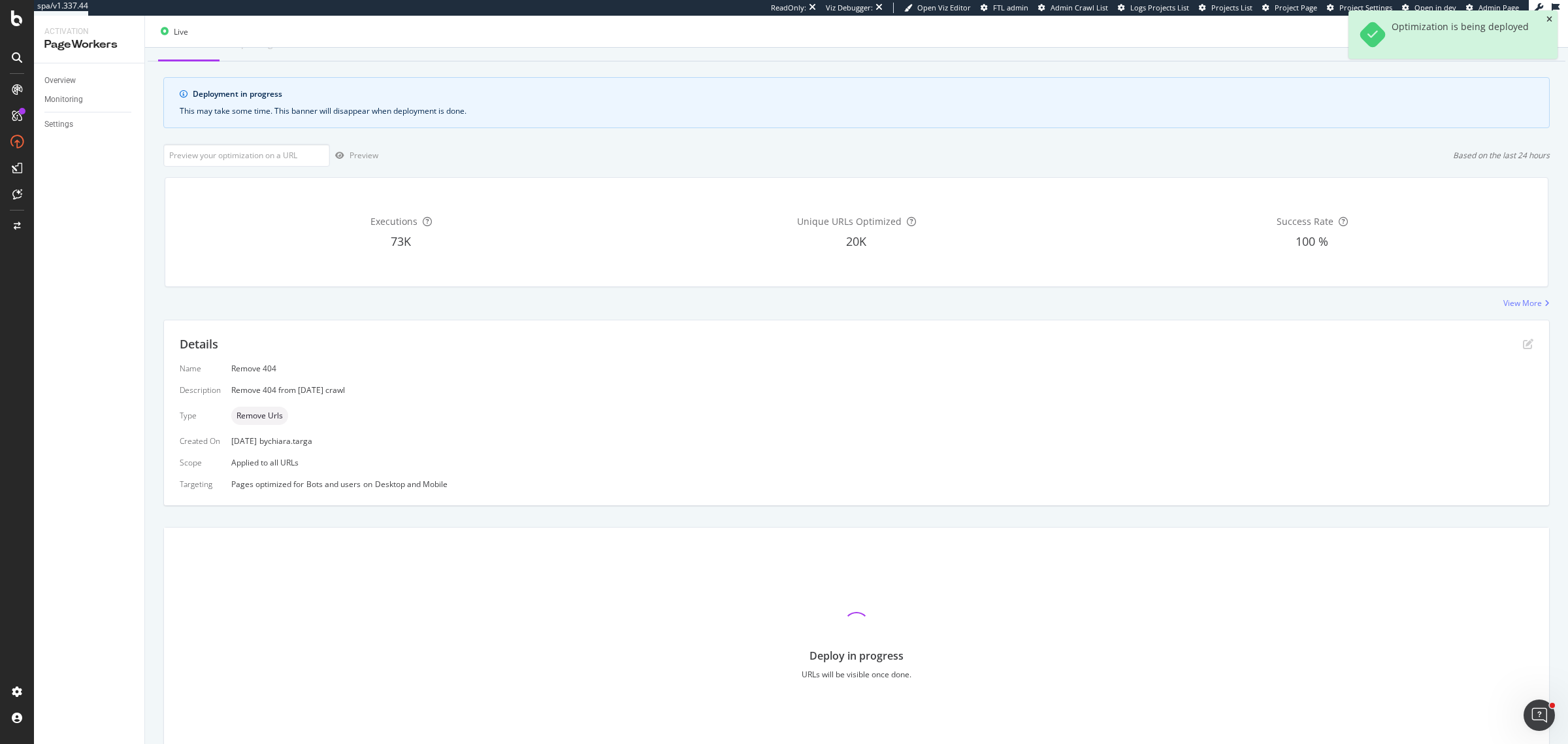
click at [1254, 18] on icon "close toast" at bounding box center [1549, 19] width 6 height 8
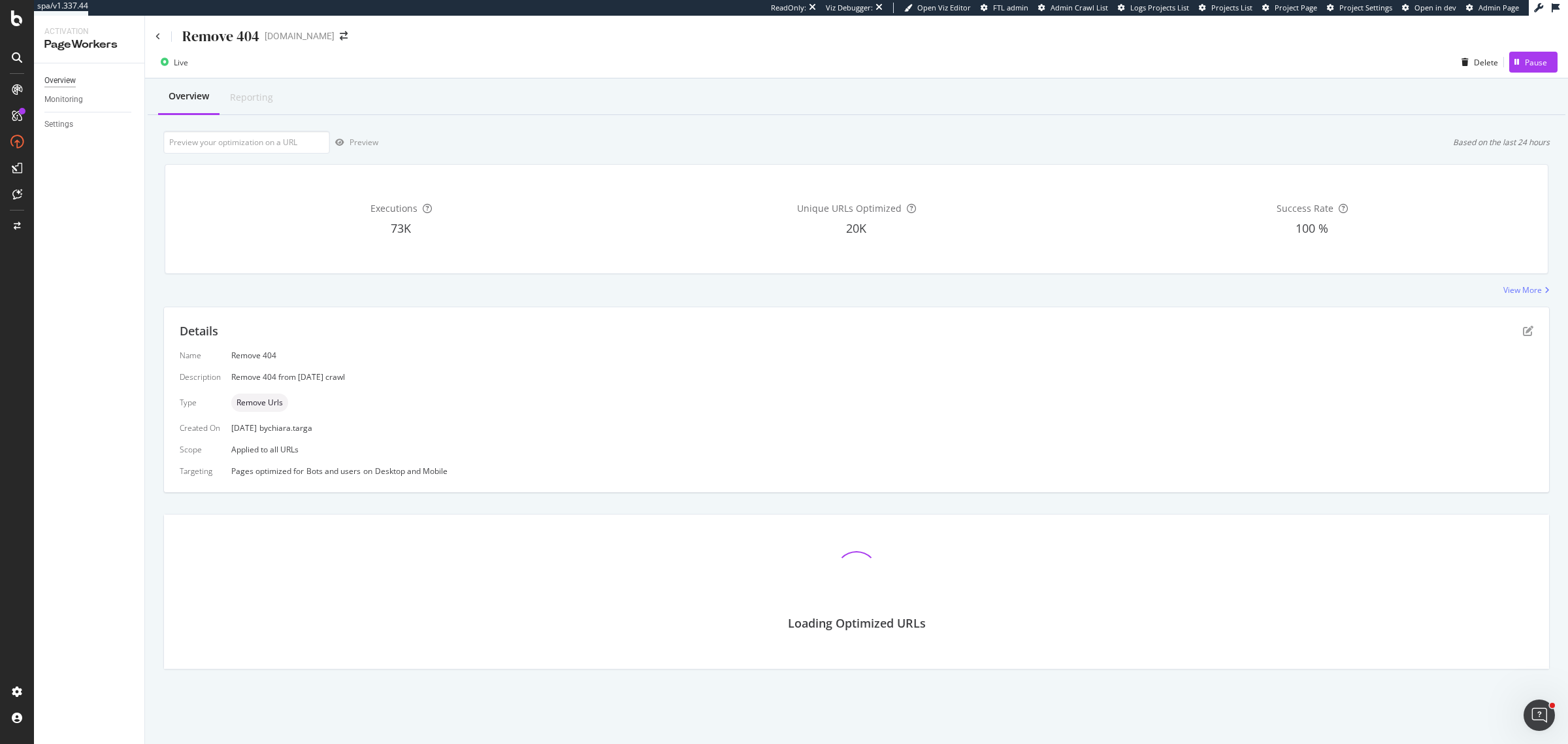
click at [62, 77] on div "Overview" at bounding box center [60, 80] width 31 height 13
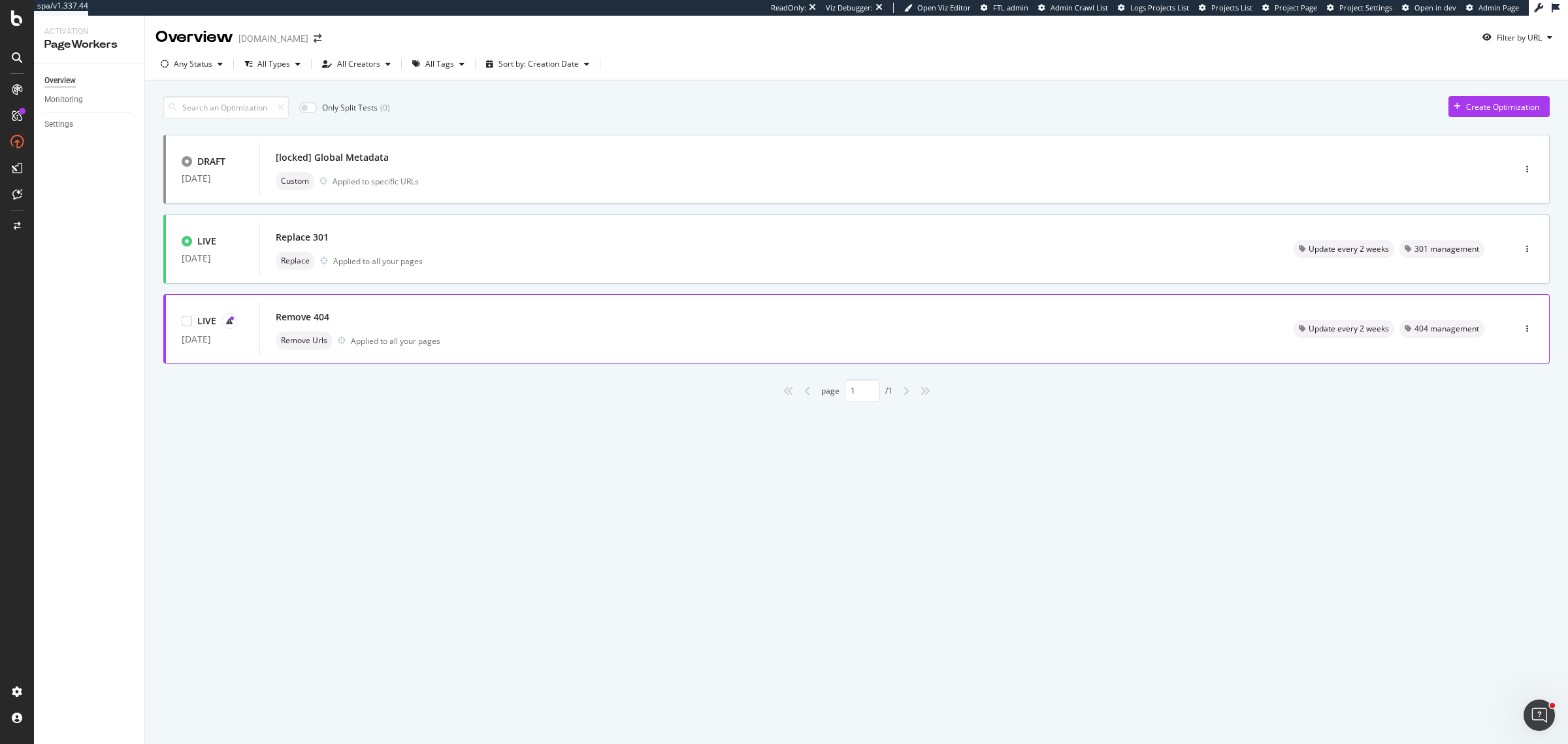
click at [1138, 330] on div "Remove 404 Remove Urls Applied to all your pages" at bounding box center [769, 329] width 986 height 42
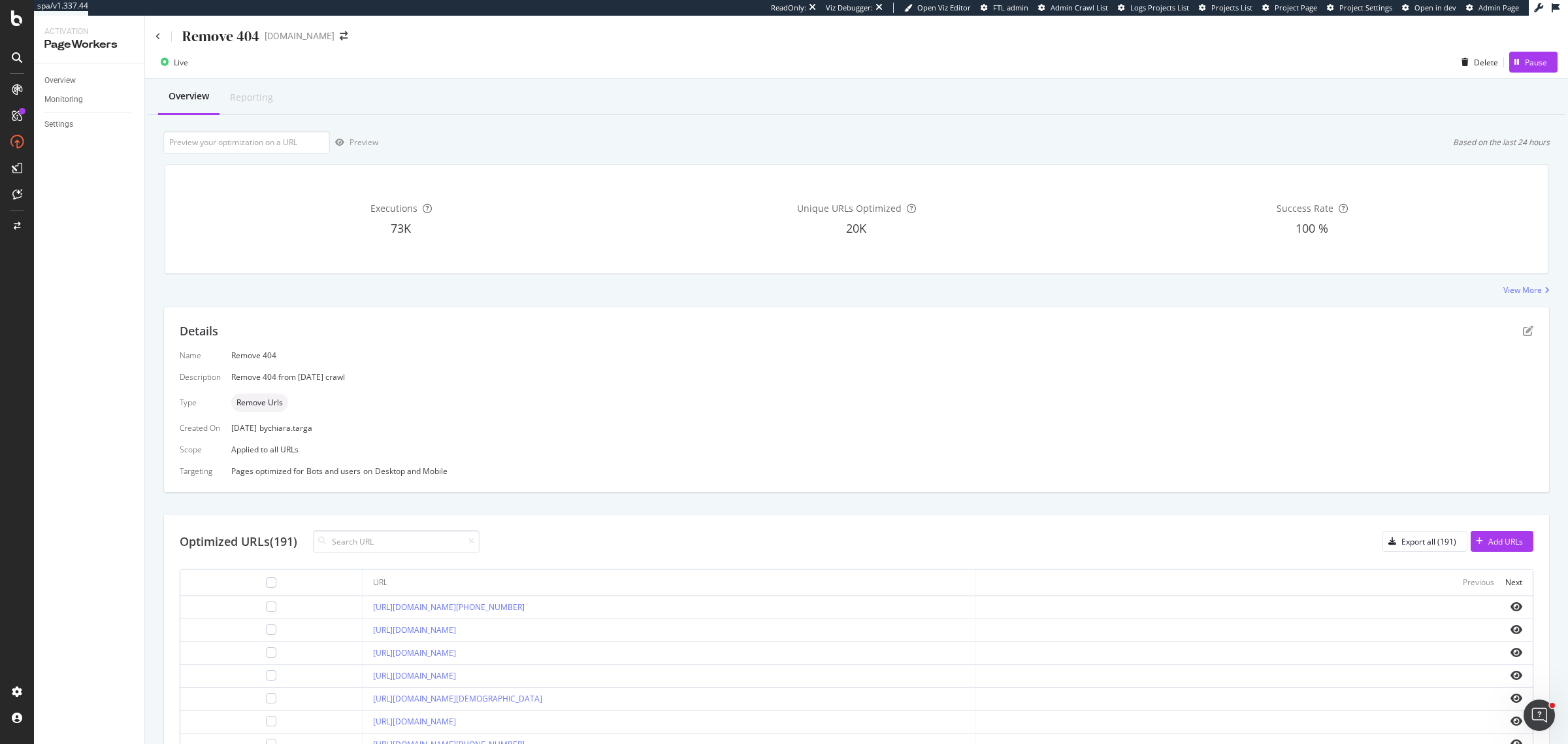
click at [151, 37] on div "Remove 404 www.raffles.com" at bounding box center [856, 31] width 1423 height 31
click at [158, 37] on icon at bounding box center [158, 36] width 5 height 8
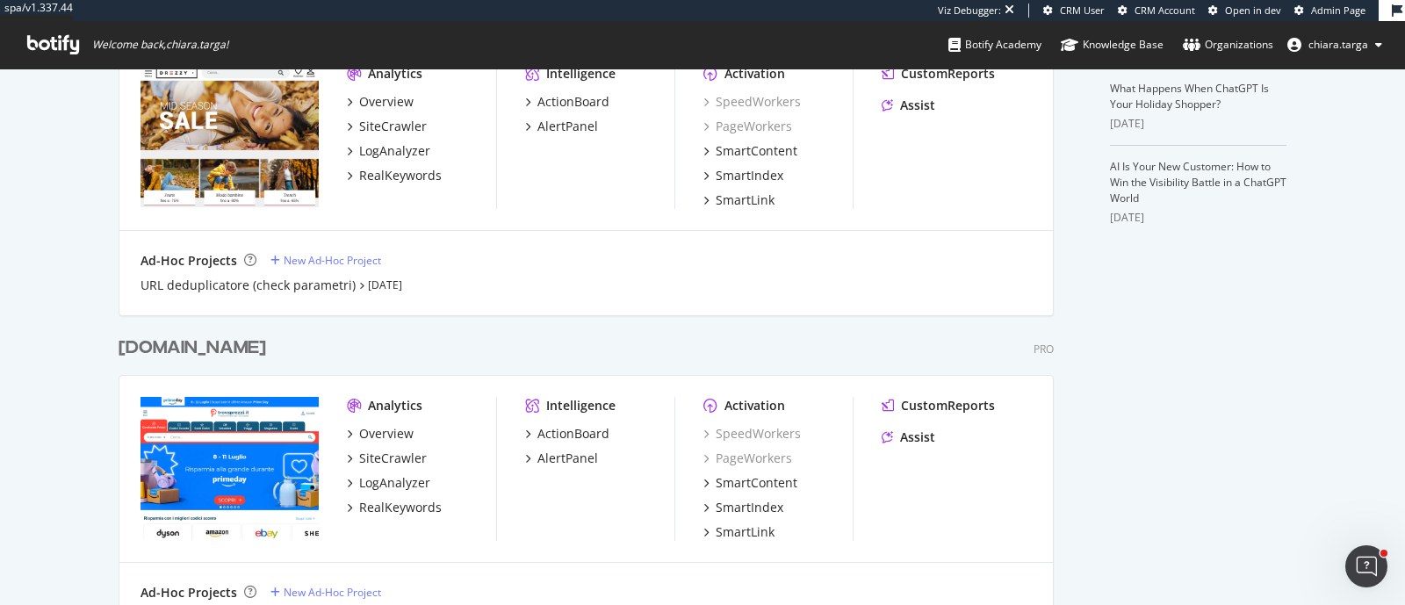
scroll to position [659, 0]
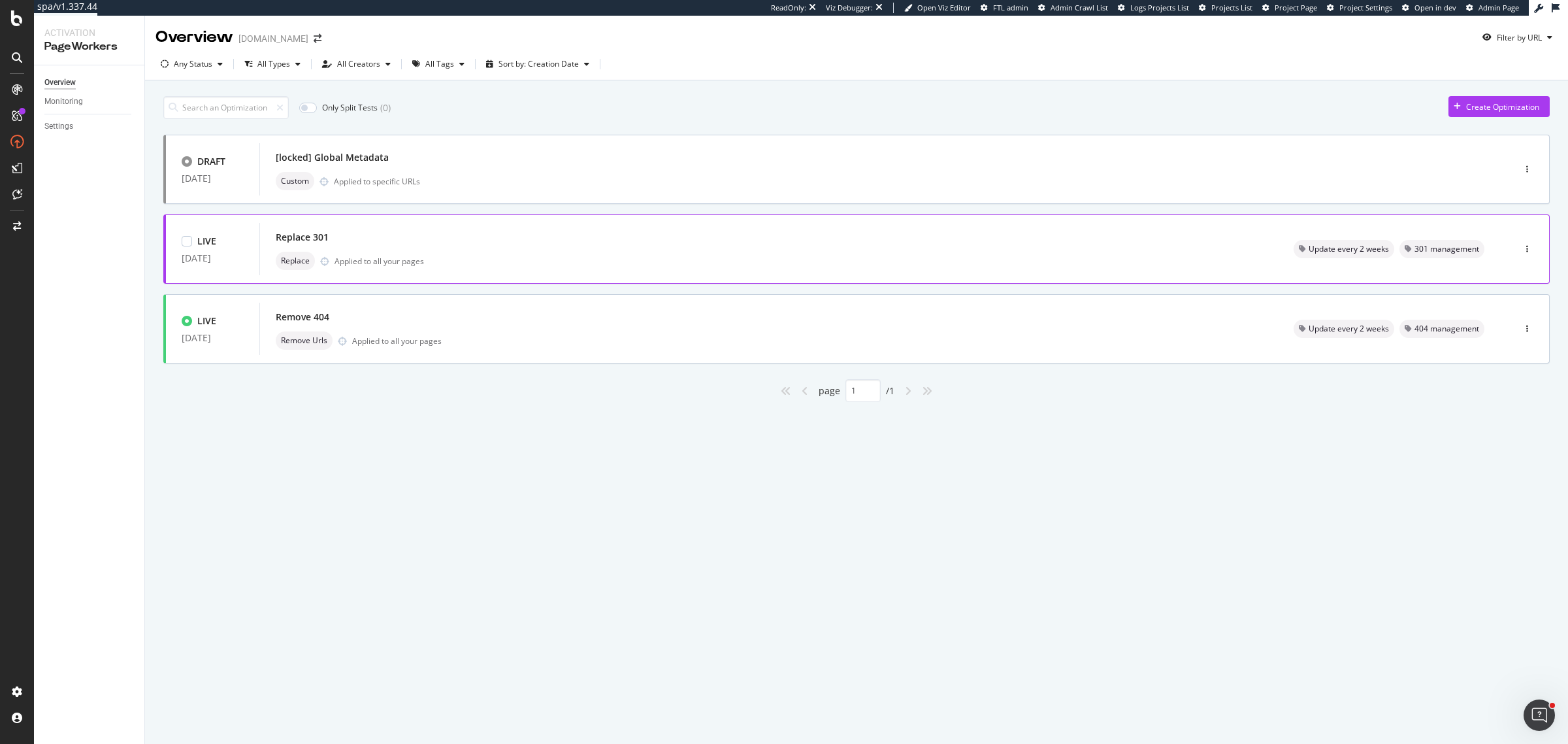
click at [1210, 263] on div "Replace Applied to all your pages" at bounding box center [769, 260] width 986 height 19
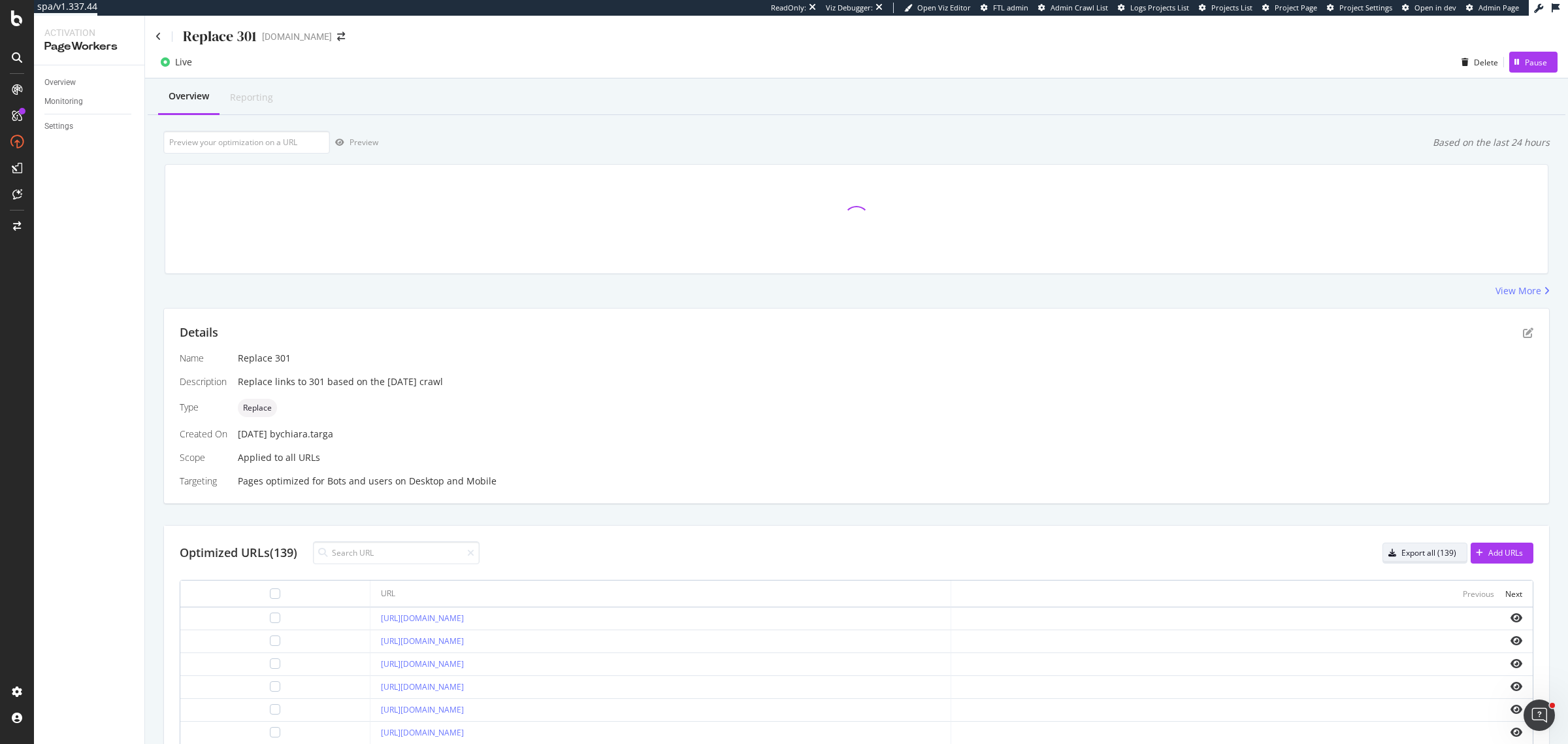
click at [1432, 556] on div "Export all (139)" at bounding box center [1429, 552] width 55 height 11
click at [426, 560] on input at bounding box center [396, 552] width 167 height 23
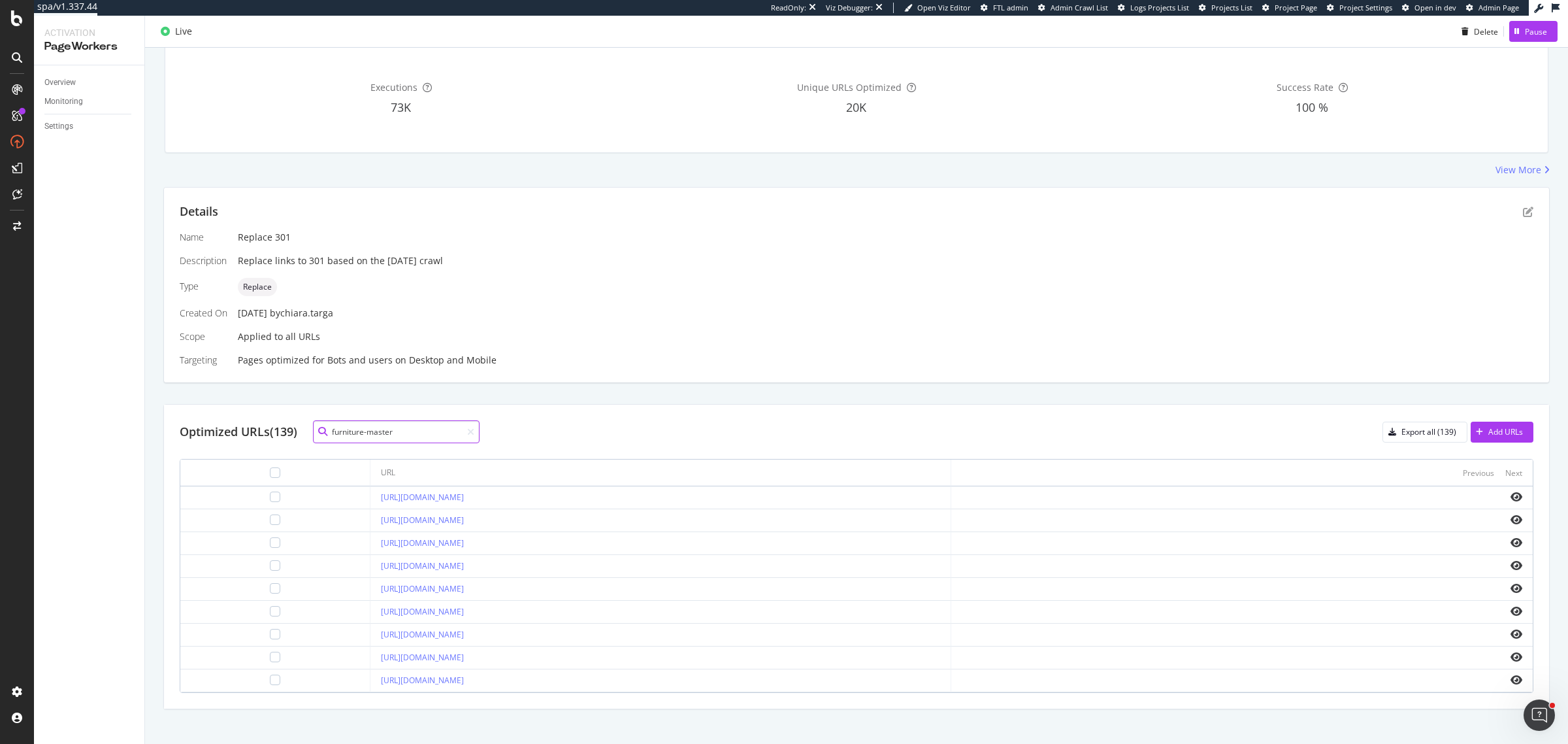
scroll to position [135, 0]
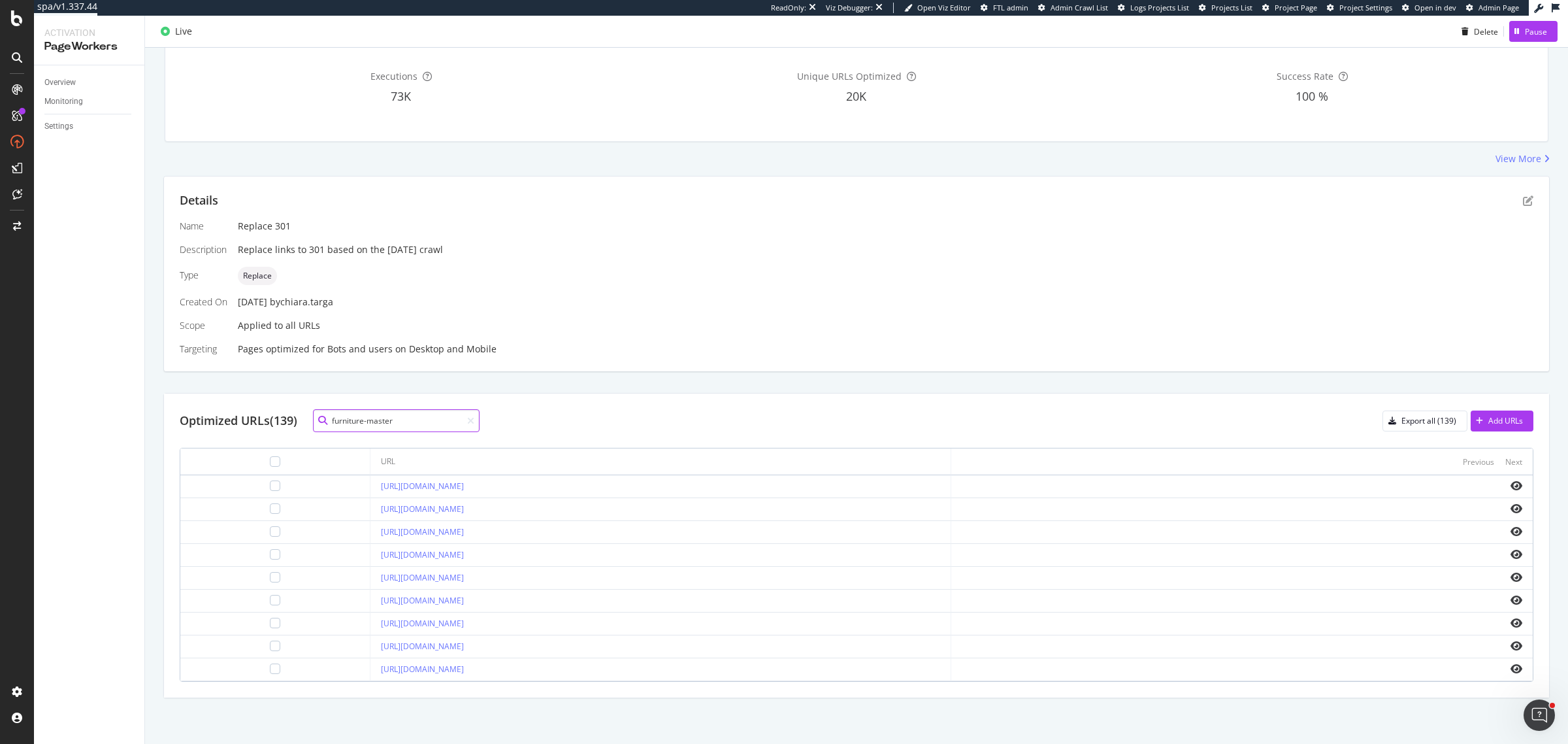
type input "furniture-master"
click at [270, 462] on div at bounding box center [275, 461] width 10 height 10
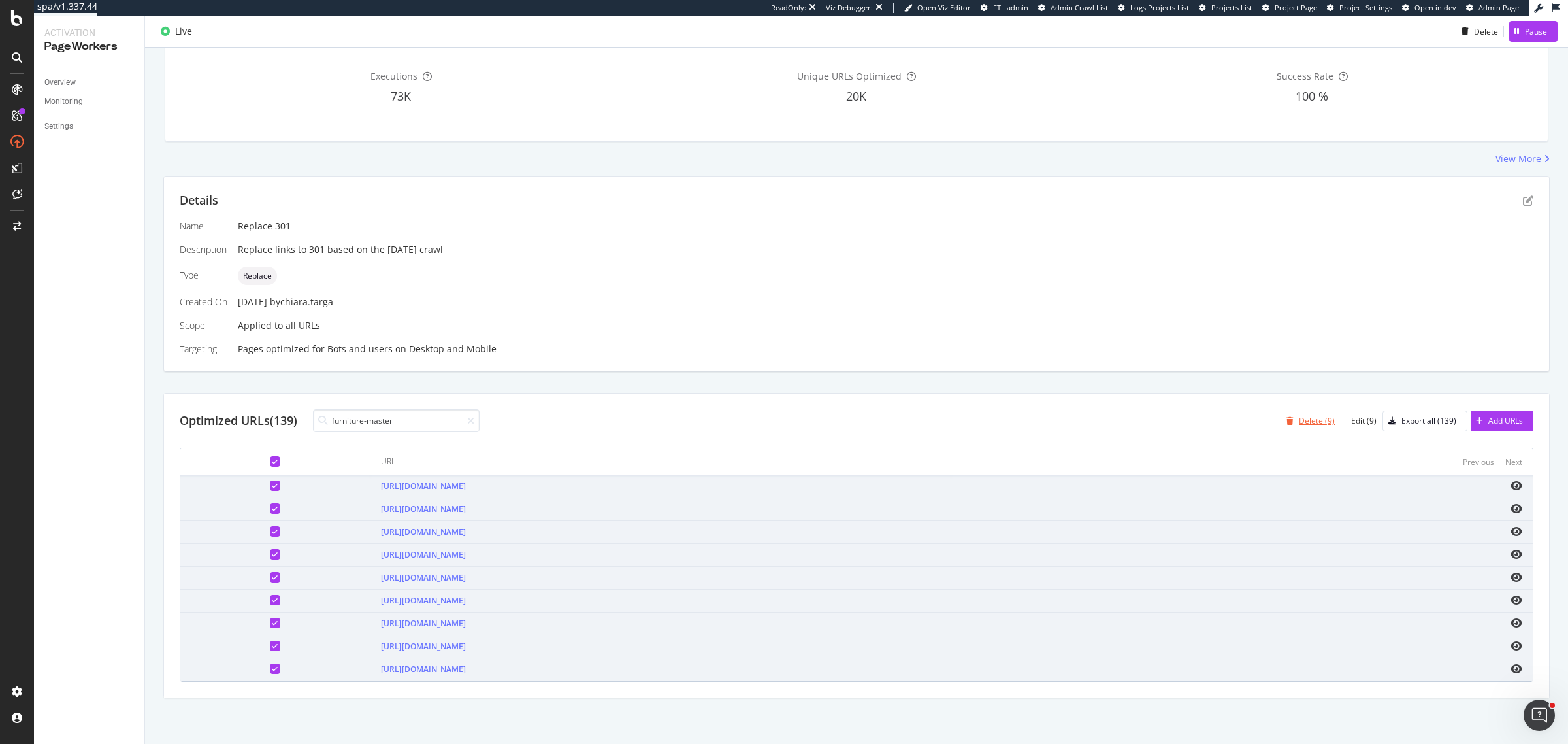
click at [1299, 418] on div "Delete (9)" at bounding box center [1317, 420] width 36 height 11
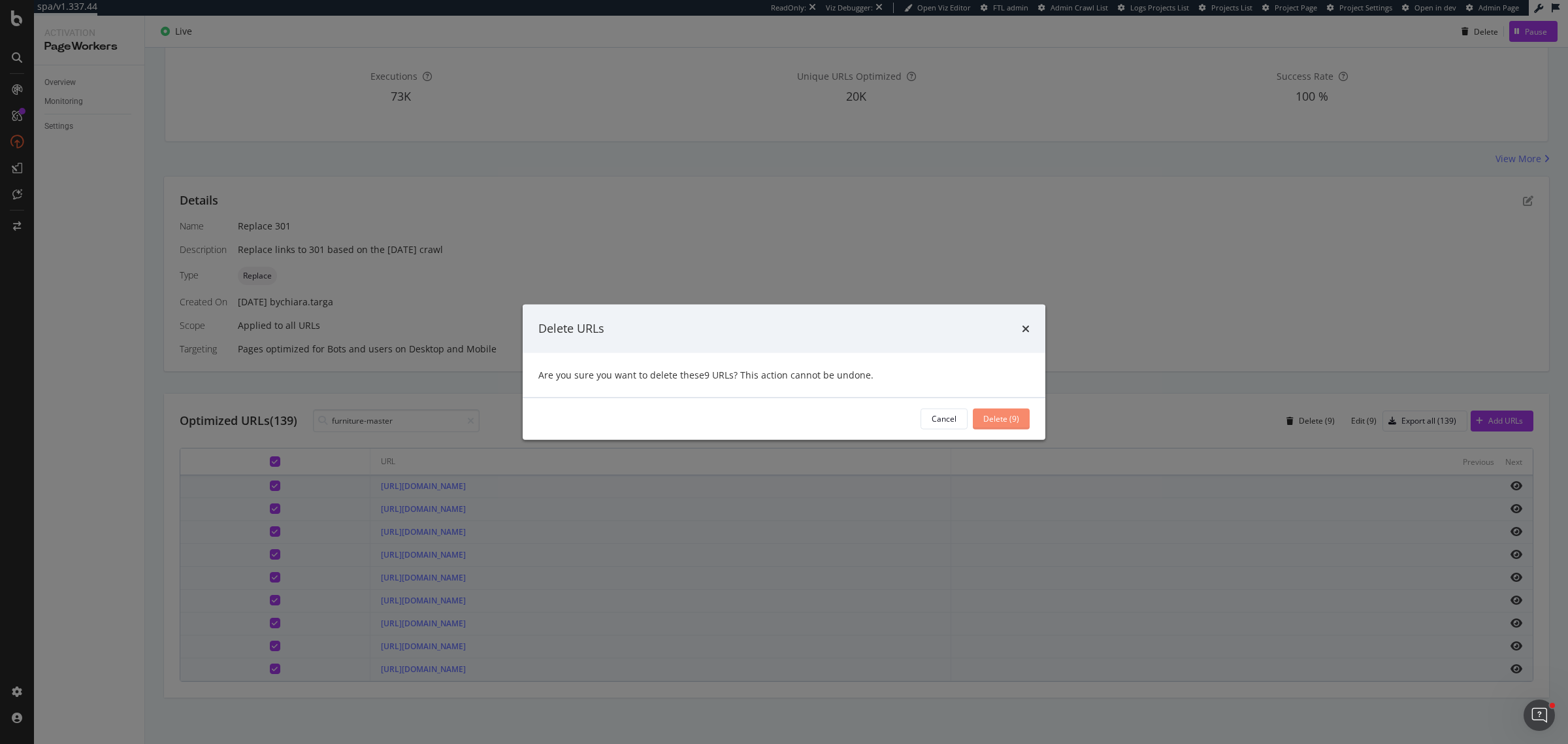
click at [995, 417] on div "Delete (9)" at bounding box center [1001, 418] width 36 height 11
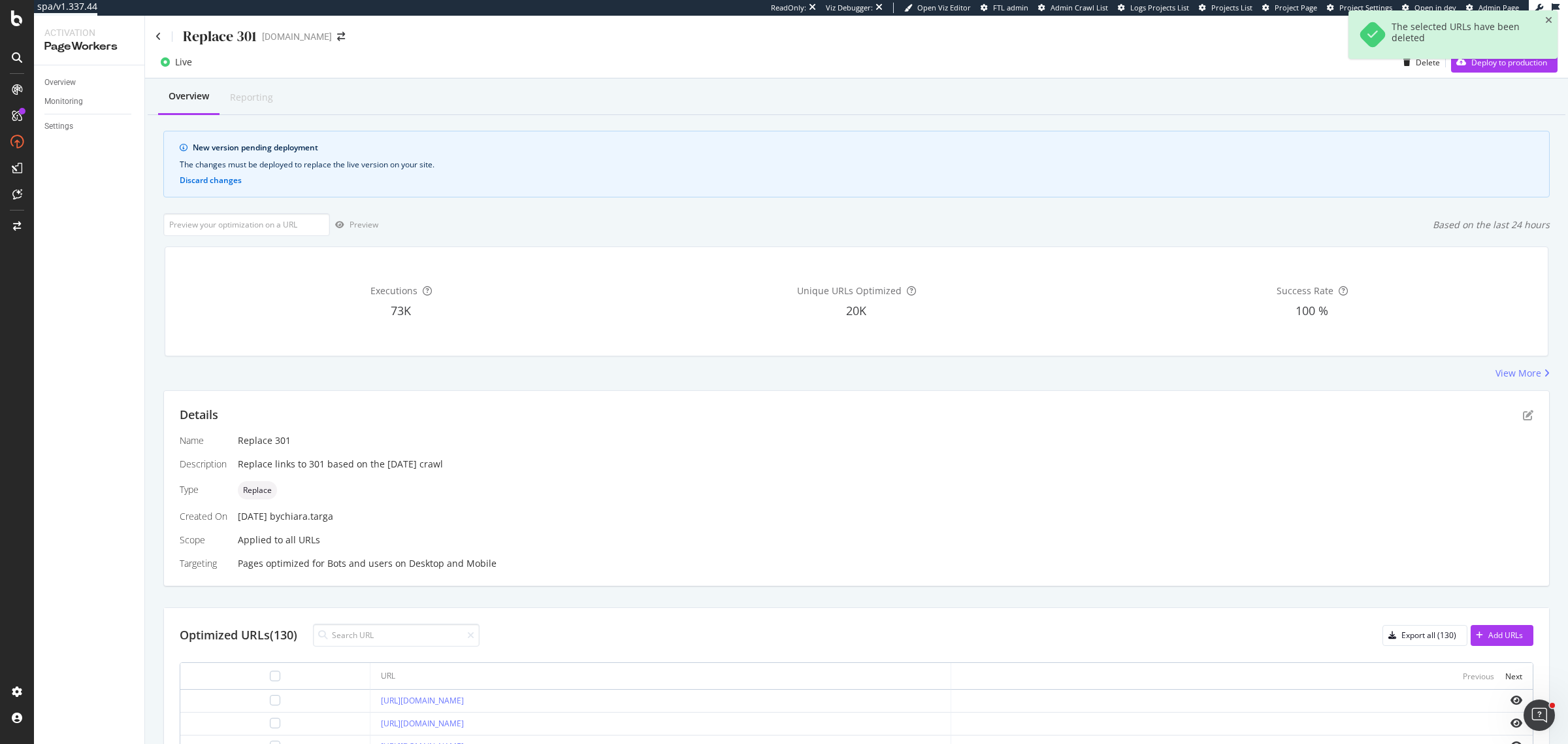
click at [1509, 67] on div "The selected URLs have been deleted" at bounding box center [1453, 39] width 209 height 59
click at [1506, 72] on div "Deploy to production" at bounding box center [1499, 62] width 96 height 19
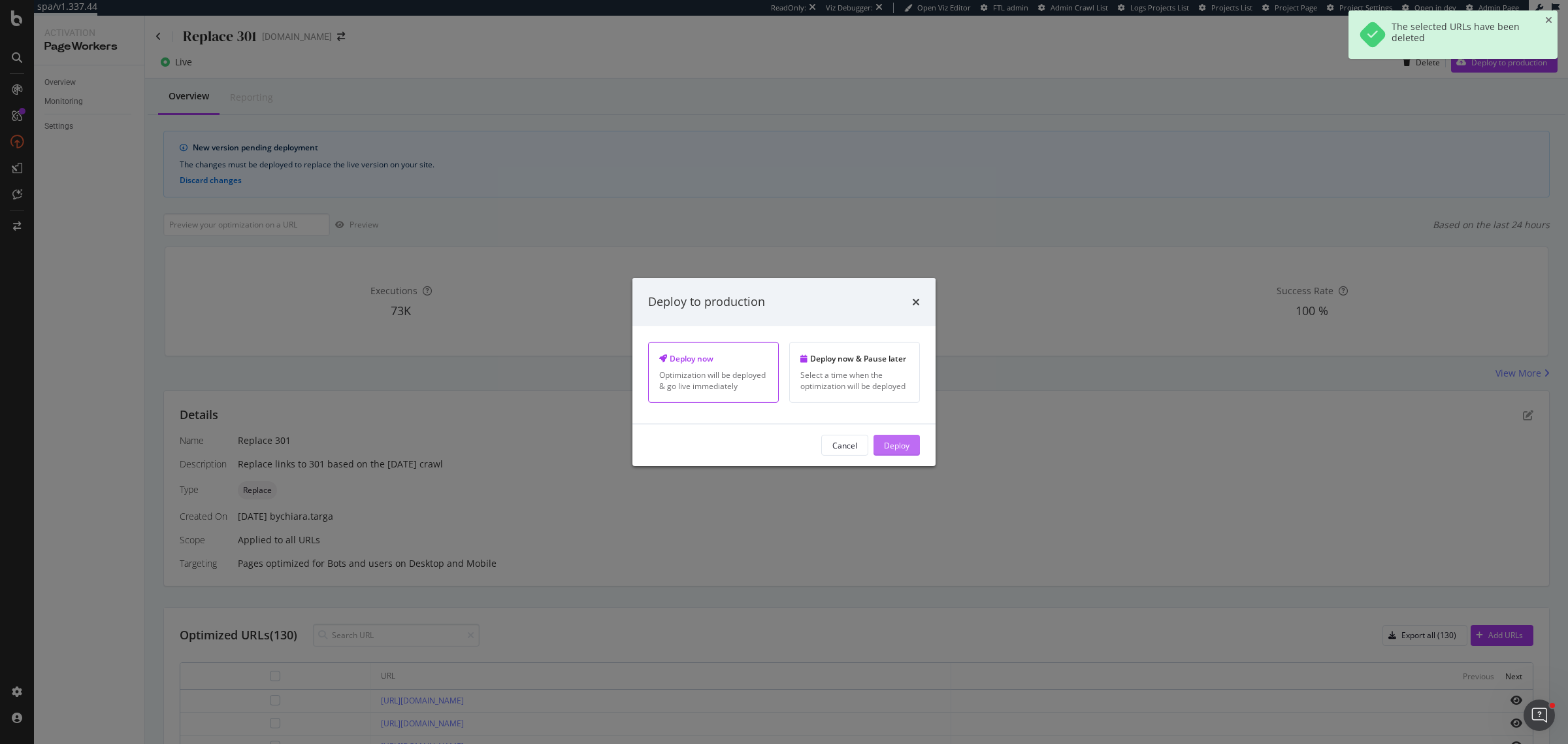
click at [884, 450] on div "Deploy" at bounding box center [896, 444] width 25 height 11
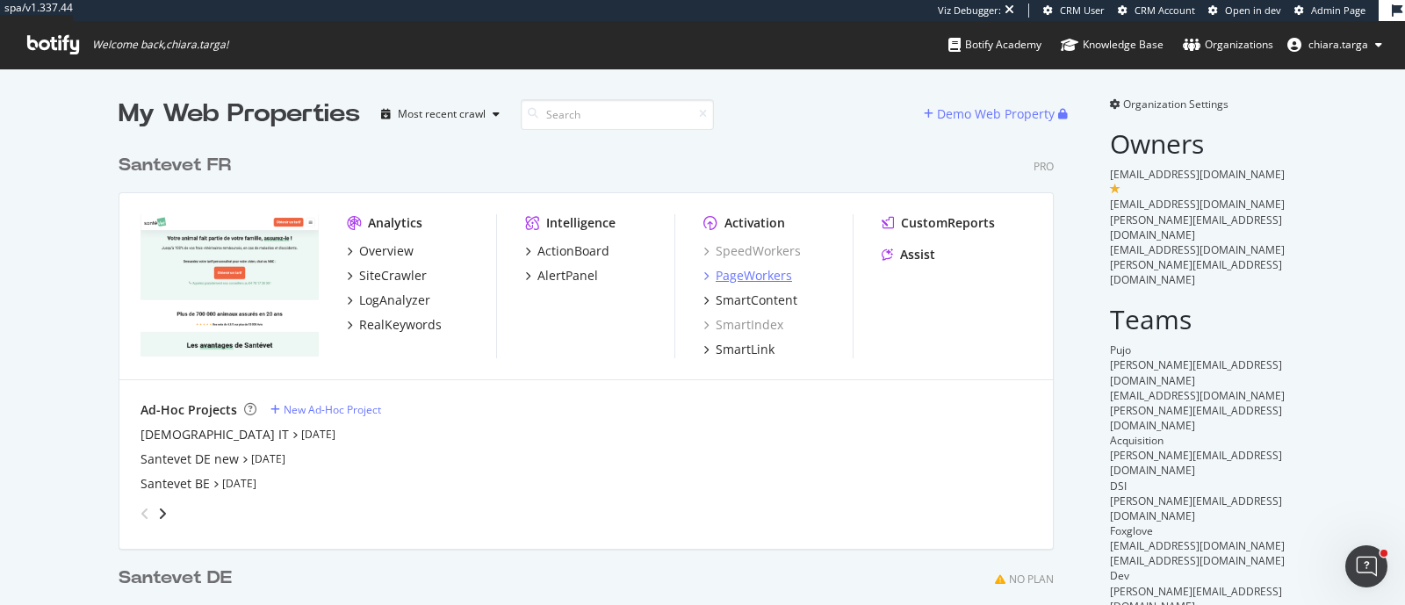
click at [741, 281] on div "PageWorkers" at bounding box center [754, 276] width 76 height 18
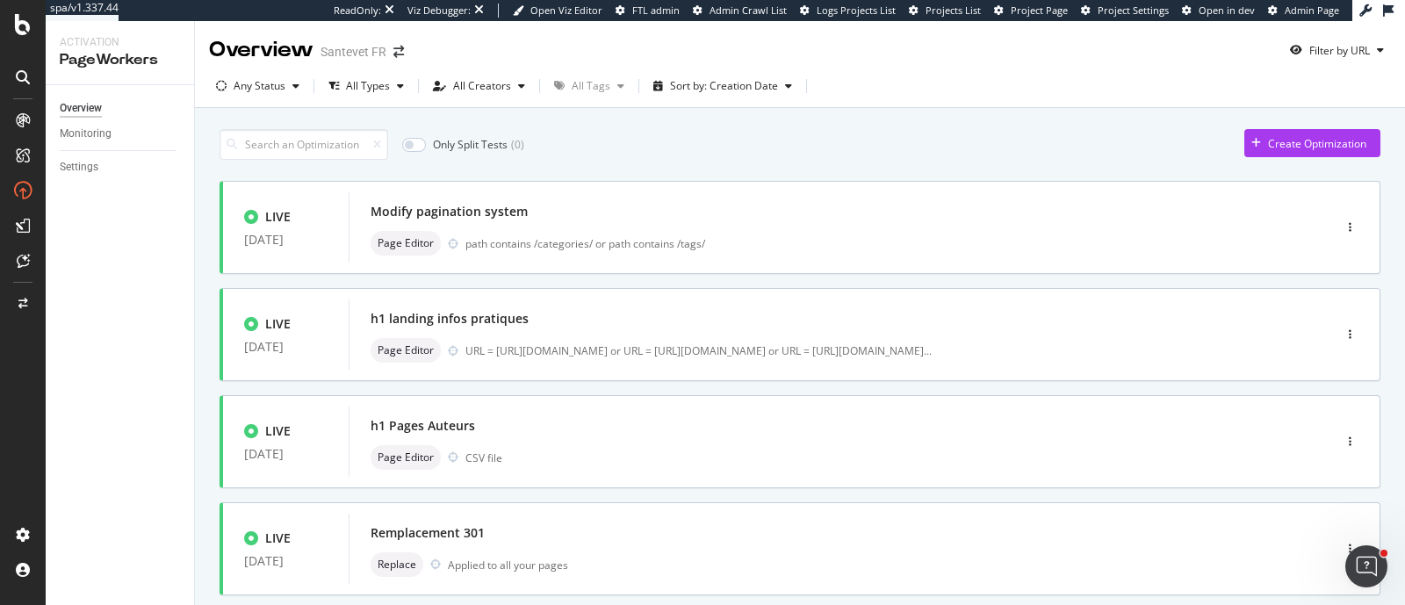
click at [1300, 138] on div "Create Optimization" at bounding box center [1317, 143] width 98 height 15
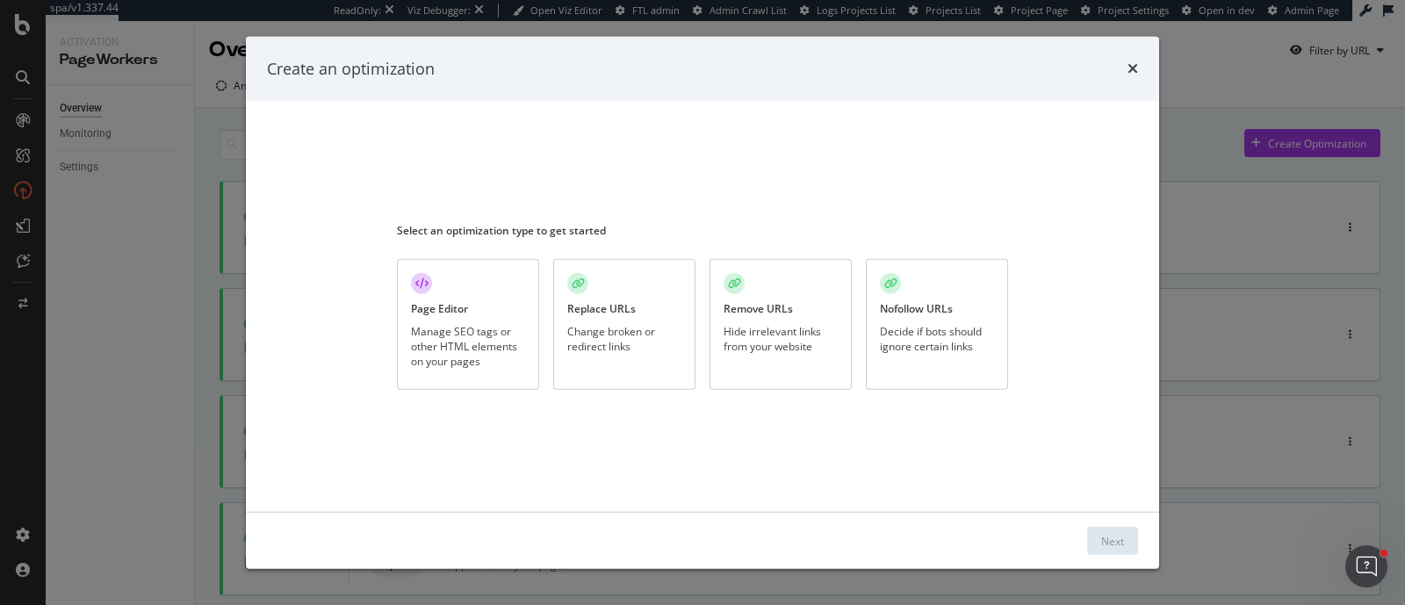
click at [491, 340] on div "Manage SEO tags or other HTML elements on your pages" at bounding box center [468, 345] width 114 height 45
click at [1085, 534] on div "Next" at bounding box center [702, 541] width 871 height 28
click at [1091, 542] on button "Next" at bounding box center [1112, 541] width 51 height 28
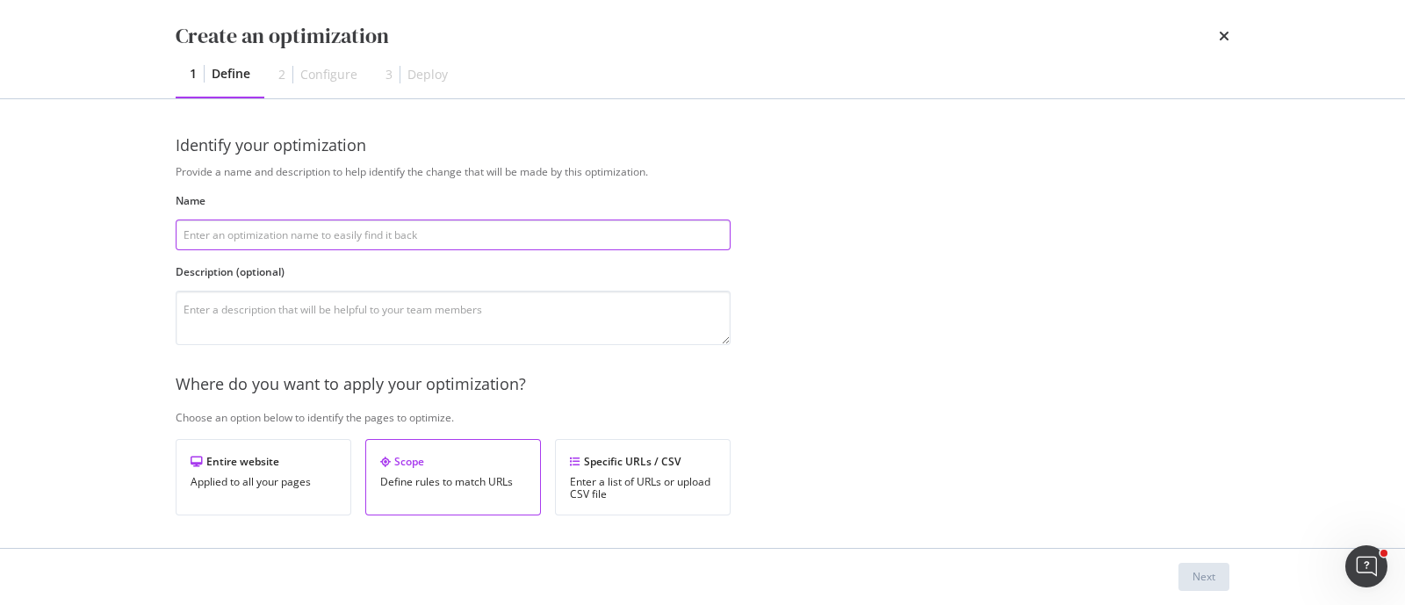
click at [372, 226] on input "modal" at bounding box center [453, 235] width 555 height 31
drag, startPoint x: 468, startPoint y: 242, endPoint x: 256, endPoint y: 242, distance: 212.6
click at [256, 242] on input "Remove duplicate section "Du même auteur"" at bounding box center [453, 235] width 555 height 31
type input "Remove duplicate section "Du même auteur""
click at [290, 301] on textarea "modal" at bounding box center [453, 318] width 555 height 54
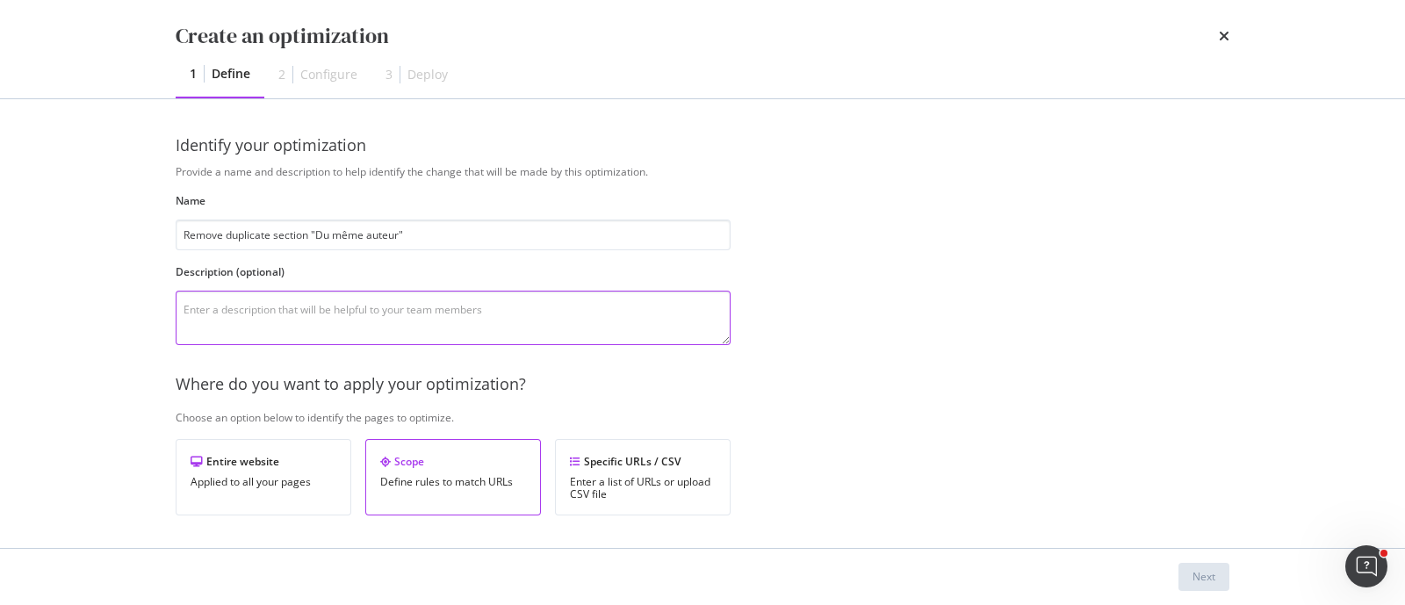
click at [579, 336] on textarea "modal" at bounding box center [453, 318] width 555 height 54
click at [525, 310] on textarea "Supprimer la deuxième occurrence du bloc "du même auteur" sur le spages auteur" at bounding box center [453, 318] width 555 height 54
type textarea "Supprimer la deuxième occurrence du bloc "du même auteur" sur les pages auteur"
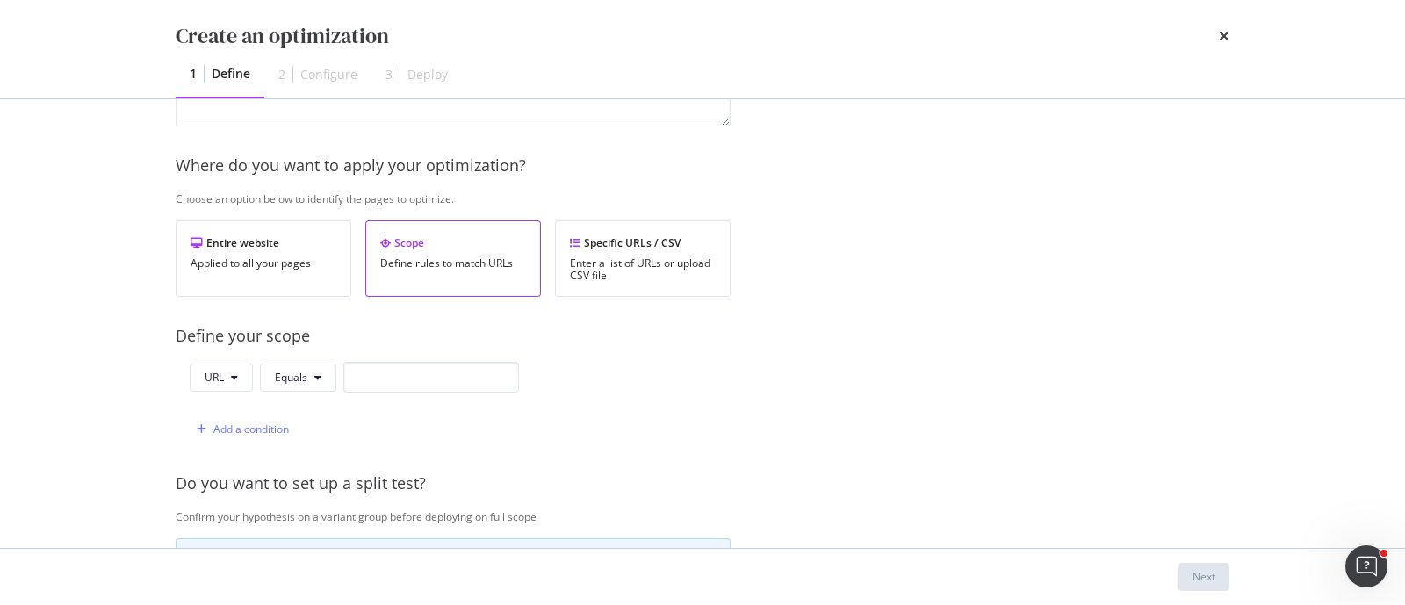
scroll to position [109, 0]
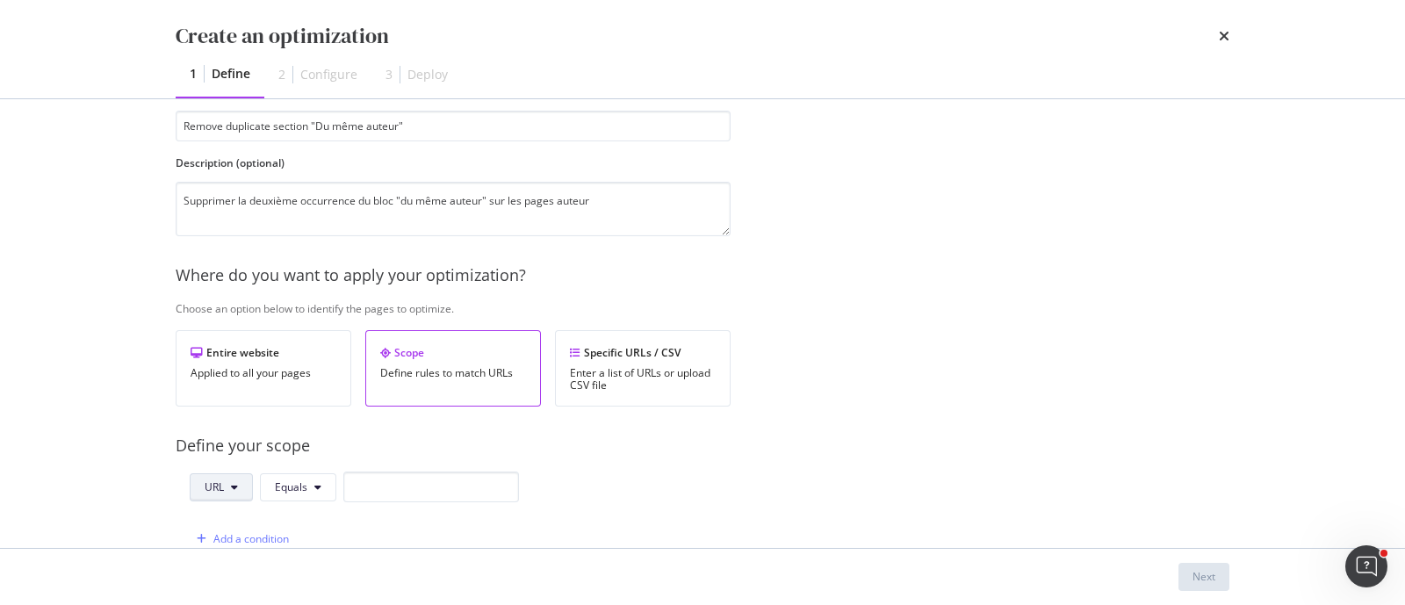
click at [220, 481] on span "URL" at bounding box center [214, 487] width 19 height 15
click at [238, 420] on span "Path" at bounding box center [235, 418] width 61 height 16
click at [305, 480] on span "Equals" at bounding box center [294, 487] width 32 height 15
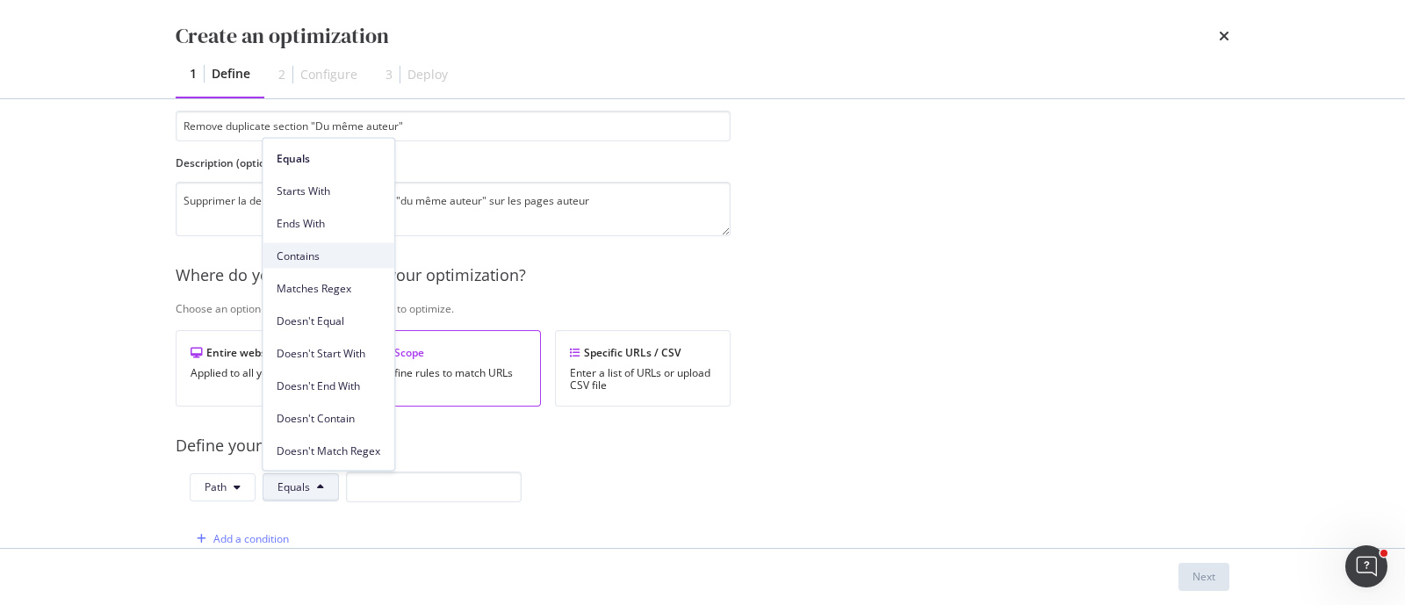
click at [319, 248] on span "Contains" at bounding box center [329, 256] width 104 height 16
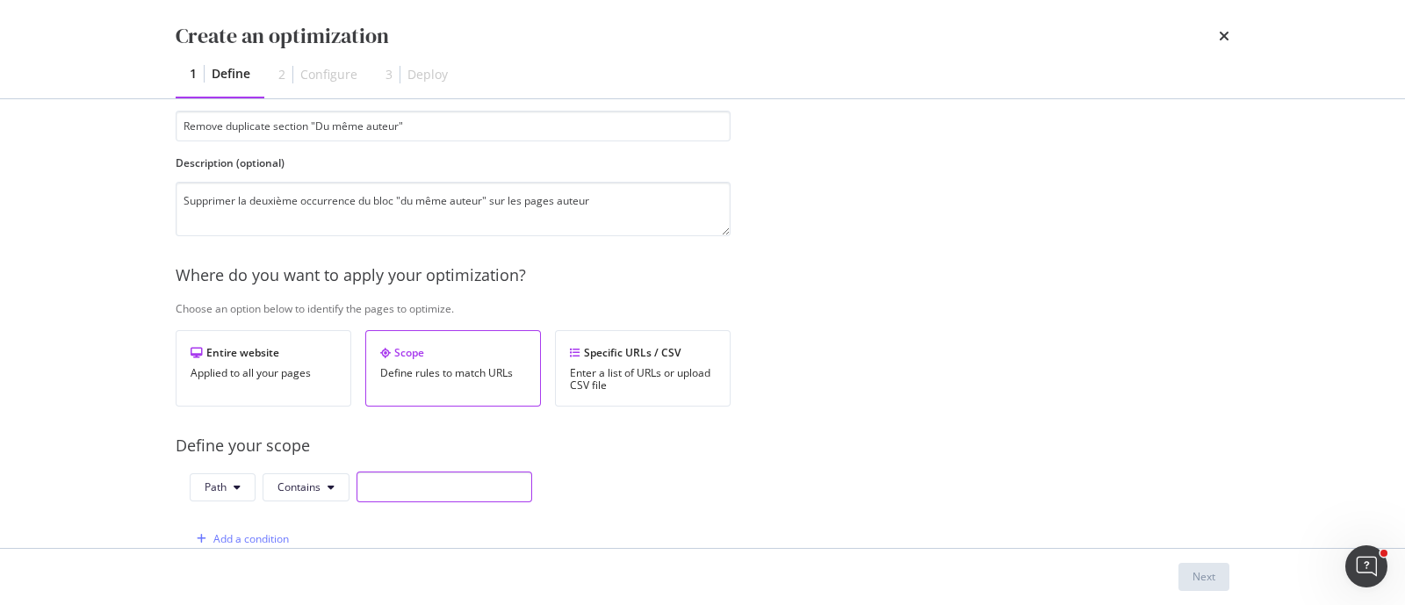
click at [434, 480] on input "modal" at bounding box center [445, 487] width 176 height 31
paste input "/auteurs/"
type input "/auteurs/"
click at [595, 449] on div "Define your scope" at bounding box center [746, 446] width 1141 height 23
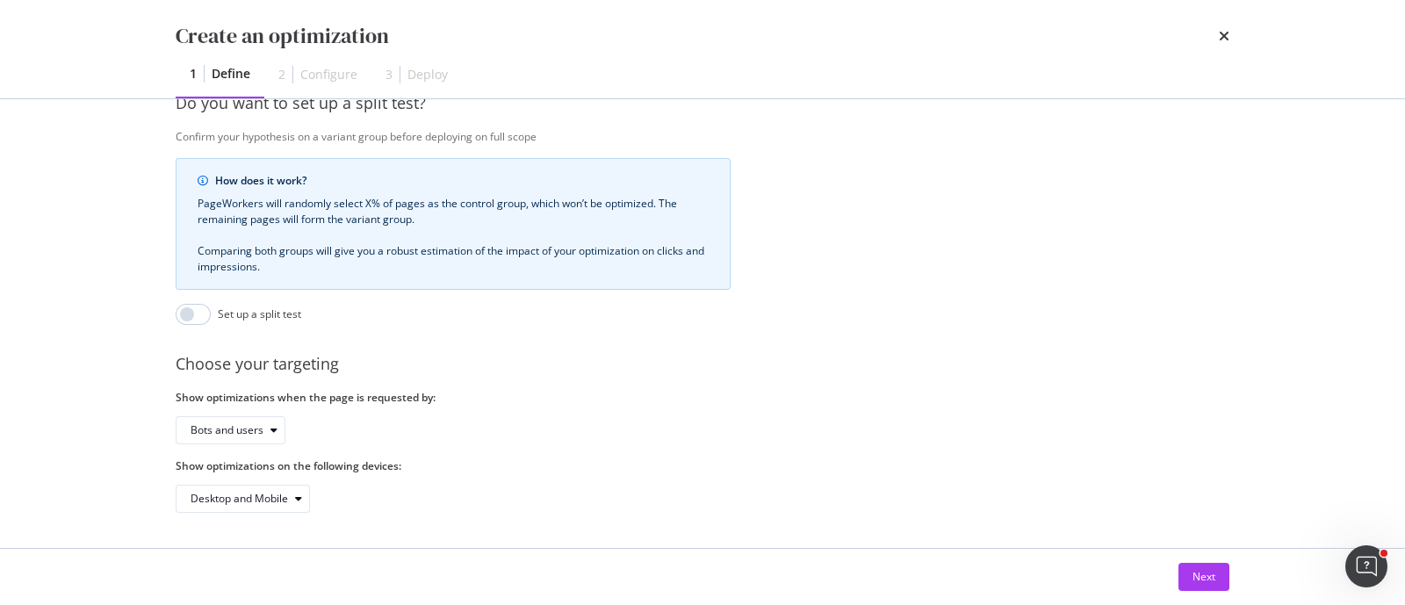
scroll to position [614, 0]
click at [247, 425] on div "Bots and users" at bounding box center [227, 430] width 73 height 11
click at [1197, 584] on div "Next" at bounding box center [1204, 576] width 23 height 15
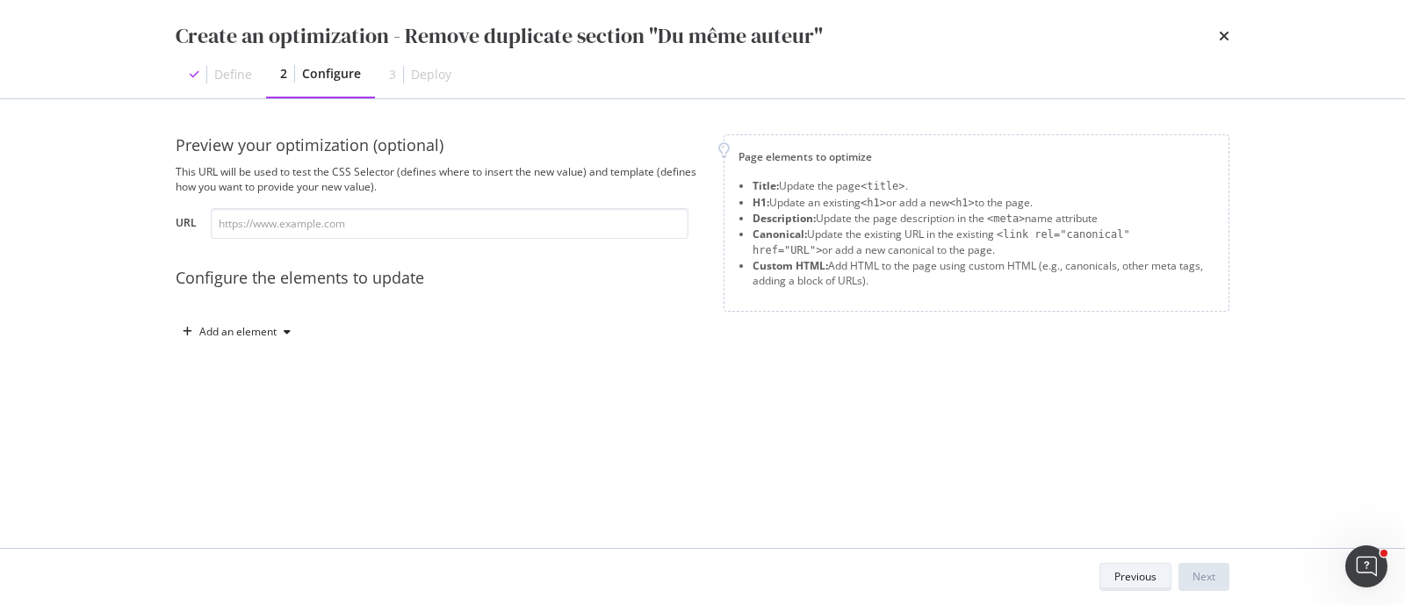
scroll to position [0, 0]
click at [1129, 568] on div "Previous" at bounding box center [1136, 577] width 42 height 25
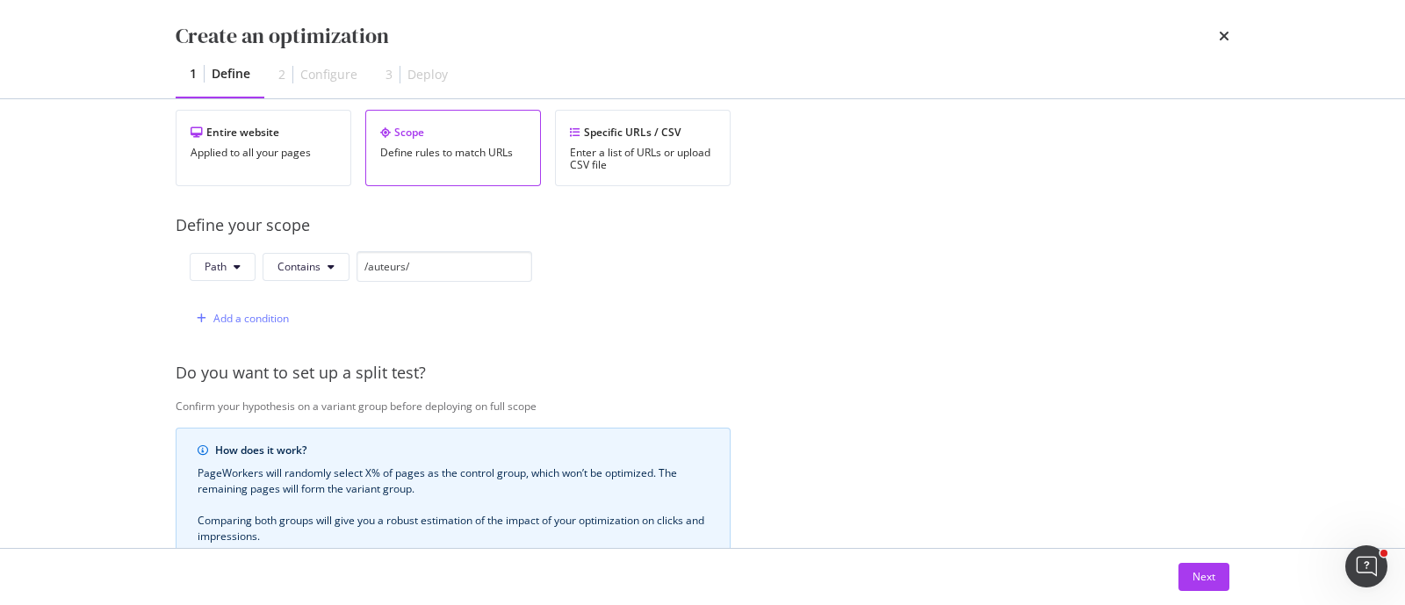
scroll to position [614, 0]
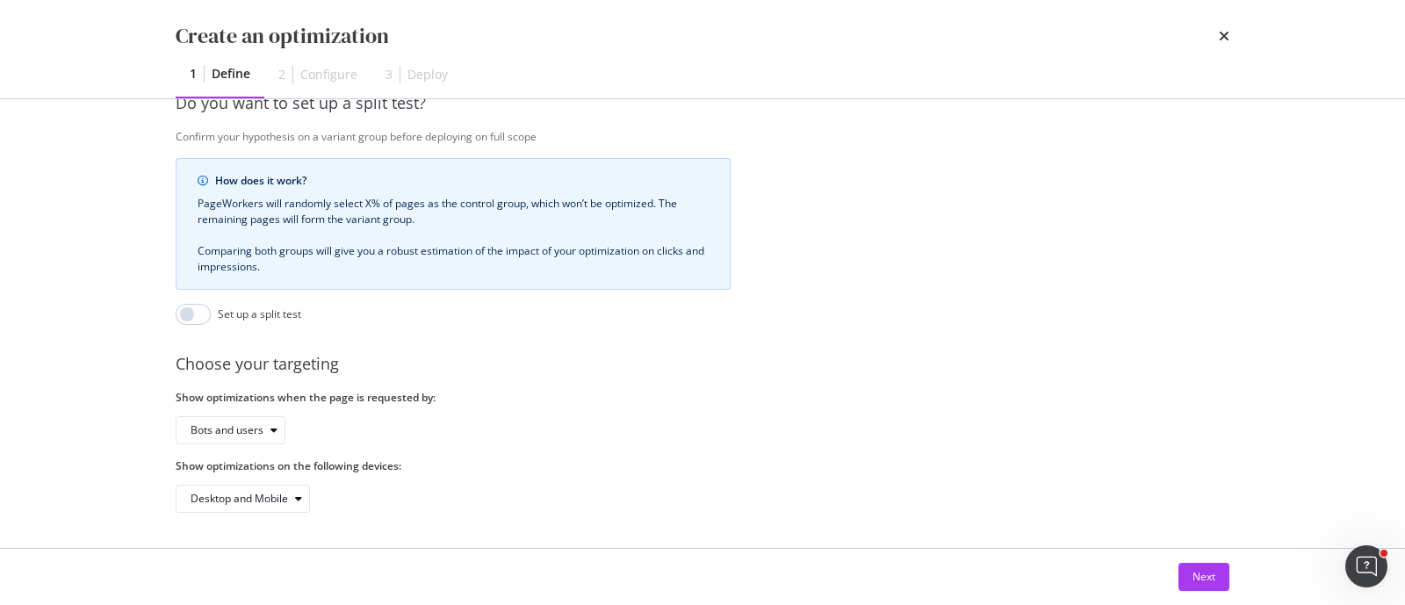
click at [285, 416] on div "Bots and users" at bounding box center [453, 430] width 555 height 28
click at [257, 425] on div "Bots and users" at bounding box center [227, 430] width 73 height 11
click at [261, 467] on div "Bots only" at bounding box center [236, 472] width 105 height 22
click at [1191, 574] on button "Next" at bounding box center [1204, 577] width 51 height 28
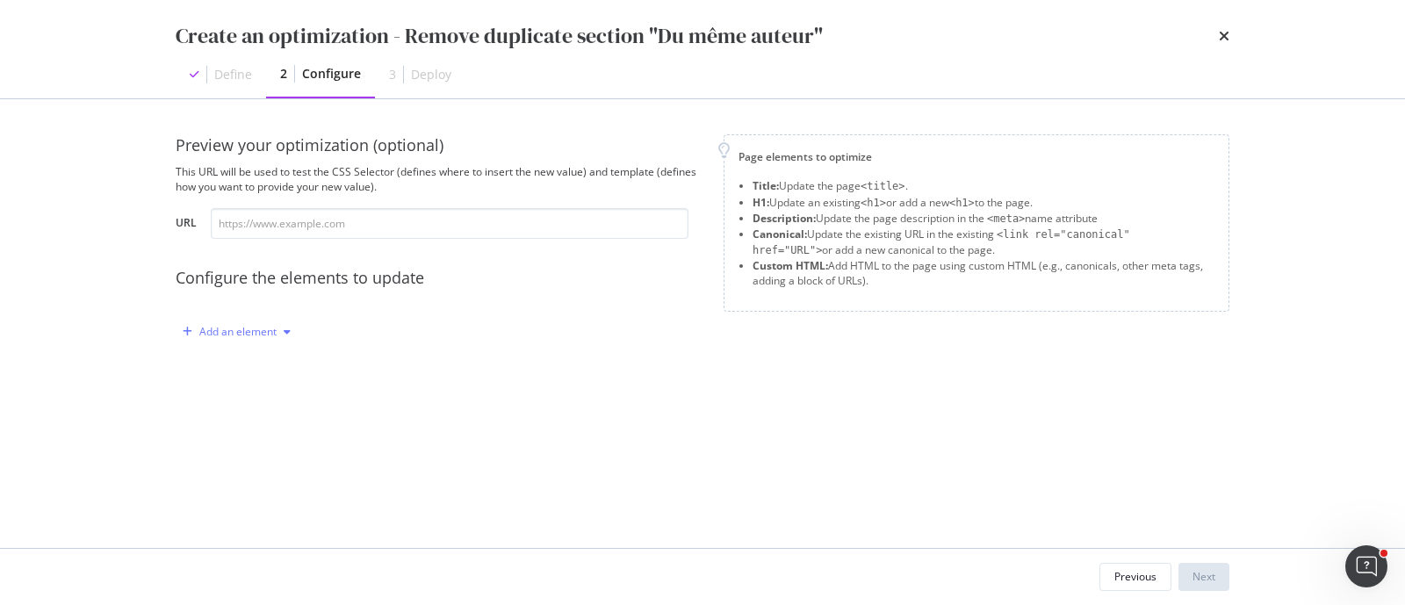
click at [296, 339] on div "Add an element" at bounding box center [237, 332] width 122 height 26
click at [286, 480] on div "Custom HTML" at bounding box center [256, 481] width 69 height 15
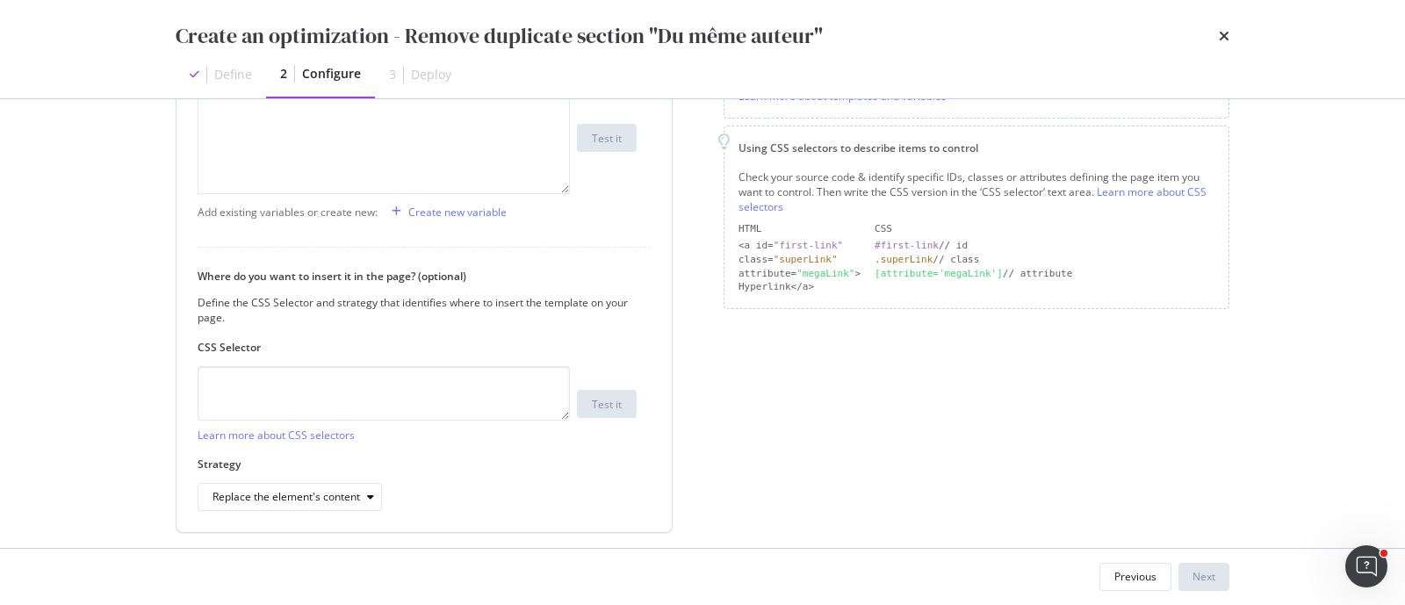
scroll to position [329, 0]
click at [455, 388] on textarea "modal" at bounding box center [384, 390] width 372 height 54
click at [379, 388] on textarea "modal" at bounding box center [384, 390] width 372 height 54
paste textarea "#__nuxt > div > div > main > div:nth-child(1) > div.v-container.v-locale--is-lt…"
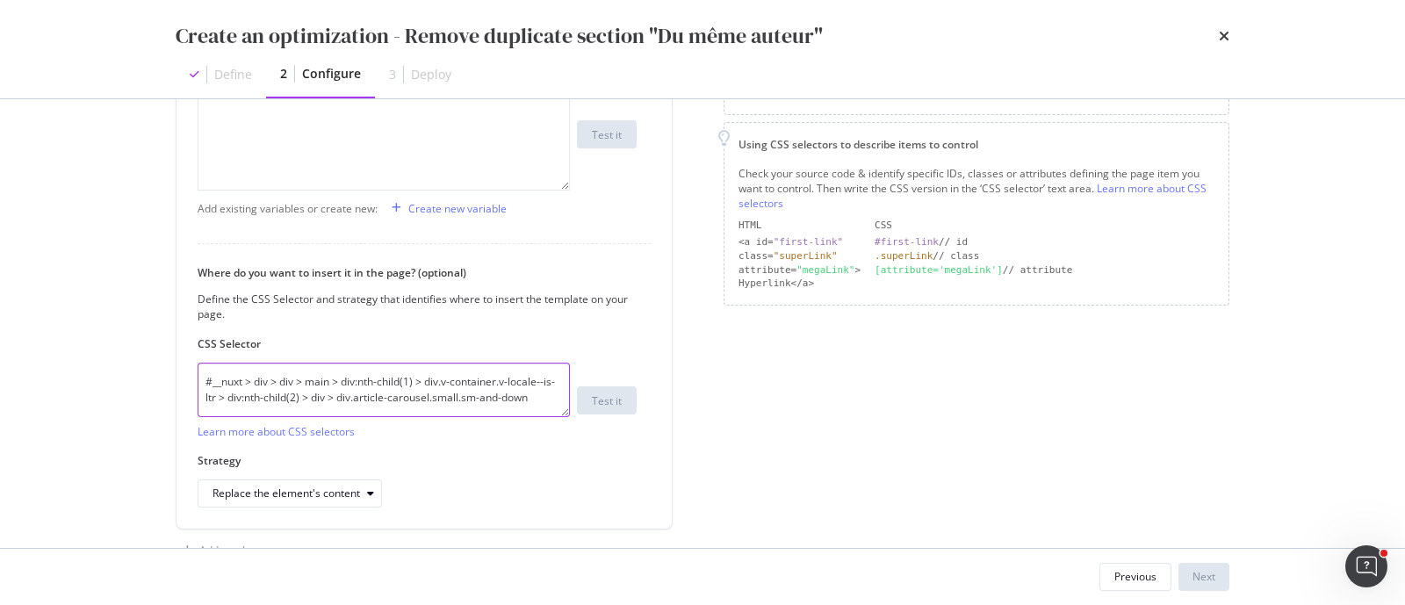
type textarea "#__nuxt > div > div > main > div:nth-child(1) > div.v-container.v-locale--is-lt…"
drag, startPoint x: 529, startPoint y: 400, endPoint x: 44, endPoint y: 334, distance: 489.3
click at [44, 334] on div "Create an optimization - Remove duplicate section "Du même auteur" Define 2 Con…" at bounding box center [702, 302] width 1405 height 605
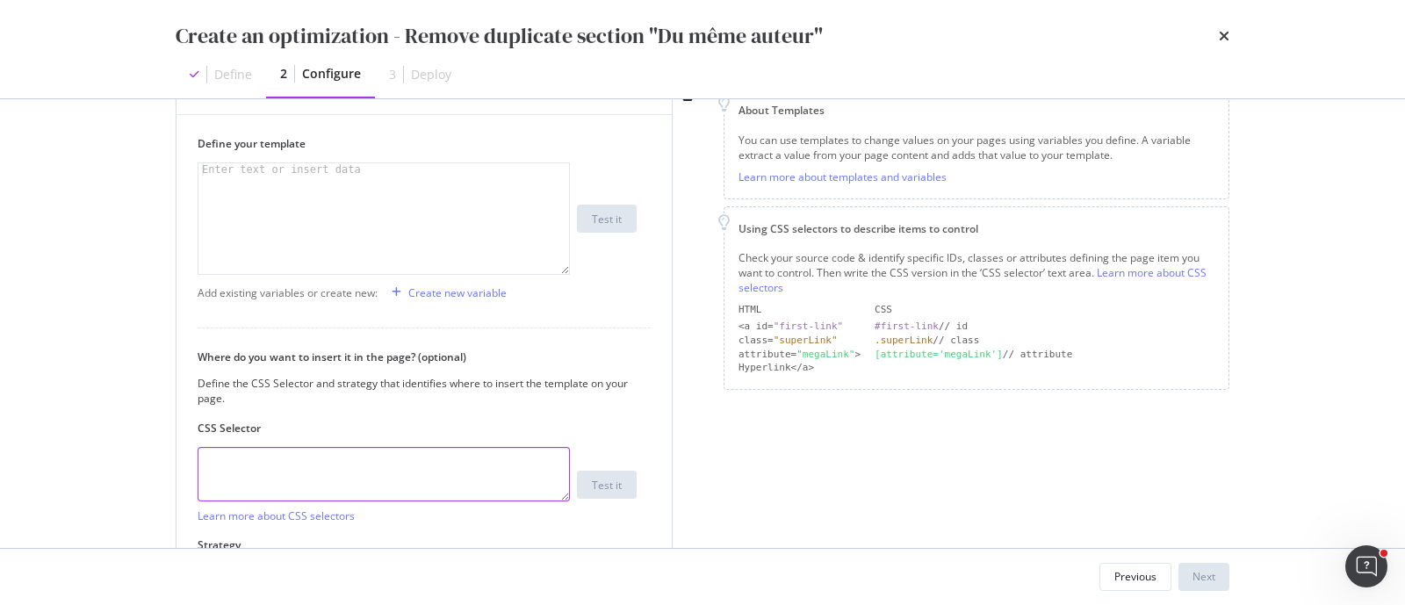
scroll to position [219, 0]
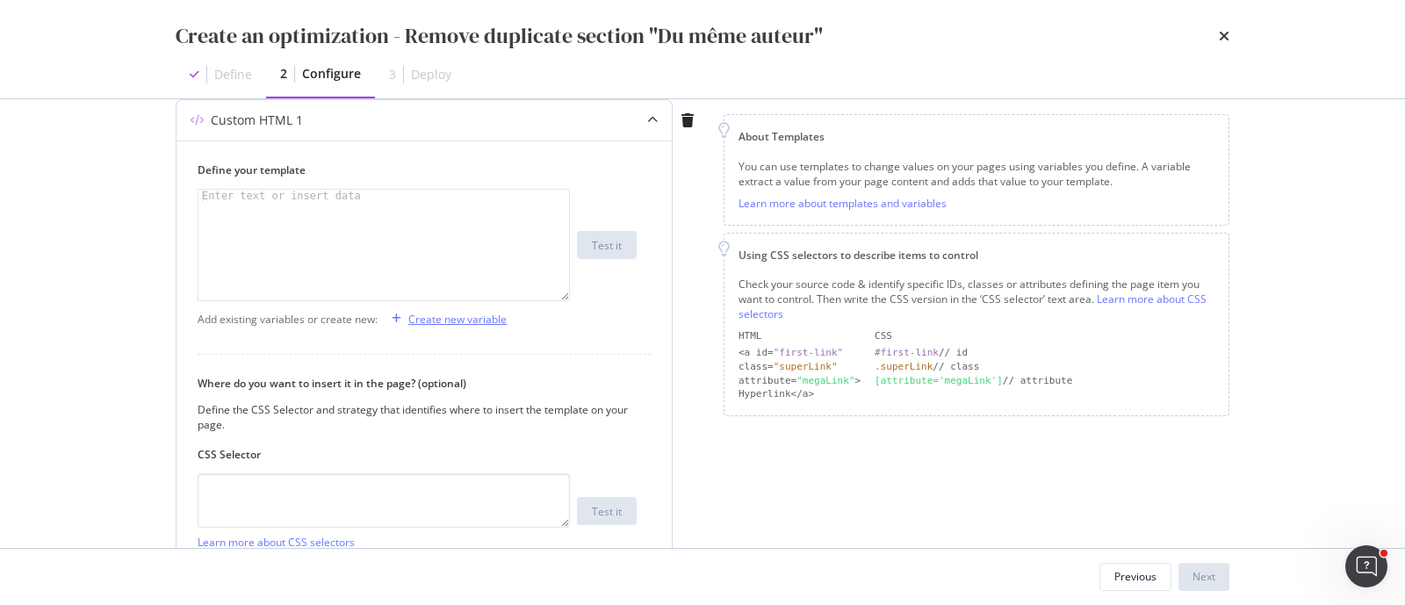
click at [452, 325] on div "Create new variable" at bounding box center [446, 319] width 122 height 26
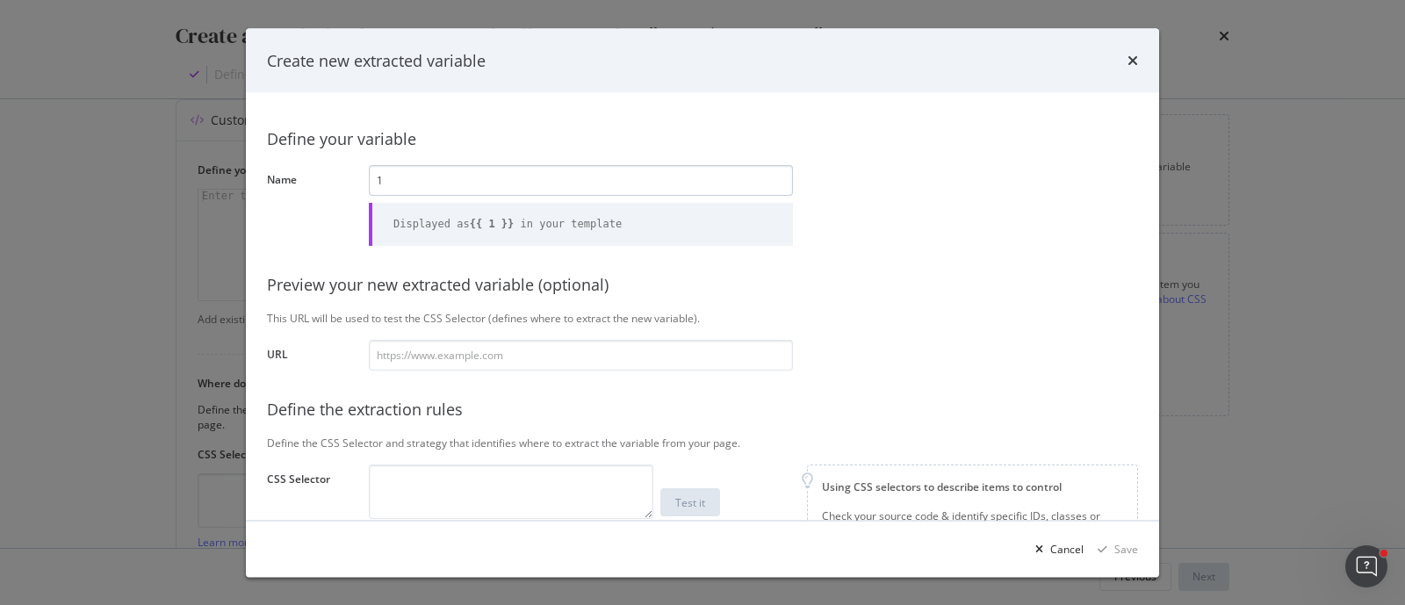
type input "1"
drag, startPoint x: 474, startPoint y: 182, endPoint x: 343, endPoint y: 182, distance: 130.9
click at [0, 0] on div "Name Same author01 Displayed as {{ same_author01 }} in your template" at bounding box center [0, 0] width 0 height 0
type input "Same author01"
click at [538, 365] on input "modal" at bounding box center [581, 354] width 424 height 31
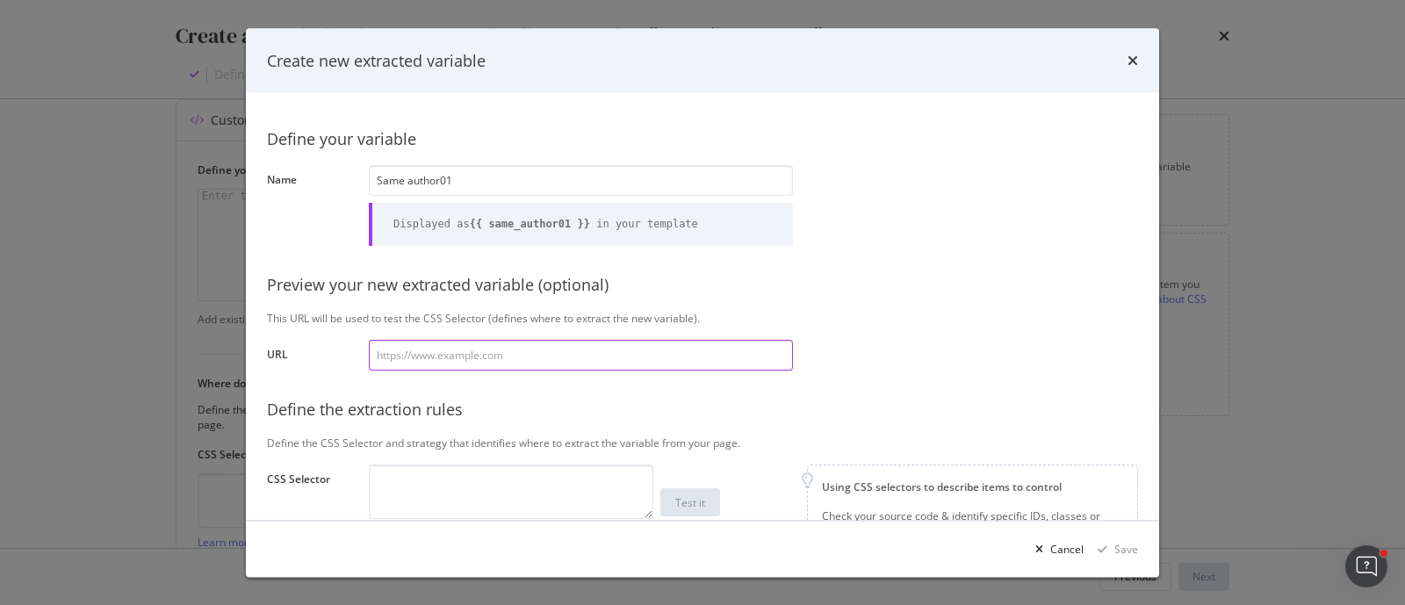
paste input "https://www.santevet.com/auteurs/claude-pacheteau"
type input "https://www.santevet.com/auteurs/claude-pacheteau"
click at [540, 476] on textarea "modal" at bounding box center [511, 491] width 285 height 54
click at [441, 489] on textarea "modal" at bounding box center [511, 491] width 285 height 54
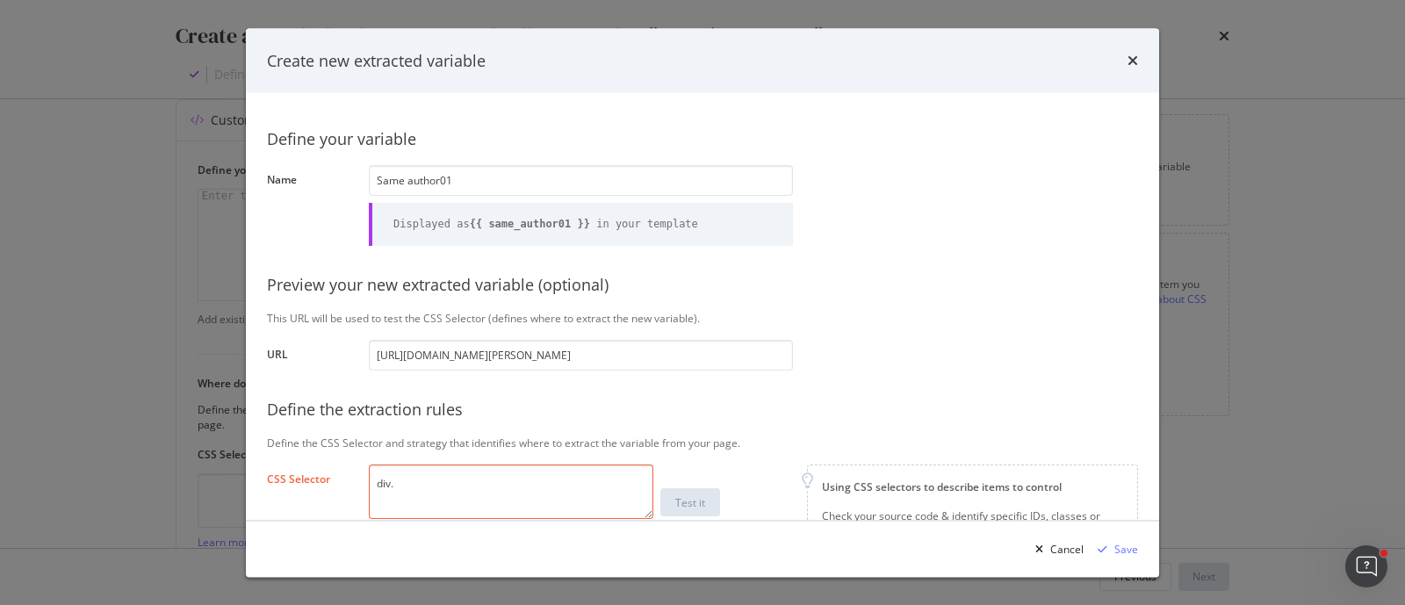
paste textarea "same-author-block"
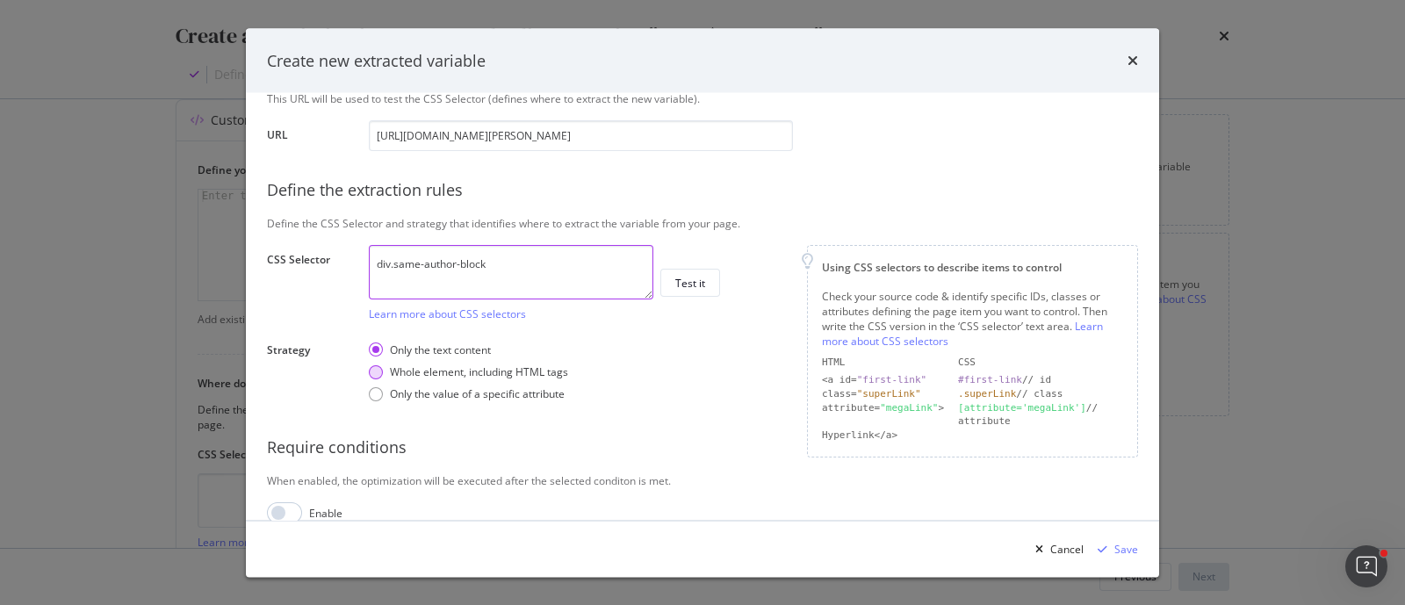
type textarea "div.same-author-block"
click at [487, 374] on div "Whole element, including HTML tags" at bounding box center [479, 372] width 178 height 15
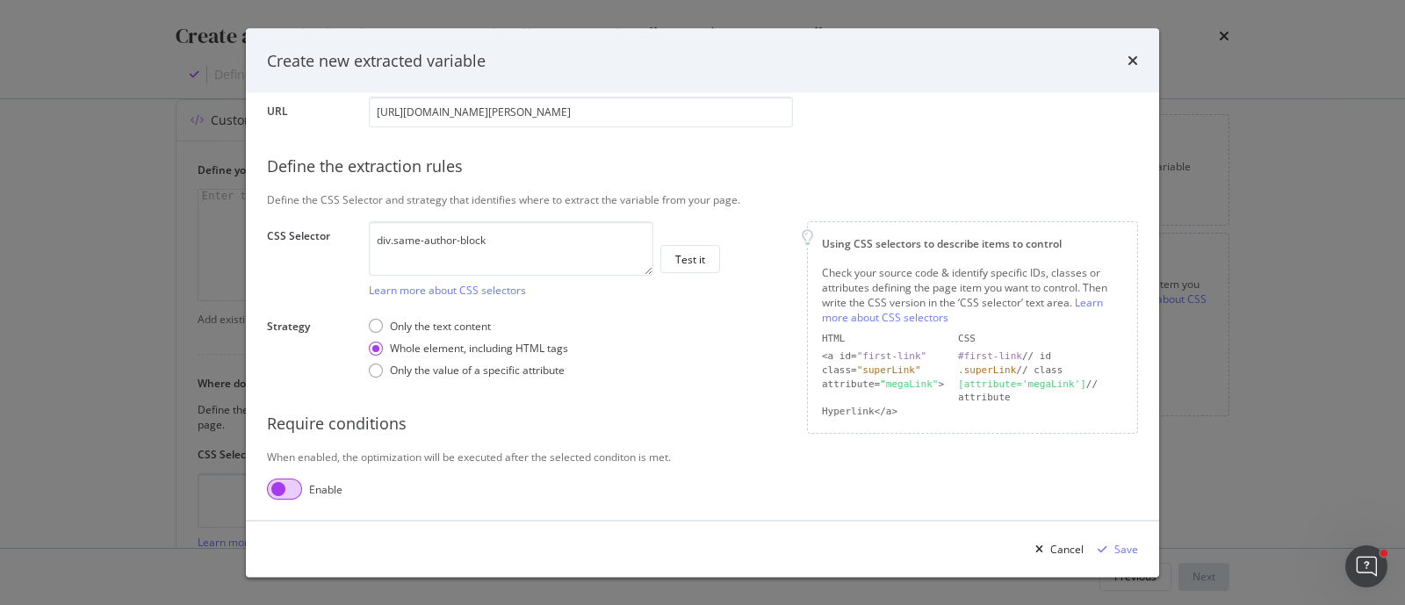
click at [290, 480] on input "modal" at bounding box center [284, 490] width 35 height 21
checkbox input "true"
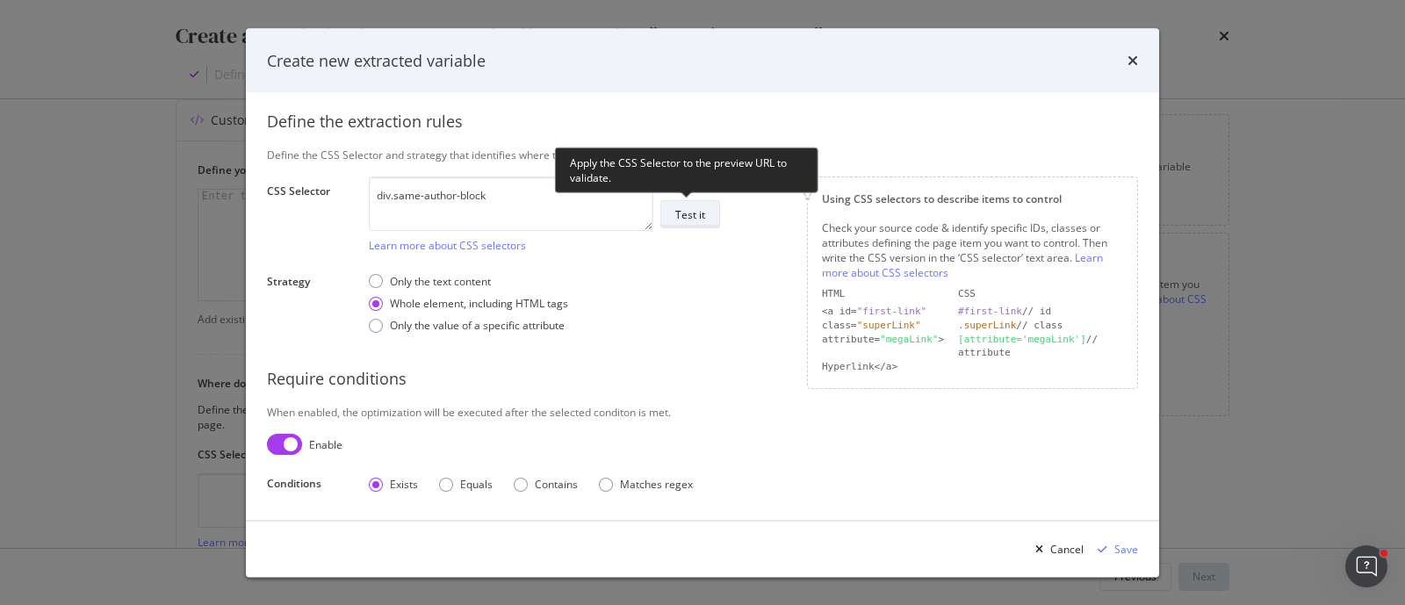
click at [665, 221] on button "Test it" at bounding box center [691, 215] width 60 height 28
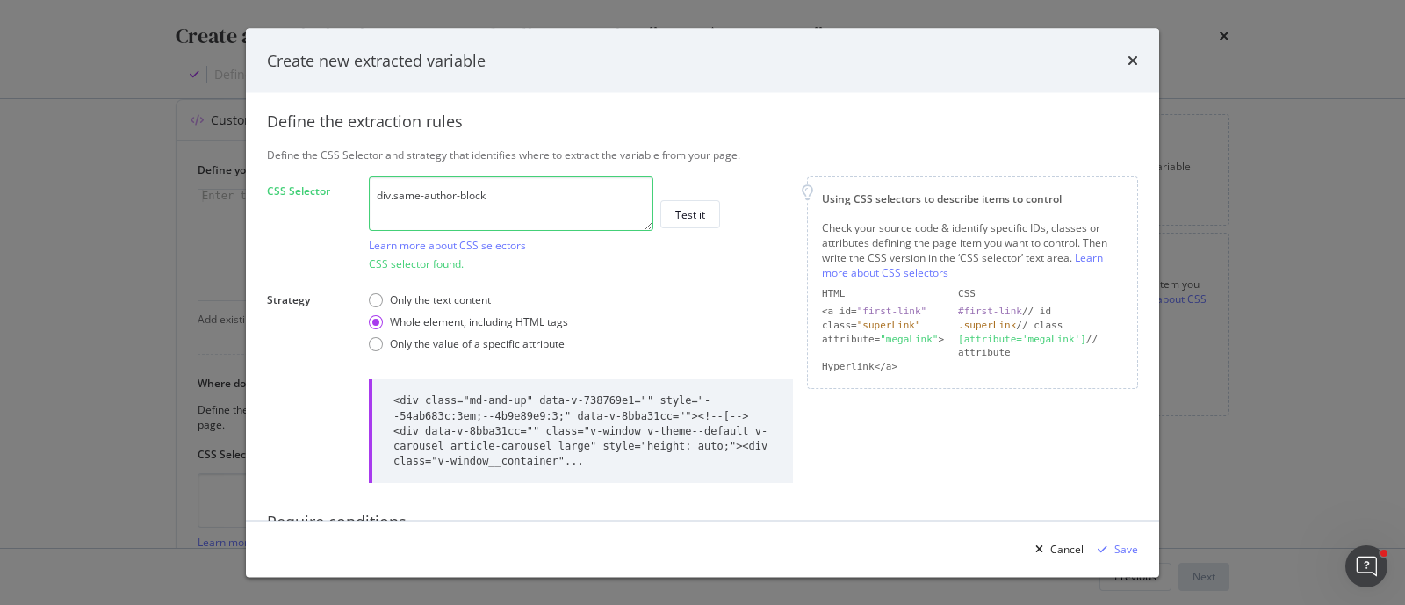
click at [512, 197] on textarea "div.same-author-block" at bounding box center [511, 204] width 285 height 54
click at [563, 196] on textarea "div.same-author-block" at bounding box center [511, 204] width 285 height 54
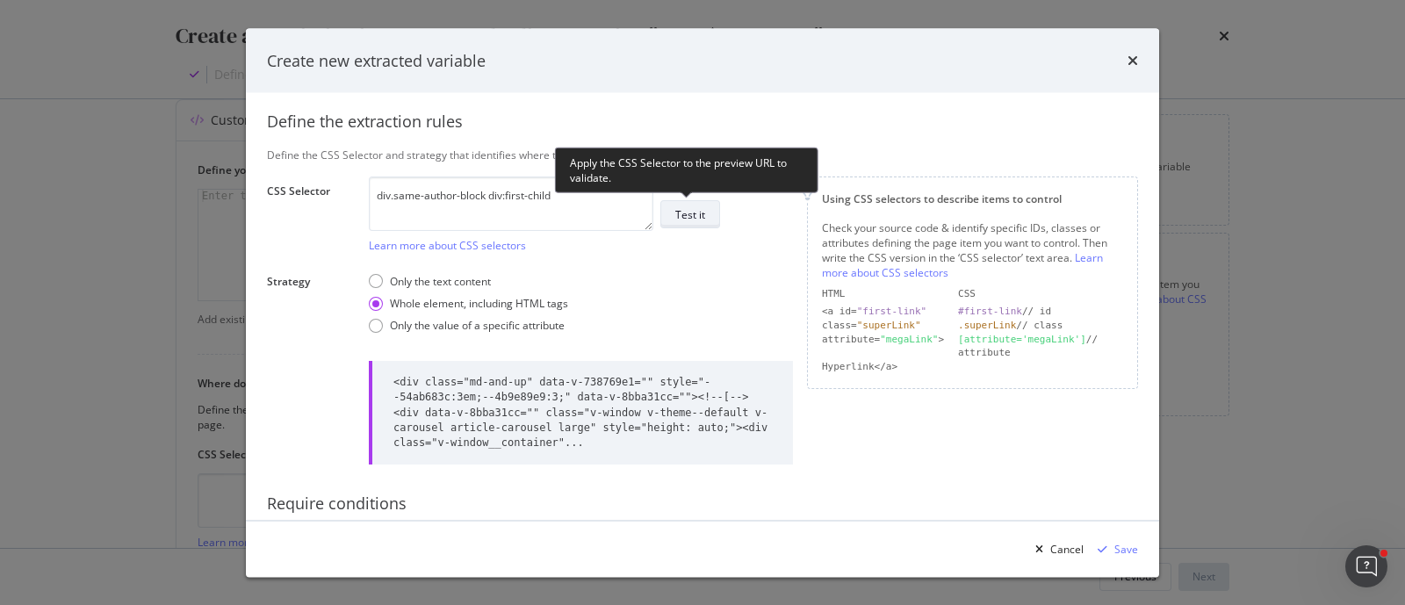
click at [665, 216] on button "Test it" at bounding box center [691, 215] width 60 height 28
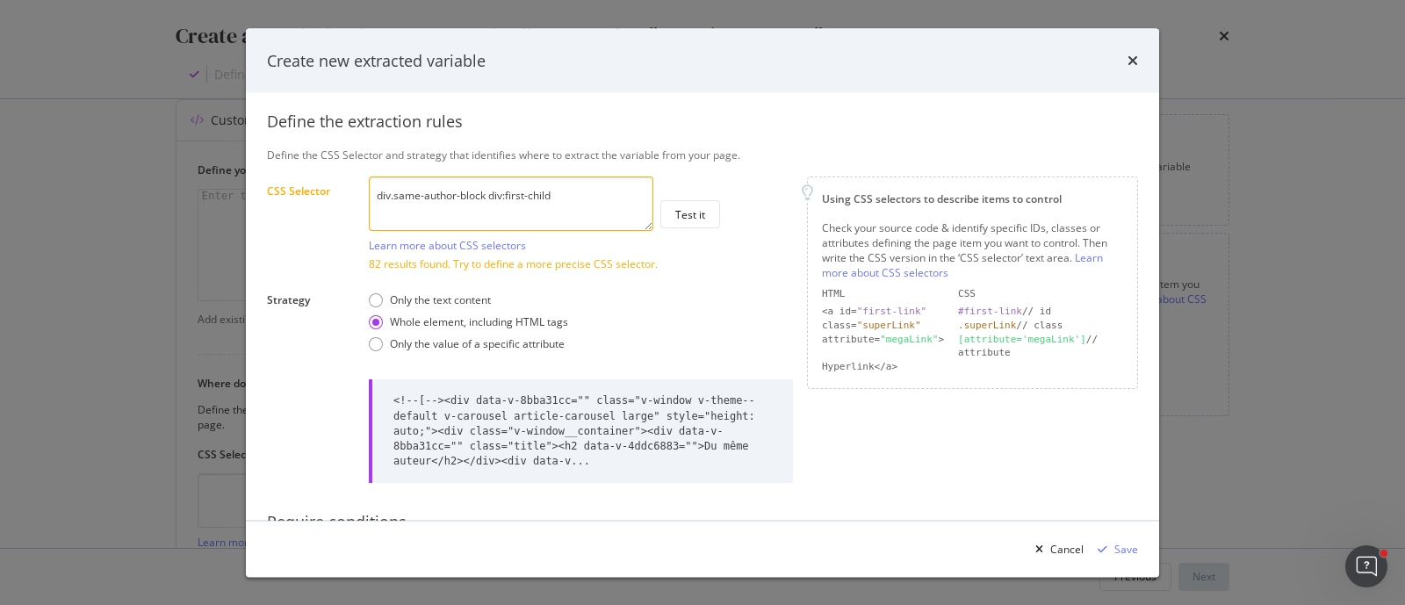
click at [489, 199] on textarea "div.same-author-block div:first-child" at bounding box center [511, 204] width 285 height 54
drag, startPoint x: 489, startPoint y: 199, endPoint x: 572, endPoint y: 191, distance: 83.0
click at [572, 191] on textarea "div.same-author-block div:first-child" at bounding box center [511, 204] width 285 height 54
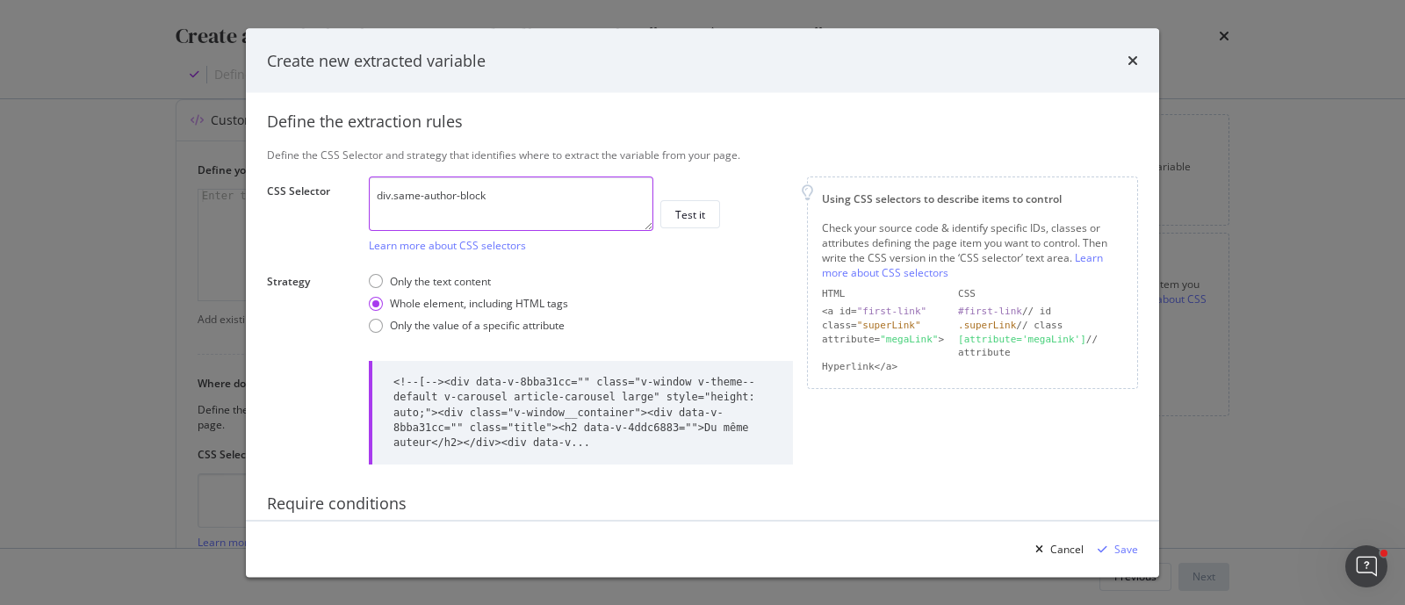
click at [509, 199] on textarea "div.same-author-block" at bounding box center [511, 204] width 285 height 54
type textarea "div.same-author-block"
click at [1075, 551] on div "Cancel" at bounding box center [1067, 548] width 33 height 15
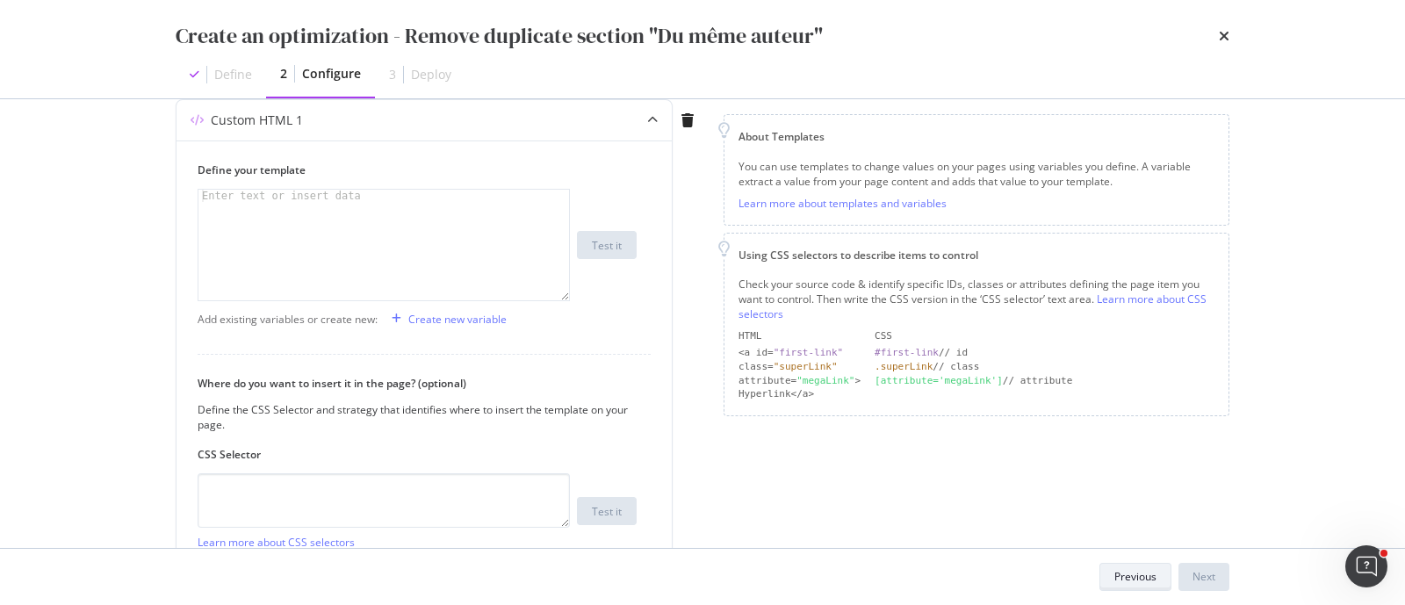
click at [1135, 578] on div "Previous" at bounding box center [1136, 576] width 42 height 15
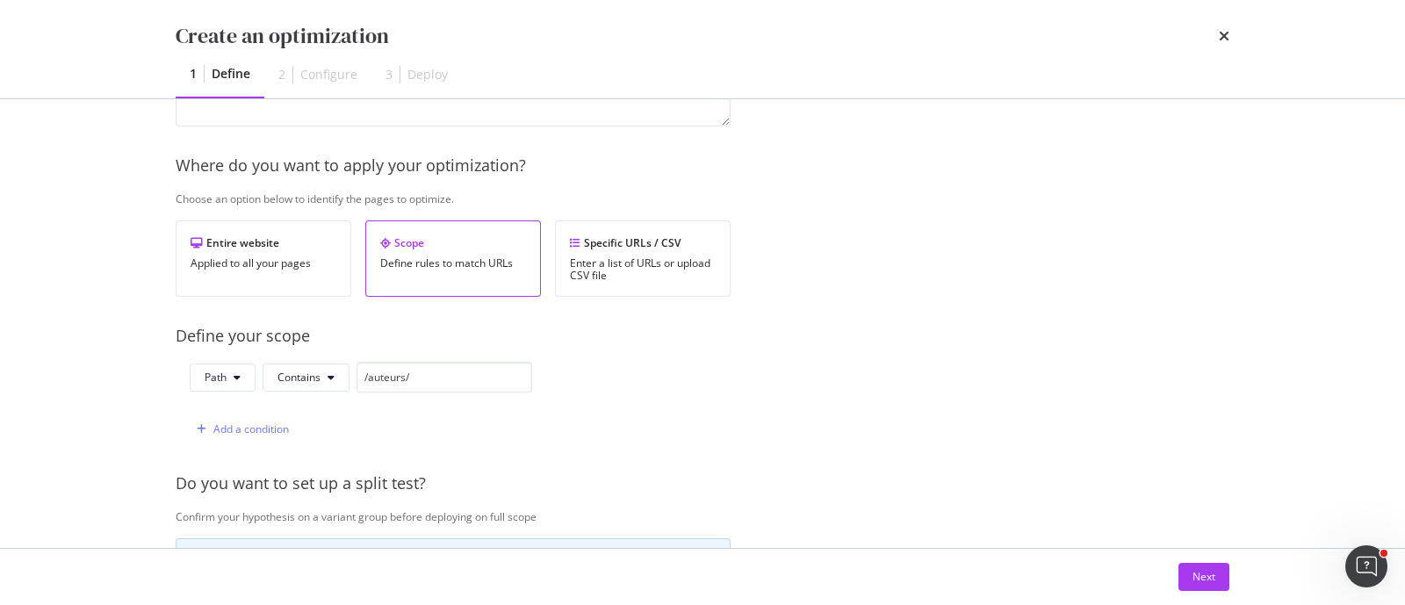
click at [1228, 27] on div "times" at bounding box center [1224, 36] width 11 height 30
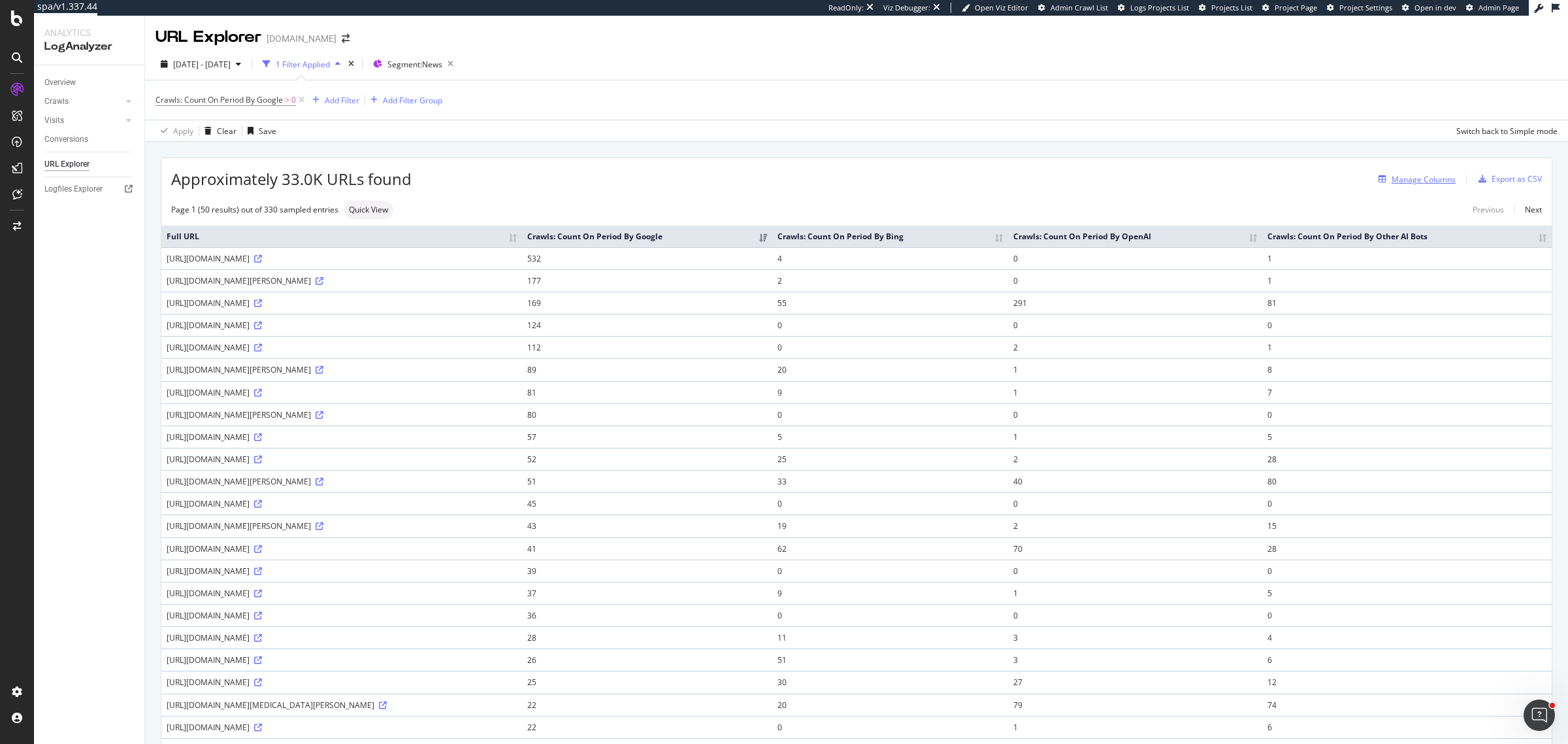
click at [1427, 180] on div "Manage Columns" at bounding box center [1424, 179] width 64 height 11
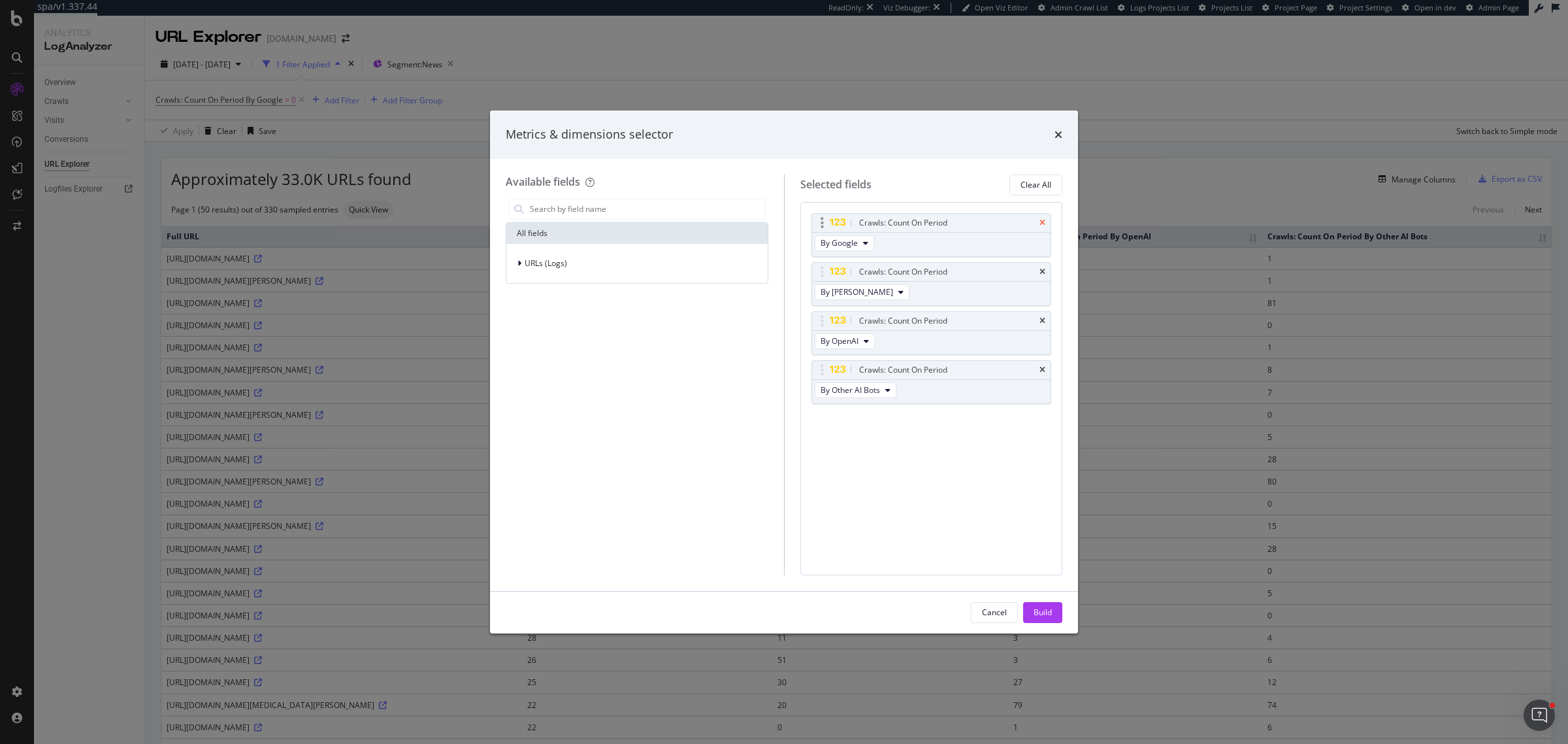
click at [1040, 221] on icon "times" at bounding box center [1042, 222] width 6 height 8
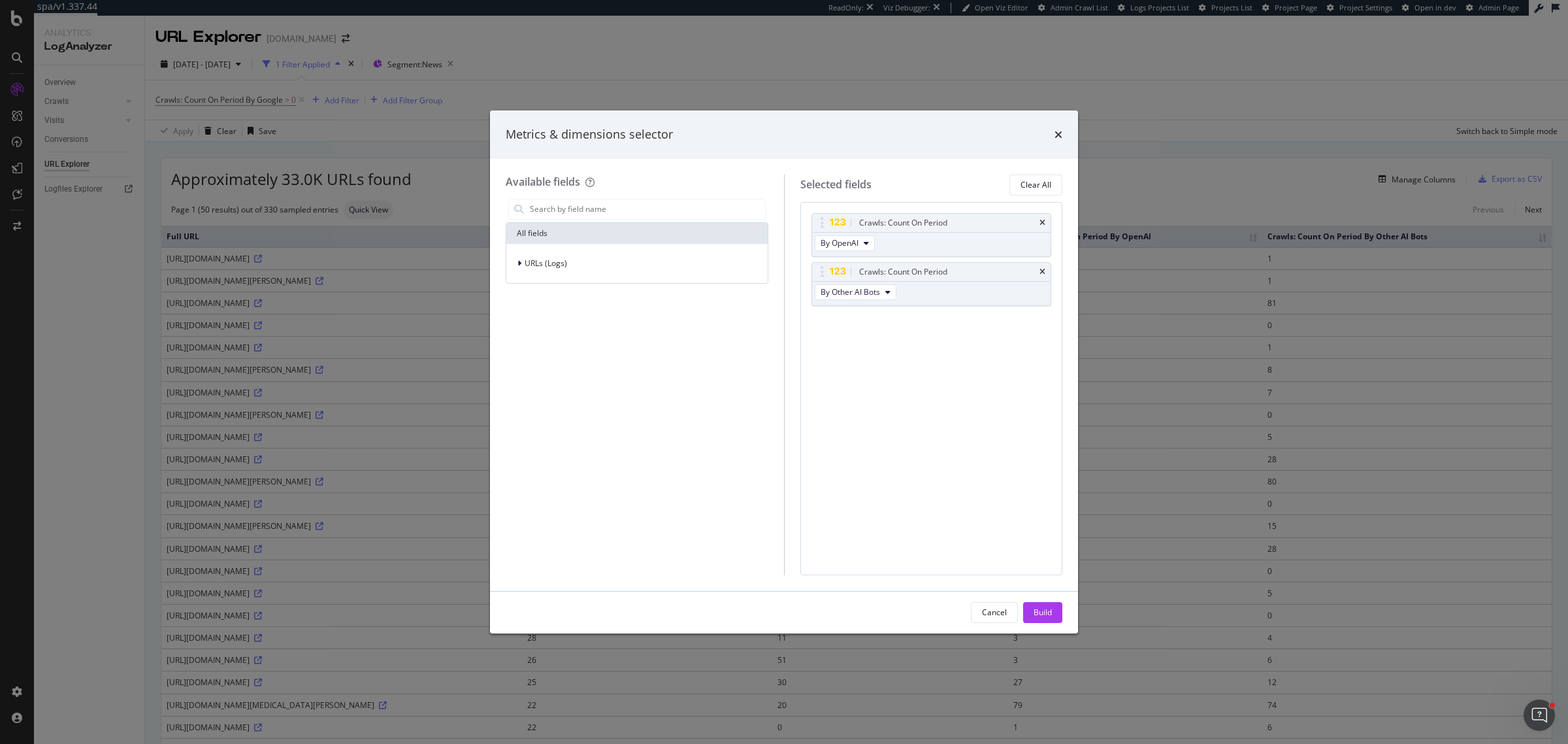
click at [1040, 221] on icon "times" at bounding box center [1042, 222] width 6 height 8
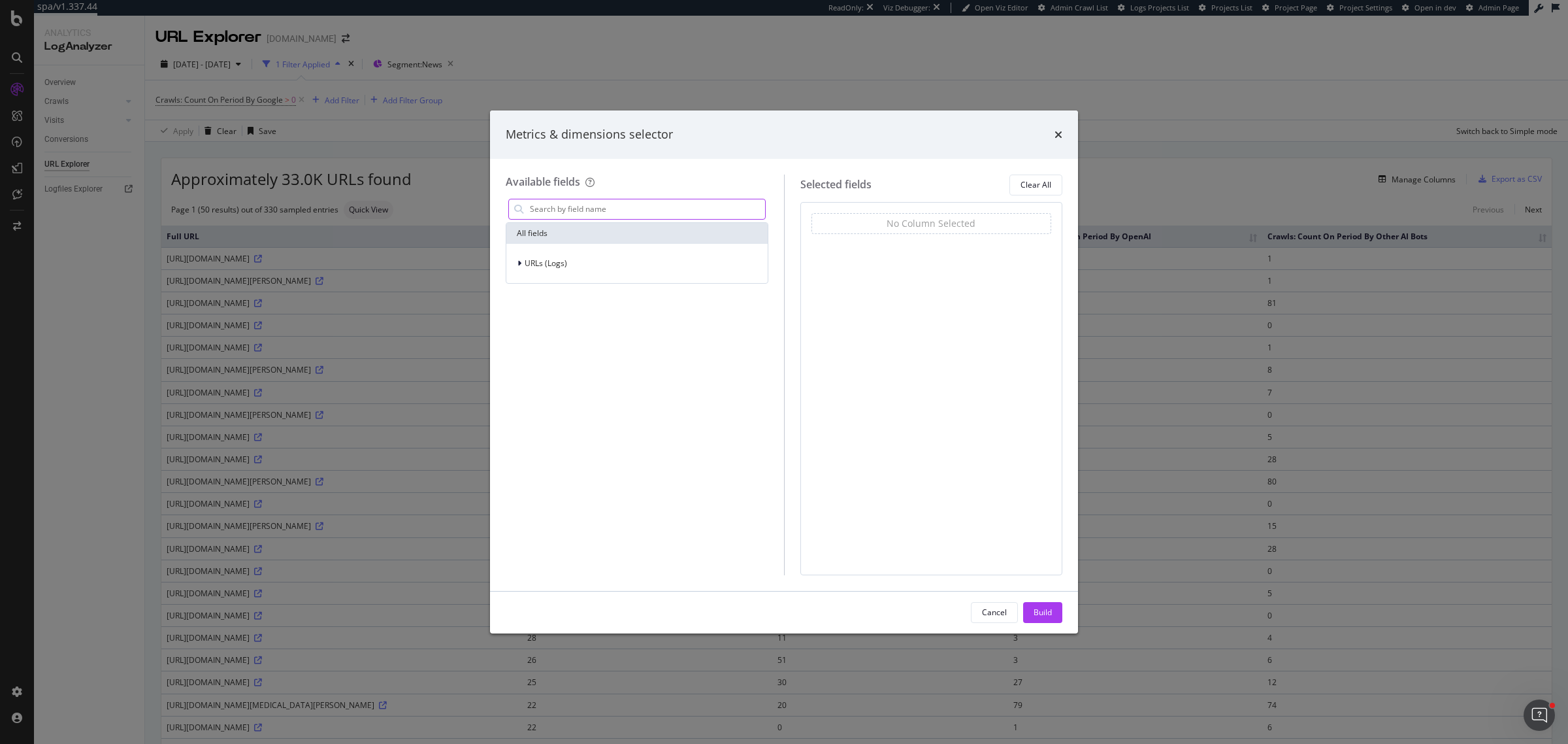
click at [572, 205] on input "modal" at bounding box center [647, 209] width 237 height 19
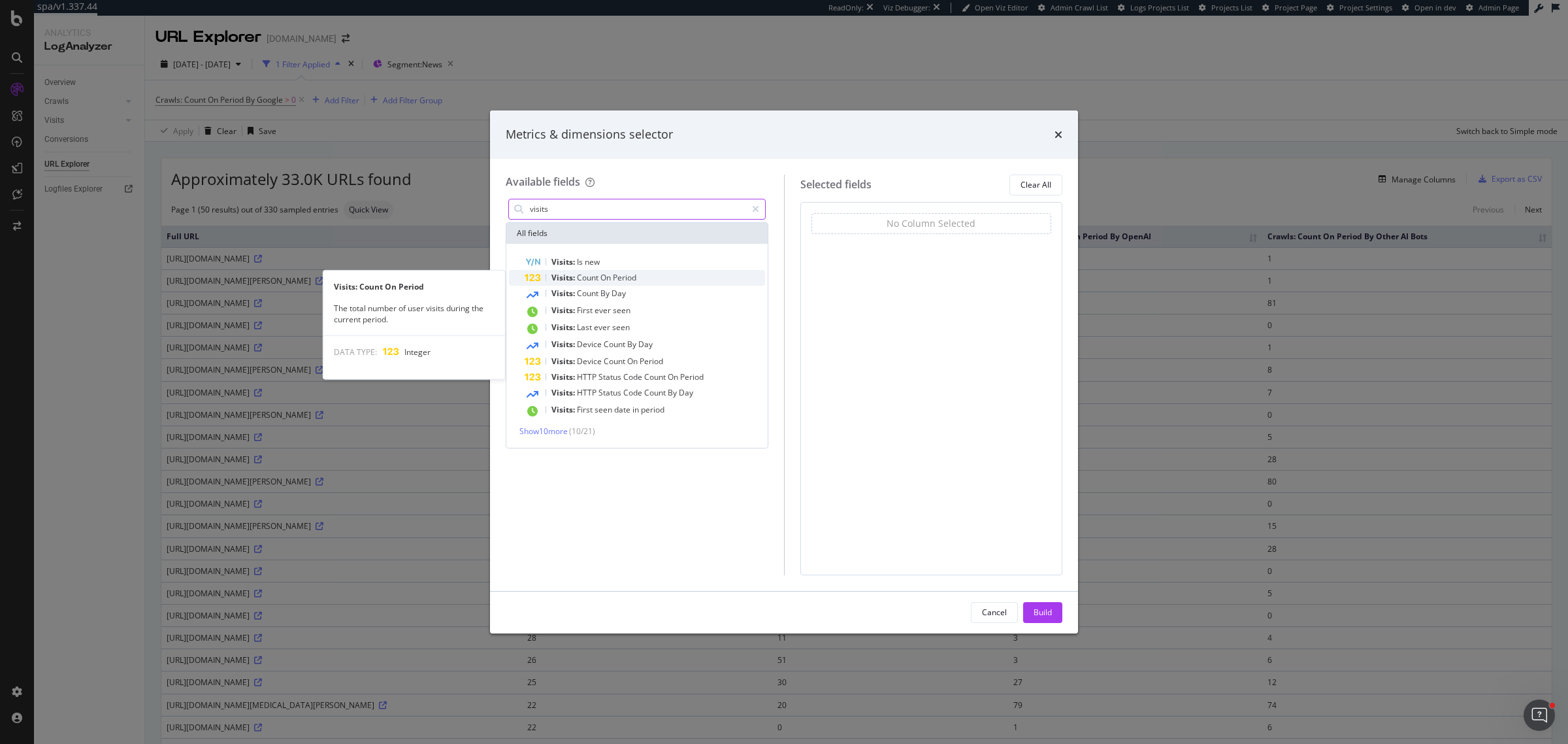
type input "visits"
click at [611, 278] on span "On" at bounding box center [606, 277] width 13 height 11
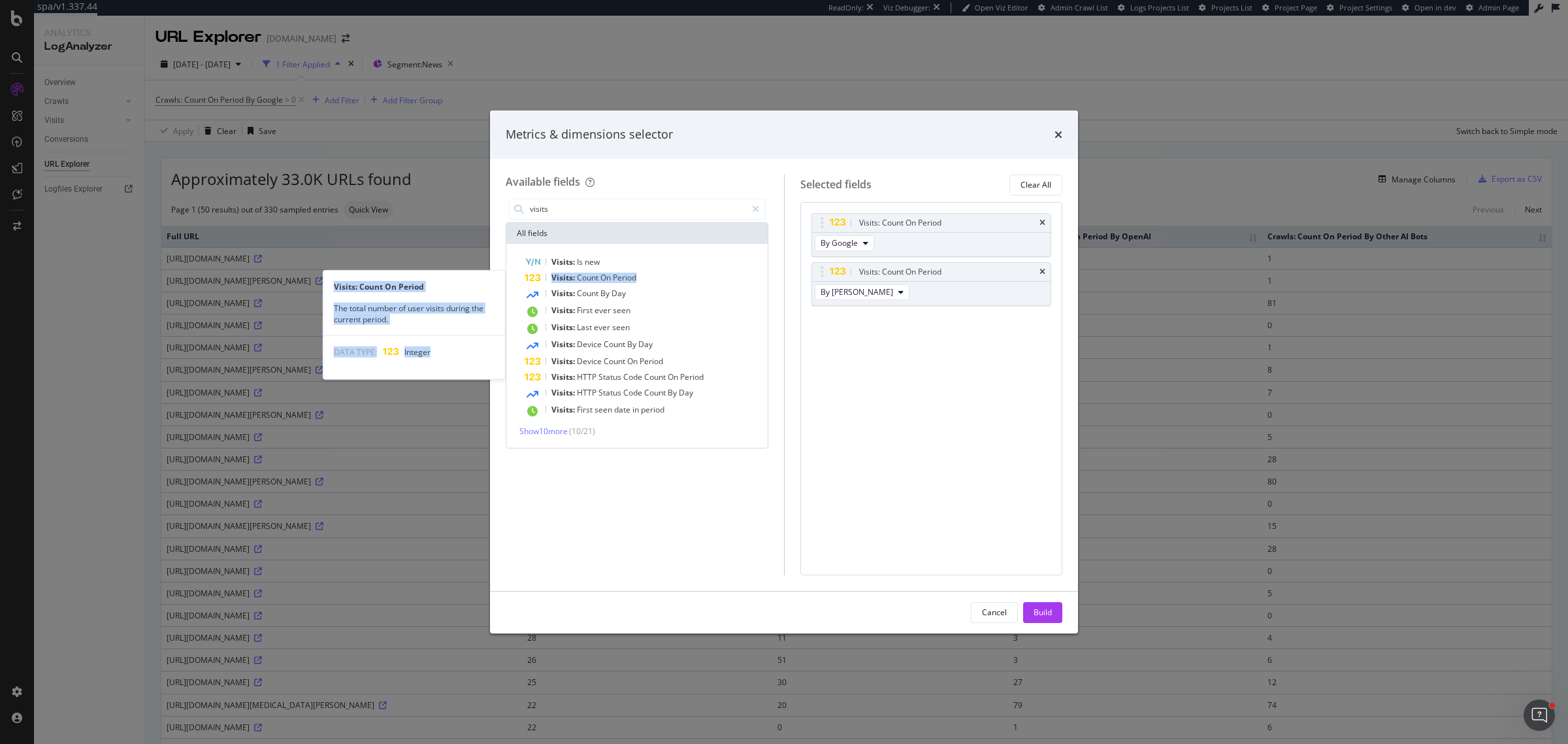
click at [611, 278] on span "On" at bounding box center [606, 277] width 13 height 11
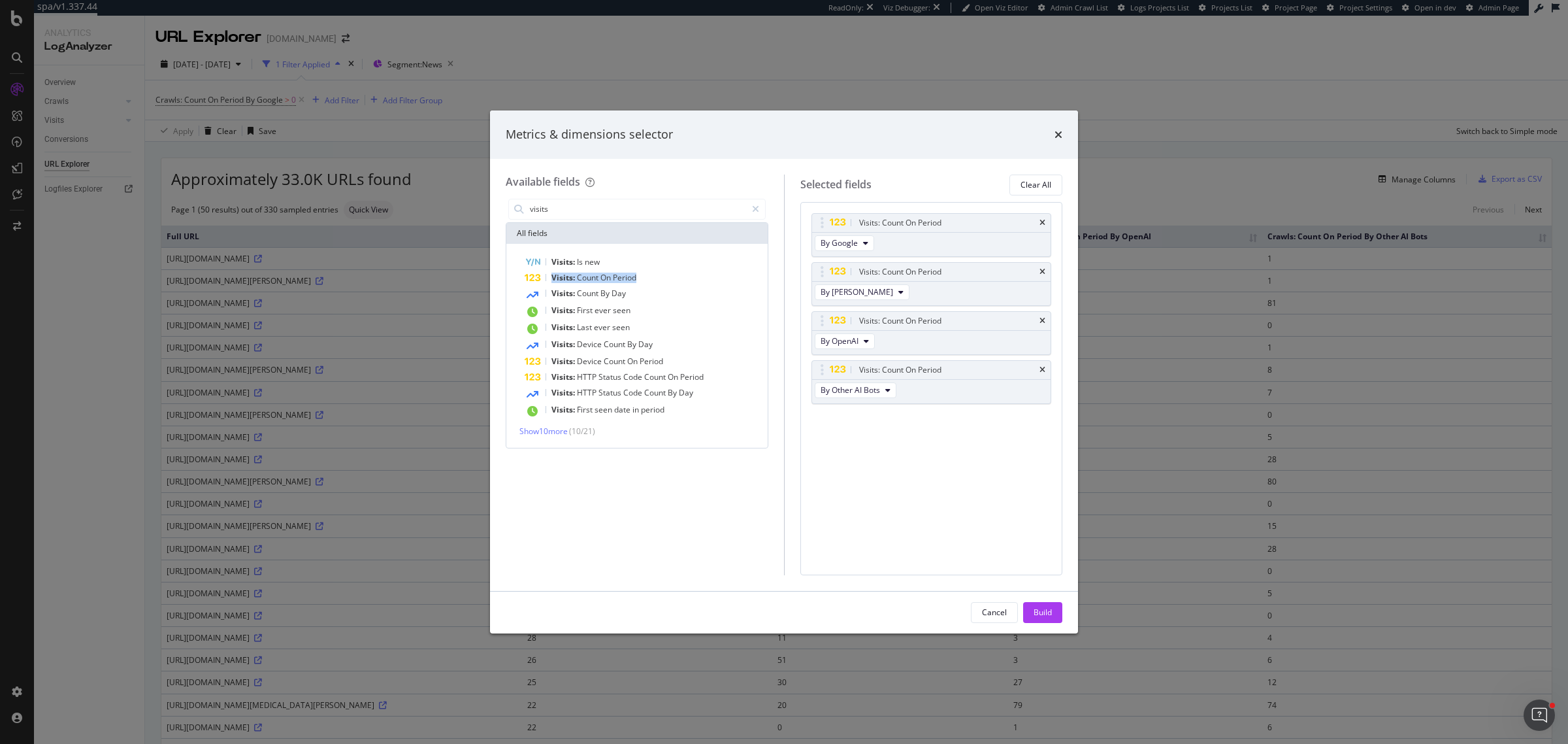
click at [611, 278] on span "On" at bounding box center [606, 277] width 13 height 11
click at [1040, 613] on div "Build" at bounding box center [1043, 612] width 19 height 11
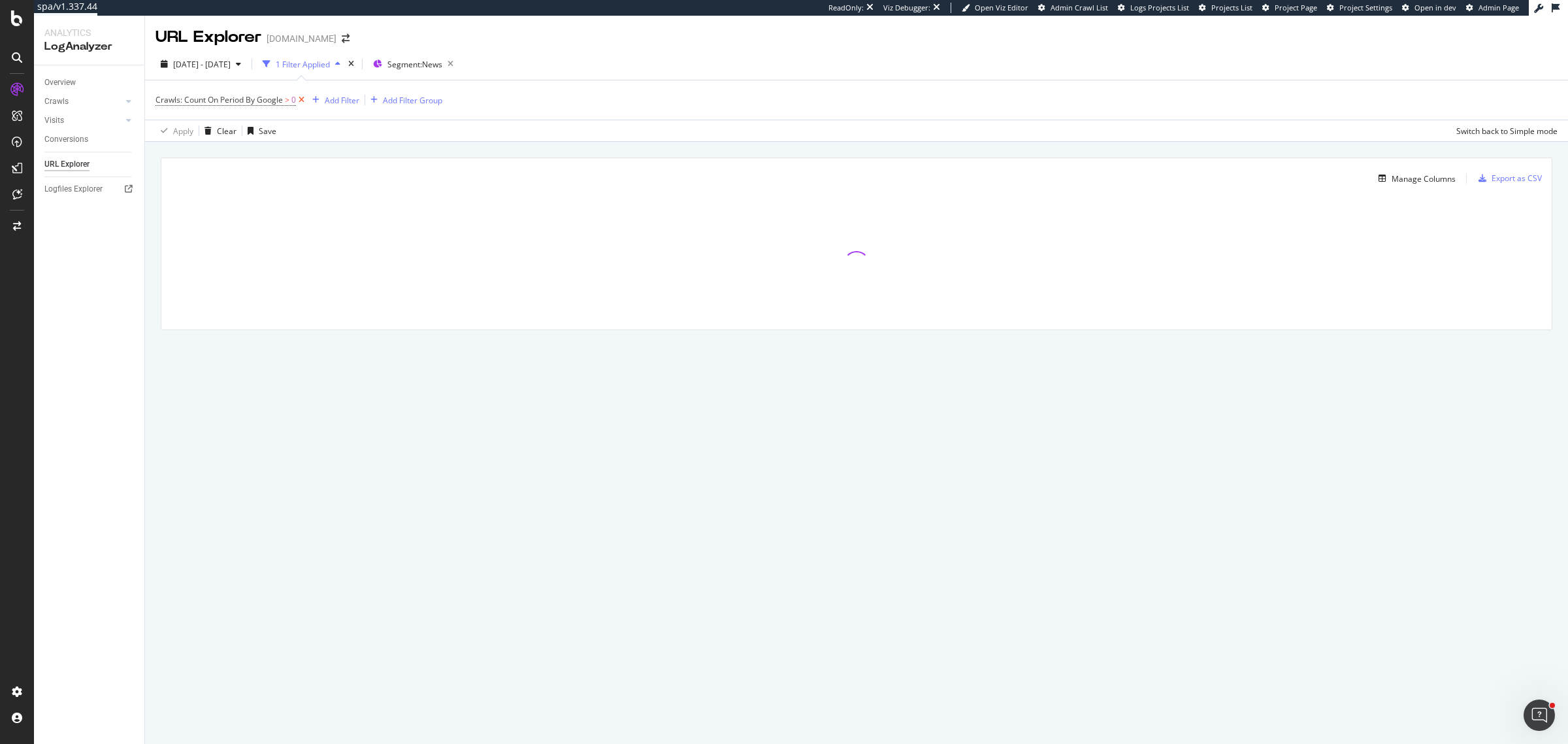
click at [301, 99] on icon at bounding box center [301, 100] width 11 height 13
click at [184, 97] on div "Add Filter" at bounding box center [190, 99] width 35 height 11
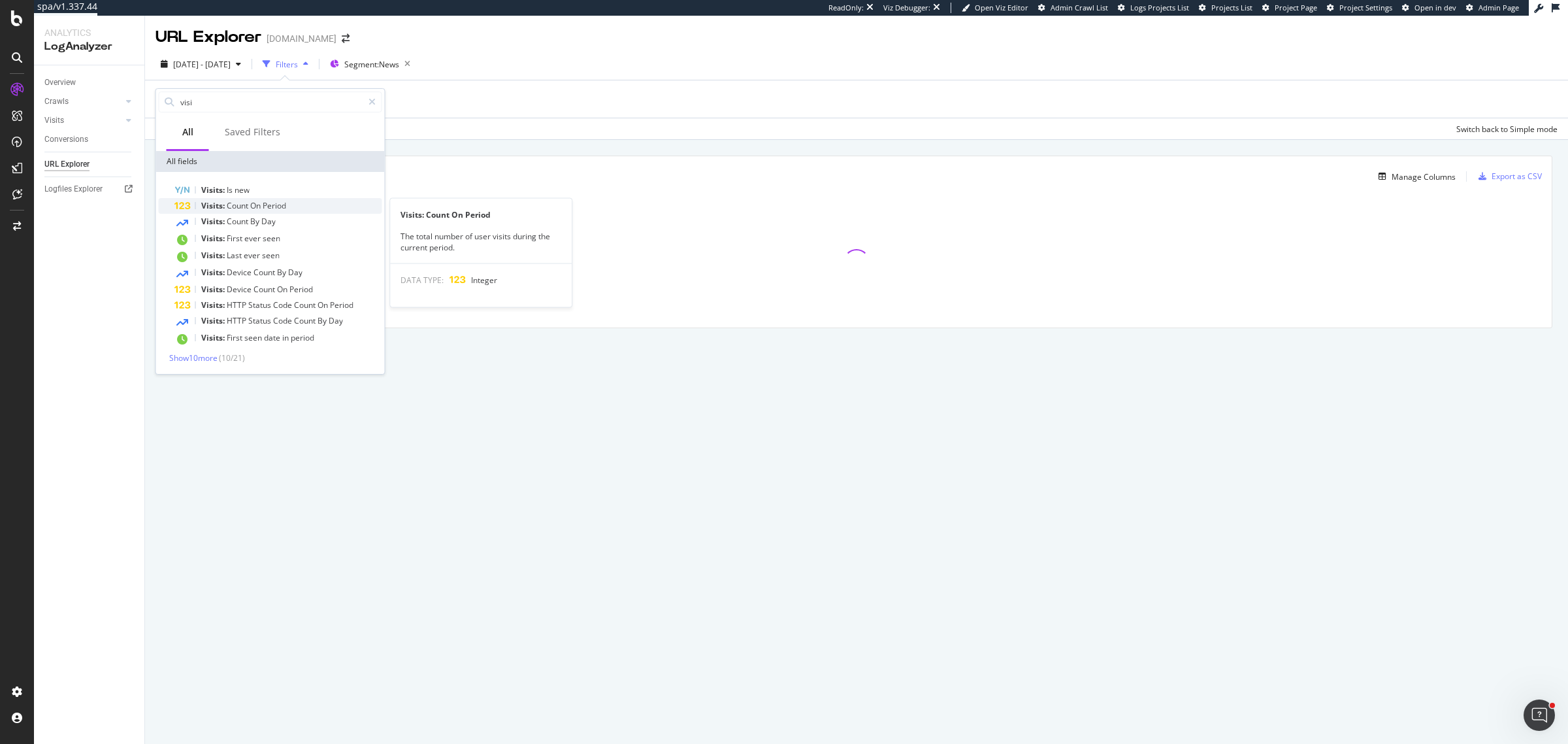
type input "visi"
click at [255, 198] on div "Visits: Count On Period" at bounding box center [278, 205] width 208 height 16
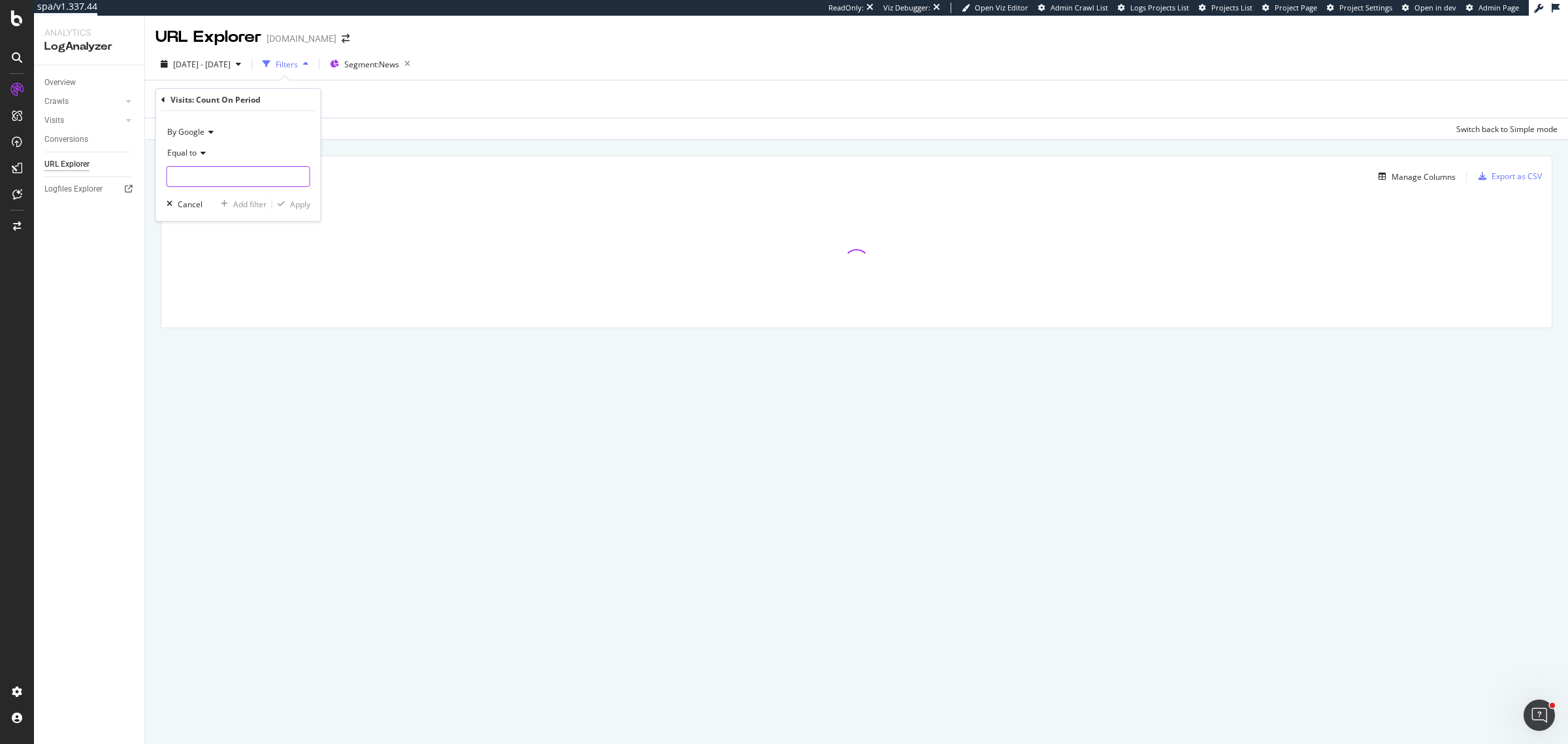
click at [242, 183] on input "number" at bounding box center [238, 176] width 144 height 21
click at [194, 154] on span "Equal to" at bounding box center [182, 153] width 30 height 11
click at [228, 252] on div "Greater than" at bounding box center [240, 247] width 140 height 17
click at [237, 168] on input "number" at bounding box center [238, 176] width 144 height 21
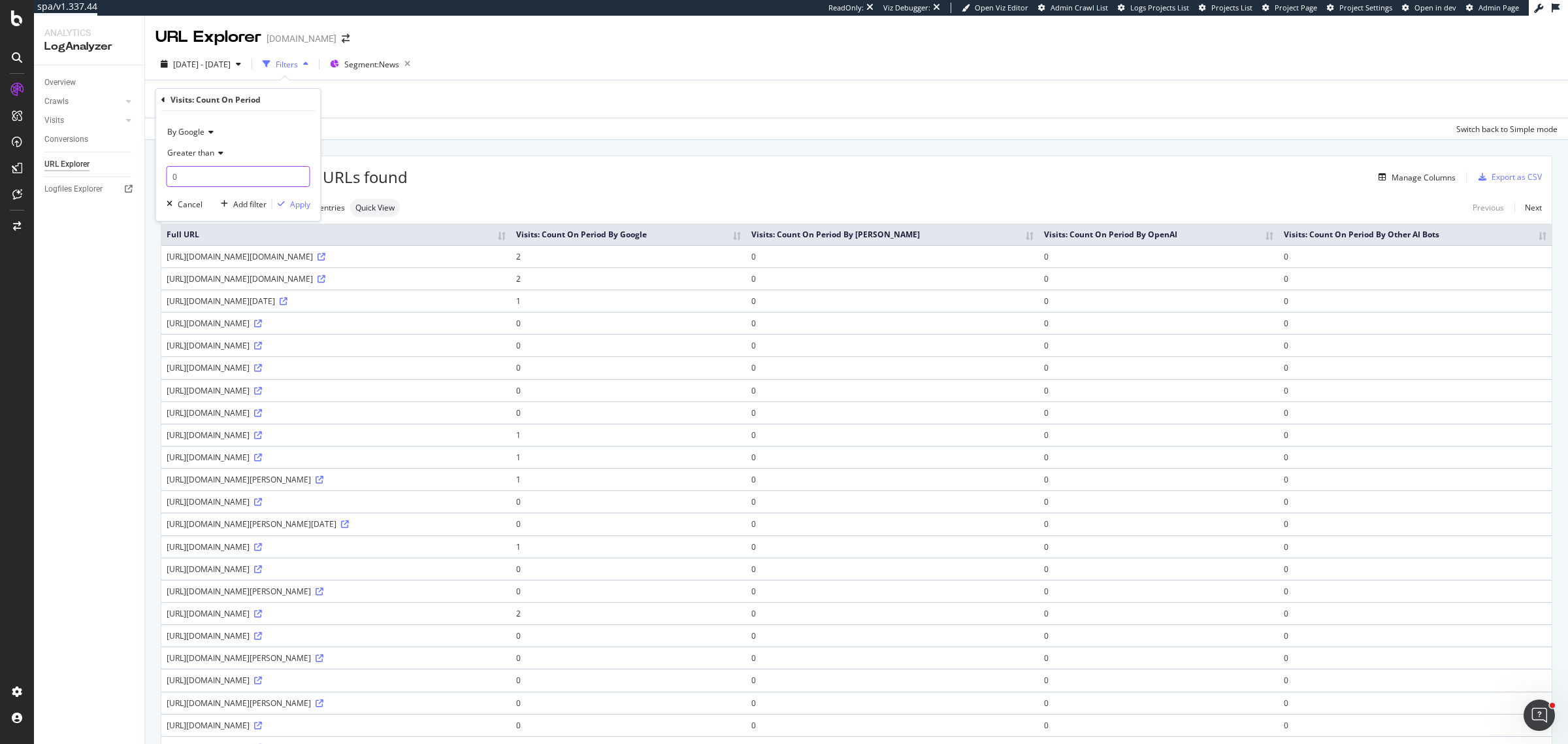
type input "0"
click at [208, 135] on icon at bounding box center [209, 132] width 9 height 8
click at [247, 155] on div "By Google" at bounding box center [240, 158] width 140 height 17
click at [286, 199] on div "Apply" at bounding box center [291, 204] width 38 height 12
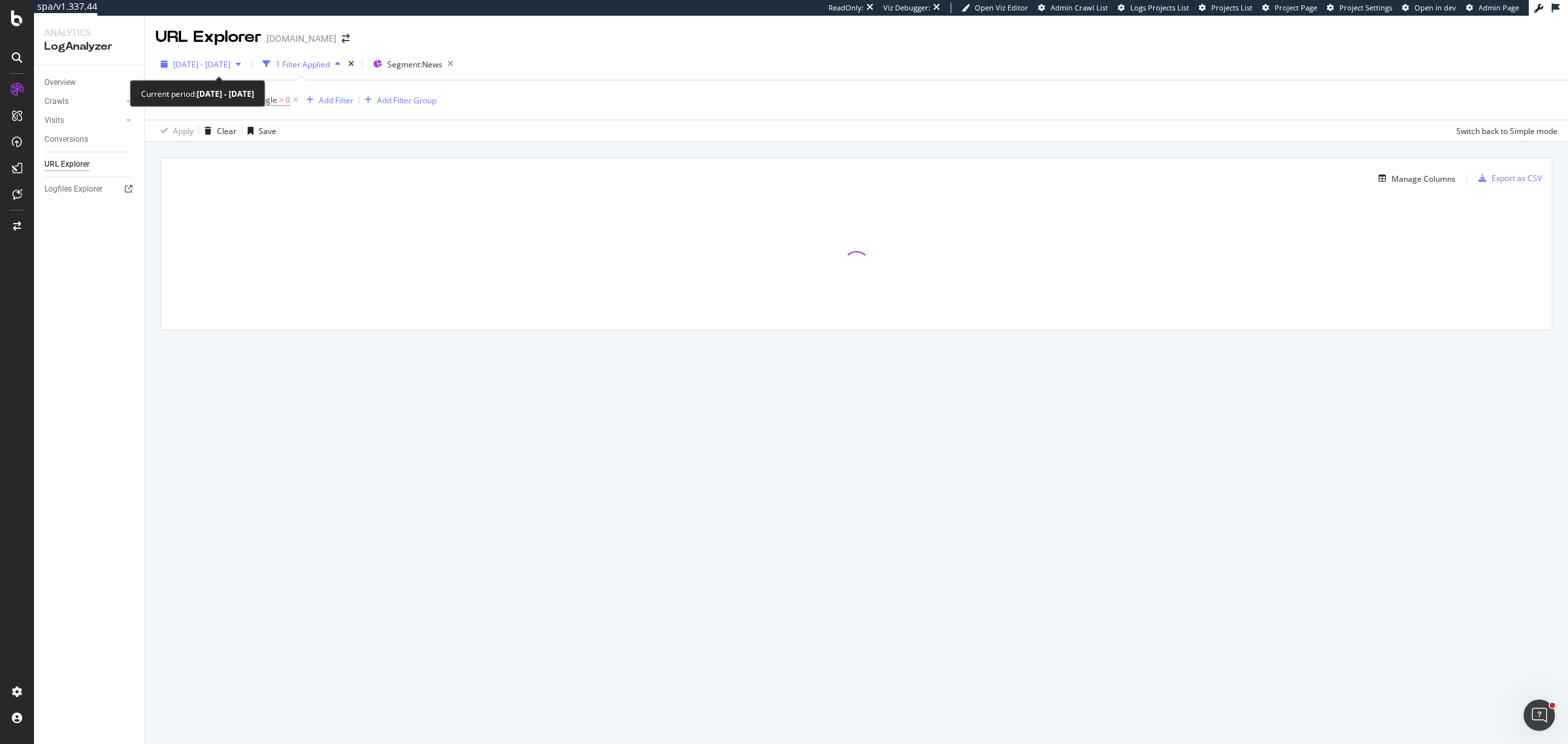
click at [231, 68] on span "2025 Jun. 25th - Sep. 24th" at bounding box center [202, 64] width 57 height 11
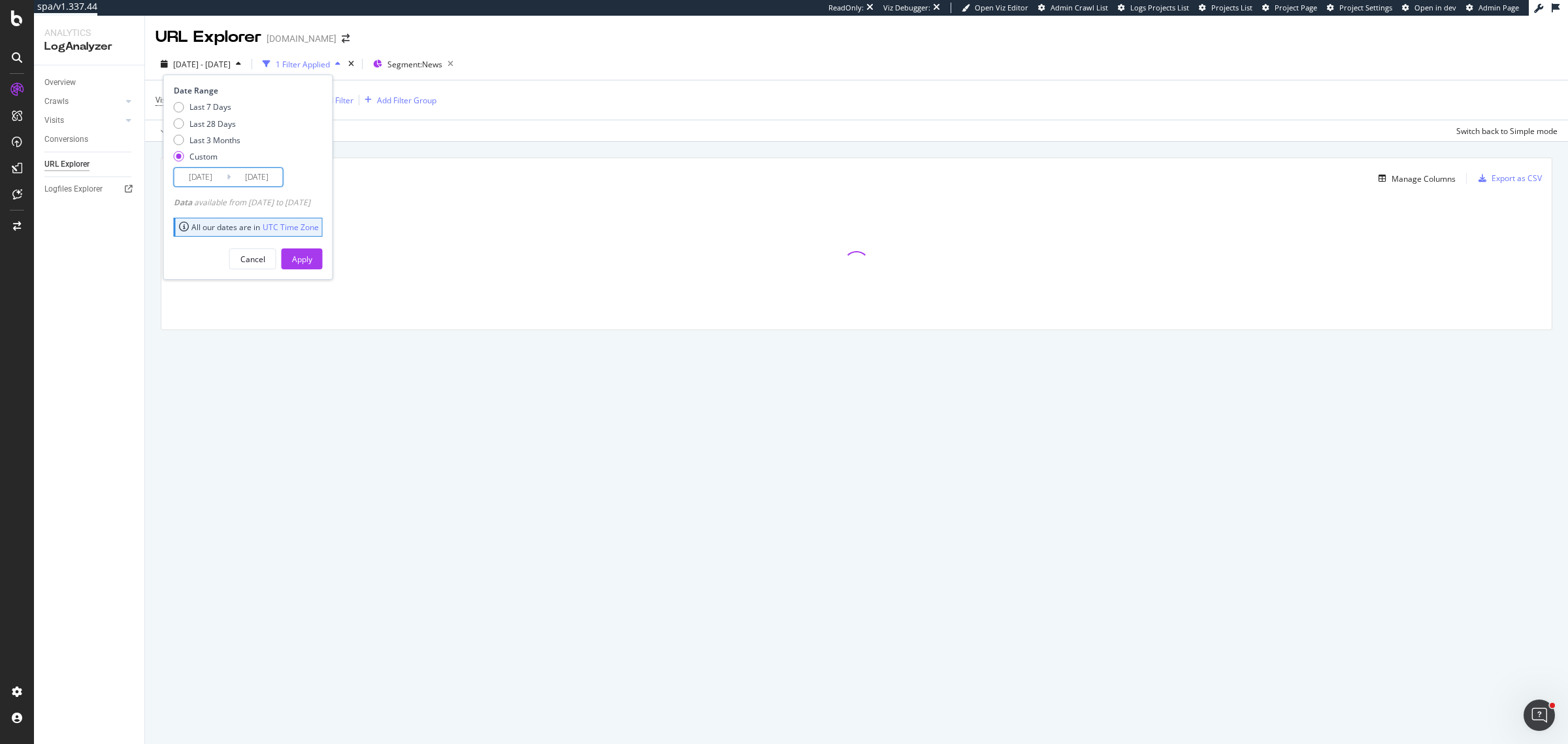
click at [211, 179] on input "2025/06/25" at bounding box center [201, 177] width 52 height 19
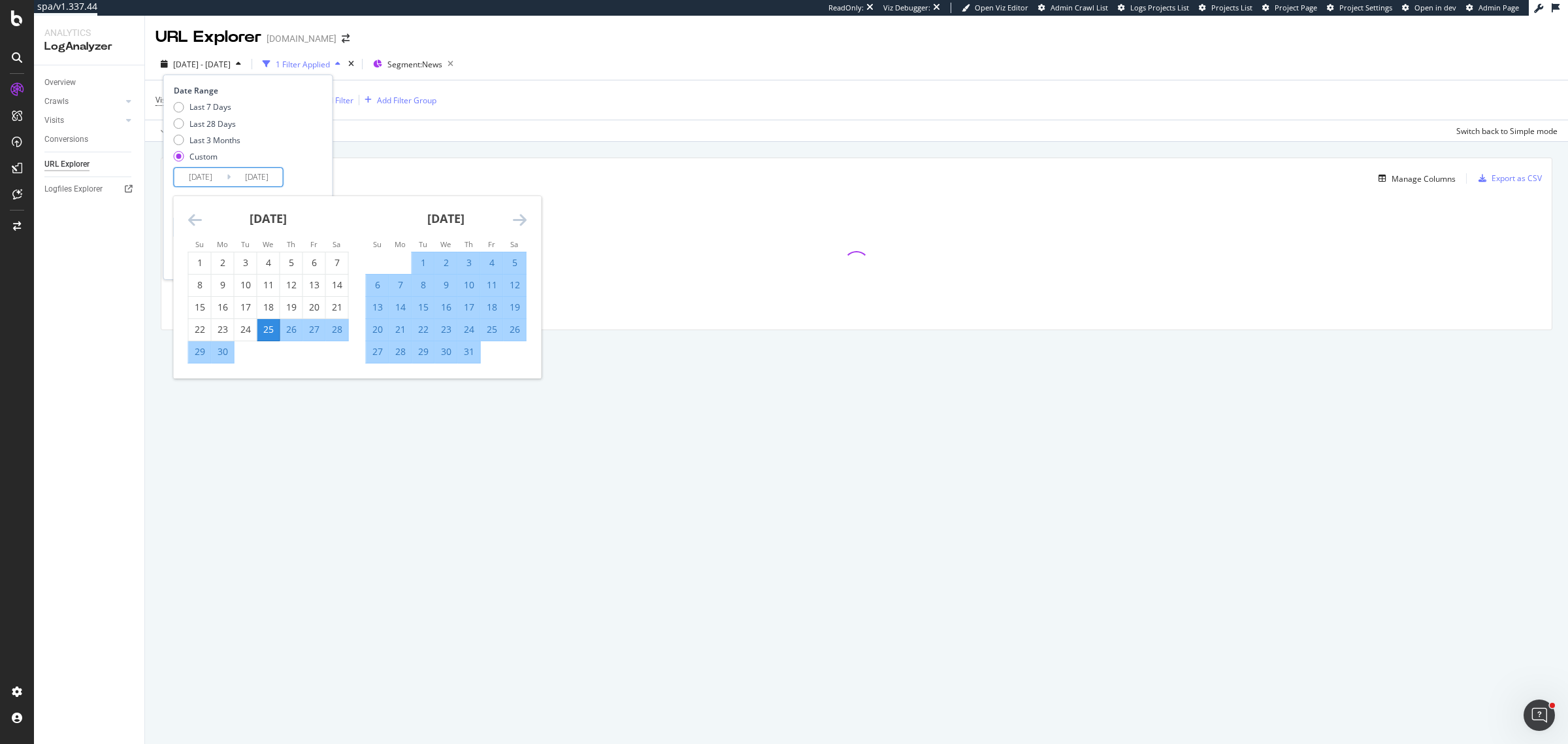
click at [211, 179] on input "2025/06/25" at bounding box center [201, 177] width 52 height 19
click at [272, 180] on input "2025/09/24" at bounding box center [257, 177] width 52 height 19
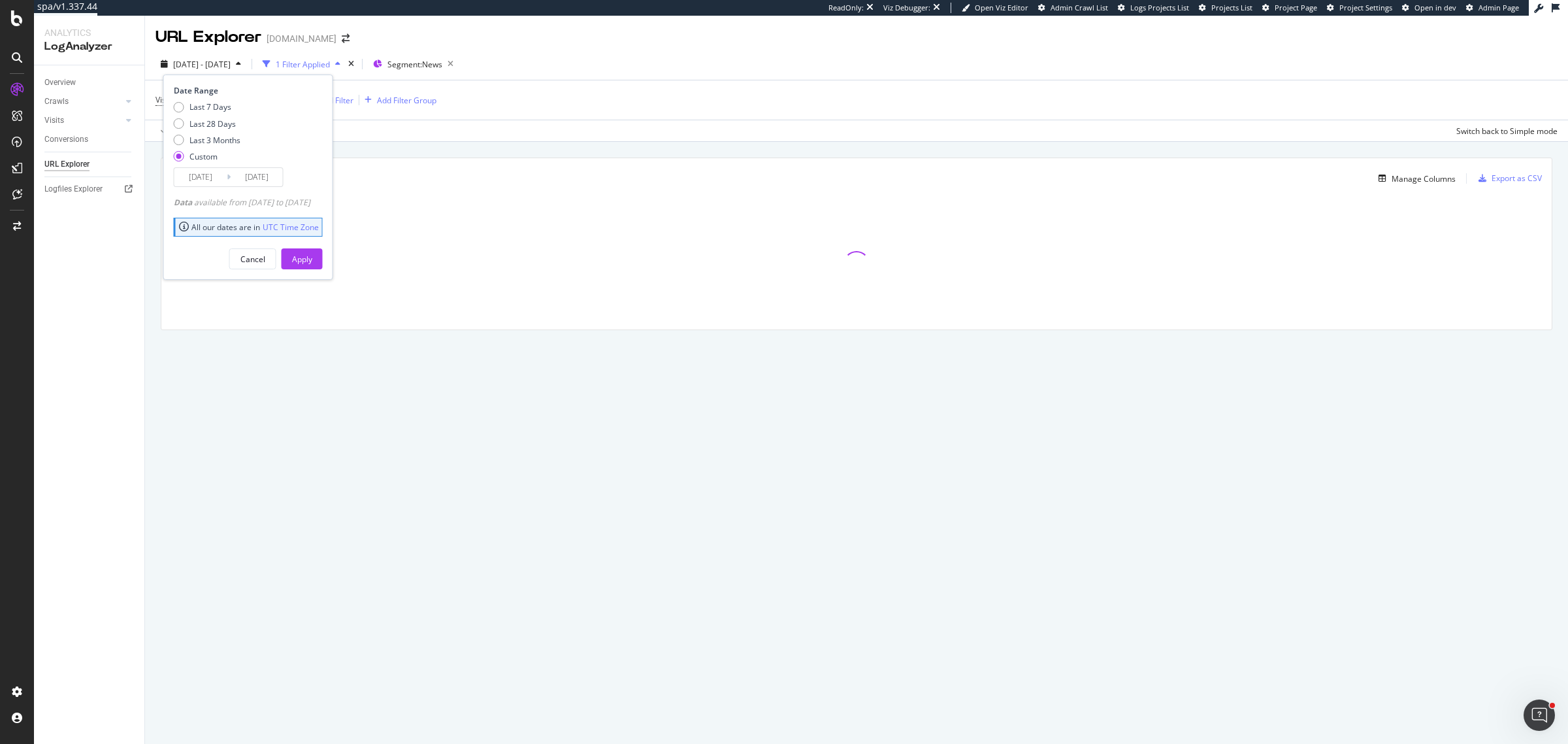
type input "2025/09/22"
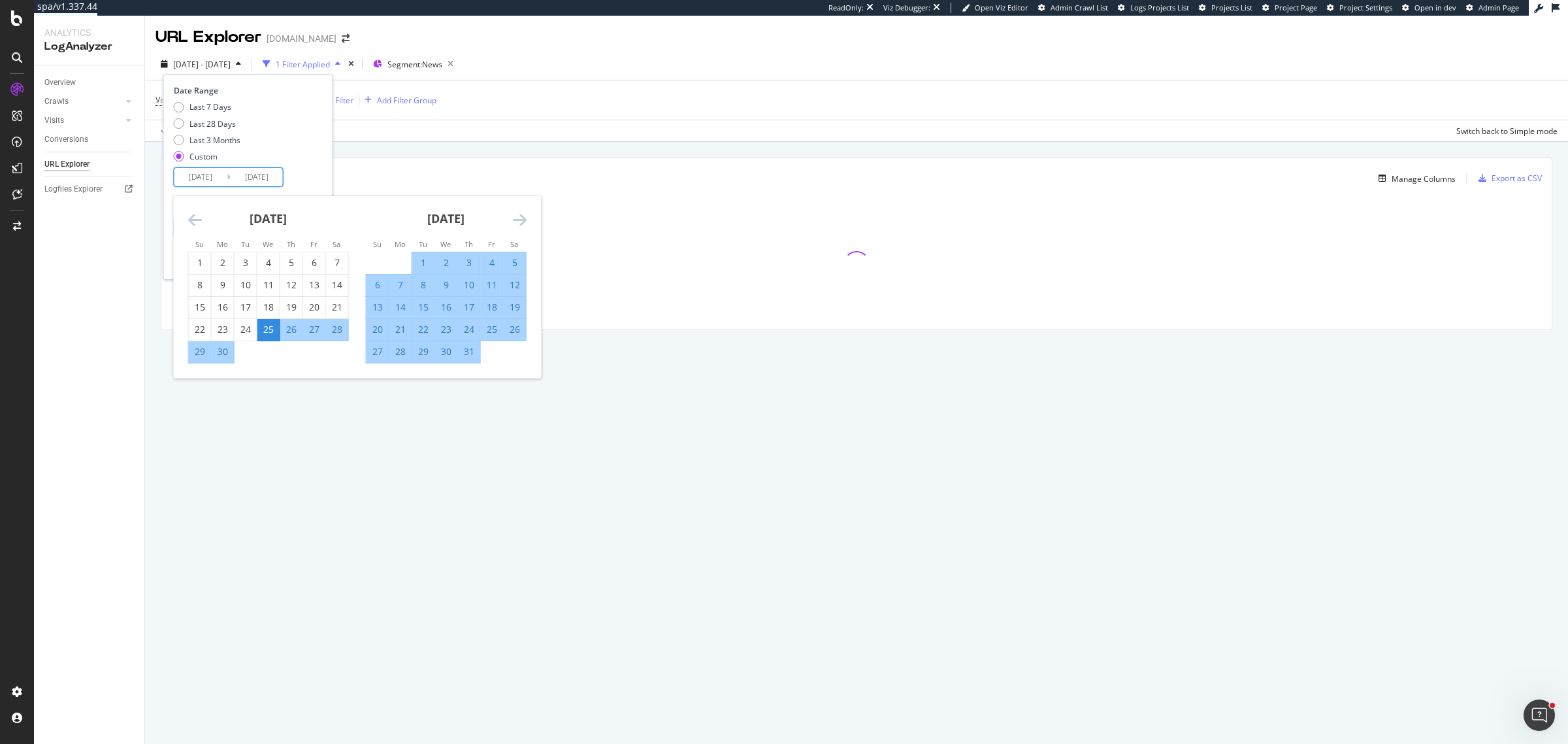
click at [219, 180] on input "2025/06/25" at bounding box center [201, 177] width 52 height 19
type input "2025/06/23"
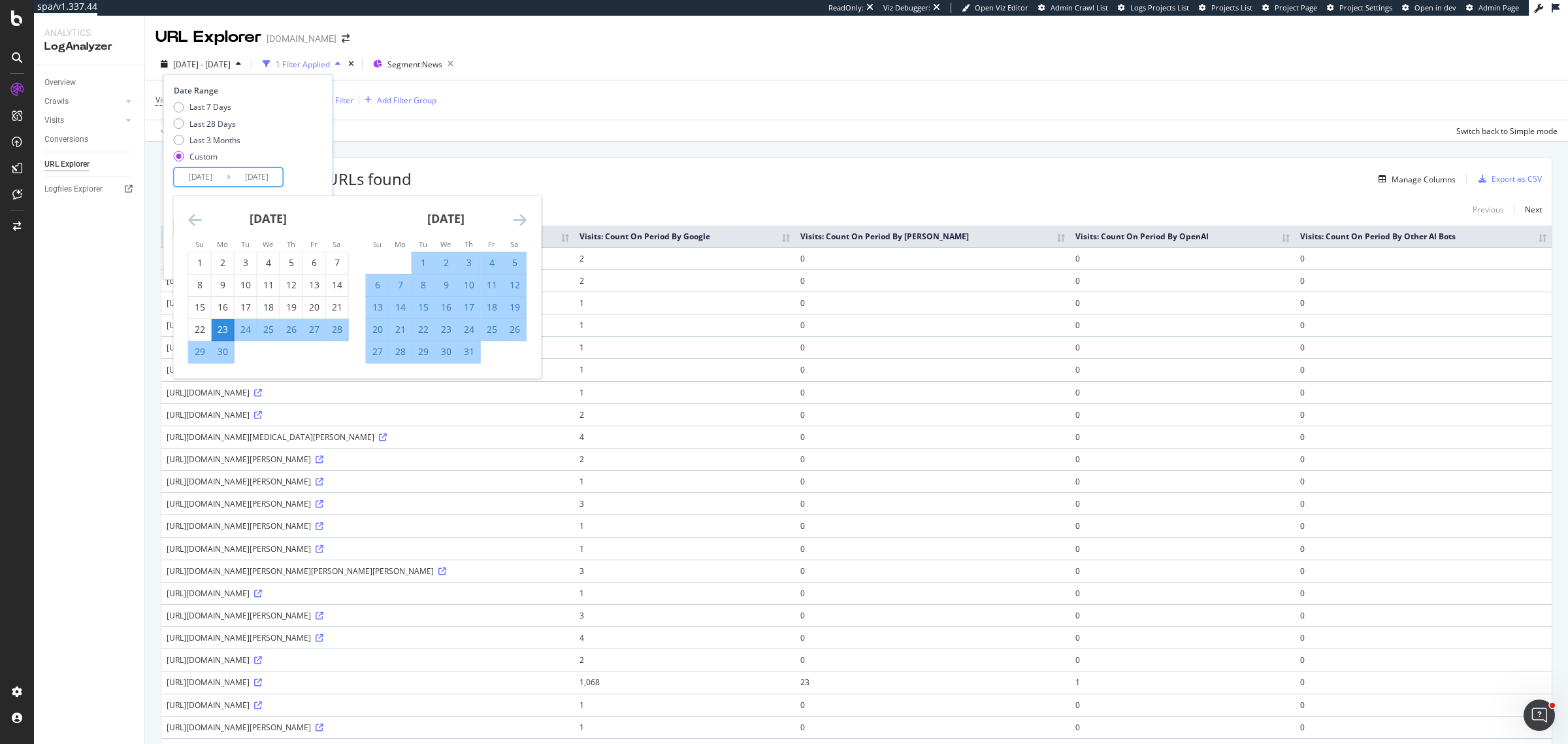
click at [576, 33] on div "URL Explorer SOSTariffe.it" at bounding box center [856, 32] width 1423 height 33
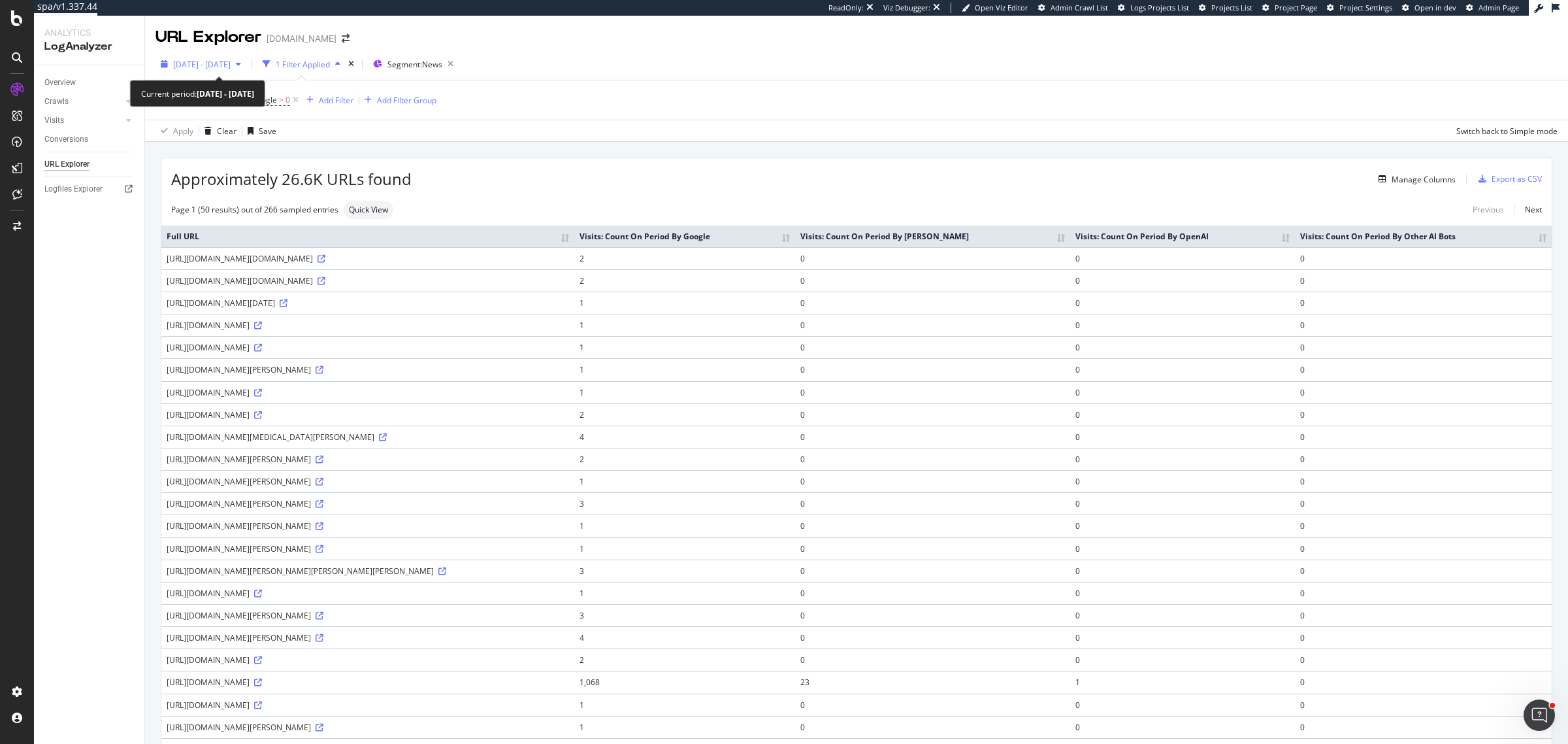
click at [209, 71] on div "2025 Jun. 25th - Sep. 24th" at bounding box center [201, 64] width 91 height 19
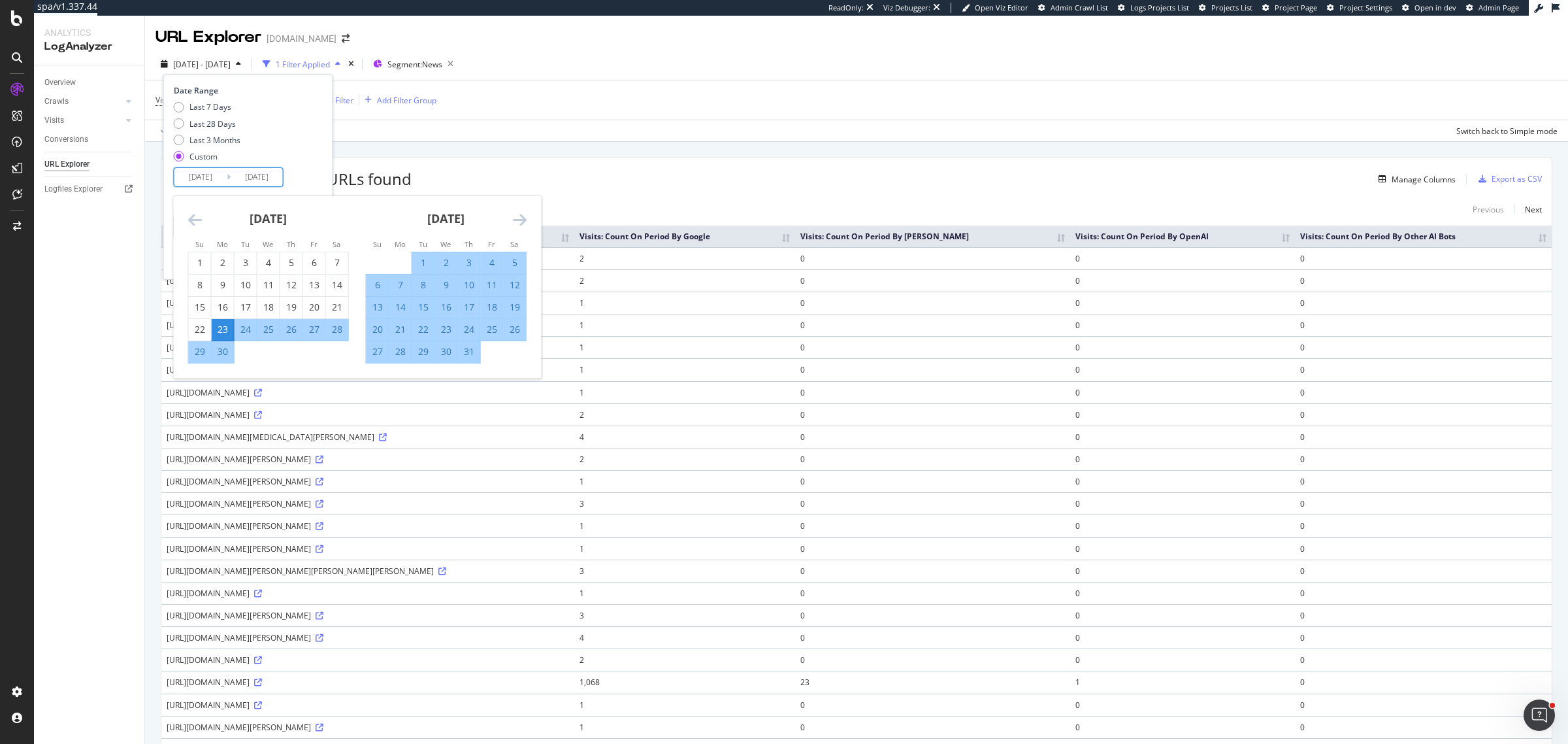
click at [216, 180] on input "2025/06/23" at bounding box center [201, 177] width 52 height 19
click at [307, 158] on div "Last 7 Days Last 28 Days Last 3 Months Custom" at bounding box center [247, 134] width 146 height 66
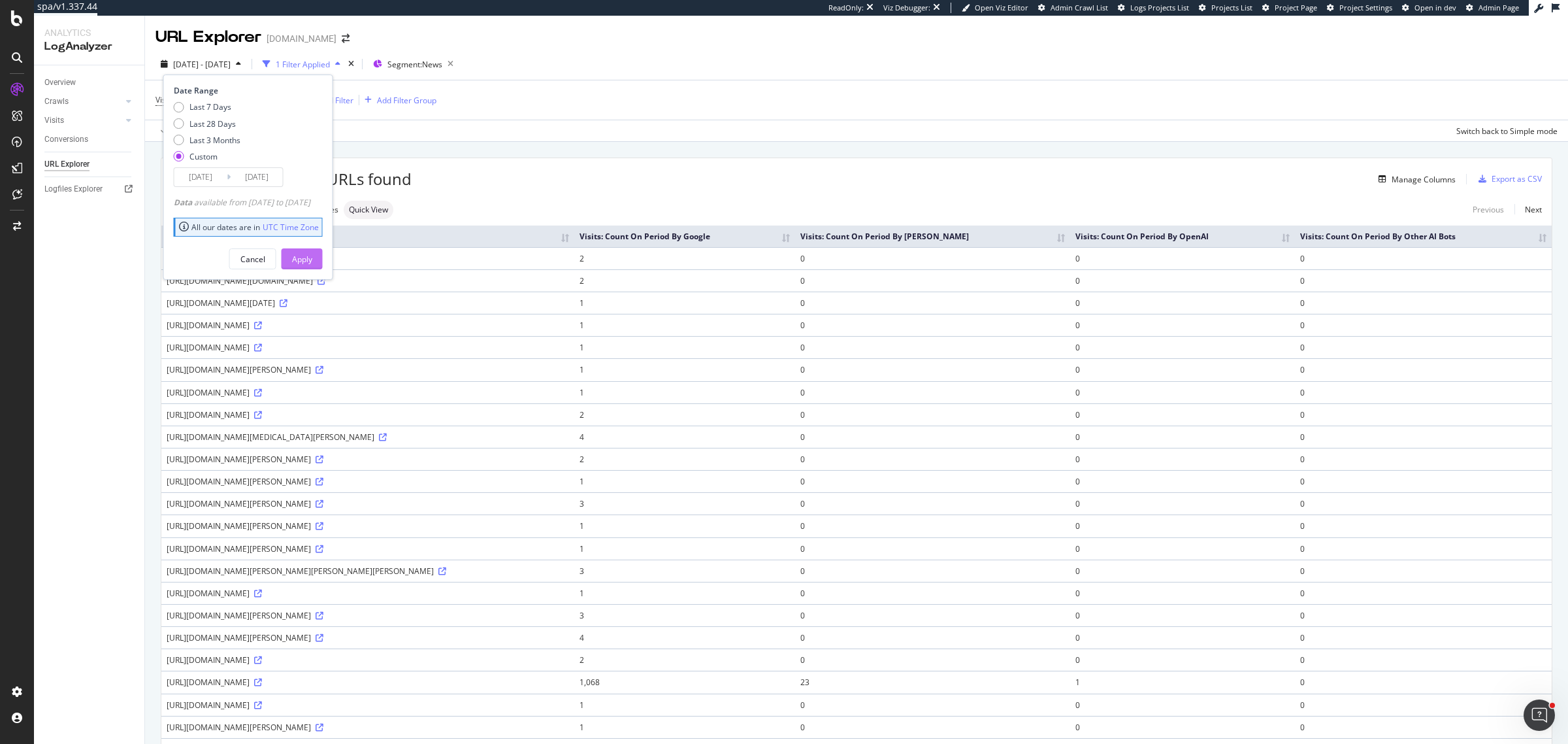
click at [312, 261] on div "Apply" at bounding box center [302, 259] width 20 height 11
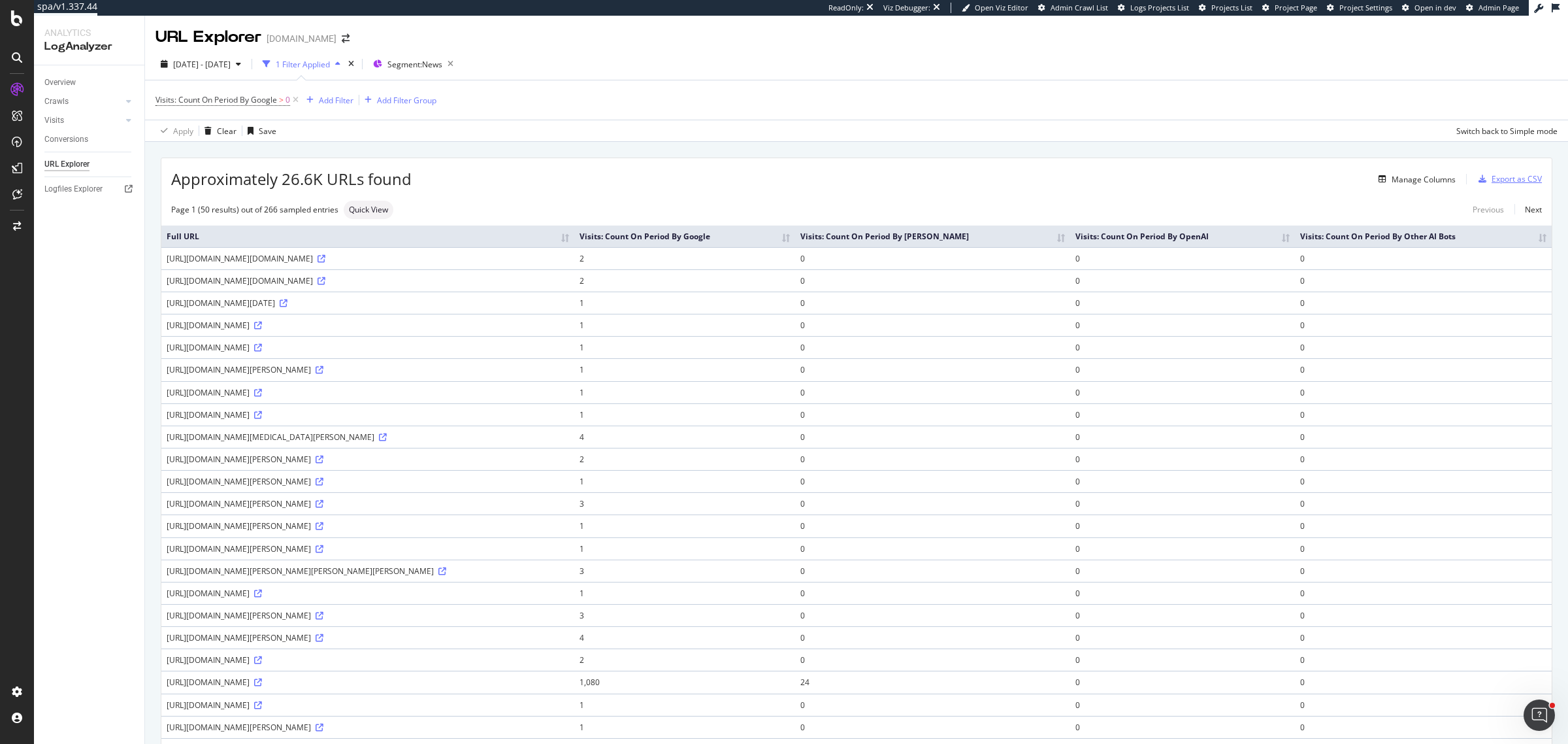
click at [1497, 181] on div "Export as CSV" at bounding box center [1517, 179] width 51 height 11
click at [335, 100] on div "Add Filter" at bounding box center [336, 100] width 35 height 11
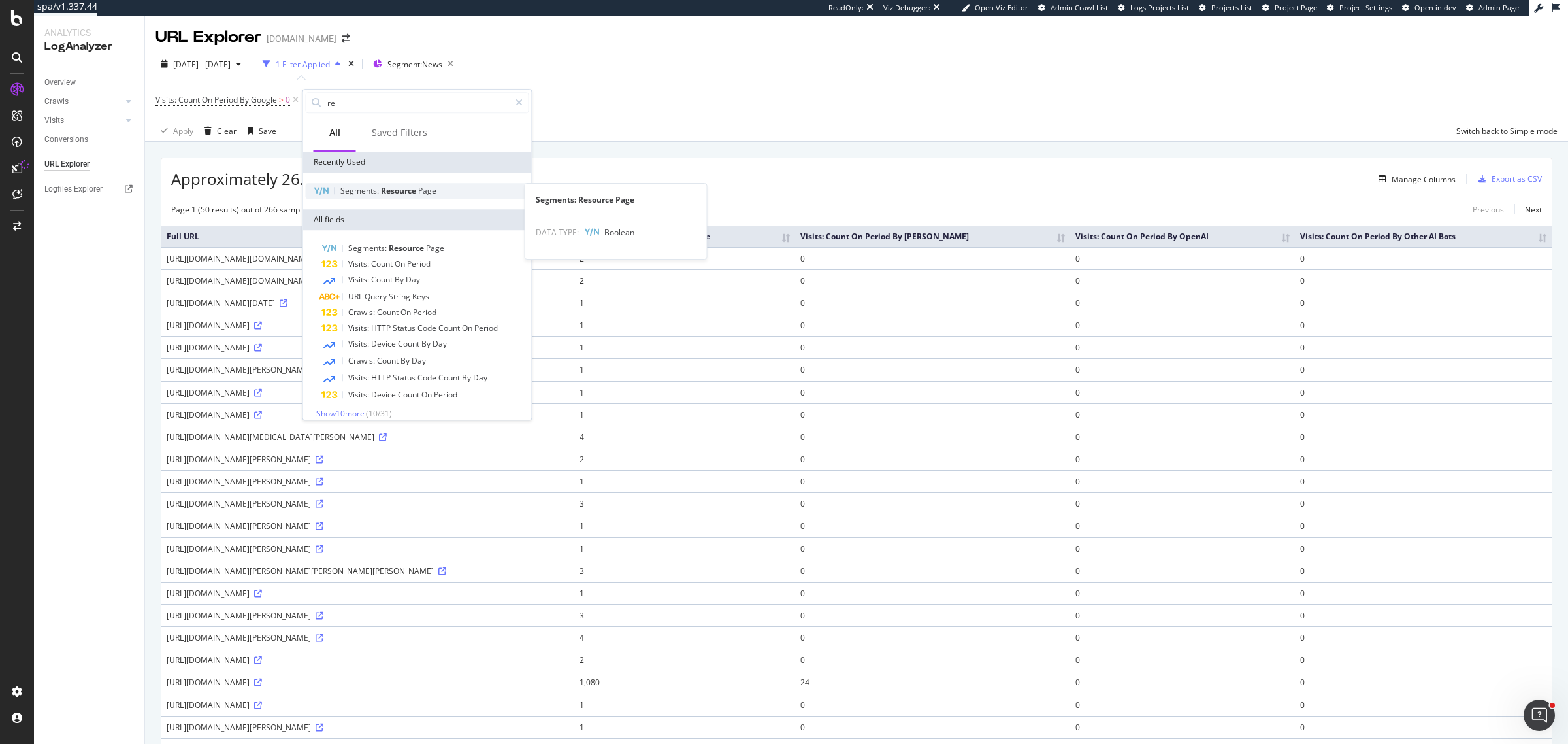
type input "re"
click at [408, 190] on span "Resource" at bounding box center [399, 190] width 37 height 11
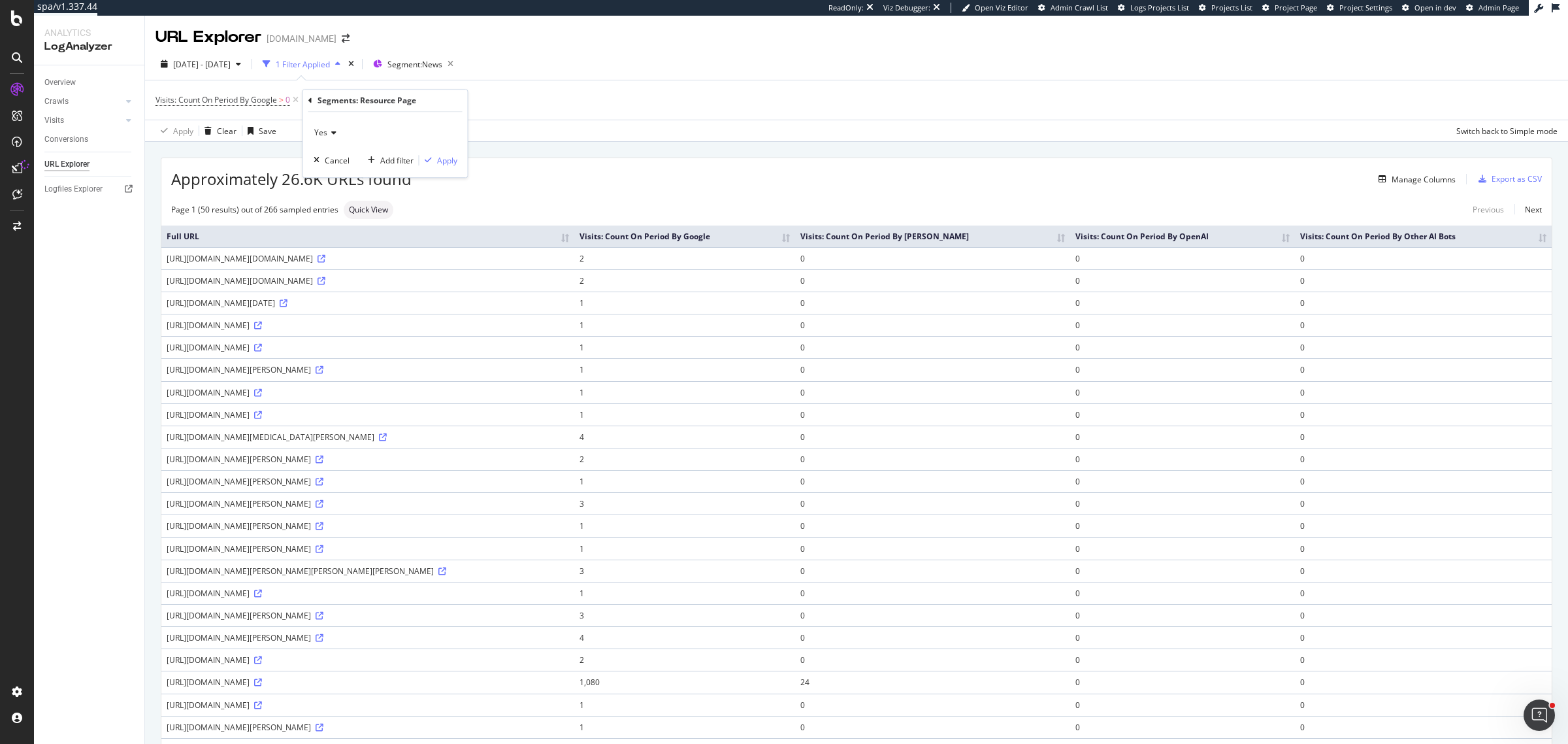
click at [338, 139] on div "Yes" at bounding box center [385, 132] width 144 height 21
click at [337, 178] on div "No" at bounding box center [387, 176] width 140 height 17
click at [448, 158] on div "Apply" at bounding box center [447, 160] width 20 height 11
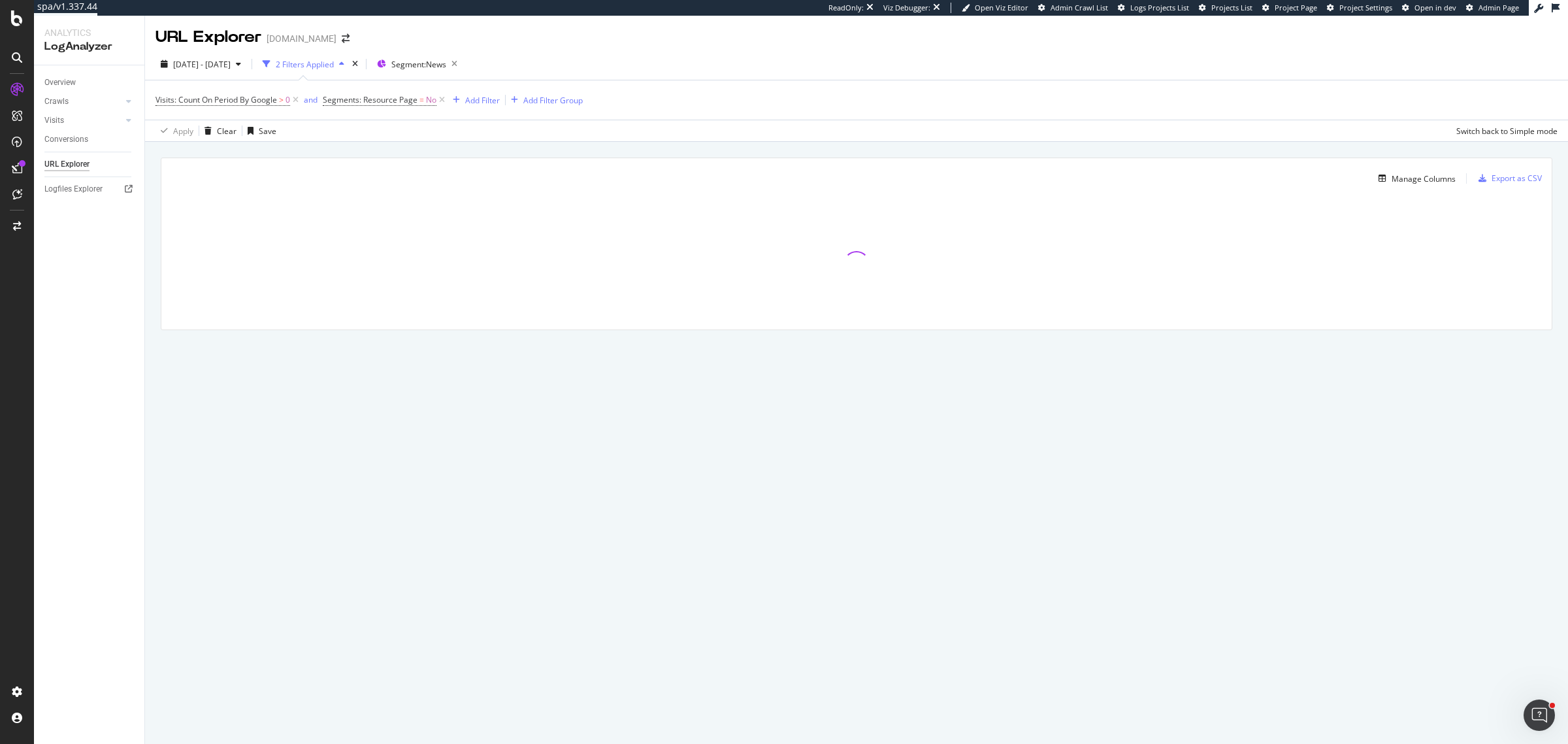
click at [640, 155] on div "Manage Columns Export as CSV Full URL Visits: Count On Period By Google Visits:…" at bounding box center [856, 259] width 1423 height 234
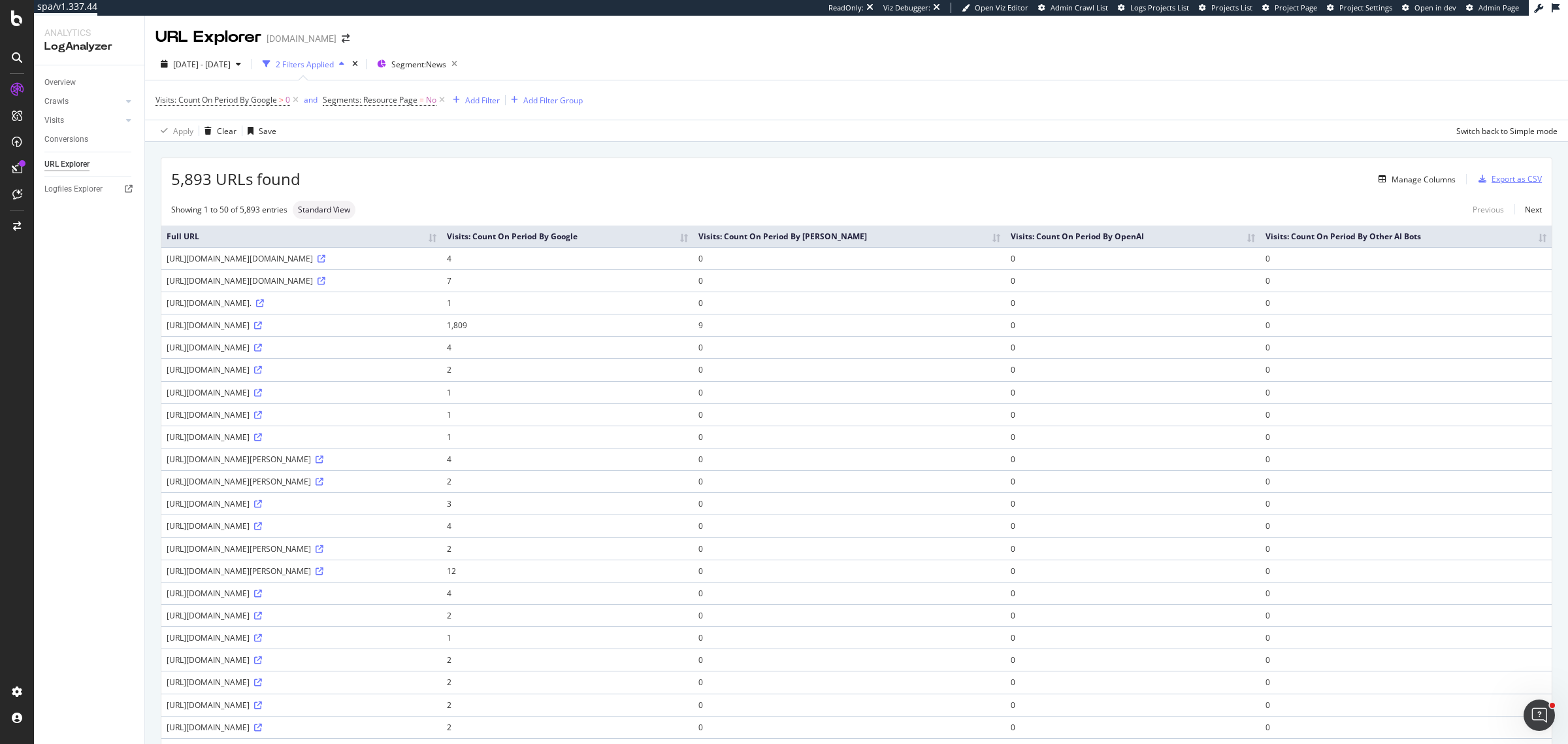
click at [1503, 180] on div "Export as CSV" at bounding box center [1517, 179] width 51 height 11
click at [213, 68] on span "2025 Jun. 23rd - Sep. 22nd" at bounding box center [202, 64] width 57 height 11
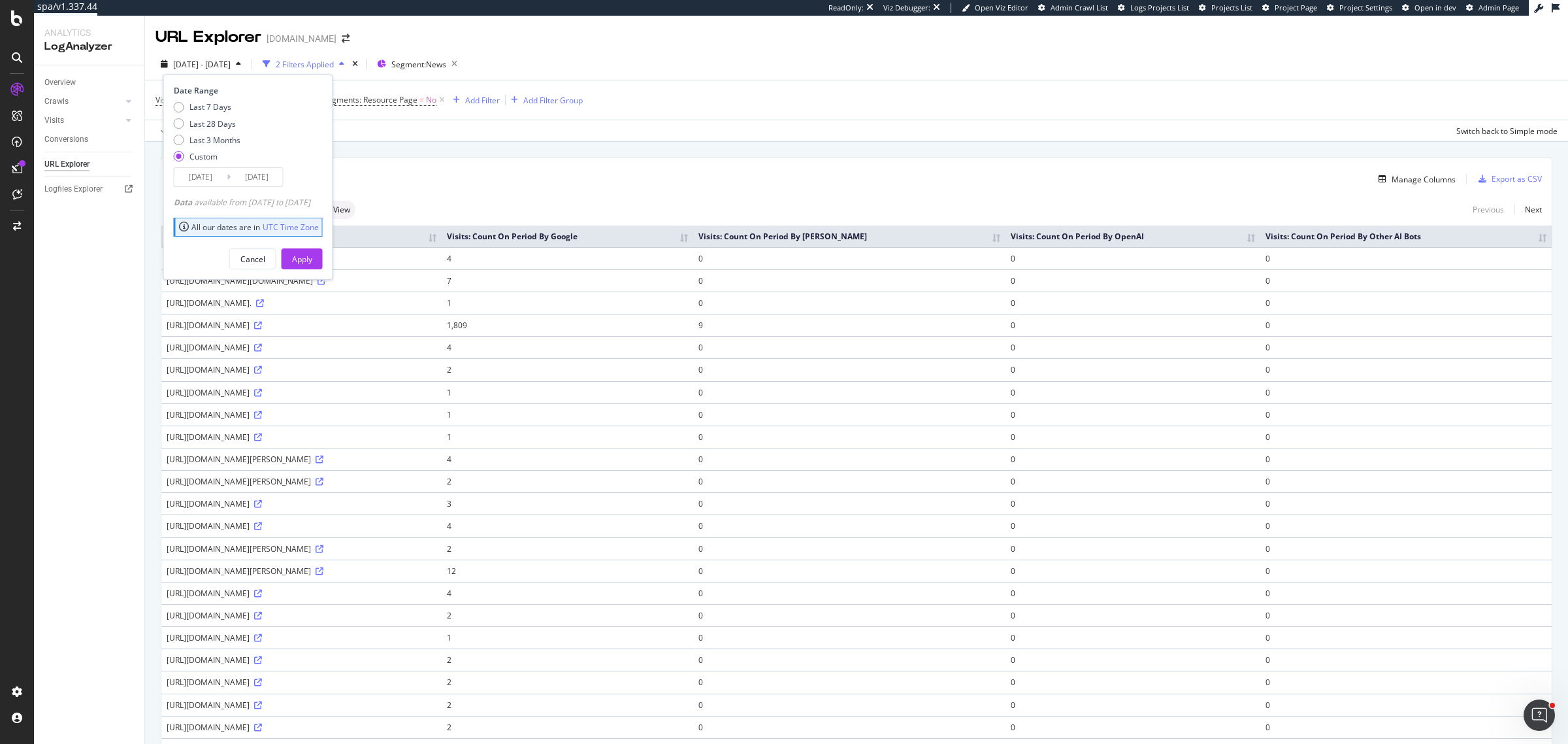
click at [212, 175] on input "2025/06/23" at bounding box center [201, 177] width 52 height 19
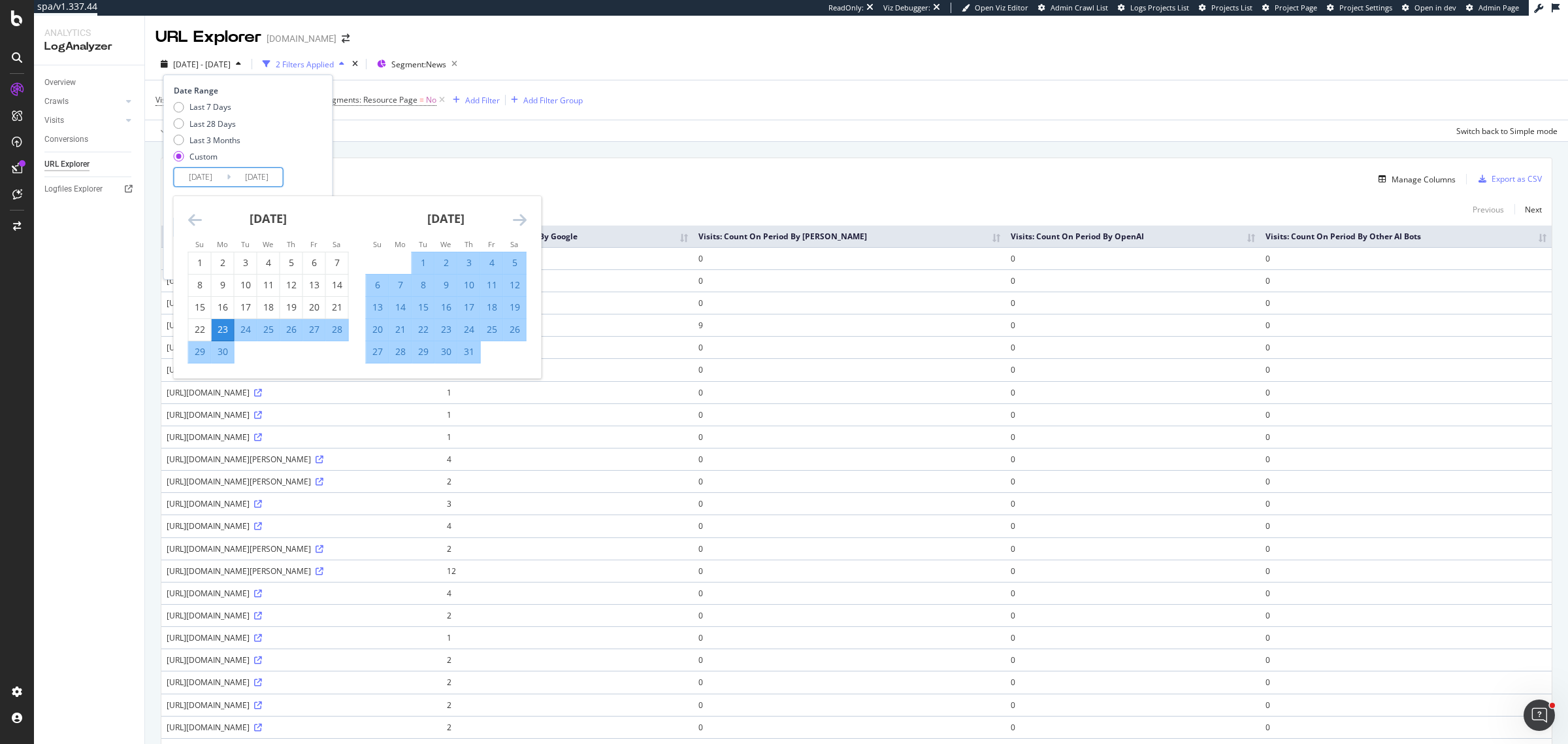
click at [208, 176] on input "2025/06/23" at bounding box center [201, 177] width 52 height 19
click at [207, 181] on input "2025/06/23" at bounding box center [201, 177] width 52 height 19
type input "2025/03/23"
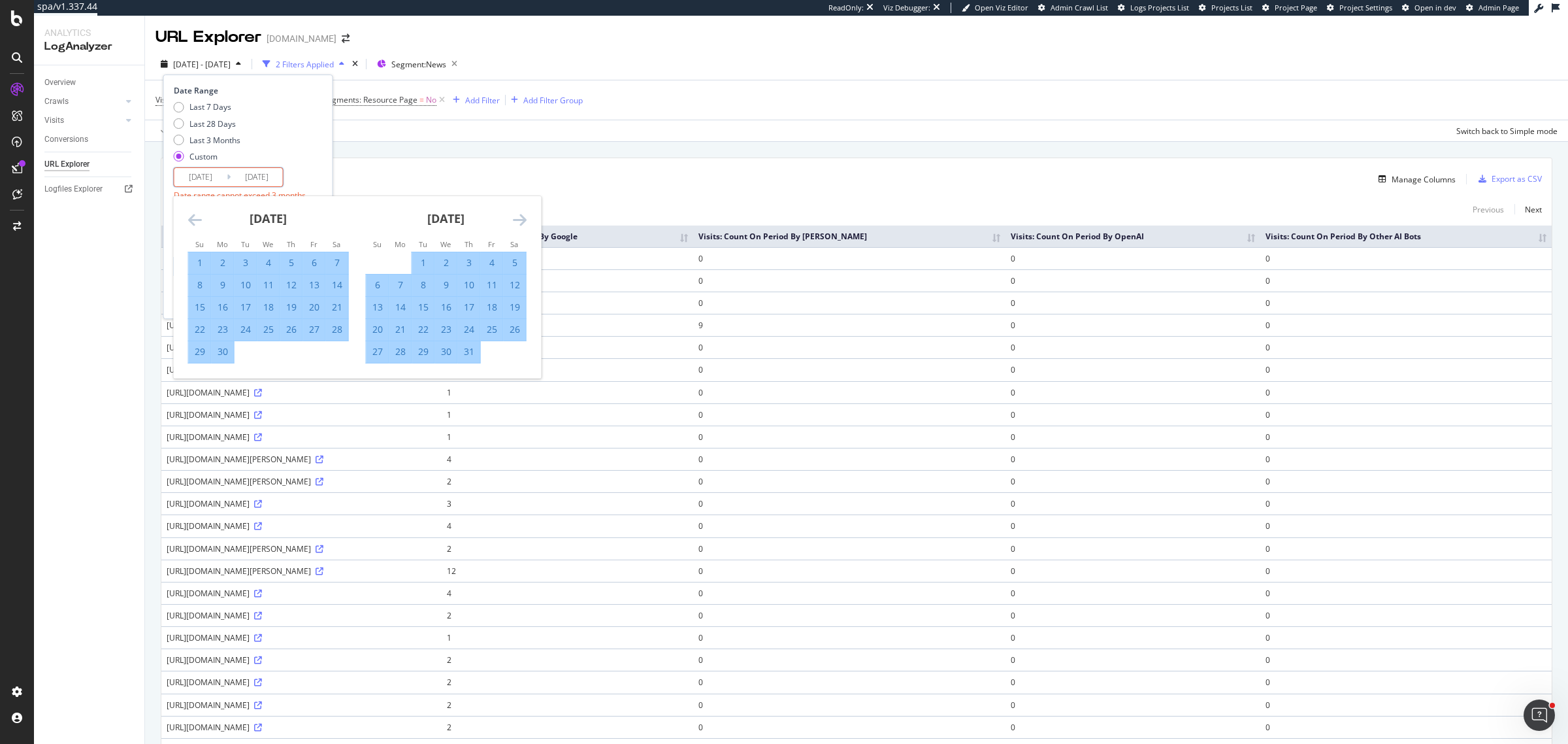
click at [263, 173] on input "2025/09/22" at bounding box center [257, 177] width 52 height 19
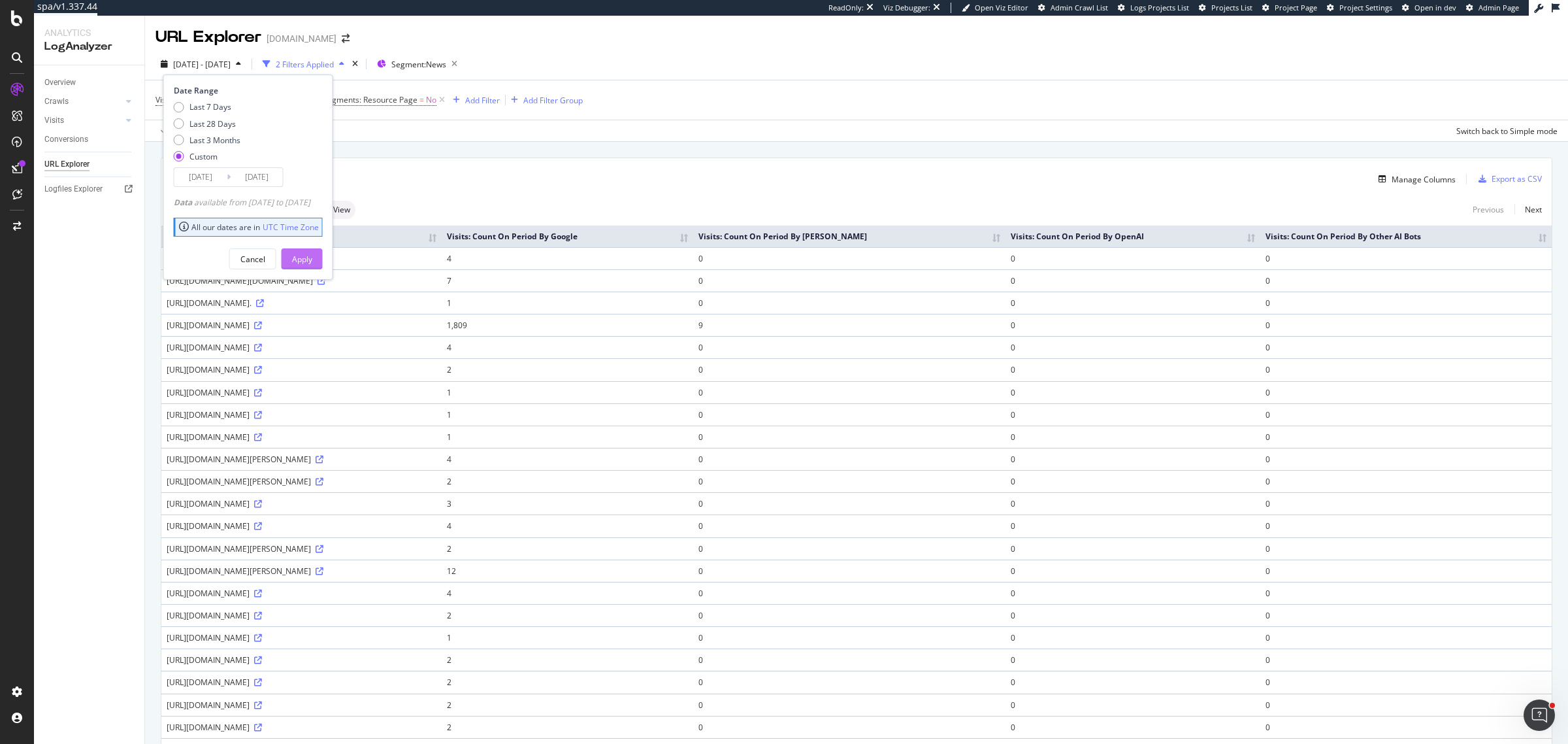
type input "2025/06/22"
click at [312, 255] on div "Apply" at bounding box center [302, 259] width 20 height 11
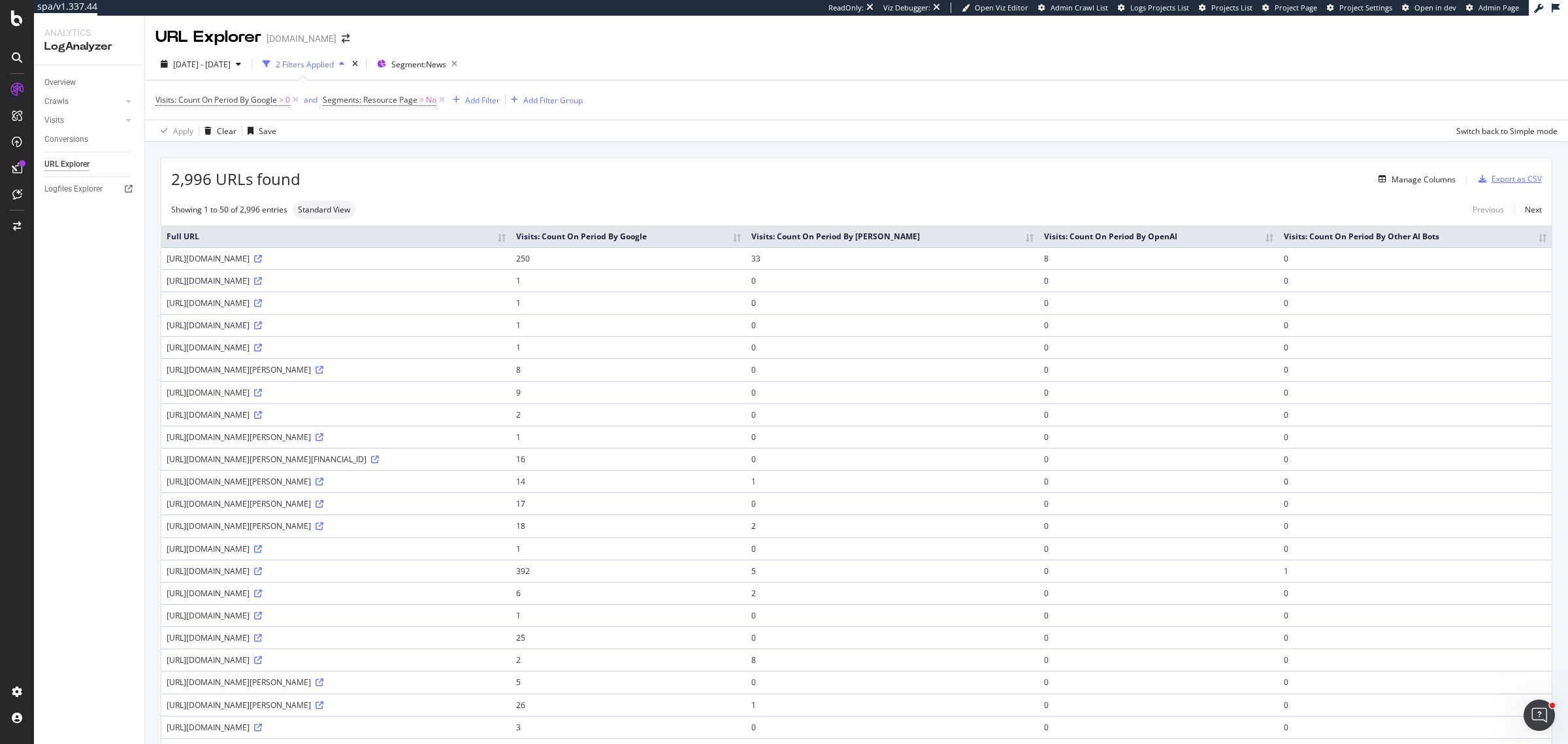
click at [1523, 182] on div "Export as CSV" at bounding box center [1517, 179] width 51 height 11
